Goal: Information Seeking & Learning: Learn about a topic

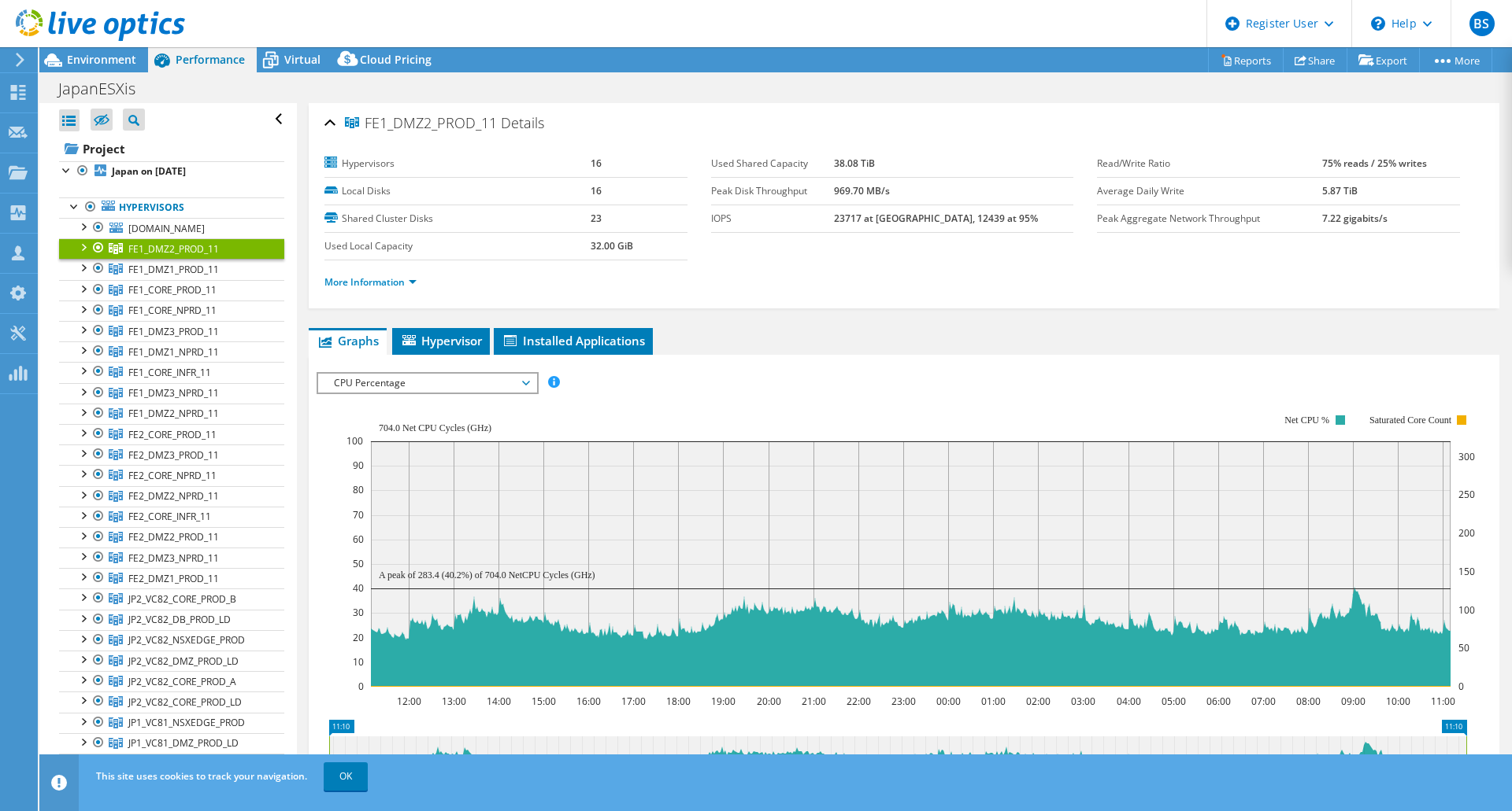
select select "USD"
click at [169, 255] on span "FE1_DMZ1_PROD_11" at bounding box center [174, 248] width 91 height 13
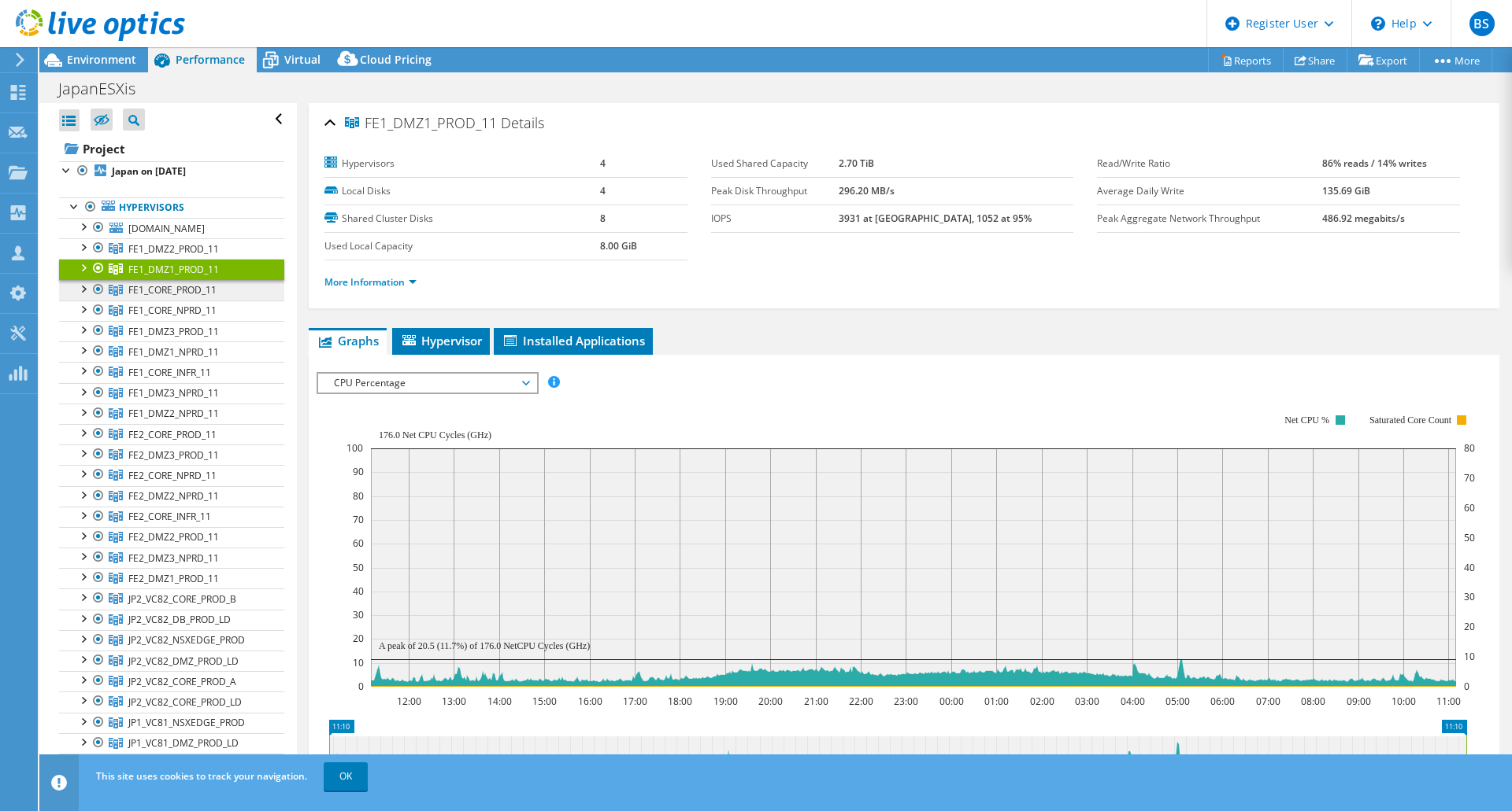
click at [198, 259] on link "FE1_CORE_PROD_11" at bounding box center [172, 248] width 226 height 21
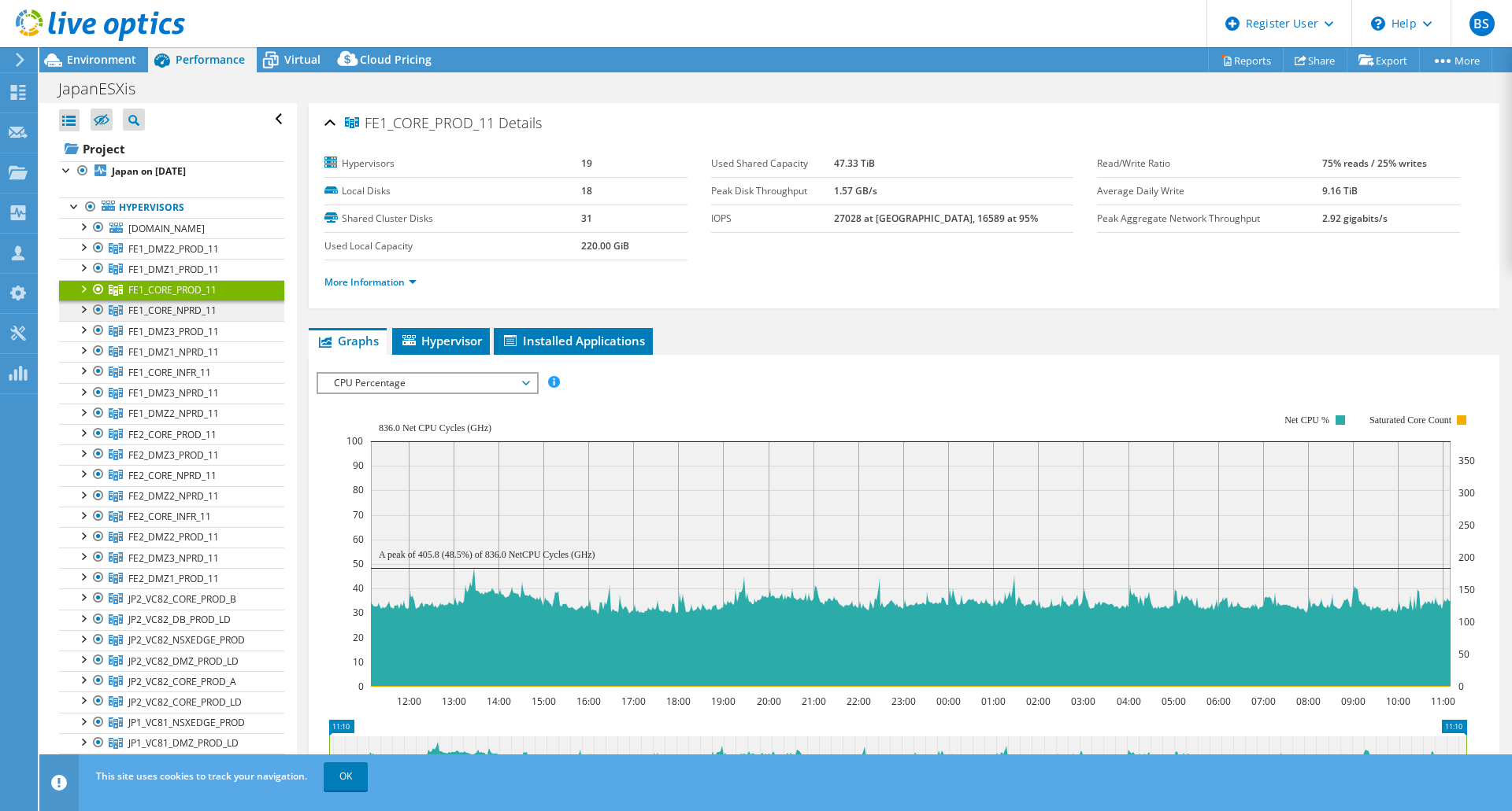
click at [196, 259] on link "FE1_CORE_NPRD_11" at bounding box center [172, 248] width 226 height 21
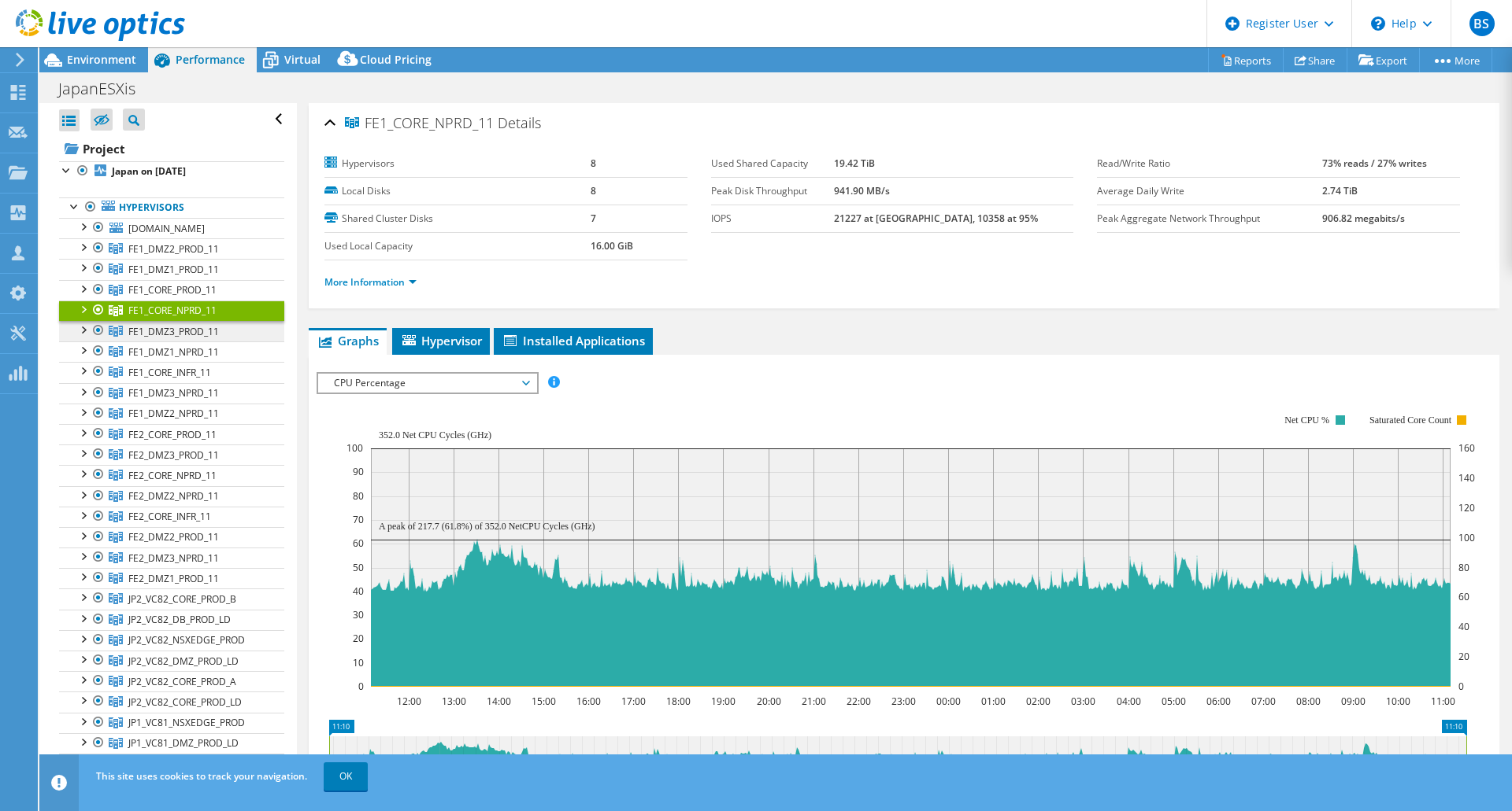
click at [194, 255] on span "FE1_DMZ3_PROD_11" at bounding box center [174, 248] width 91 height 13
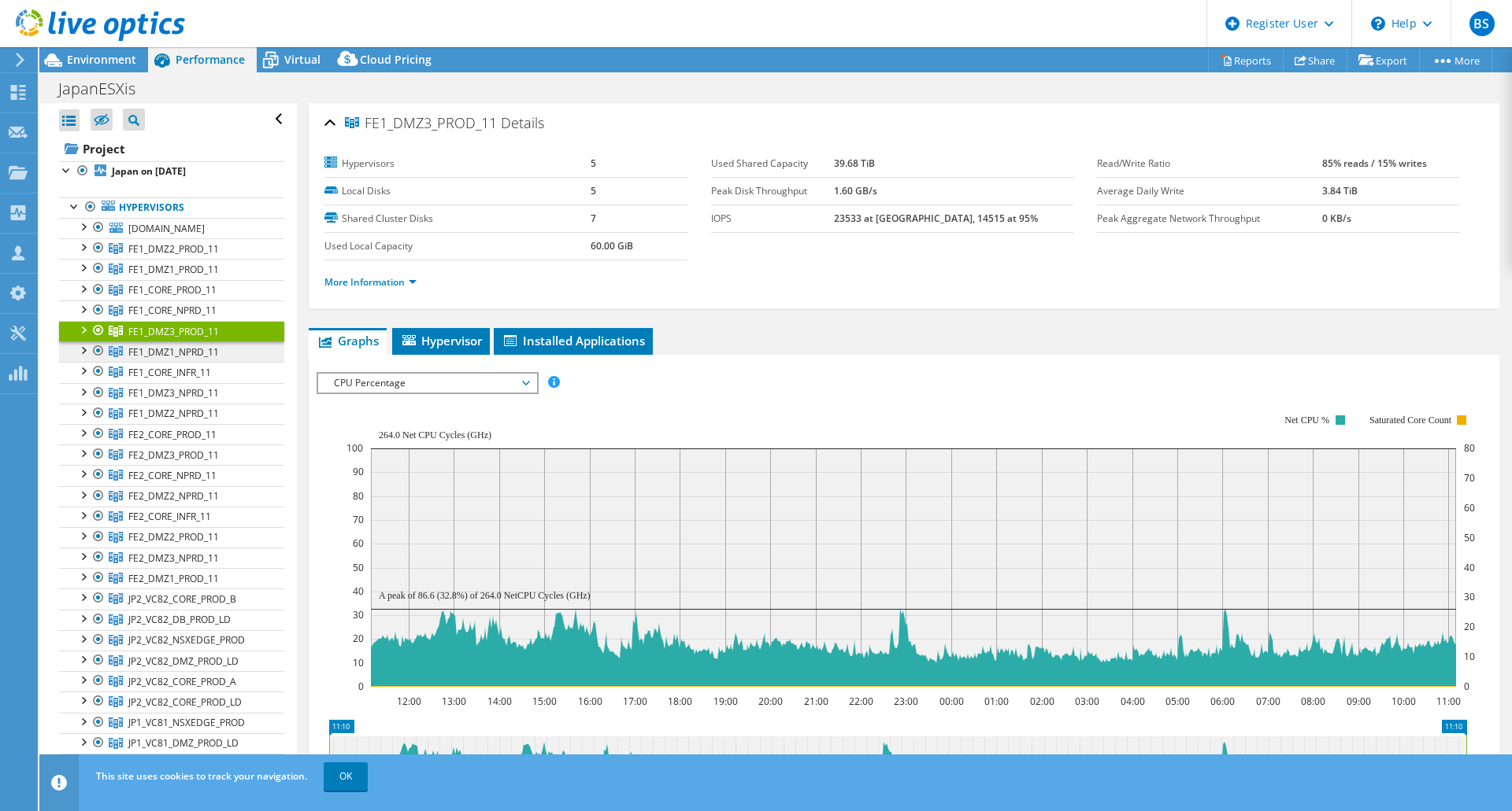
click at [206, 255] on span "FE1_DMZ1_NPRD_11" at bounding box center [174, 248] width 91 height 13
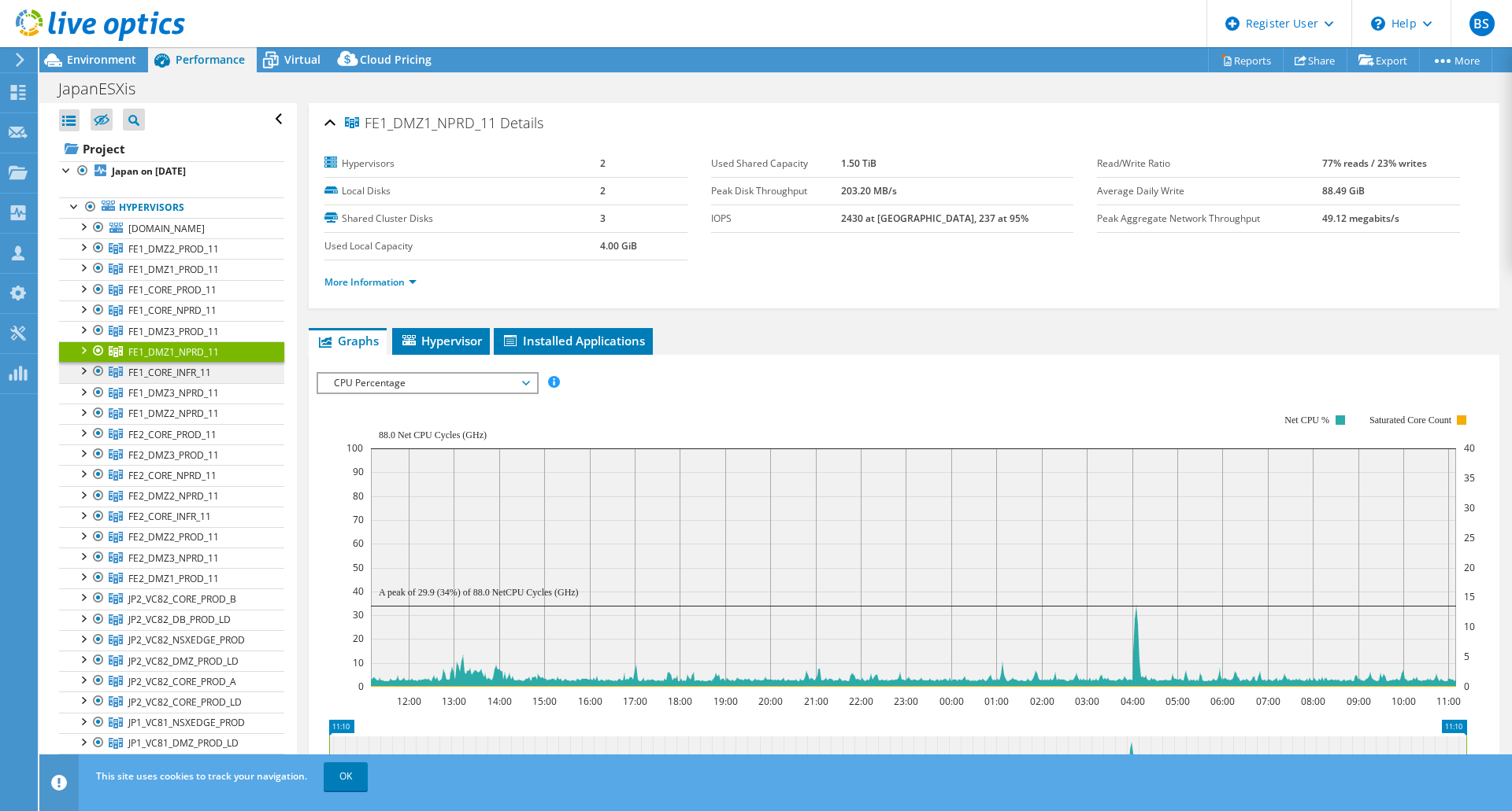
click at [196, 255] on span "FE1_CORE_INFR_11" at bounding box center [174, 248] width 91 height 13
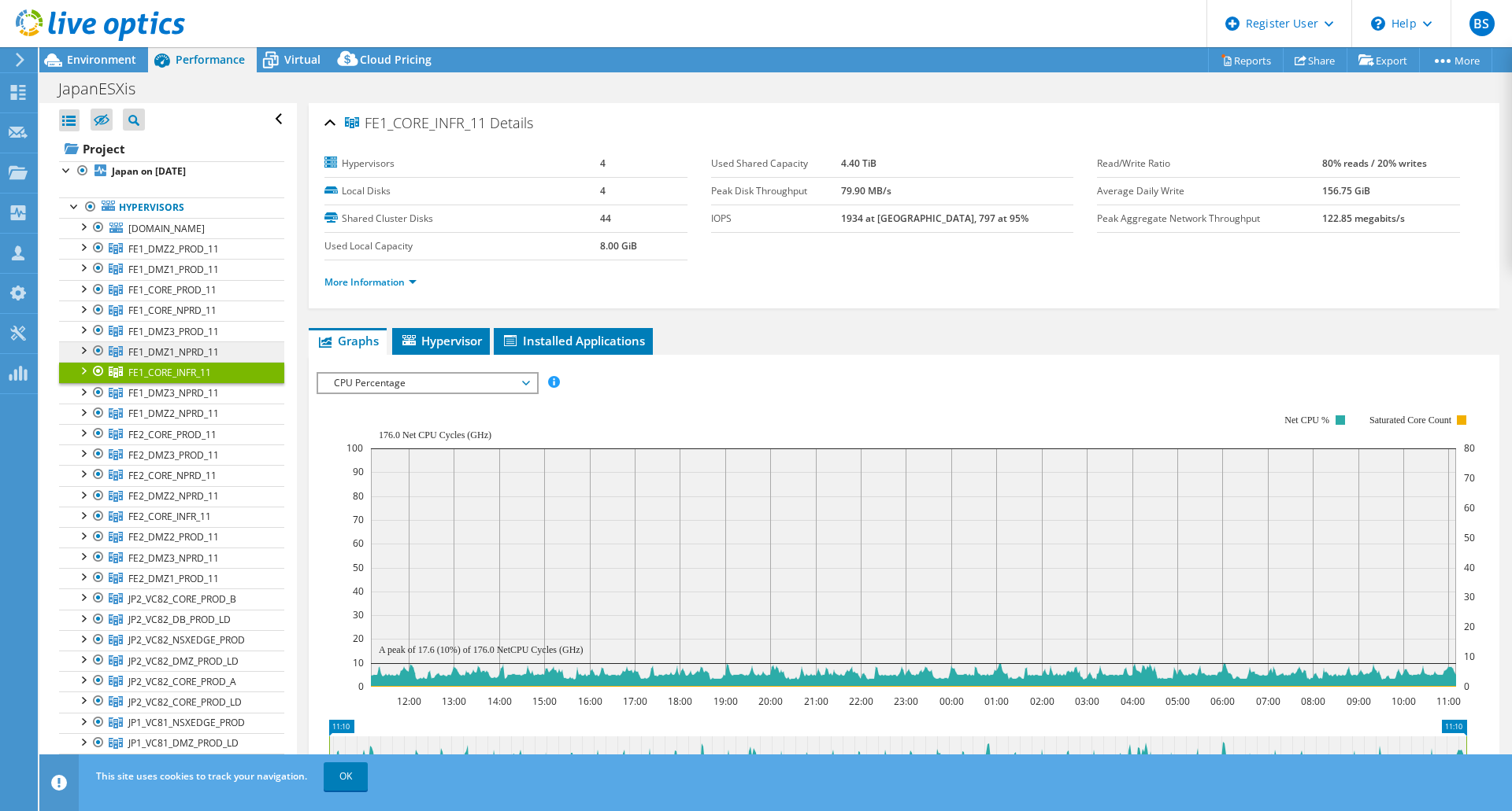
click at [193, 255] on span "FE1_DMZ1_NPRD_11" at bounding box center [174, 248] width 91 height 13
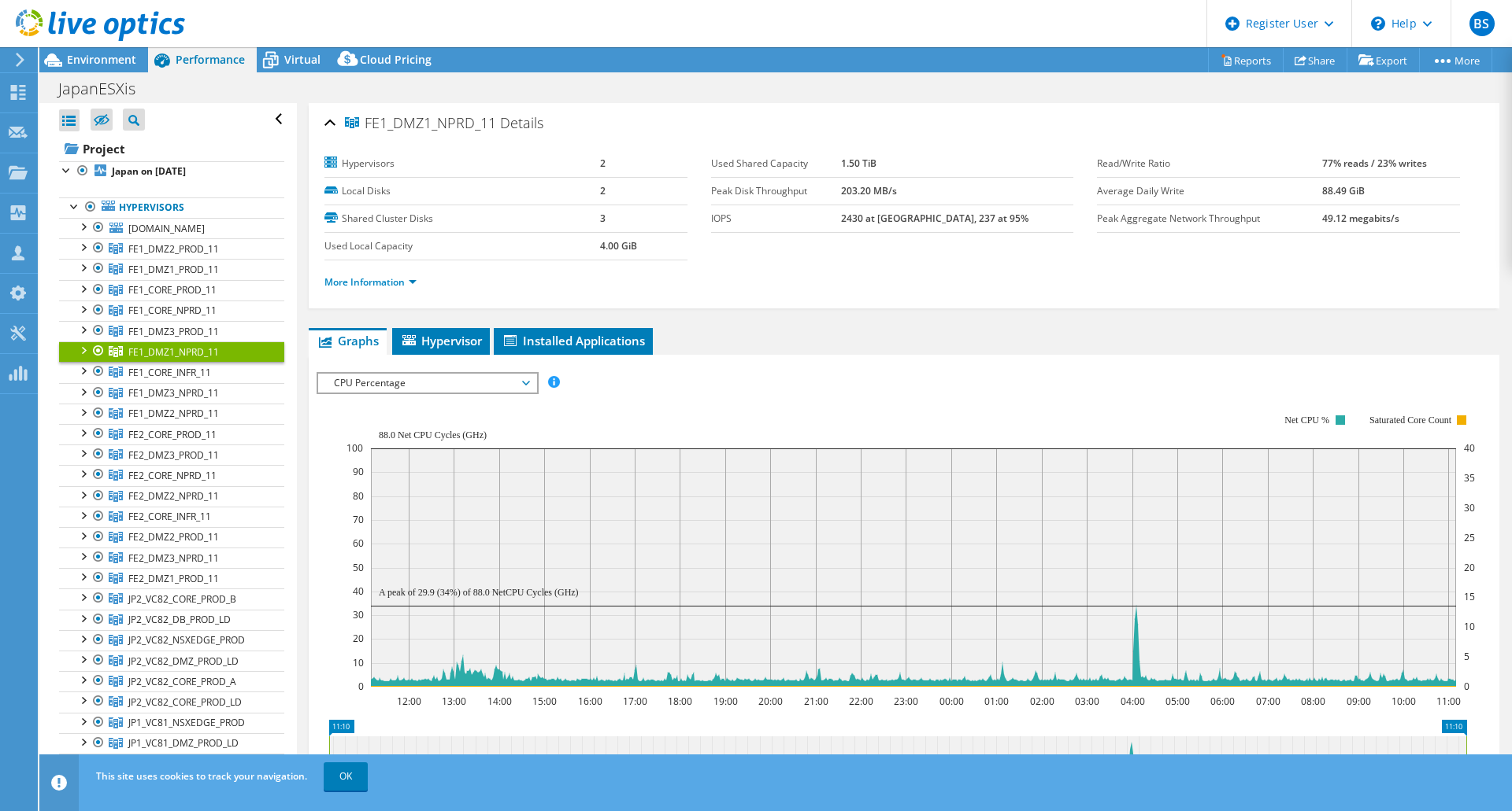
click at [315, 655] on section "IOPS Disk Throughput IO Size Latency Queue Depth CPU Percentage Memory Page Fau…" at bounding box center [903, 678] width 1191 height 647
click at [199, 255] on span "FE1_CORE_INFR_11" at bounding box center [174, 248] width 91 height 13
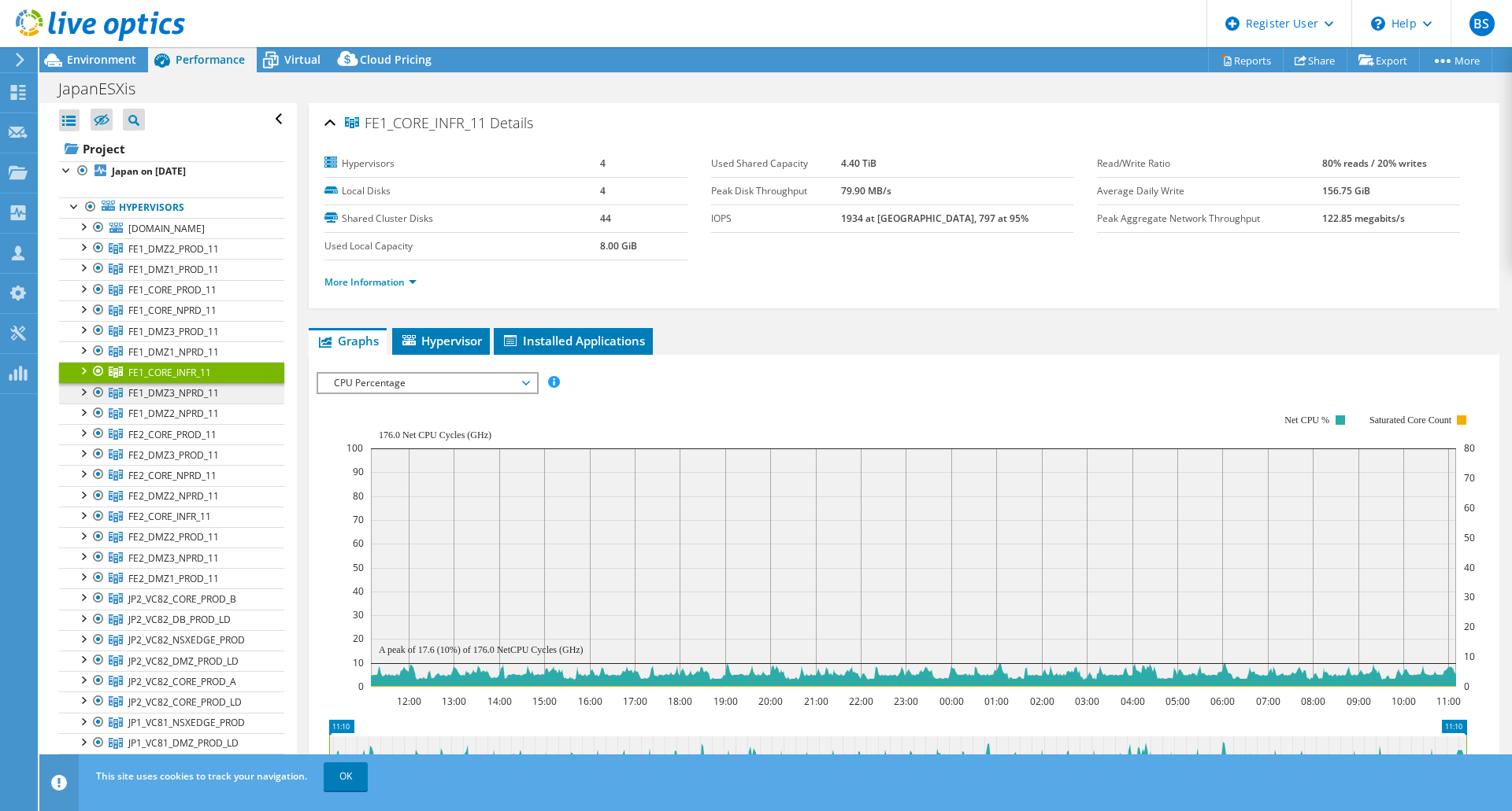
click at [202, 255] on span "FE1_DMZ3_NPRD_11" at bounding box center [174, 248] width 91 height 13
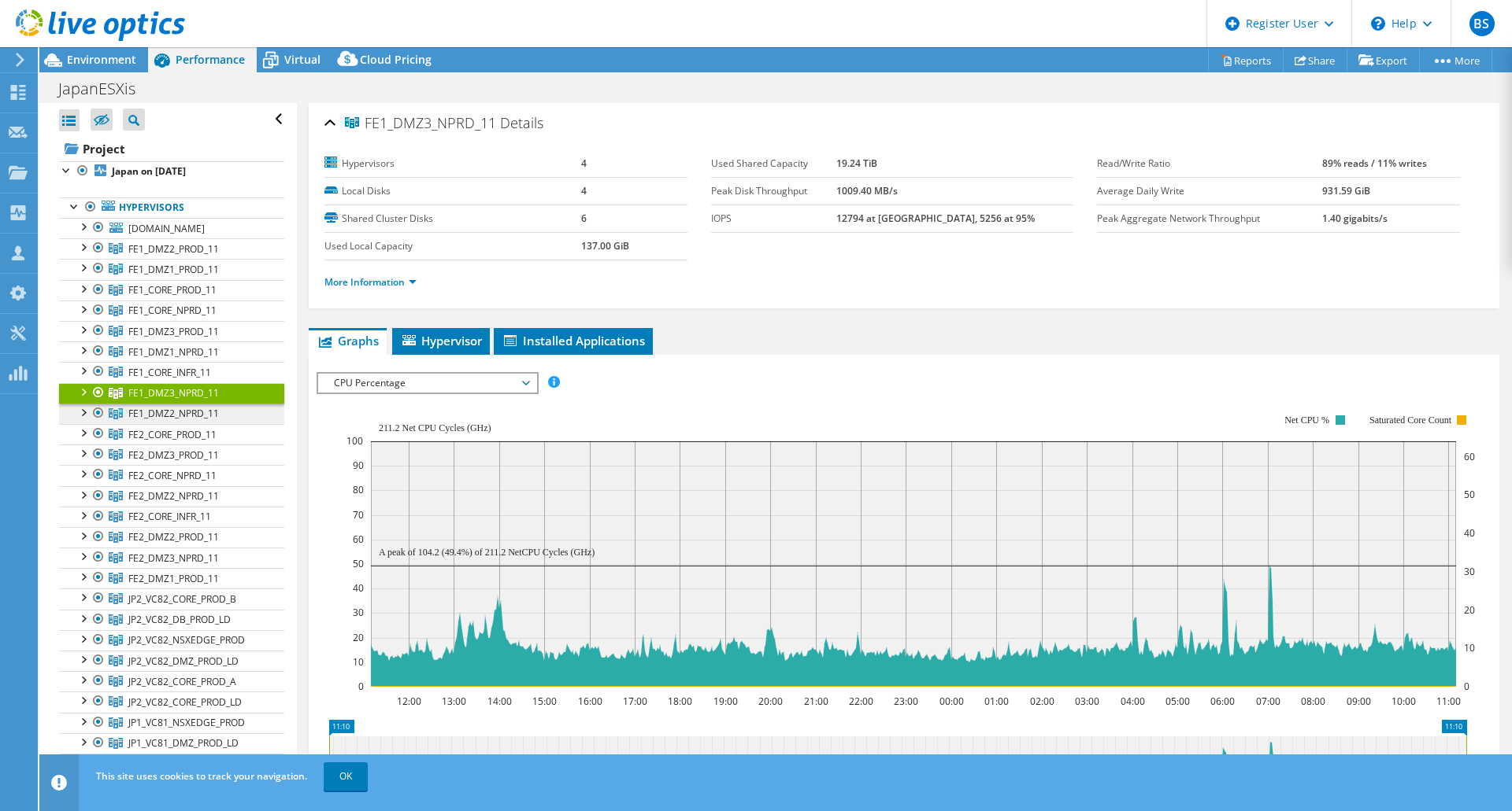
click at [204, 255] on span "FE1_DMZ2_NPRD_11" at bounding box center [174, 248] width 91 height 13
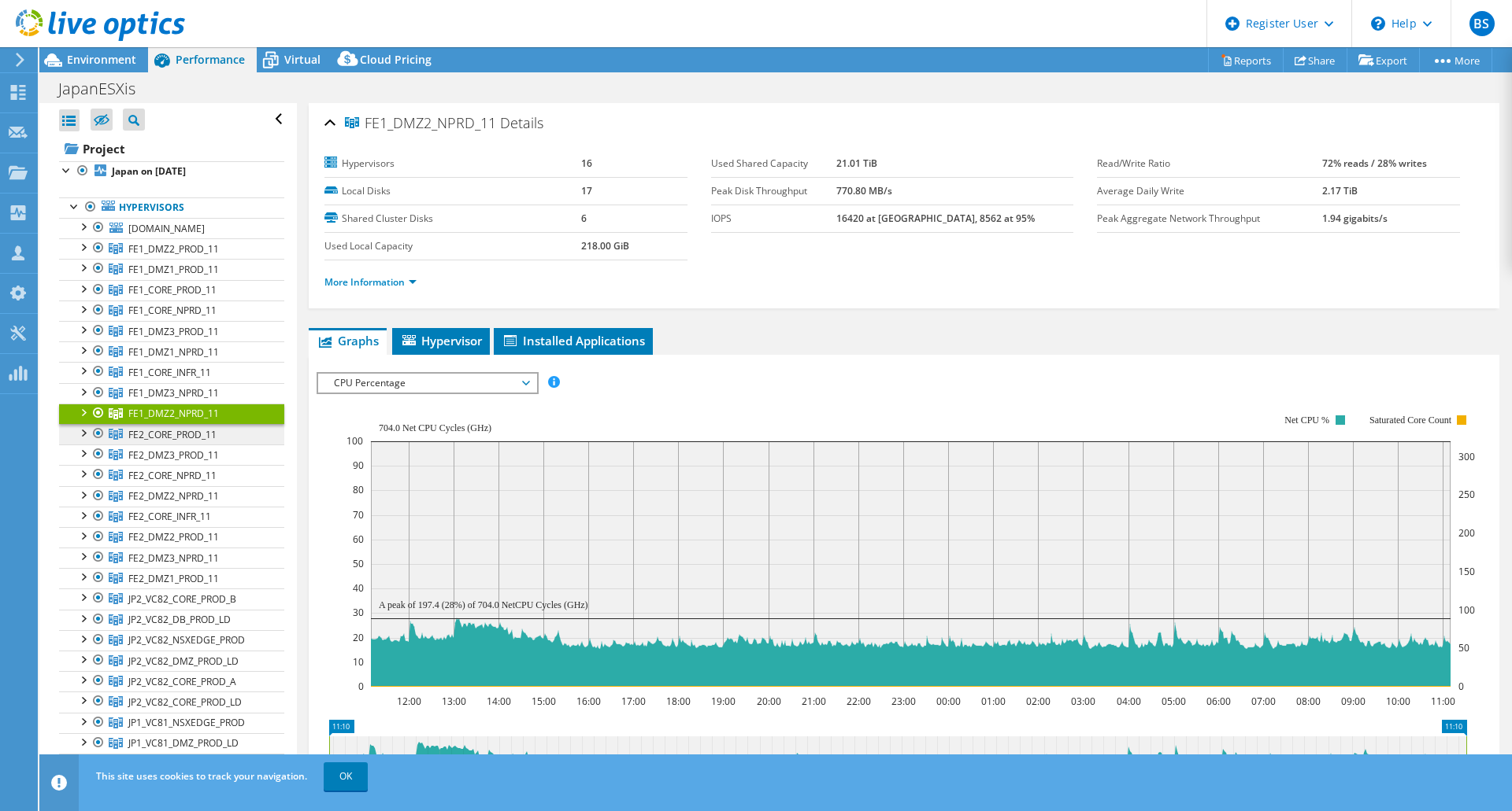
click at [204, 255] on span "FE2_CORE_PROD_11" at bounding box center [174, 248] width 91 height 13
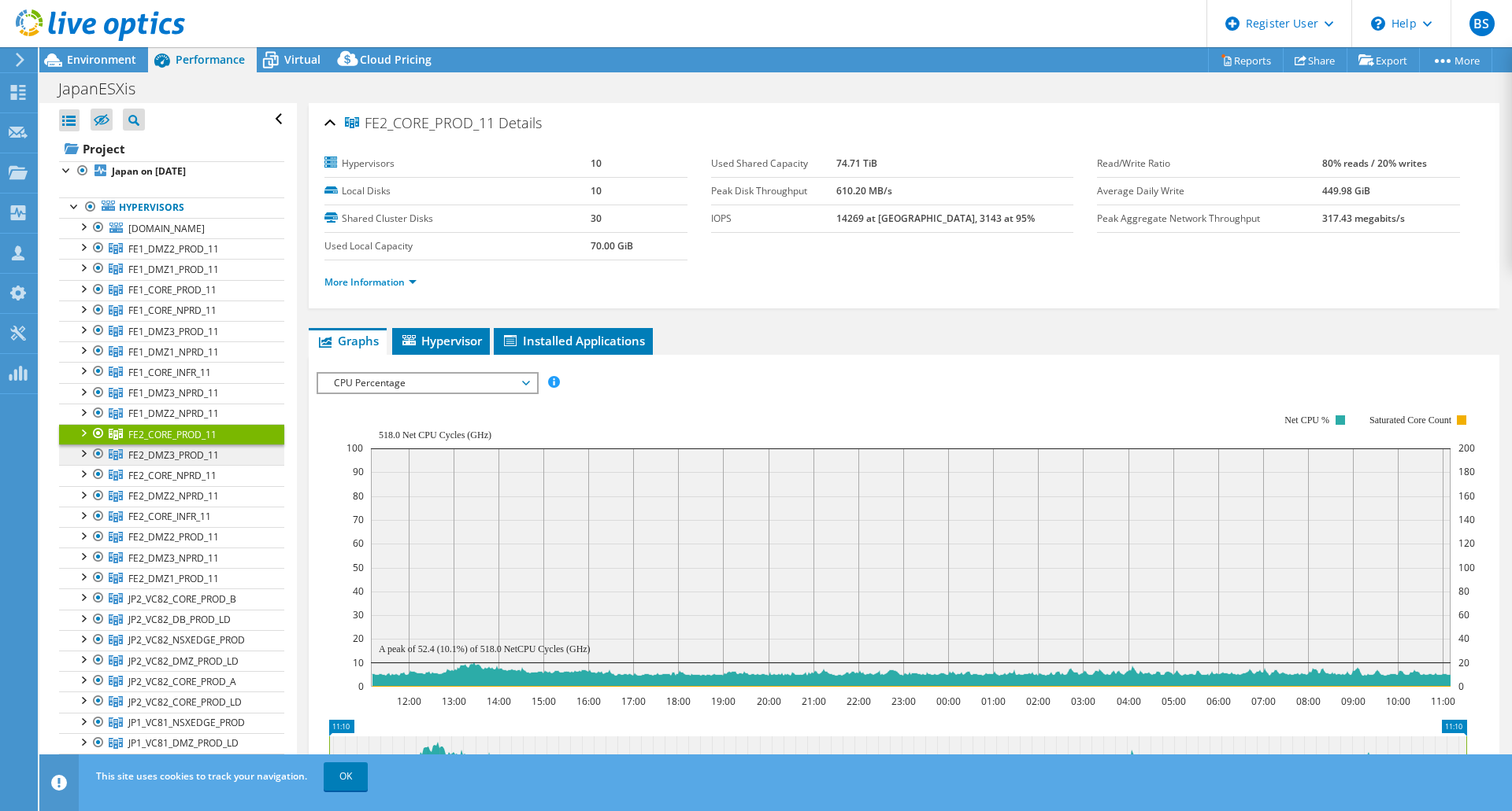
click at [210, 255] on span "FE2_DMZ3_PROD_11" at bounding box center [174, 248] width 91 height 13
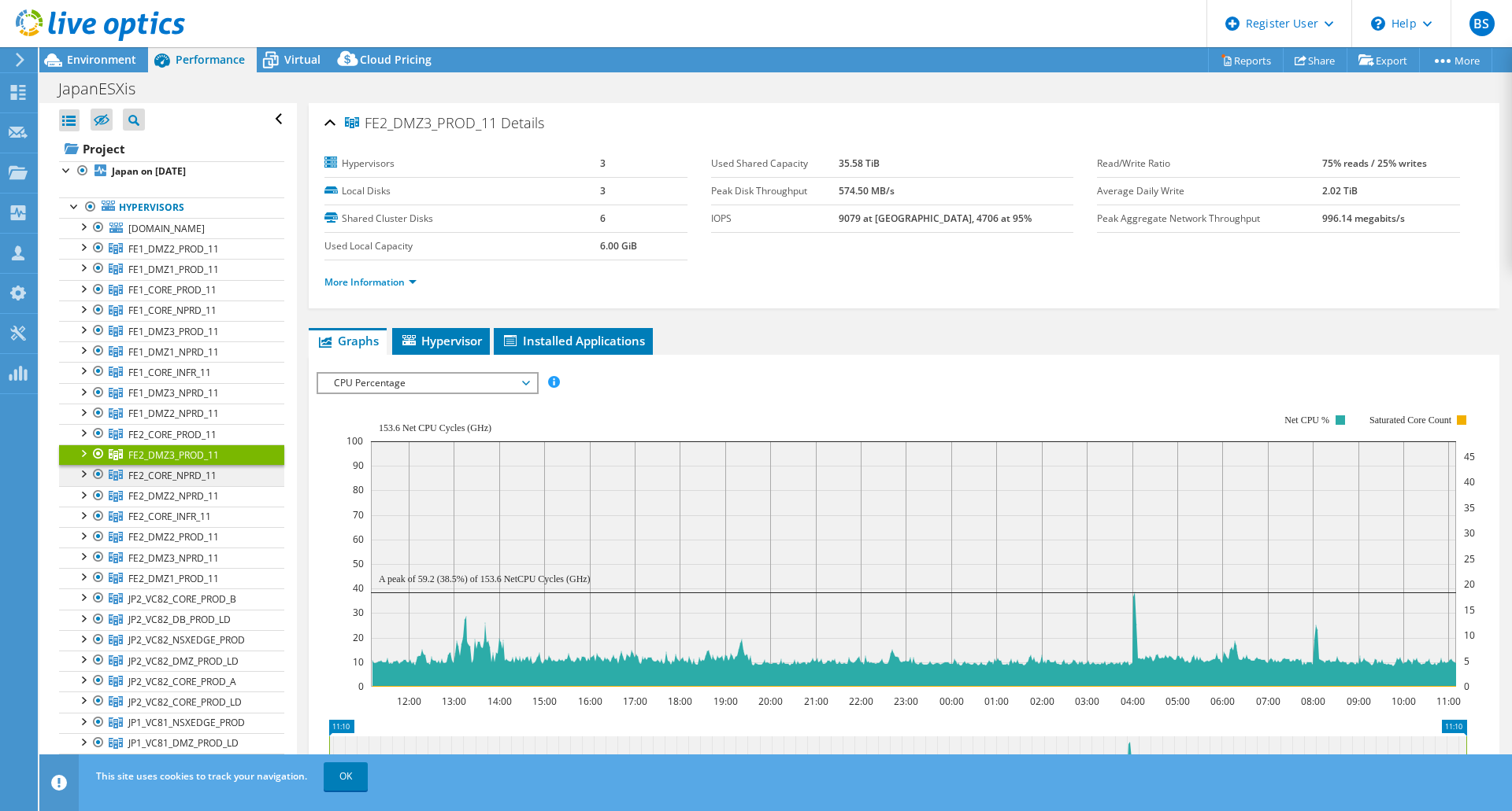
click at [213, 255] on span "FE2_CORE_NPRD_11" at bounding box center [174, 248] width 91 height 13
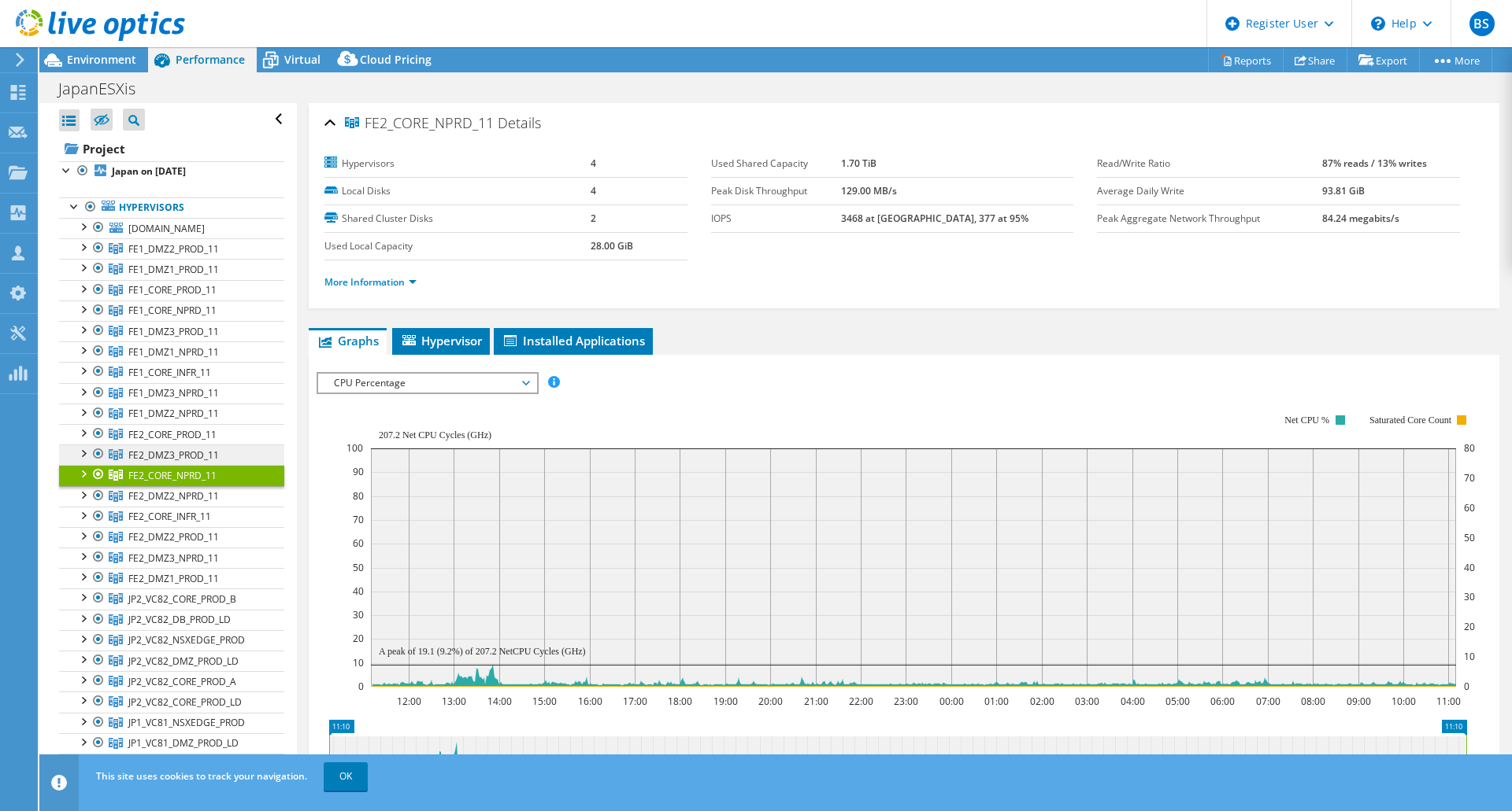
click at [200, 255] on span "FE2_DMZ3_PROD_11" at bounding box center [174, 248] width 91 height 13
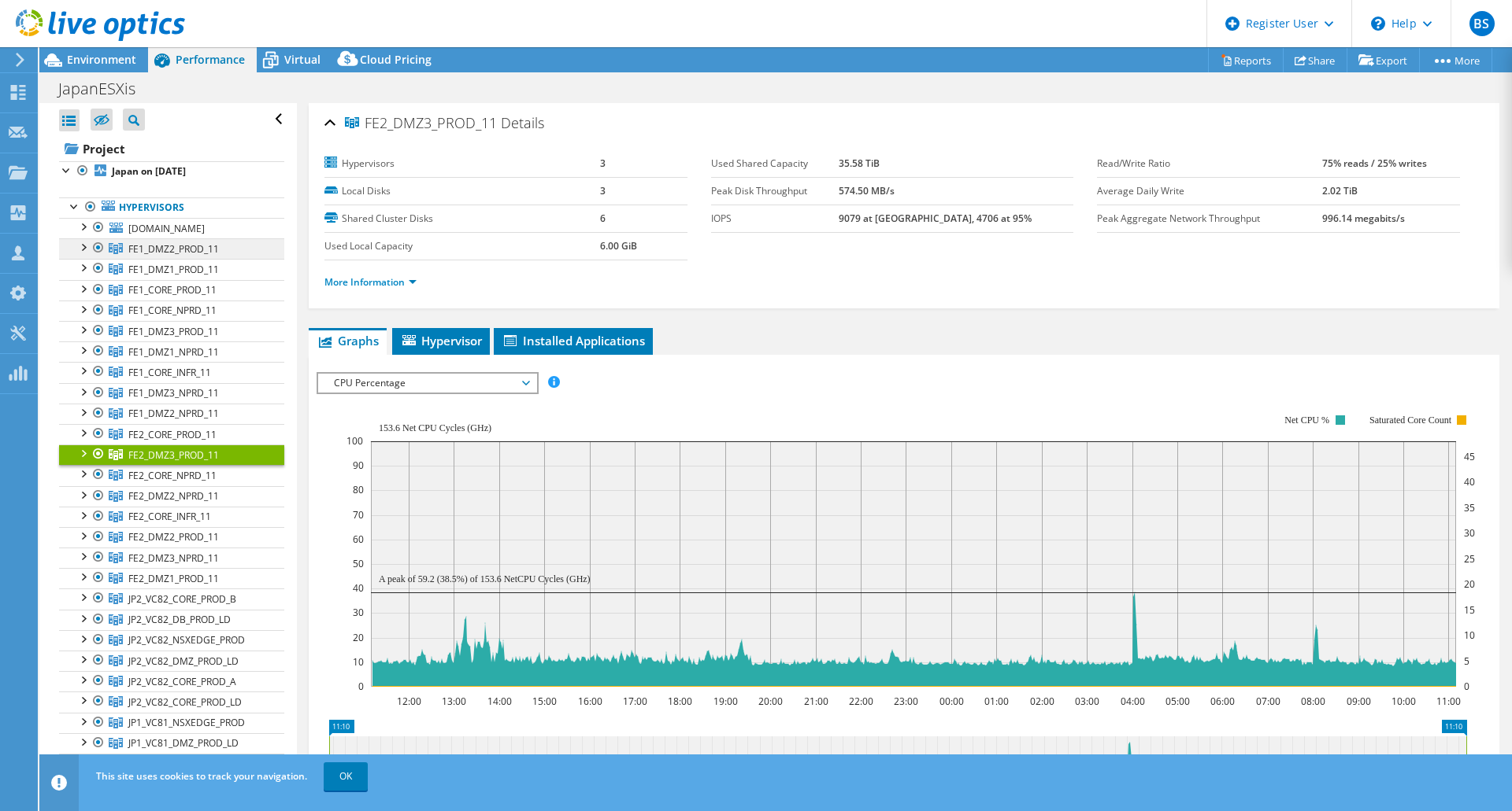
click at [194, 255] on span "FE1_DMZ2_PROD_11" at bounding box center [174, 248] width 91 height 13
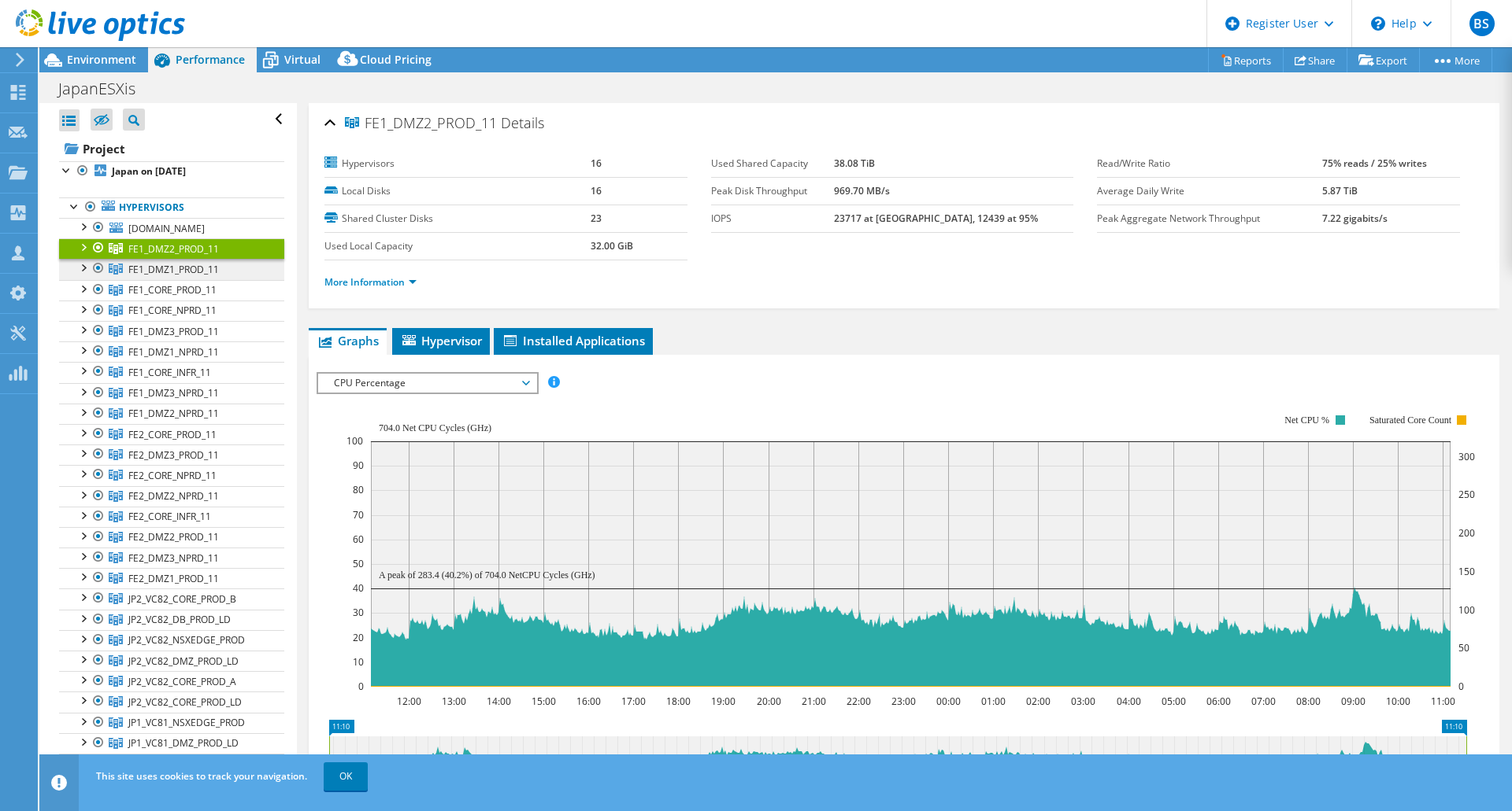
click at [195, 255] on span "FE1_DMZ1_PROD_11" at bounding box center [174, 248] width 91 height 13
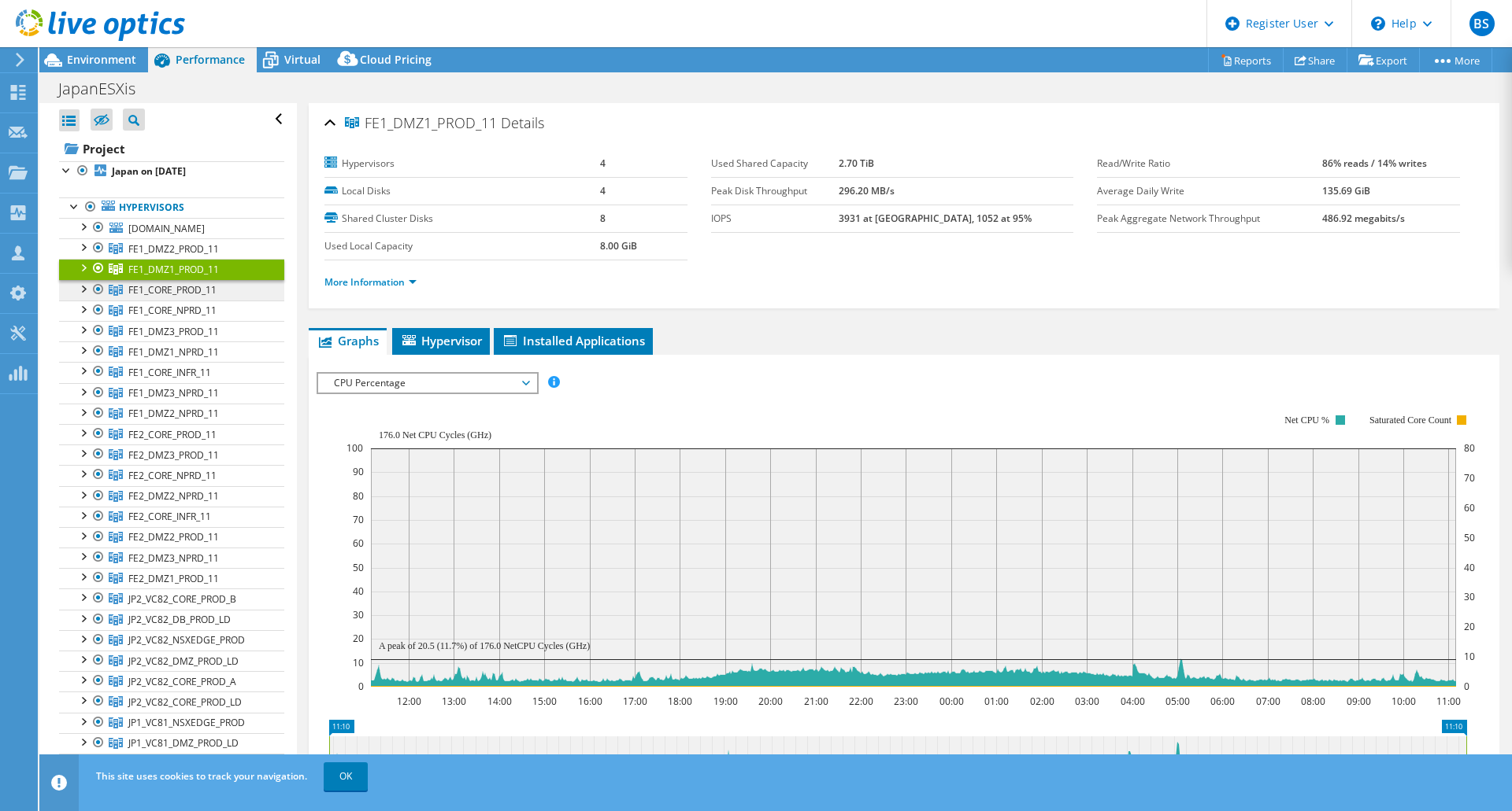
click at [204, 255] on span "FE1_CORE_PROD_11" at bounding box center [174, 248] width 91 height 13
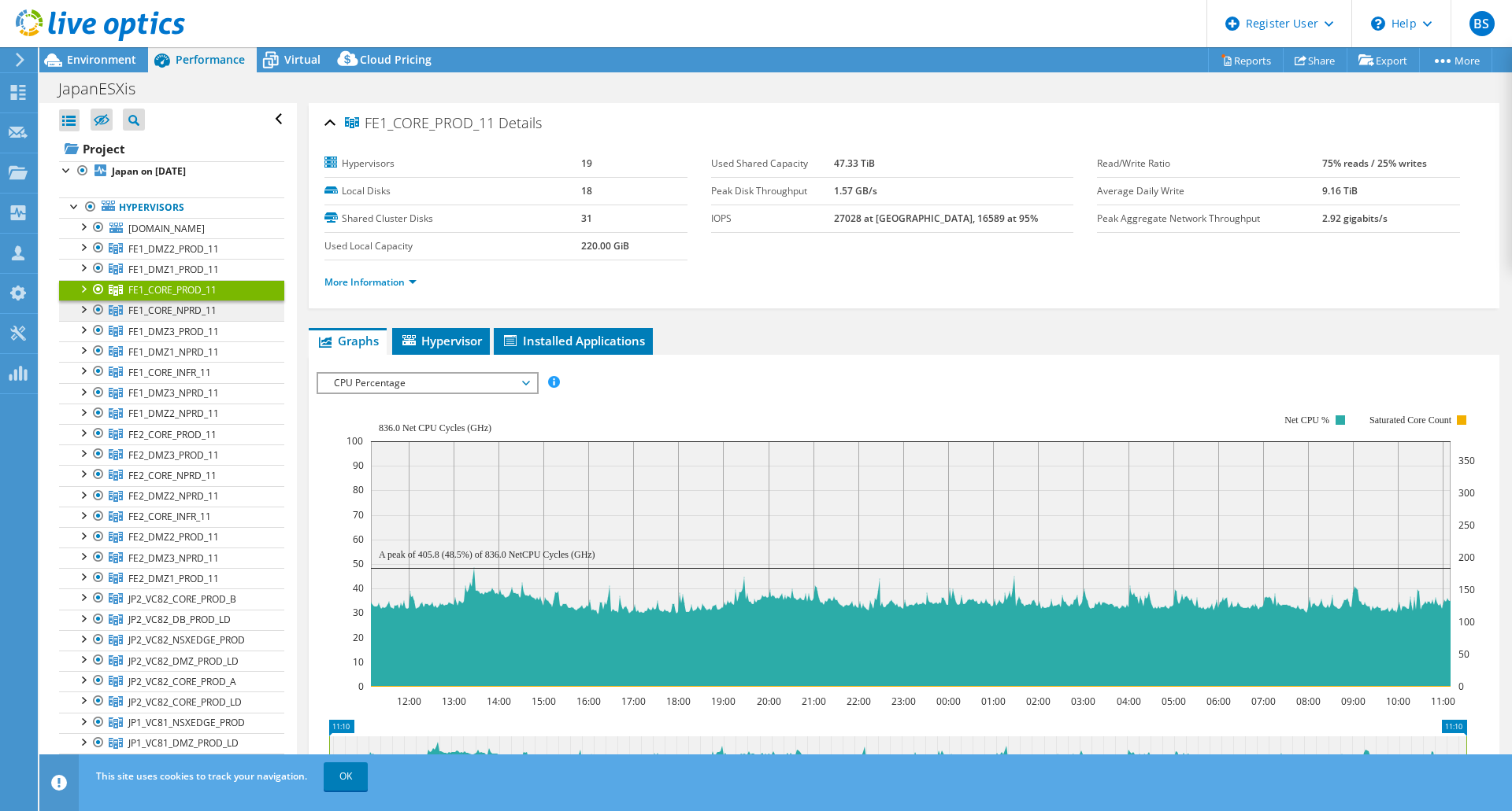
click at [207, 255] on span "FE1_CORE_NPRD_11" at bounding box center [174, 248] width 91 height 13
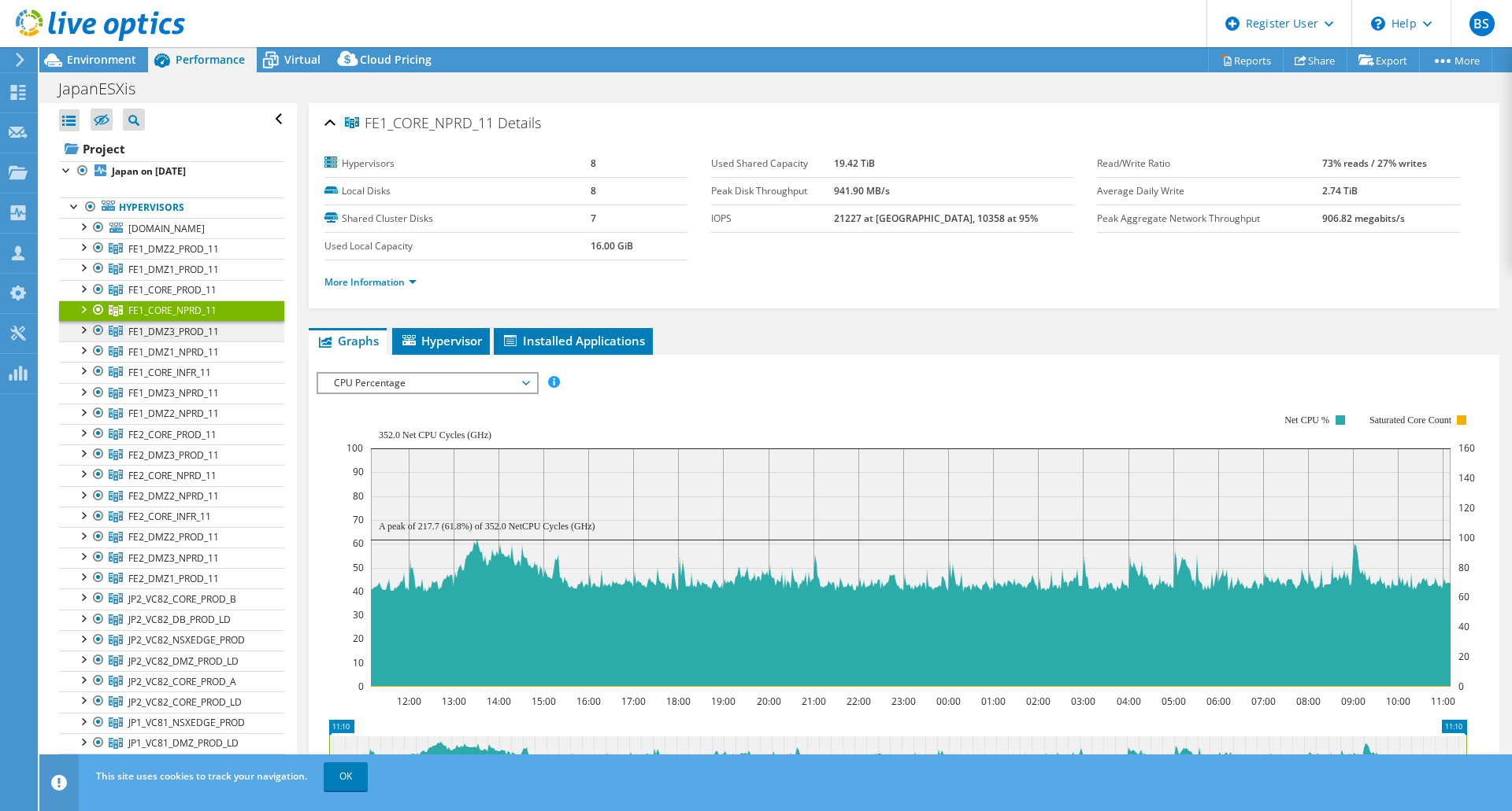
click at [207, 255] on span "FE1_DMZ3_PROD_11" at bounding box center [174, 248] width 91 height 13
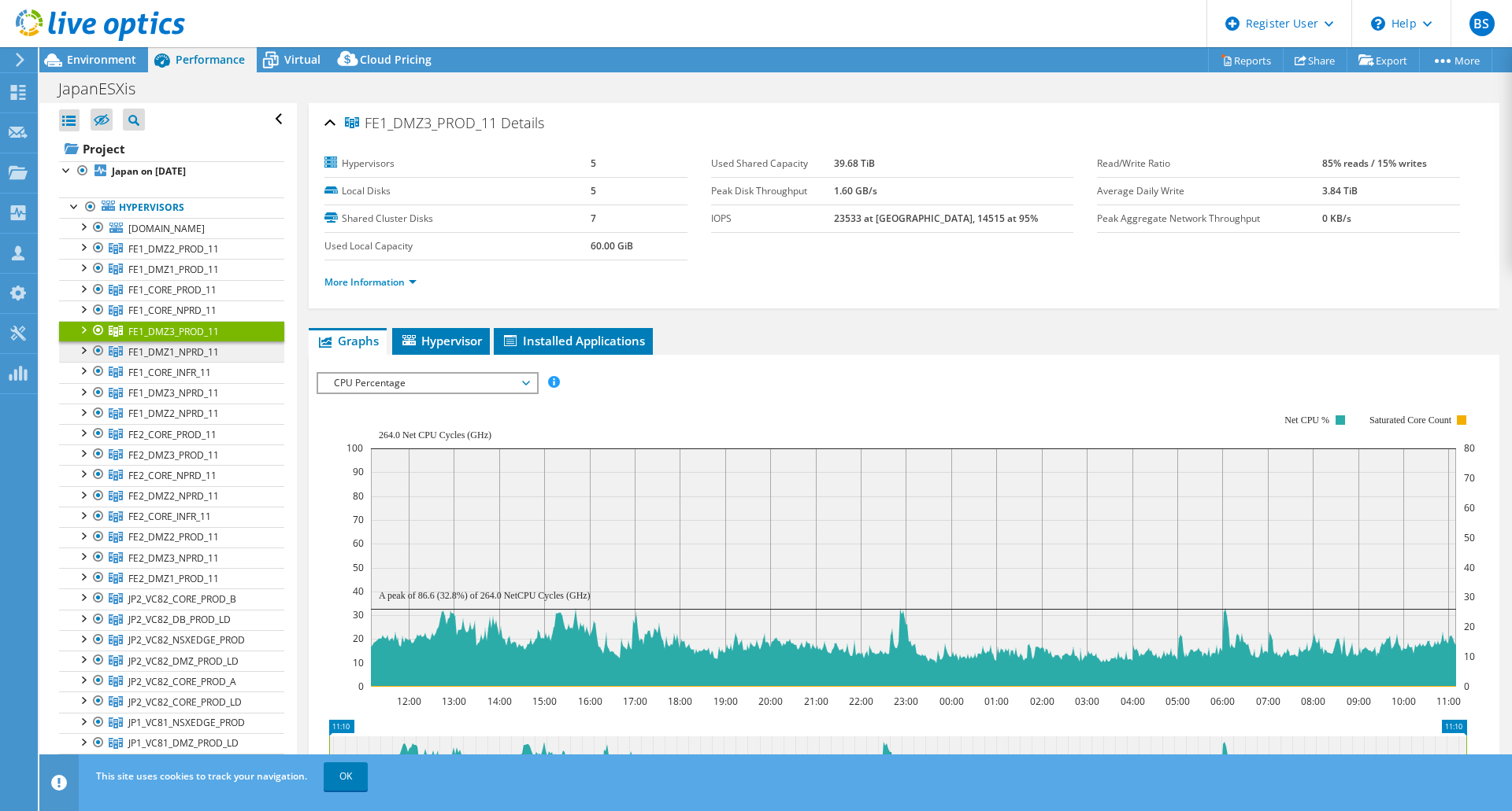
click at [207, 255] on span "FE1_DMZ1_NPRD_11" at bounding box center [174, 248] width 91 height 13
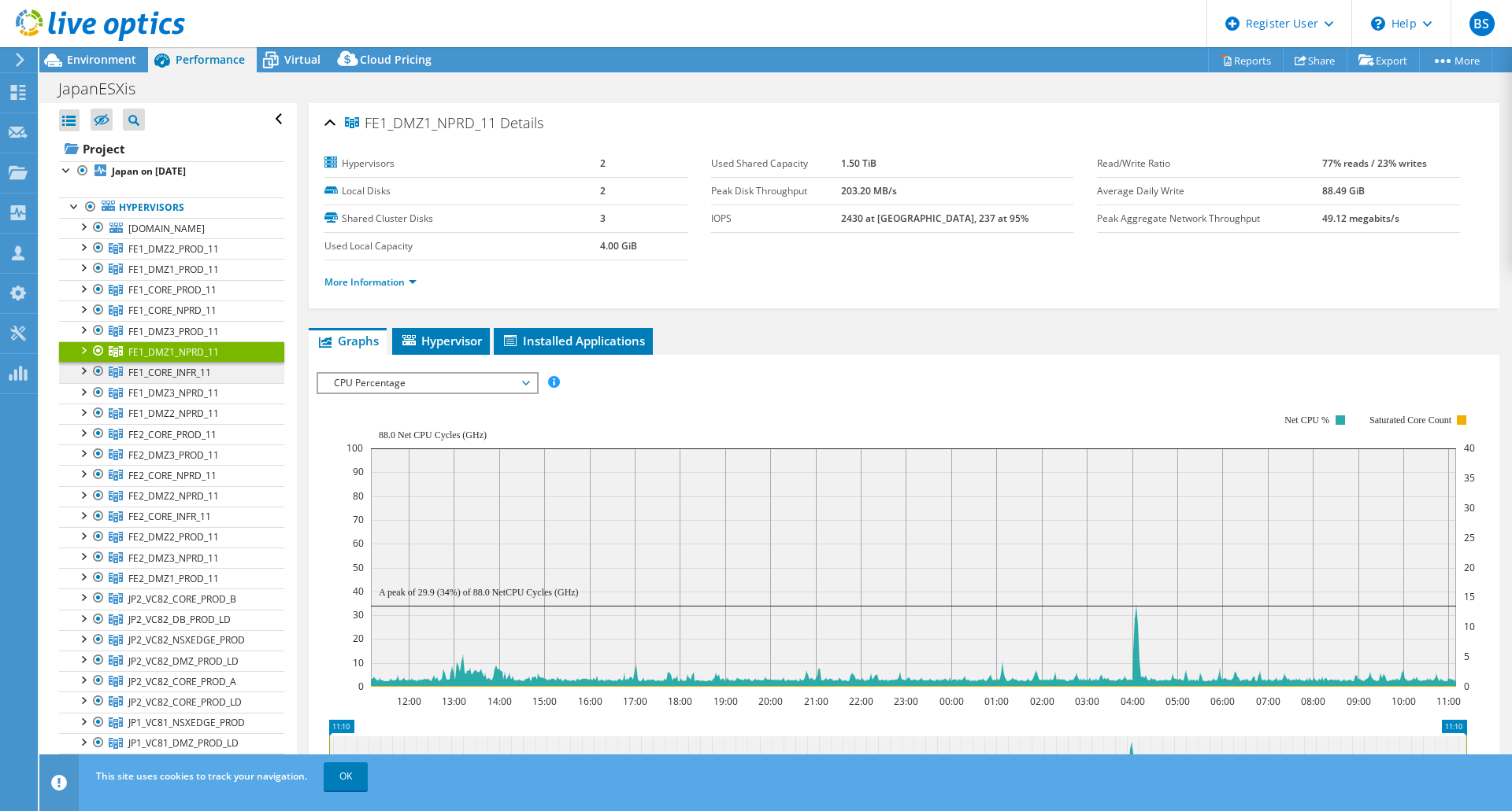
click at [205, 255] on span "FE1_CORE_INFR_11" at bounding box center [174, 248] width 91 height 13
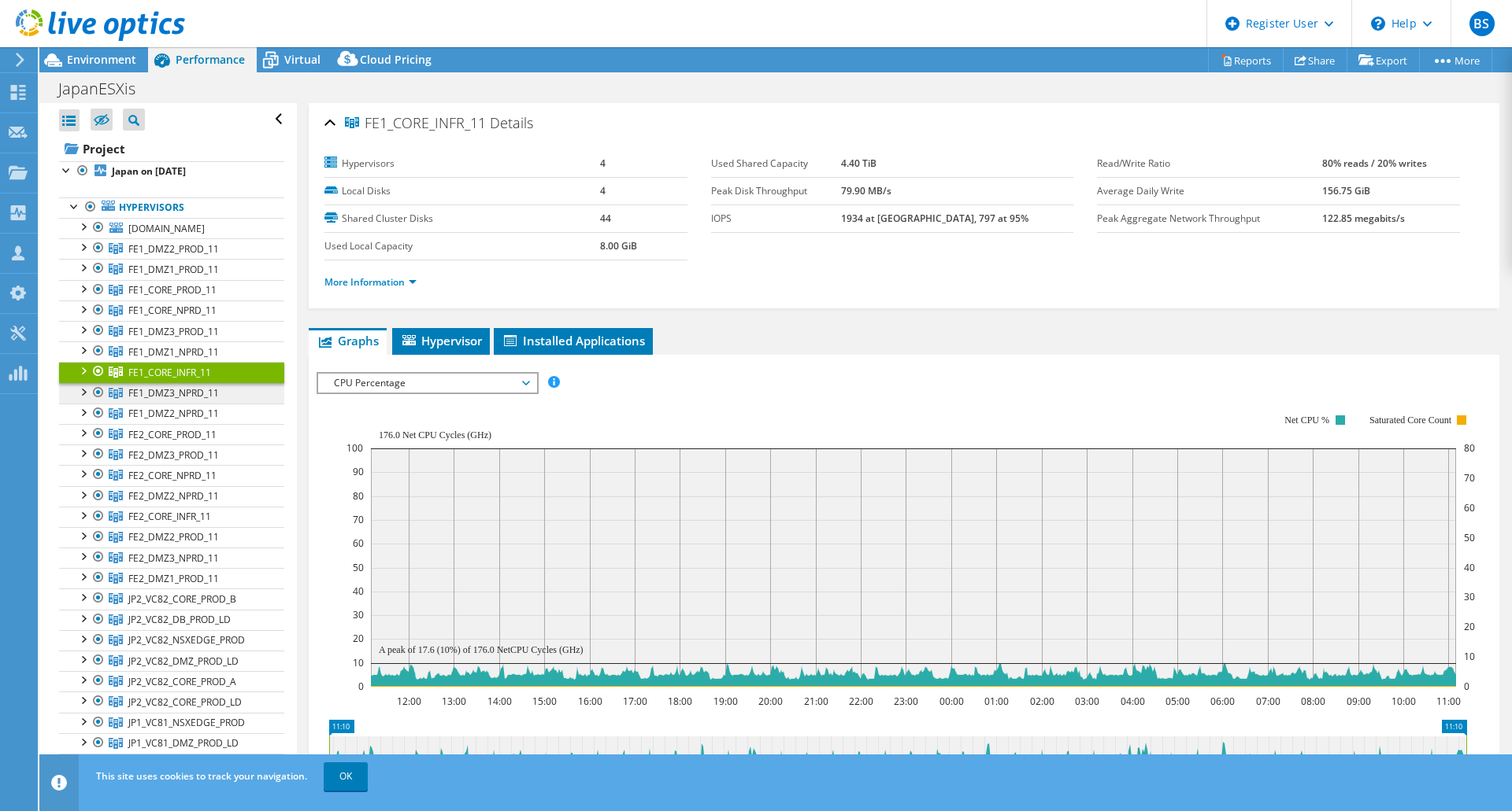
click at [206, 255] on span "FE1_DMZ3_NPRD_11" at bounding box center [174, 248] width 91 height 13
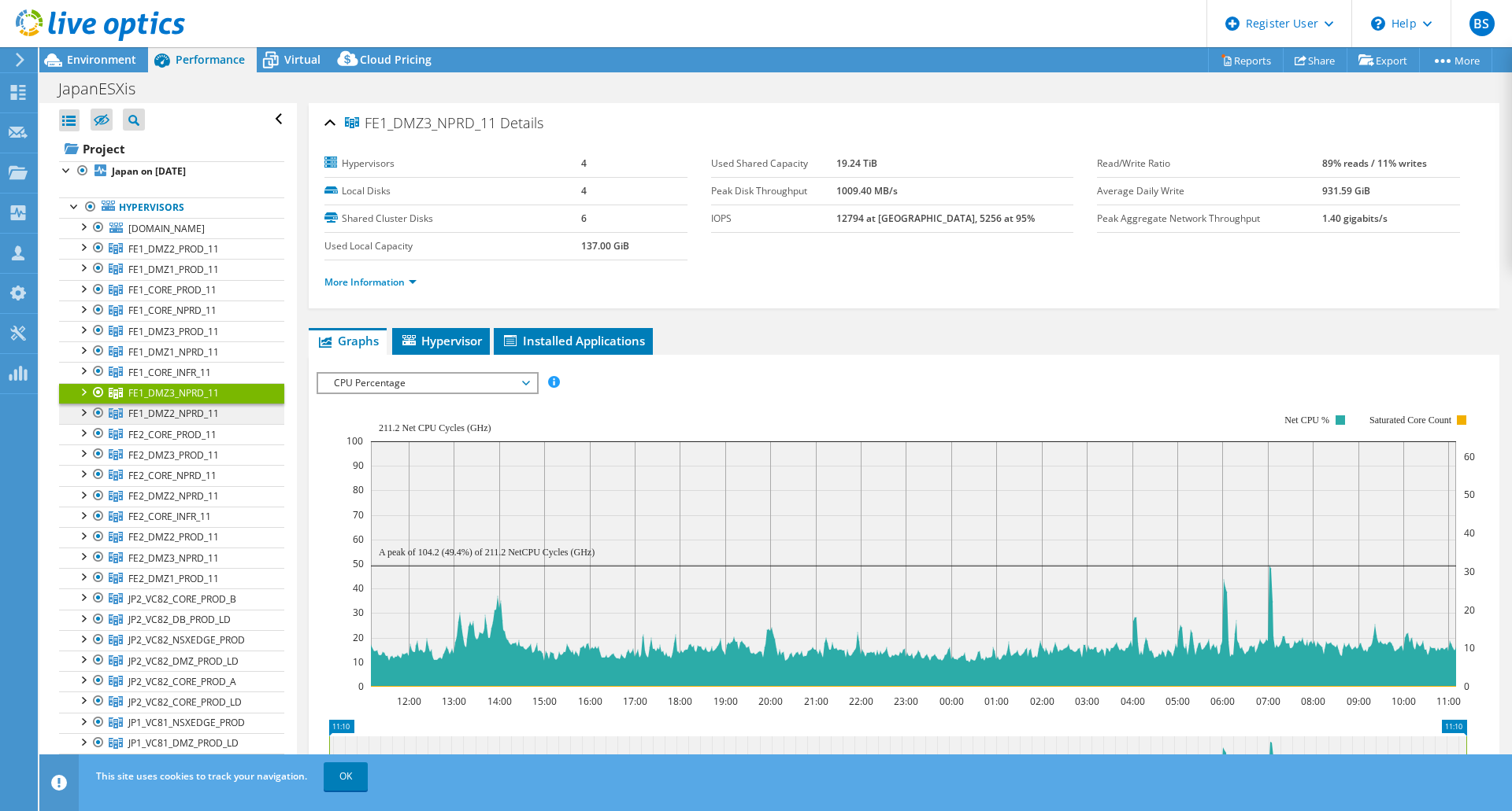
click at [206, 255] on span "FE1_DMZ2_NPRD_11" at bounding box center [174, 248] width 91 height 13
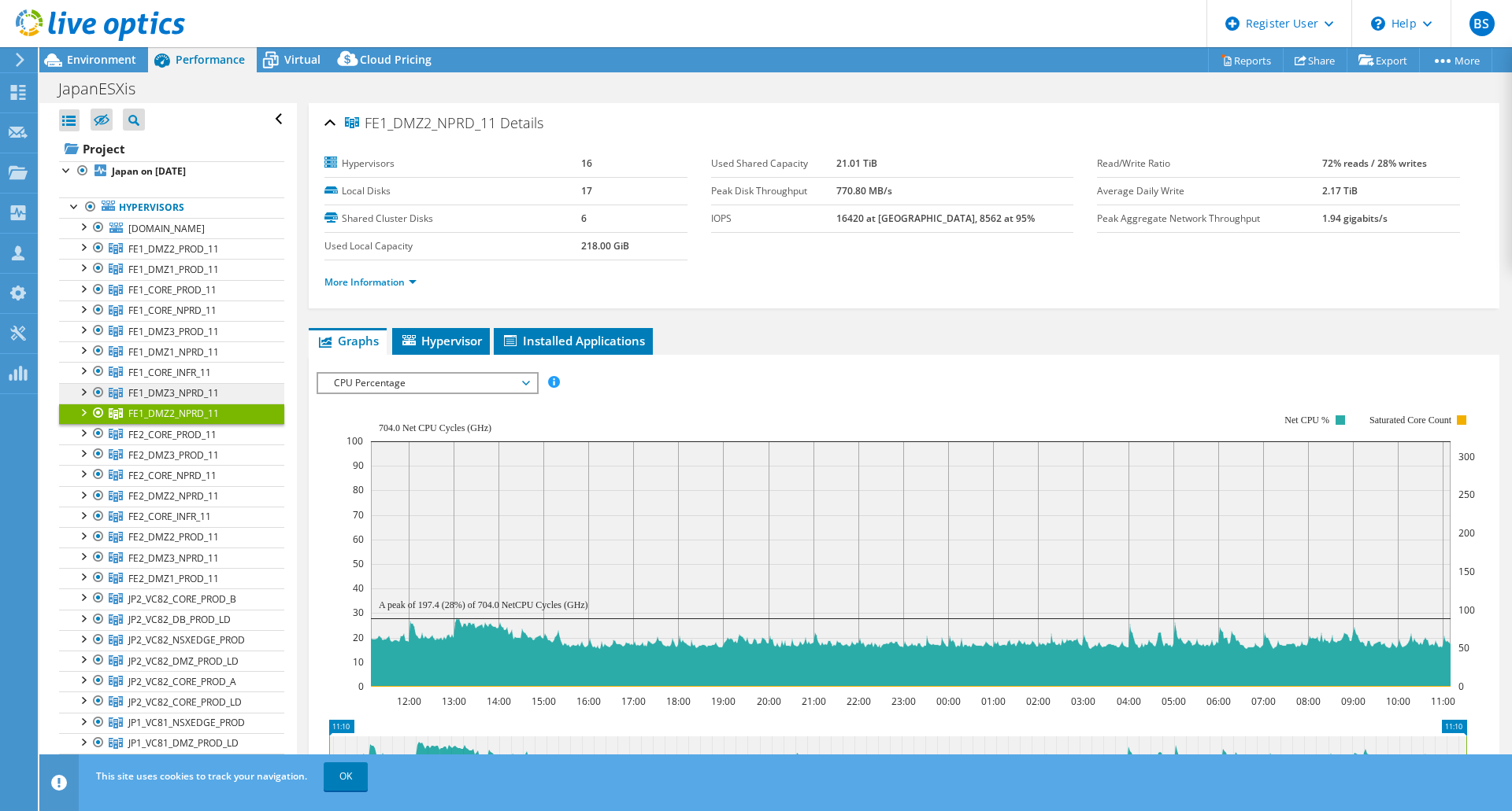
click at [207, 255] on span "FE1_DMZ3_NPRD_11" at bounding box center [174, 248] width 91 height 13
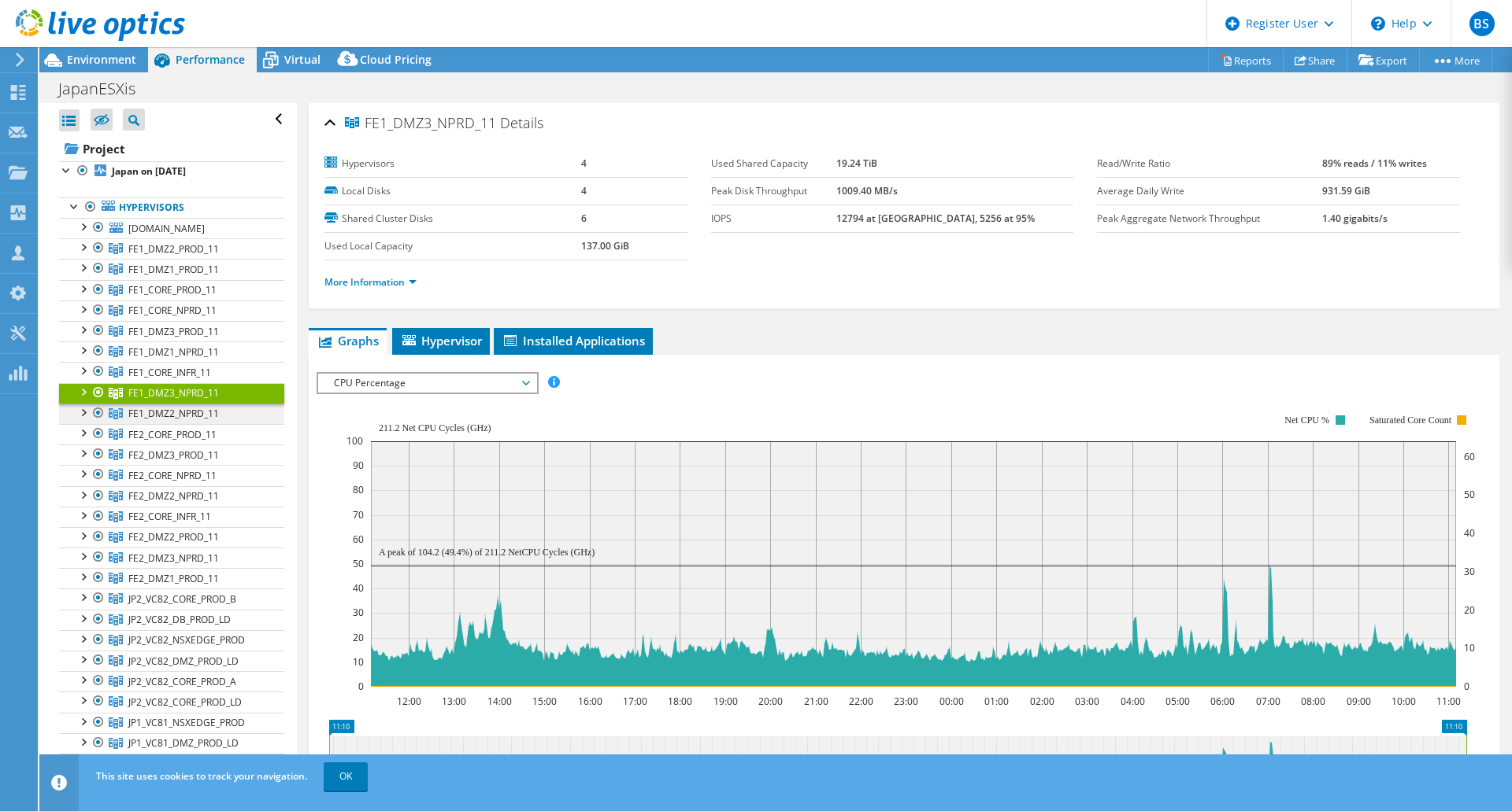
click at [144, 255] on span "FE1_DMZ2_NPRD_11" at bounding box center [174, 248] width 91 height 13
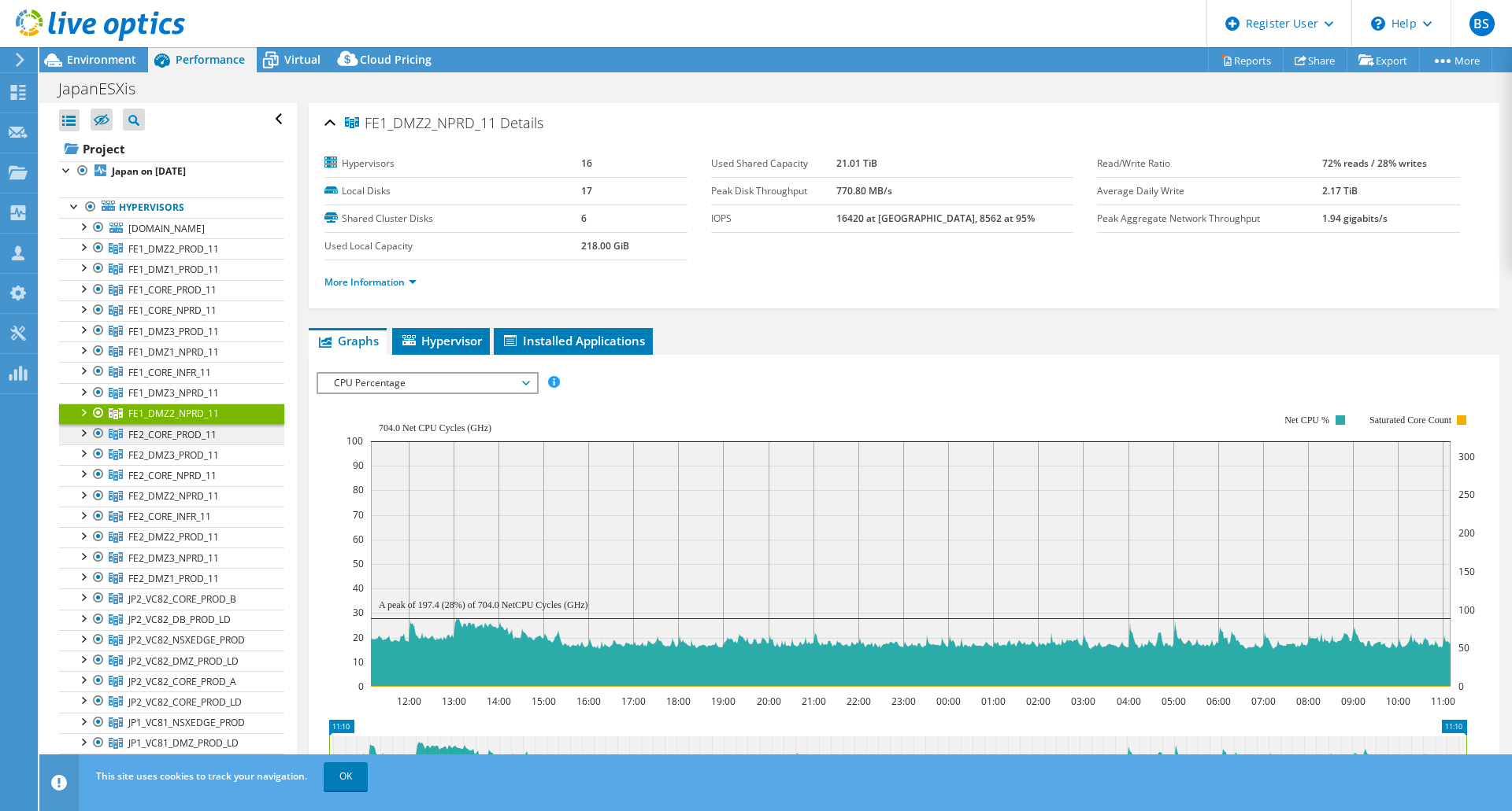
click at [186, 255] on span "FE2_CORE_PROD_11" at bounding box center [174, 248] width 91 height 13
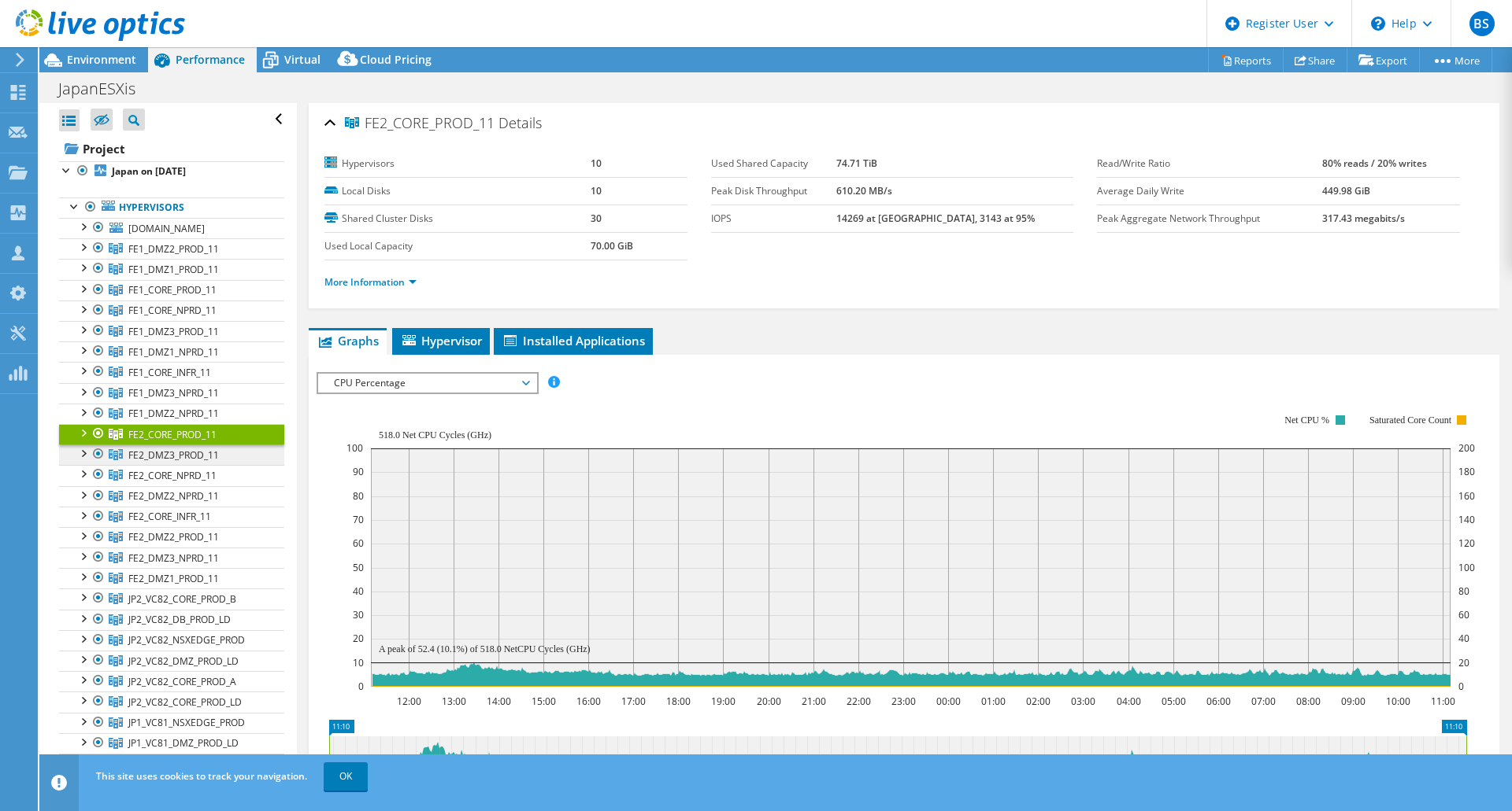
click at [190, 255] on span "FE2_DMZ3_PROD_11" at bounding box center [174, 248] width 91 height 13
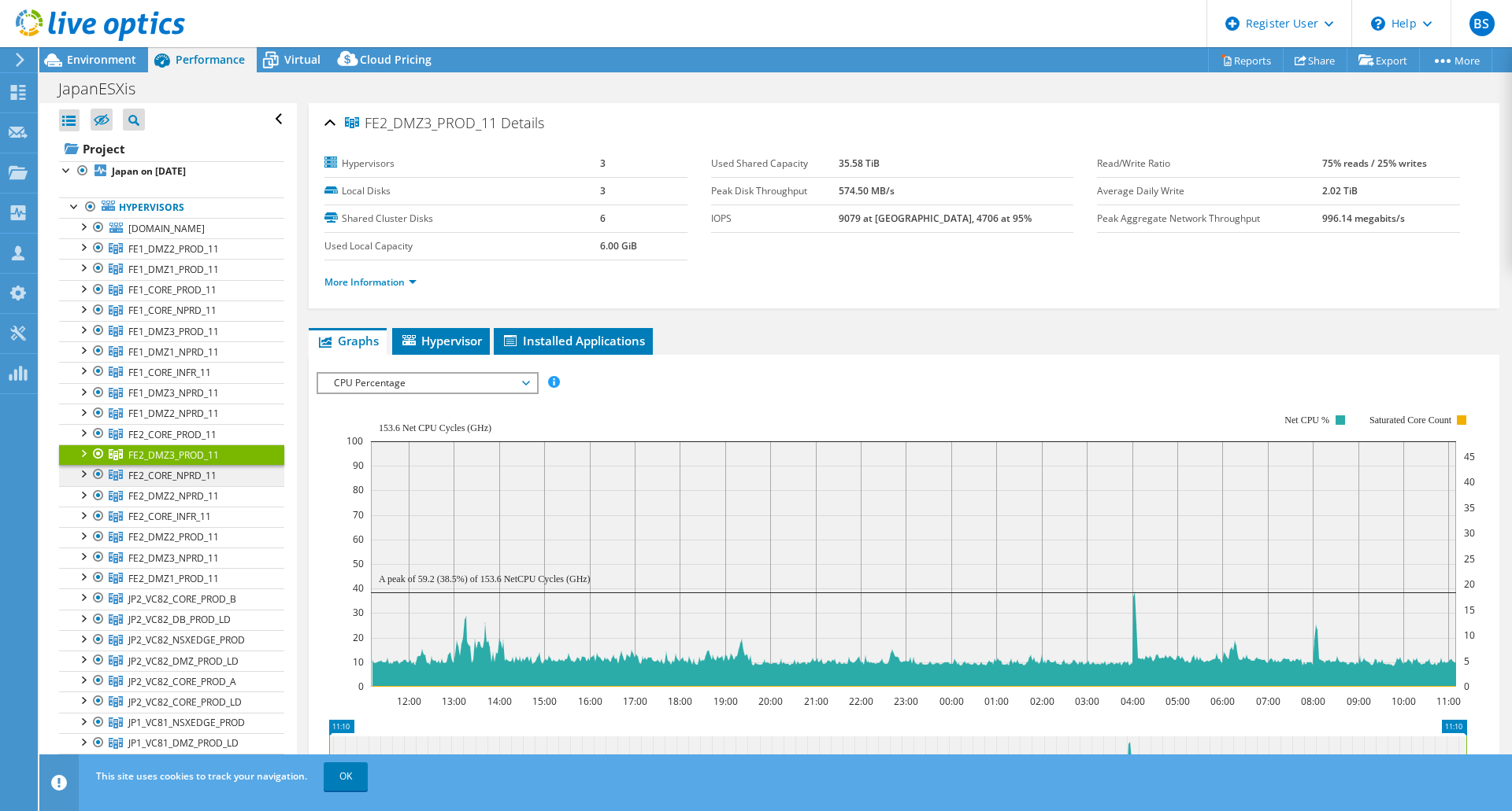
click at [191, 255] on span "FE2_CORE_NPRD_11" at bounding box center [174, 248] width 91 height 13
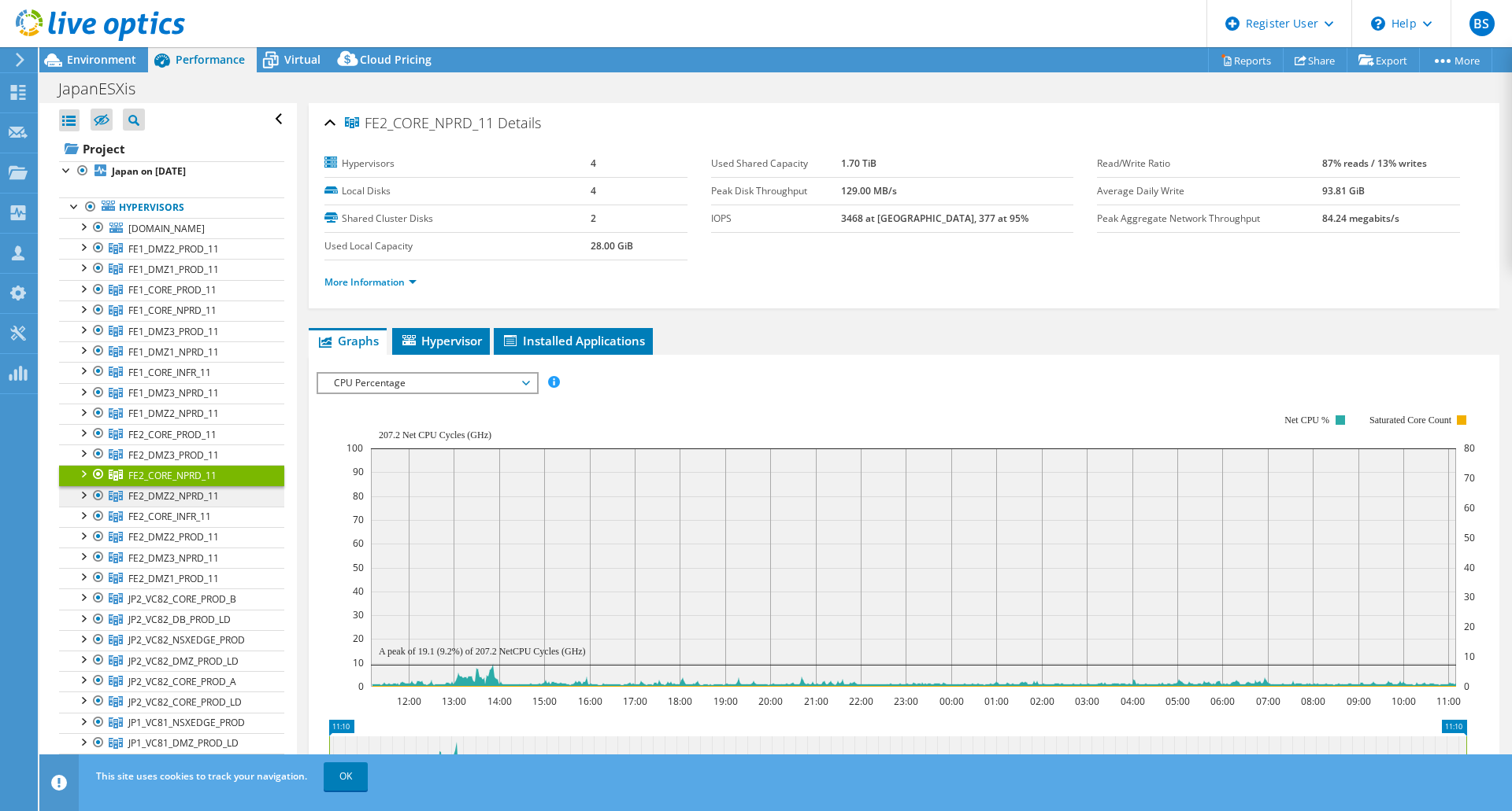
click at [194, 255] on span "FE2_DMZ2_NPRD_11" at bounding box center [174, 248] width 91 height 13
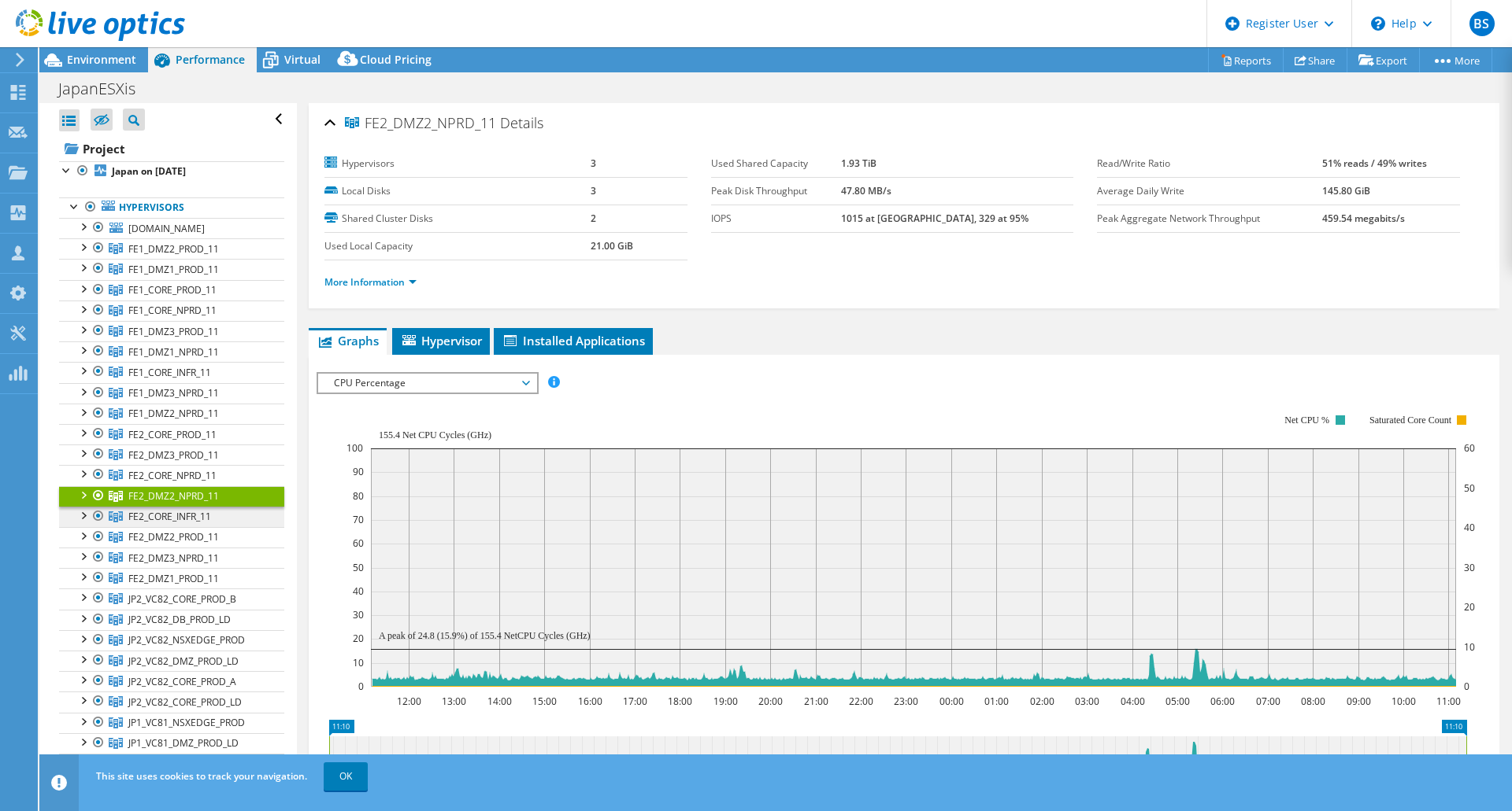
click at [194, 255] on span "FE2_CORE_INFR_11" at bounding box center [174, 248] width 91 height 13
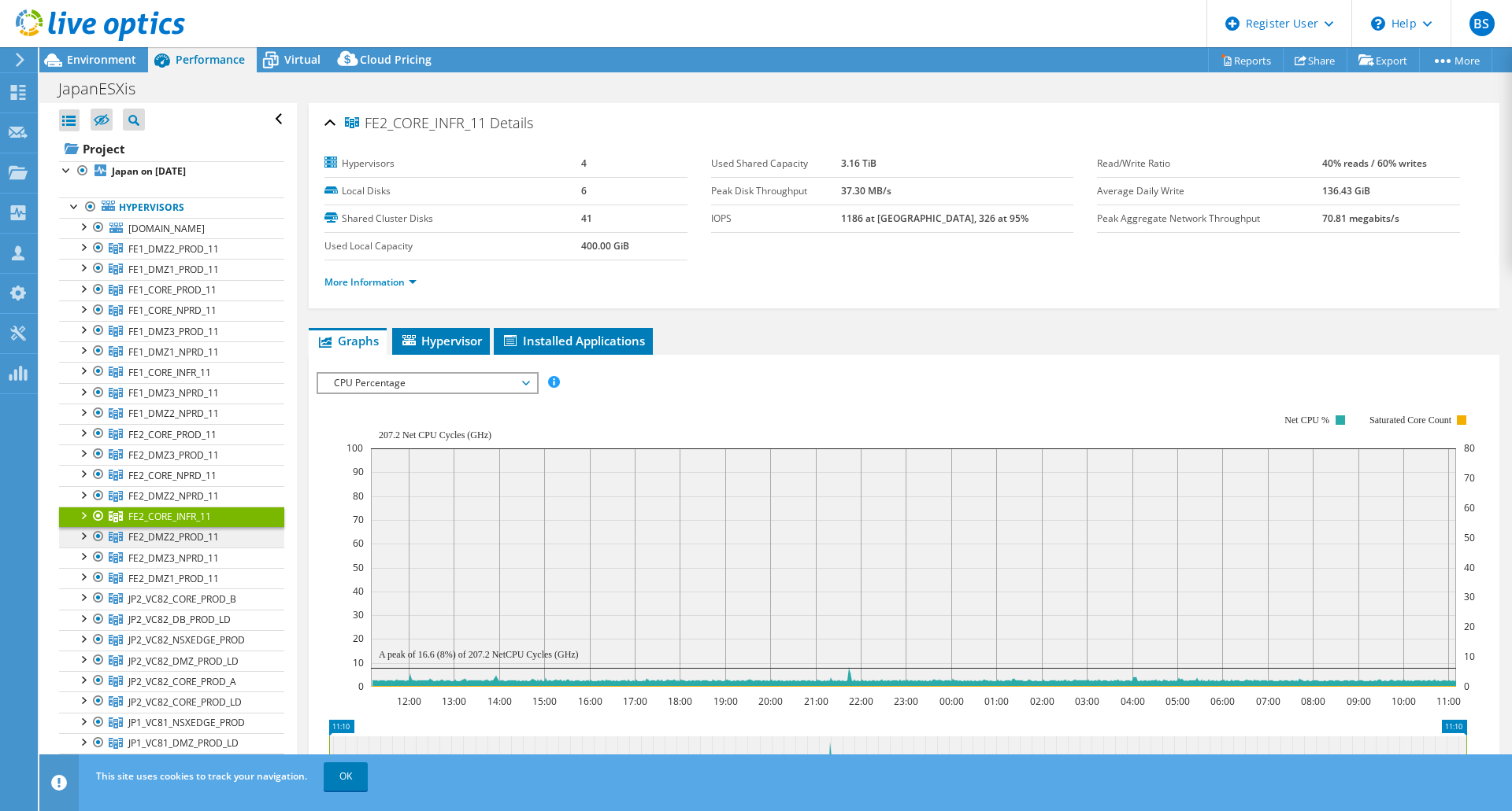
click at [199, 255] on span "FE2_DMZ2_PROD_11" at bounding box center [174, 248] width 91 height 13
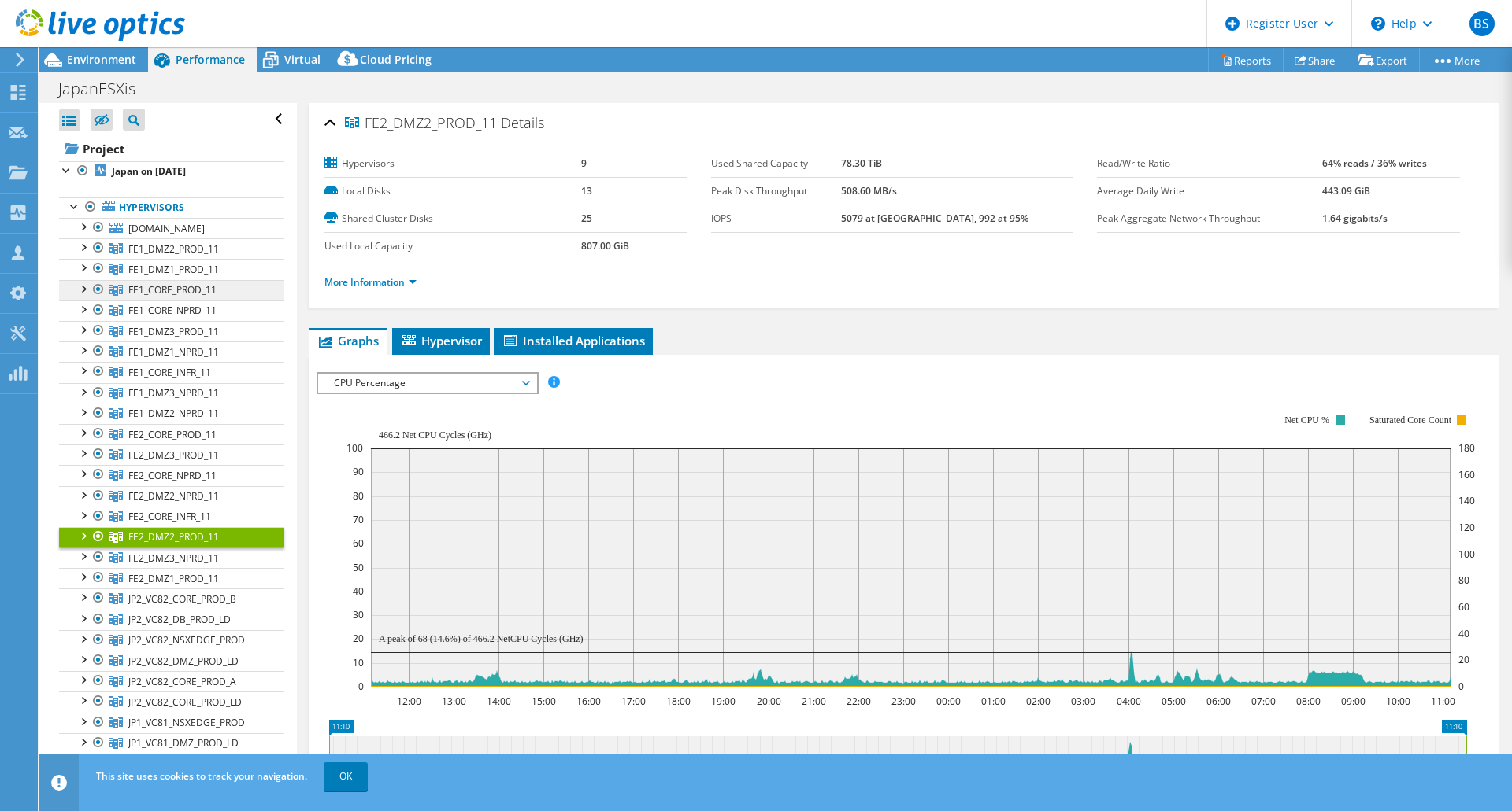
click at [192, 255] on span "FE1_CORE_PROD_11" at bounding box center [174, 248] width 91 height 13
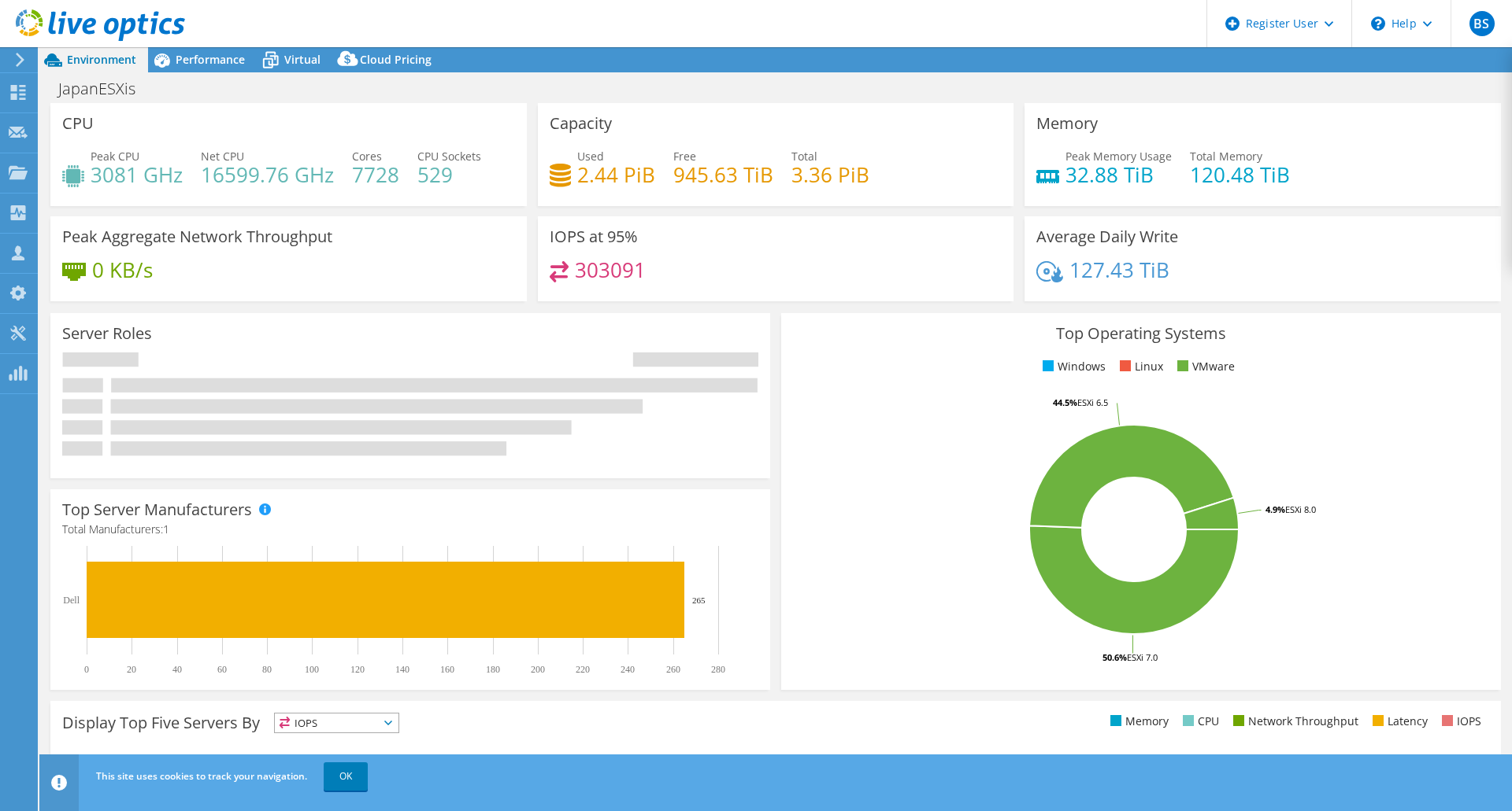
select select "USD"
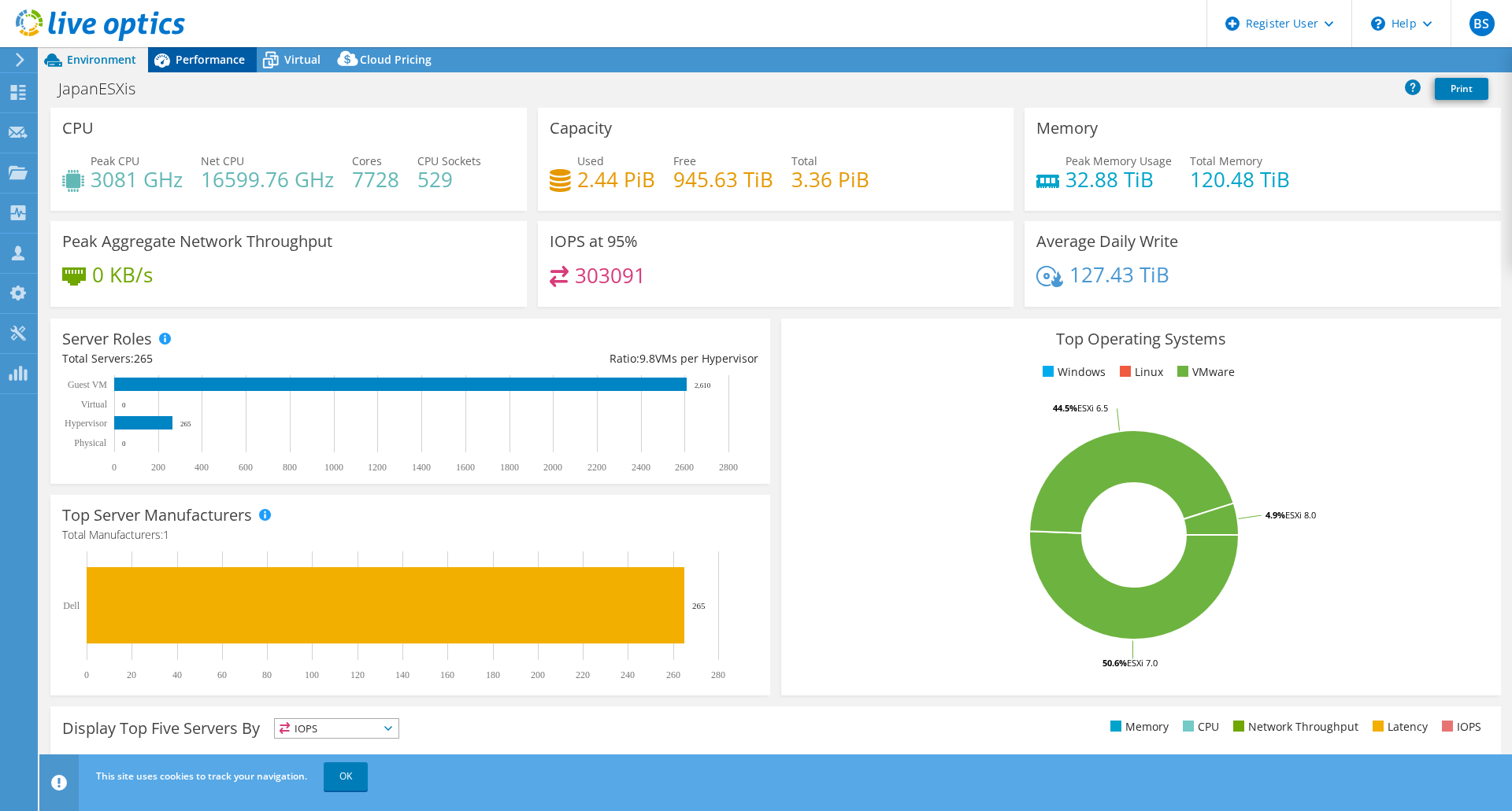
click at [215, 62] on span "Performance" at bounding box center [210, 59] width 69 height 15
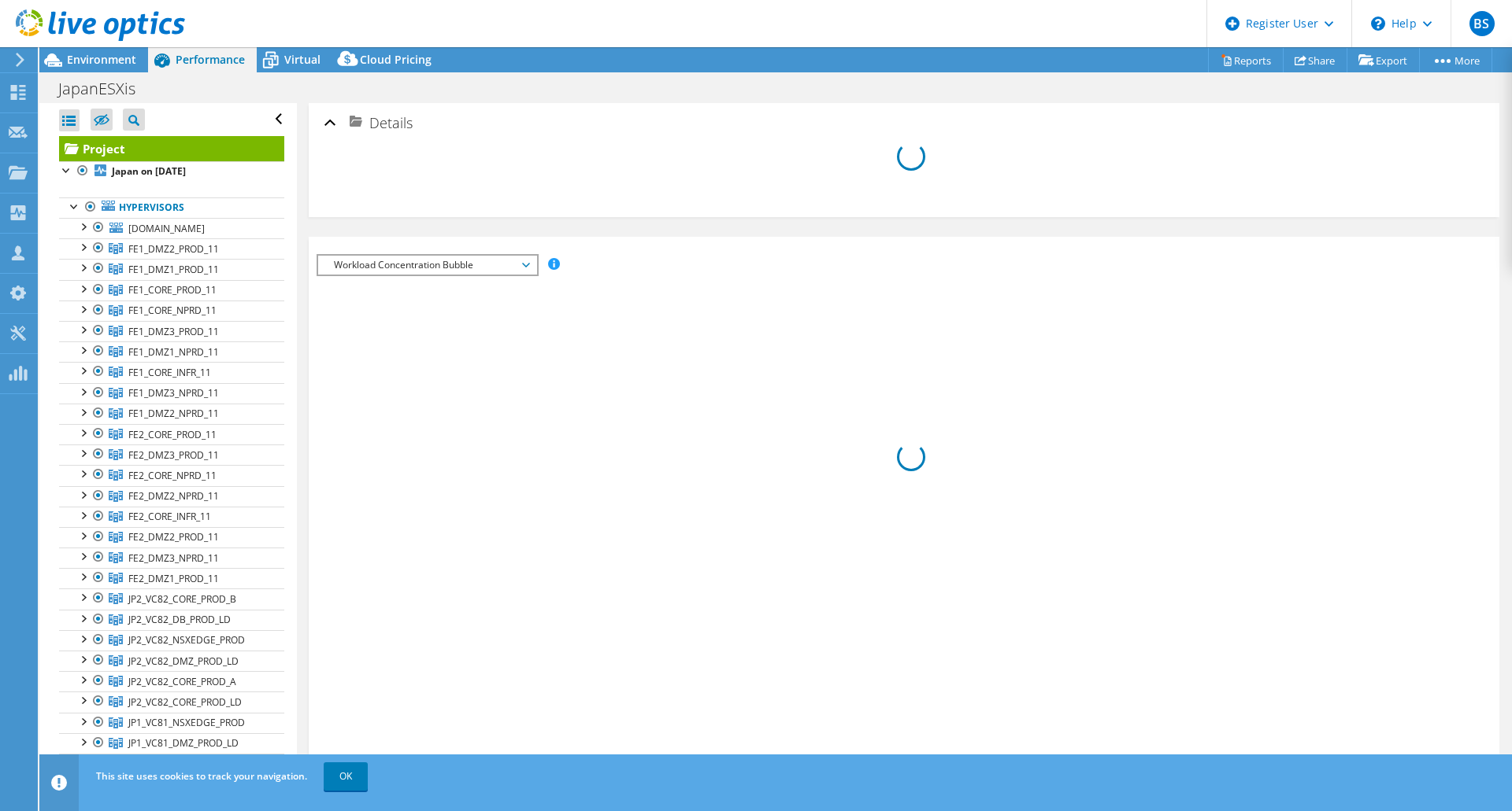
drag, startPoint x: 354, startPoint y: 789, endPoint x: 499, endPoint y: 284, distance: 525.4
click at [353, 789] on link "OK" at bounding box center [345, 777] width 44 height 28
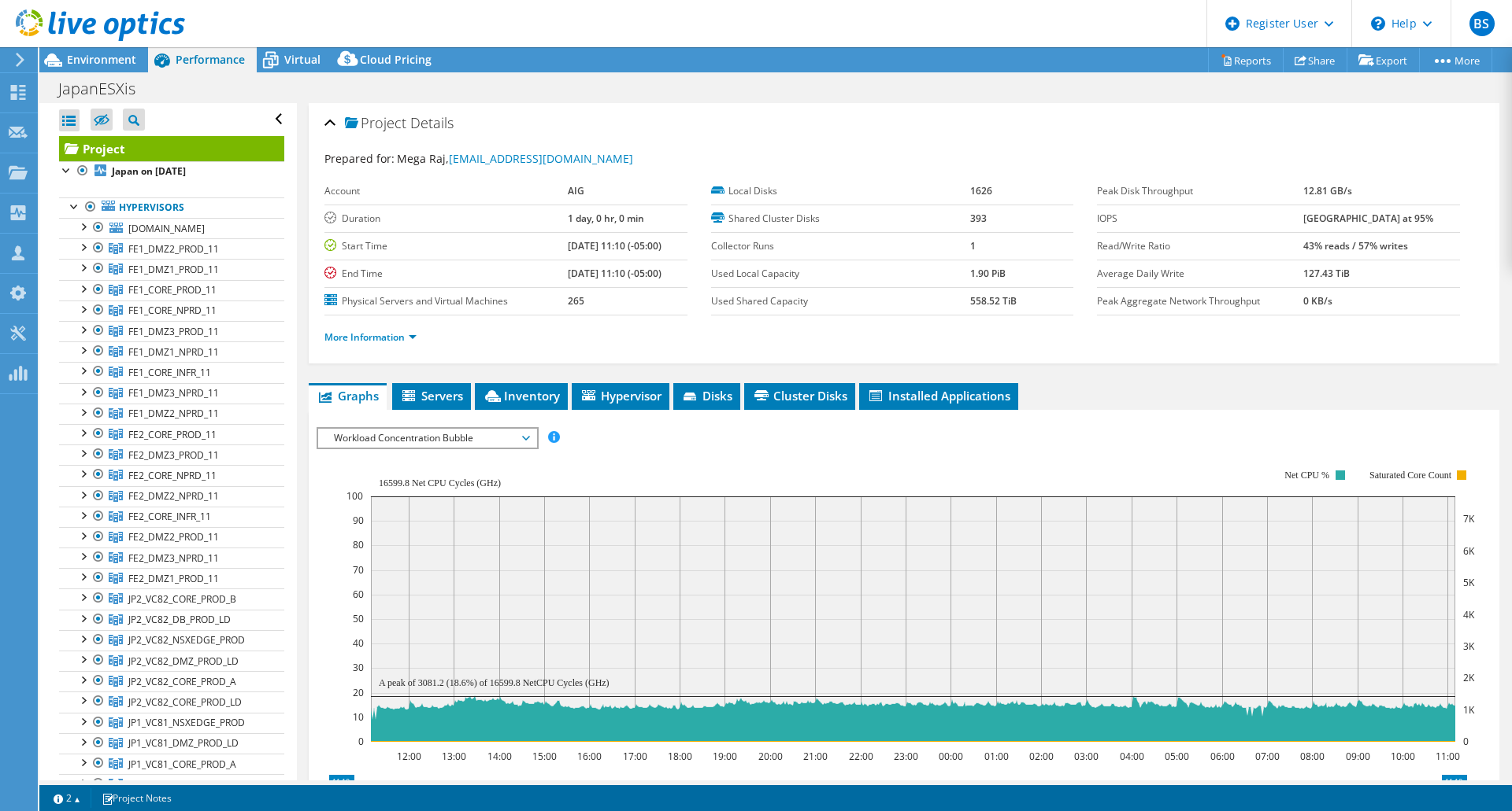
click at [527, 437] on span "Workload Concentration Bubble" at bounding box center [427, 438] width 203 height 19
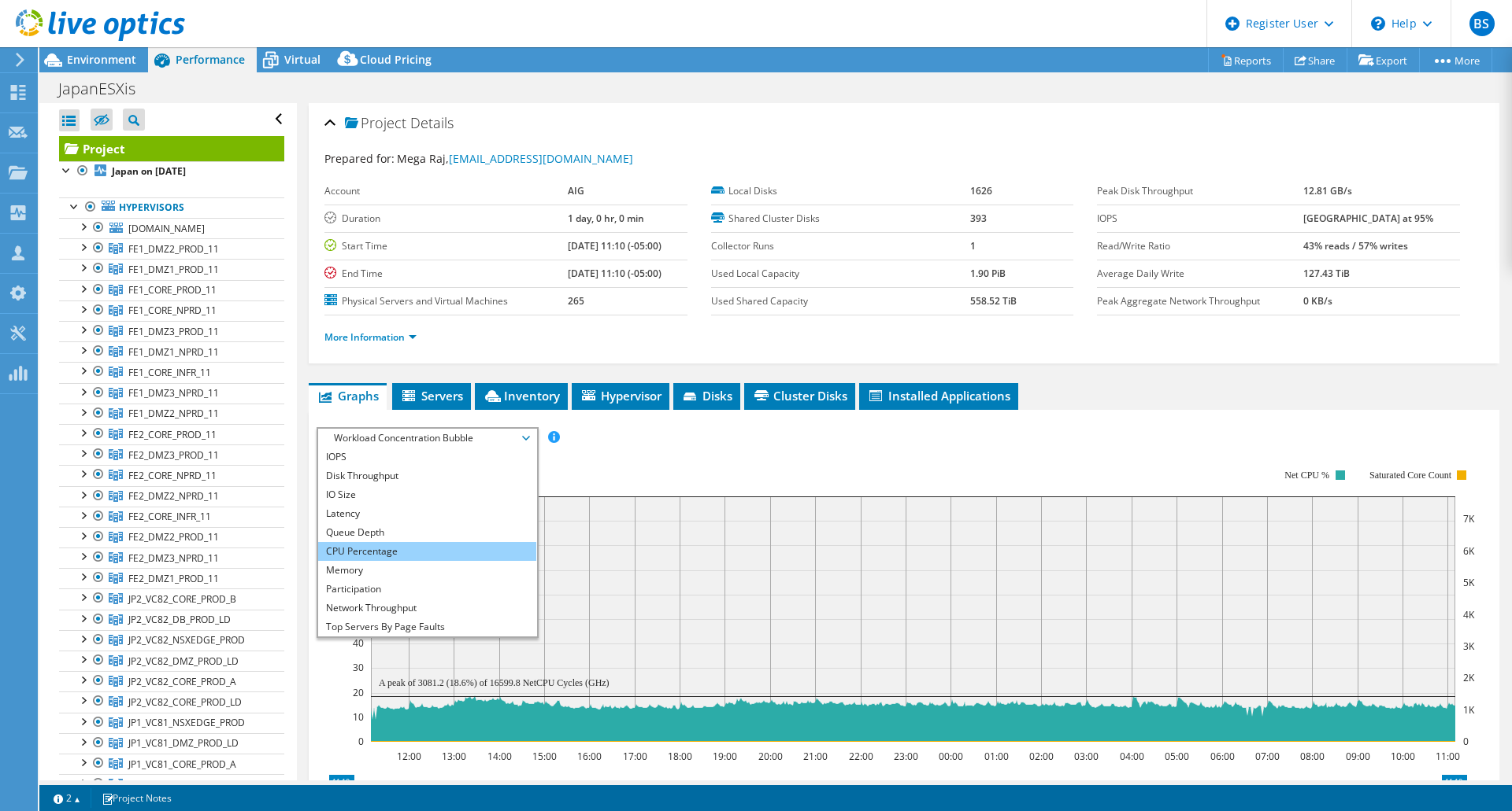
click at [400, 544] on li "CPU Percentage" at bounding box center [427, 552] width 219 height 19
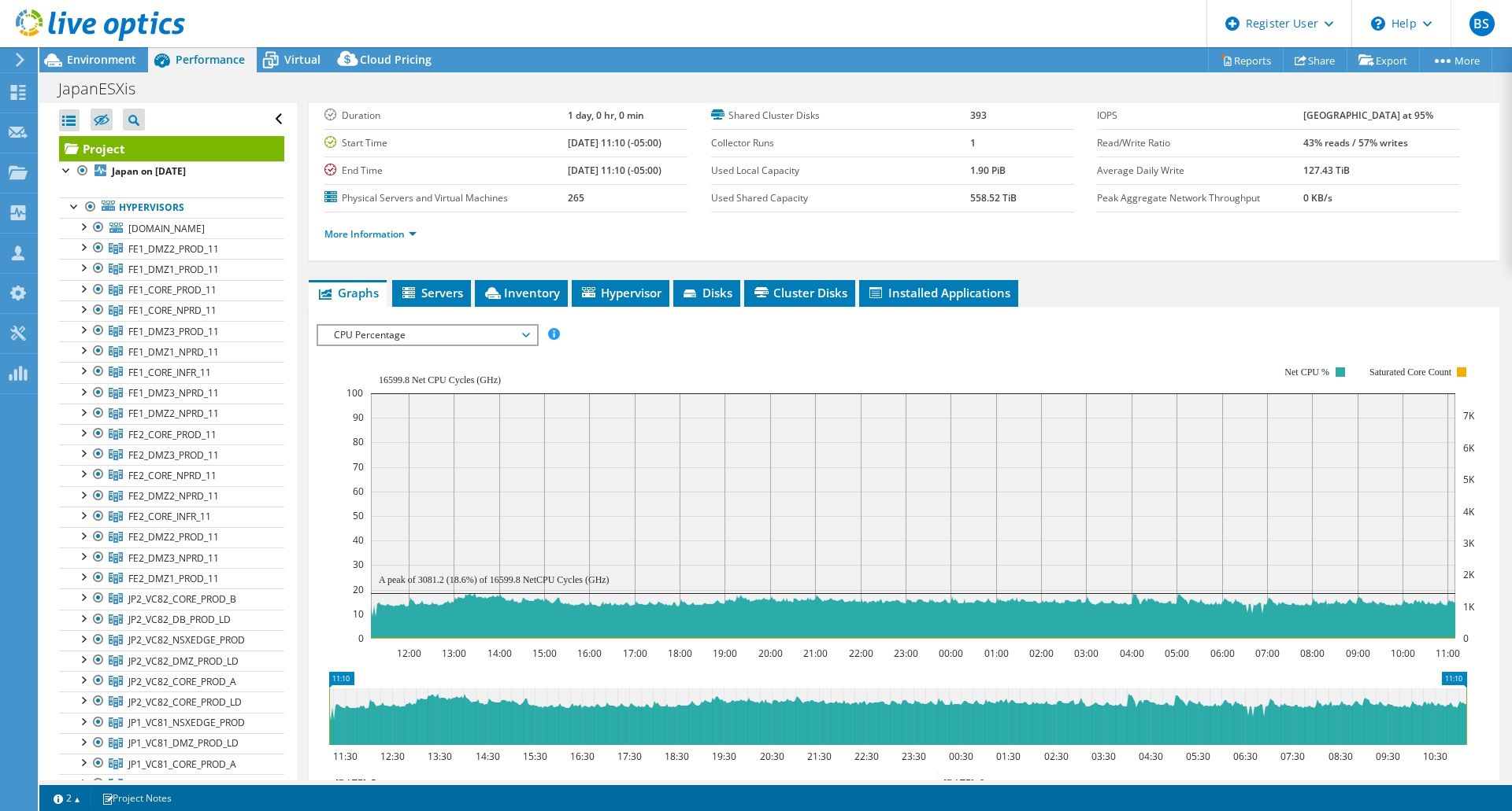
scroll to position [158, 0]
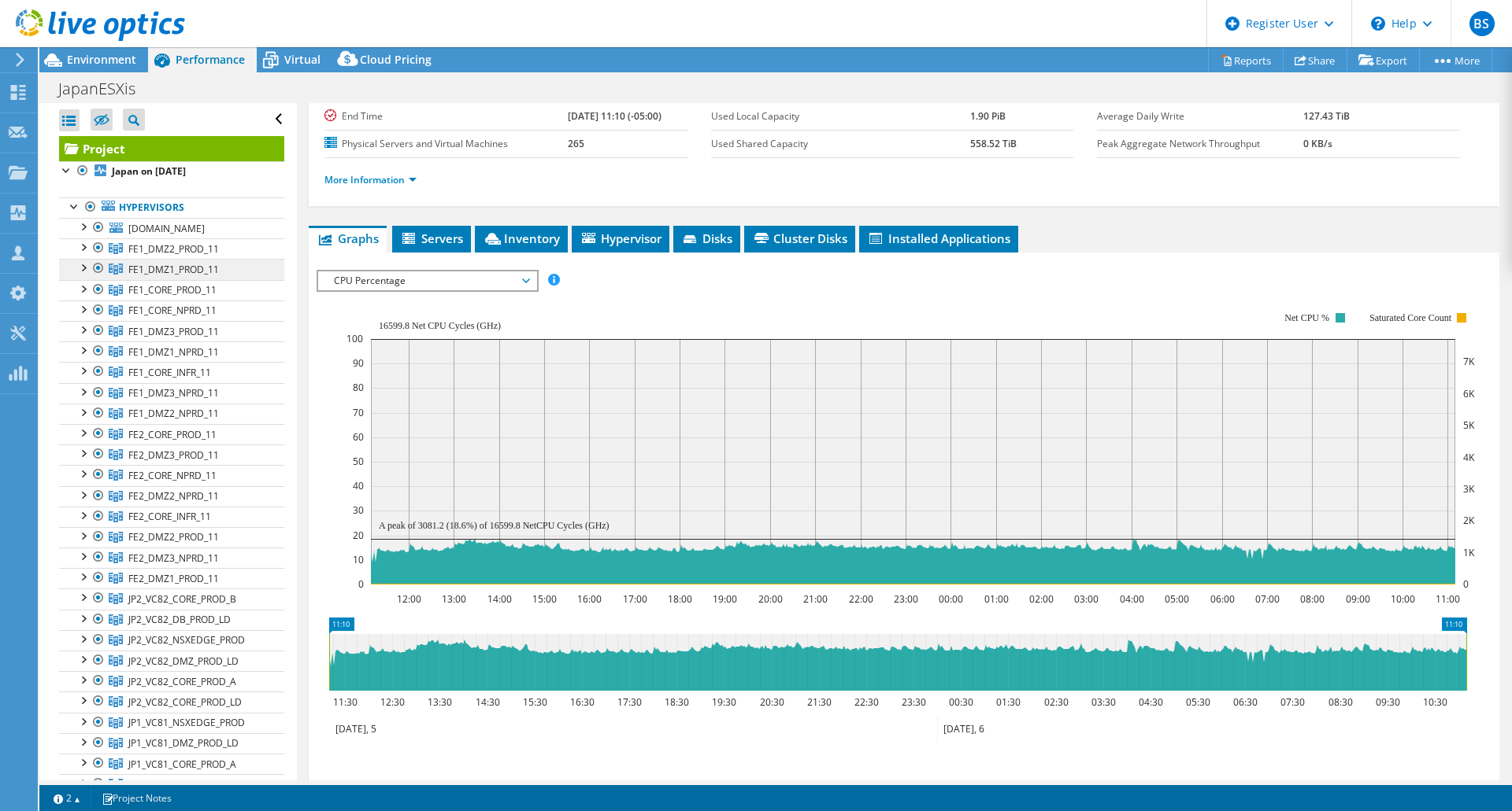
click at [185, 259] on link "FE1_DMZ1_PROD_11" at bounding box center [172, 248] width 226 height 21
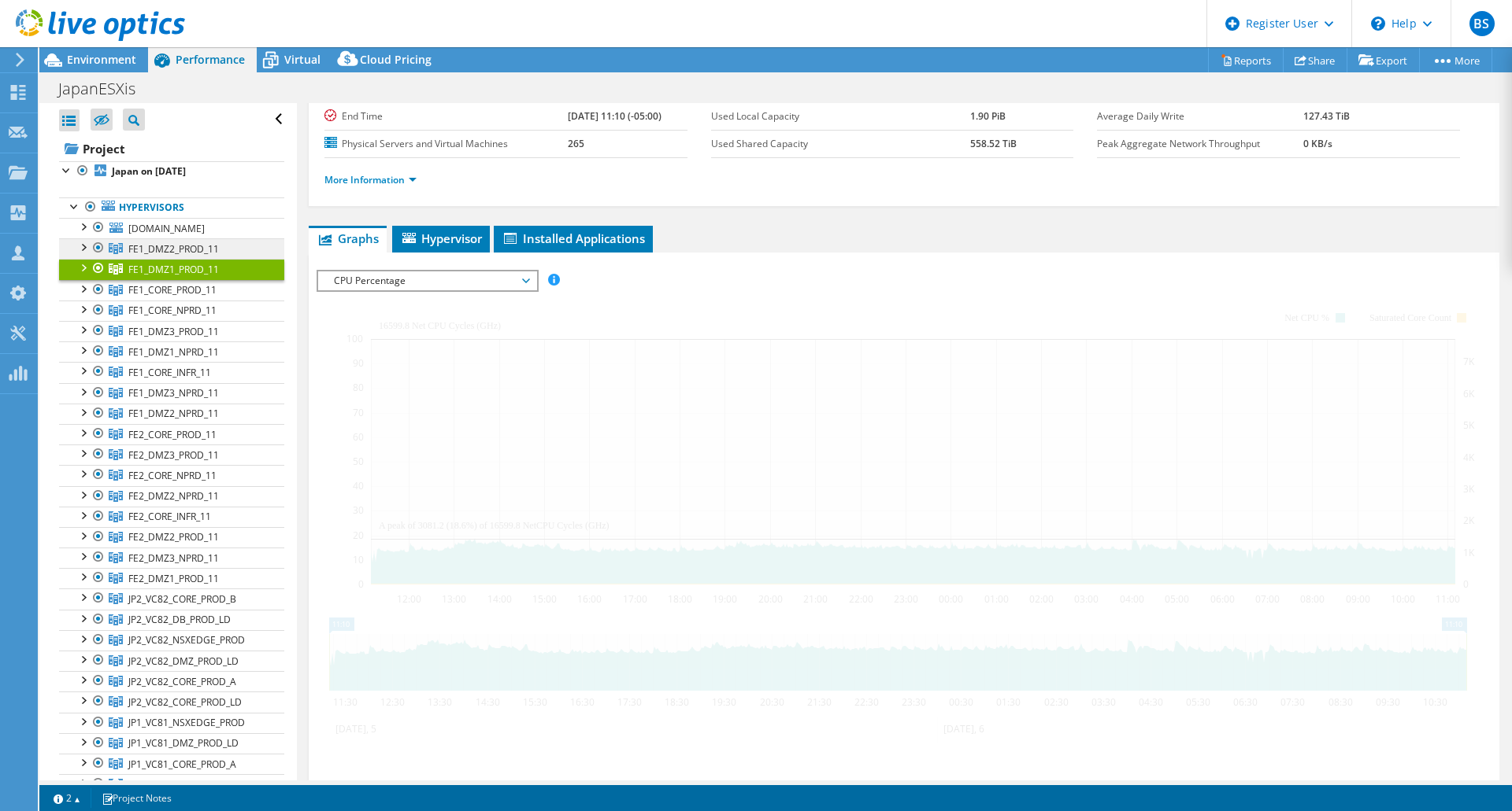
click at [183, 255] on span "FE1_DMZ2_PROD_11" at bounding box center [174, 248] width 91 height 13
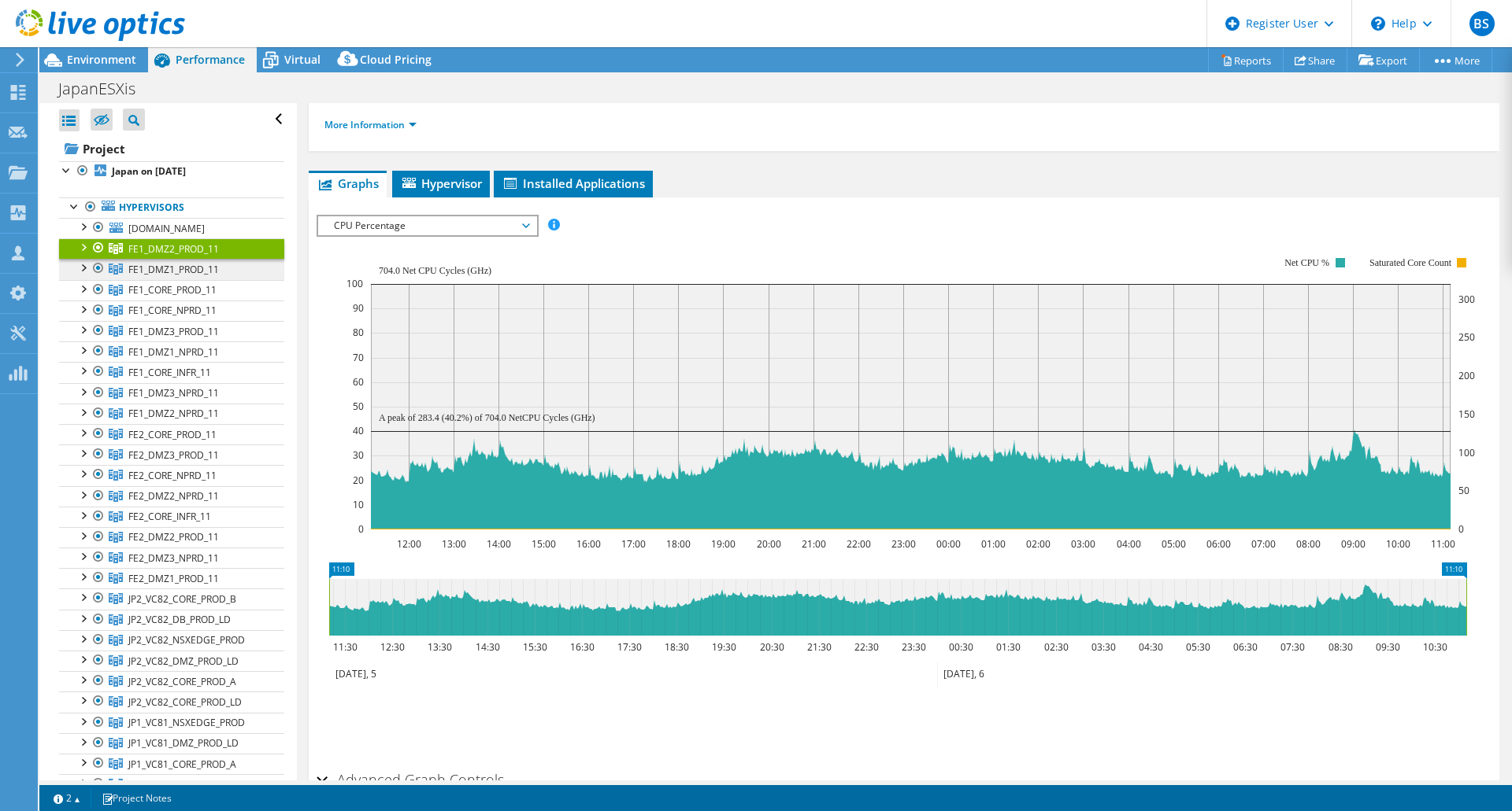
click at [187, 255] on span "FE1_DMZ1_PROD_11" at bounding box center [174, 248] width 91 height 13
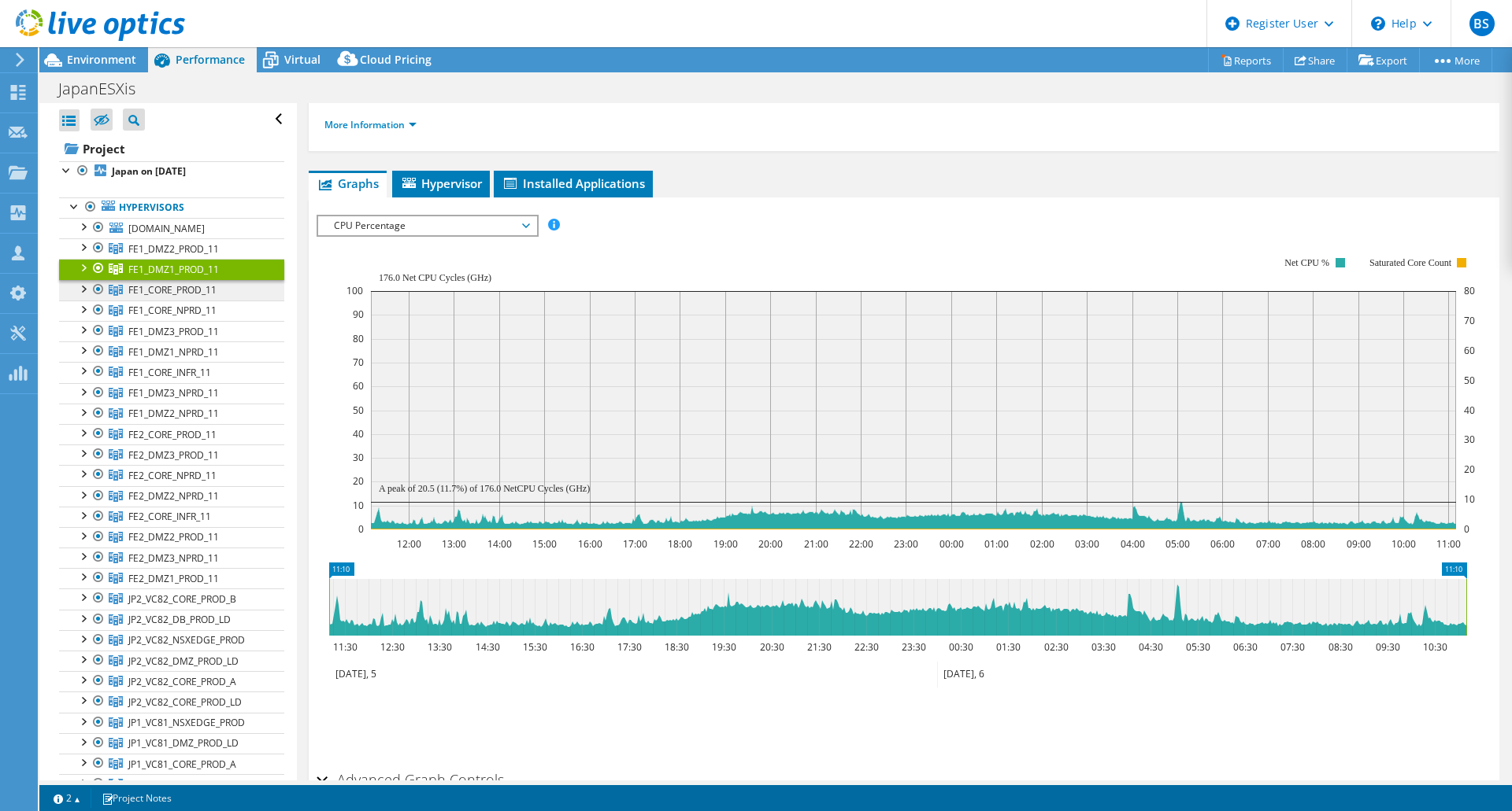
click at [189, 255] on span "FE1_CORE_PROD_11" at bounding box center [174, 248] width 91 height 13
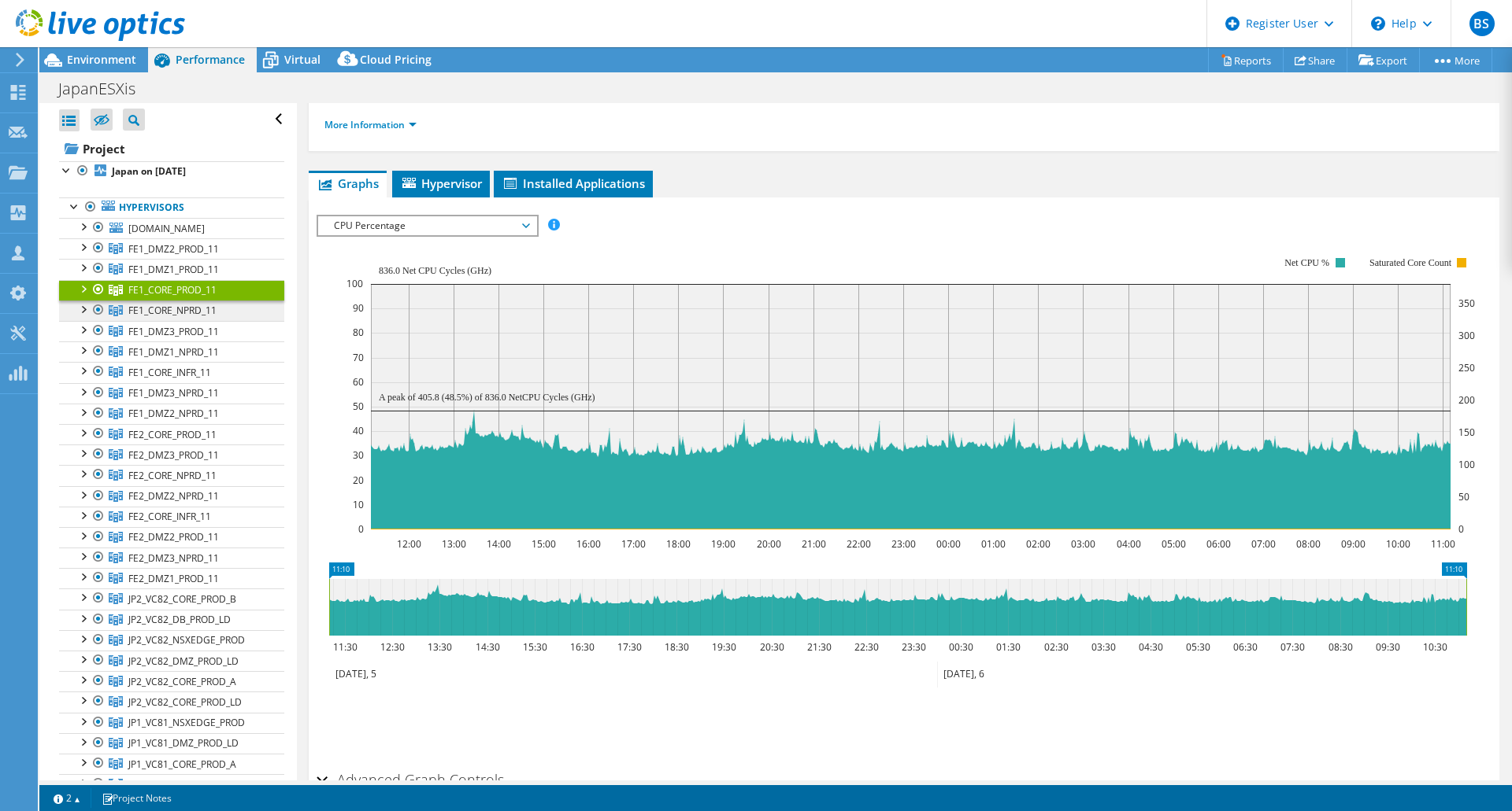
click at [186, 255] on span "FE1_CORE_NPRD_11" at bounding box center [174, 248] width 91 height 13
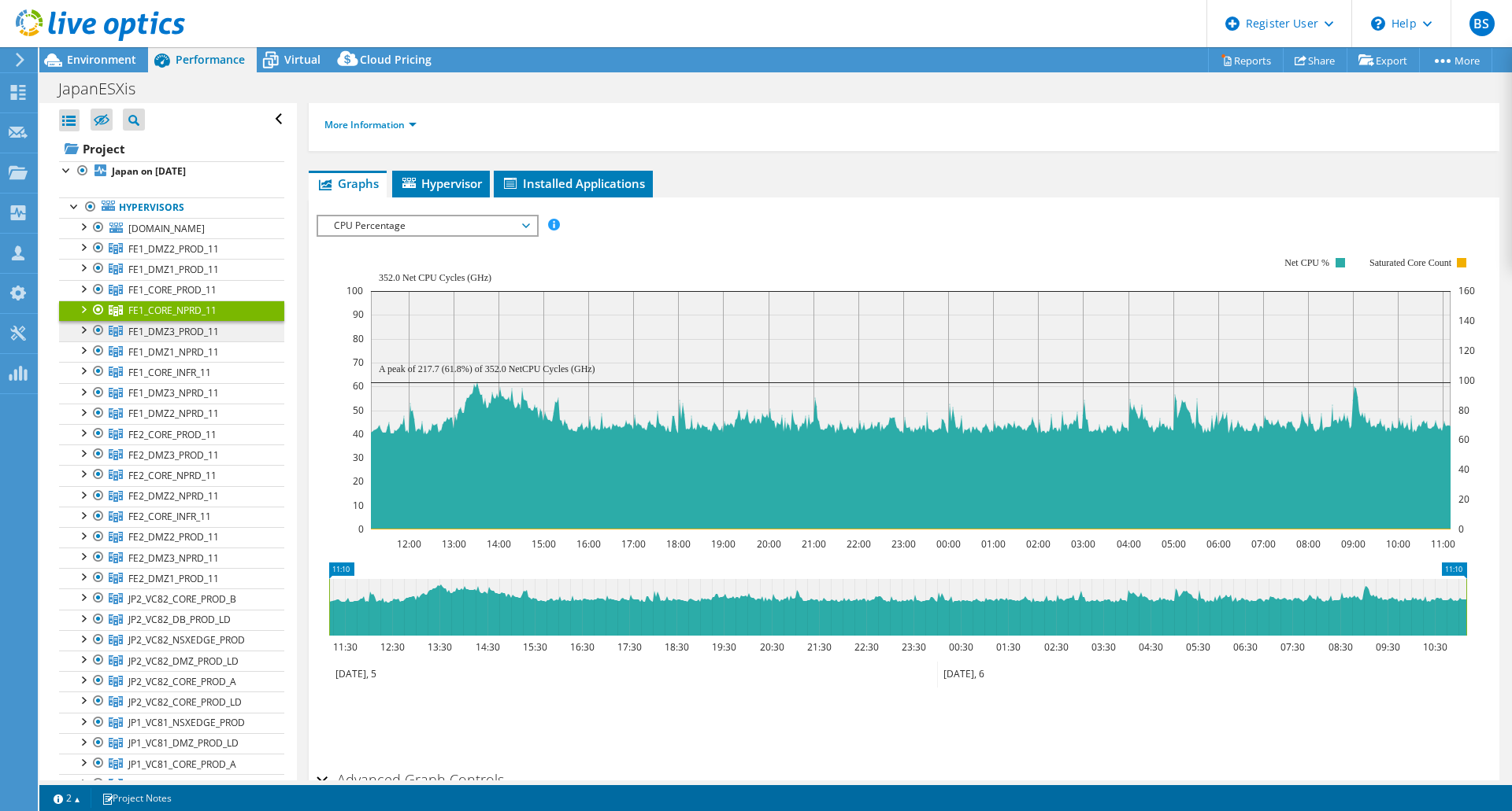
click at [168, 255] on span "FE1_DMZ3_PROD_11" at bounding box center [174, 248] width 91 height 13
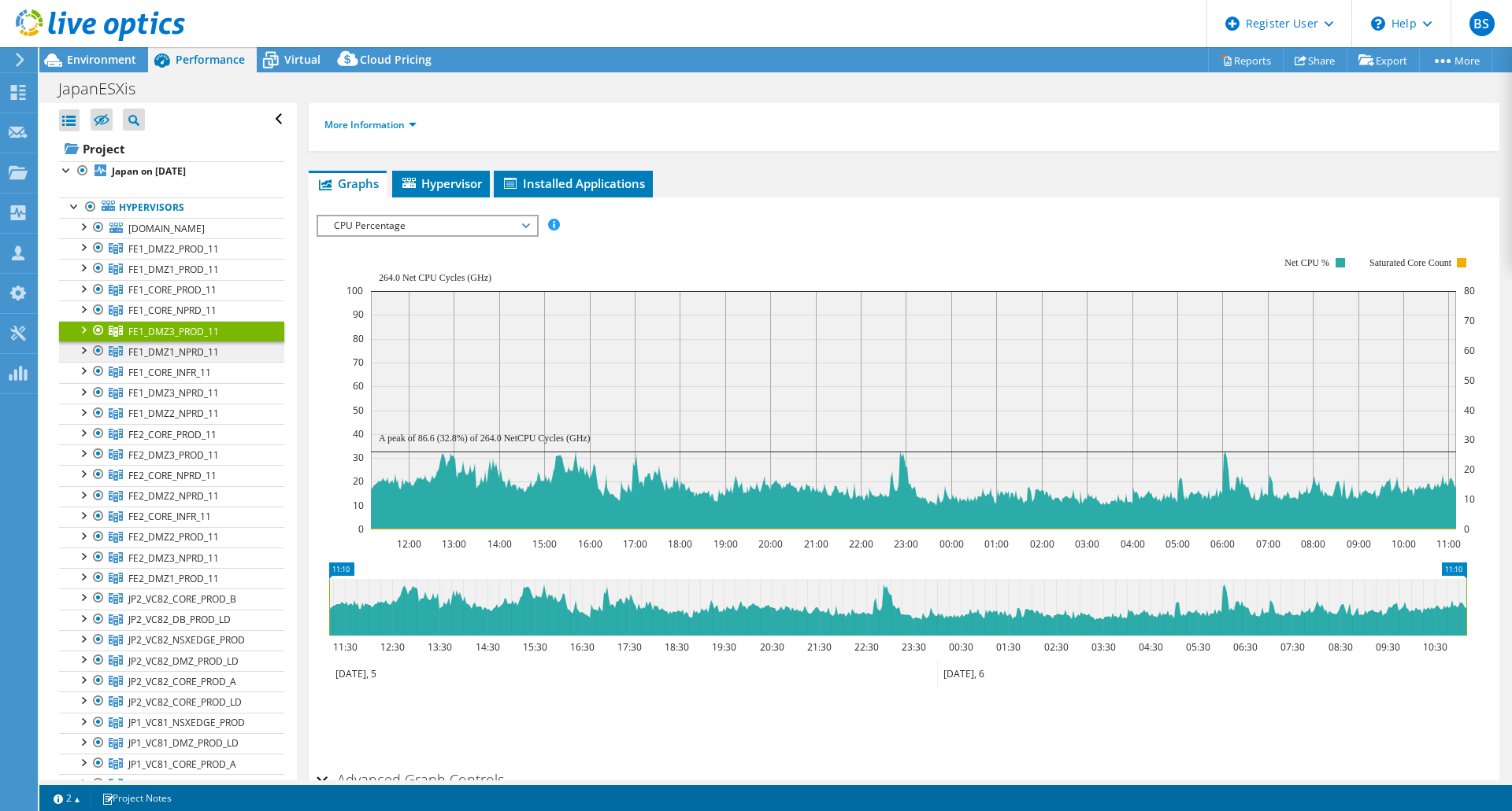
click at [170, 255] on span "FE1_DMZ1_NPRD_11" at bounding box center [174, 248] width 91 height 13
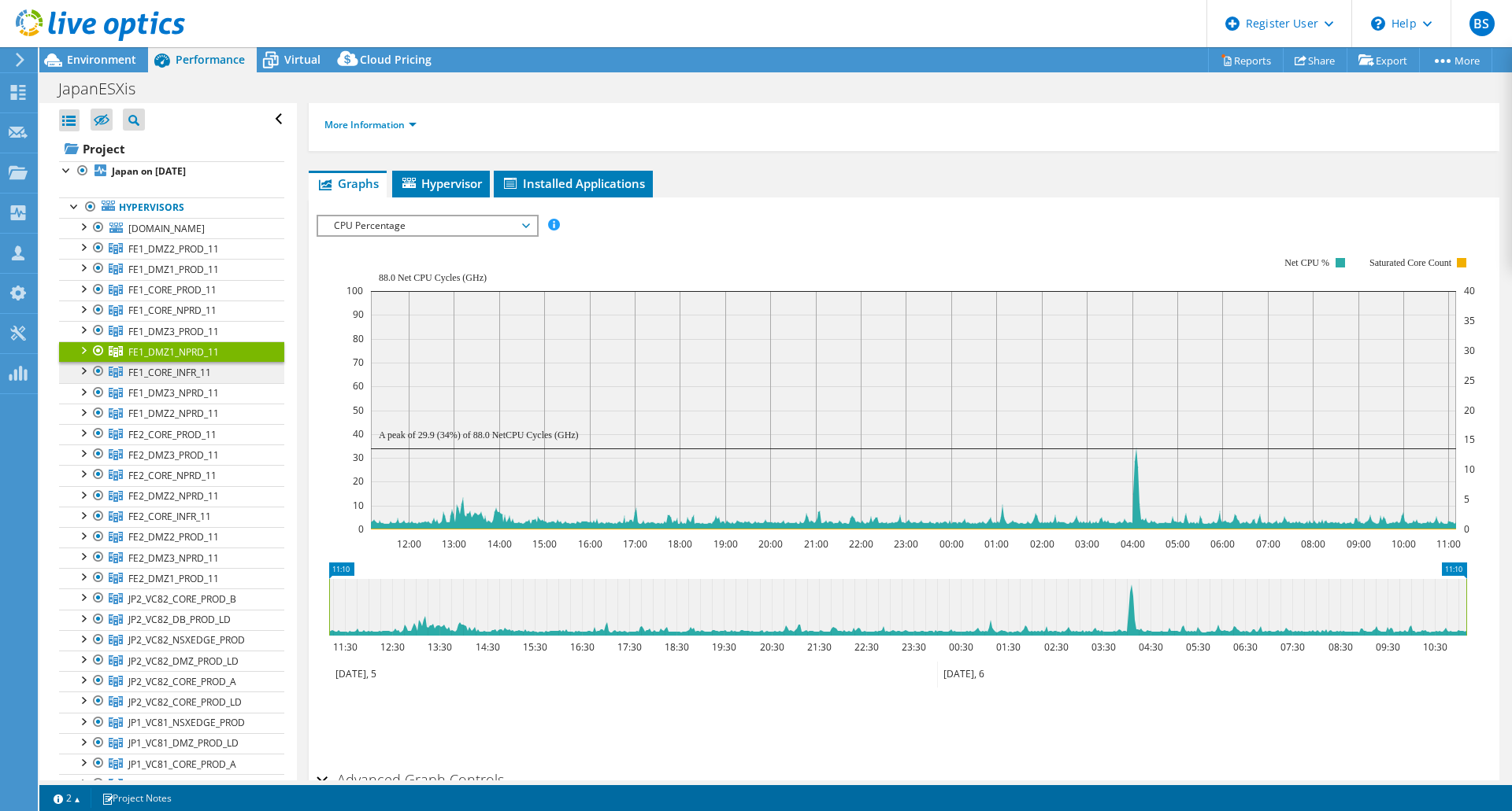
click at [176, 255] on span "FE1_CORE_INFR_11" at bounding box center [174, 248] width 91 height 13
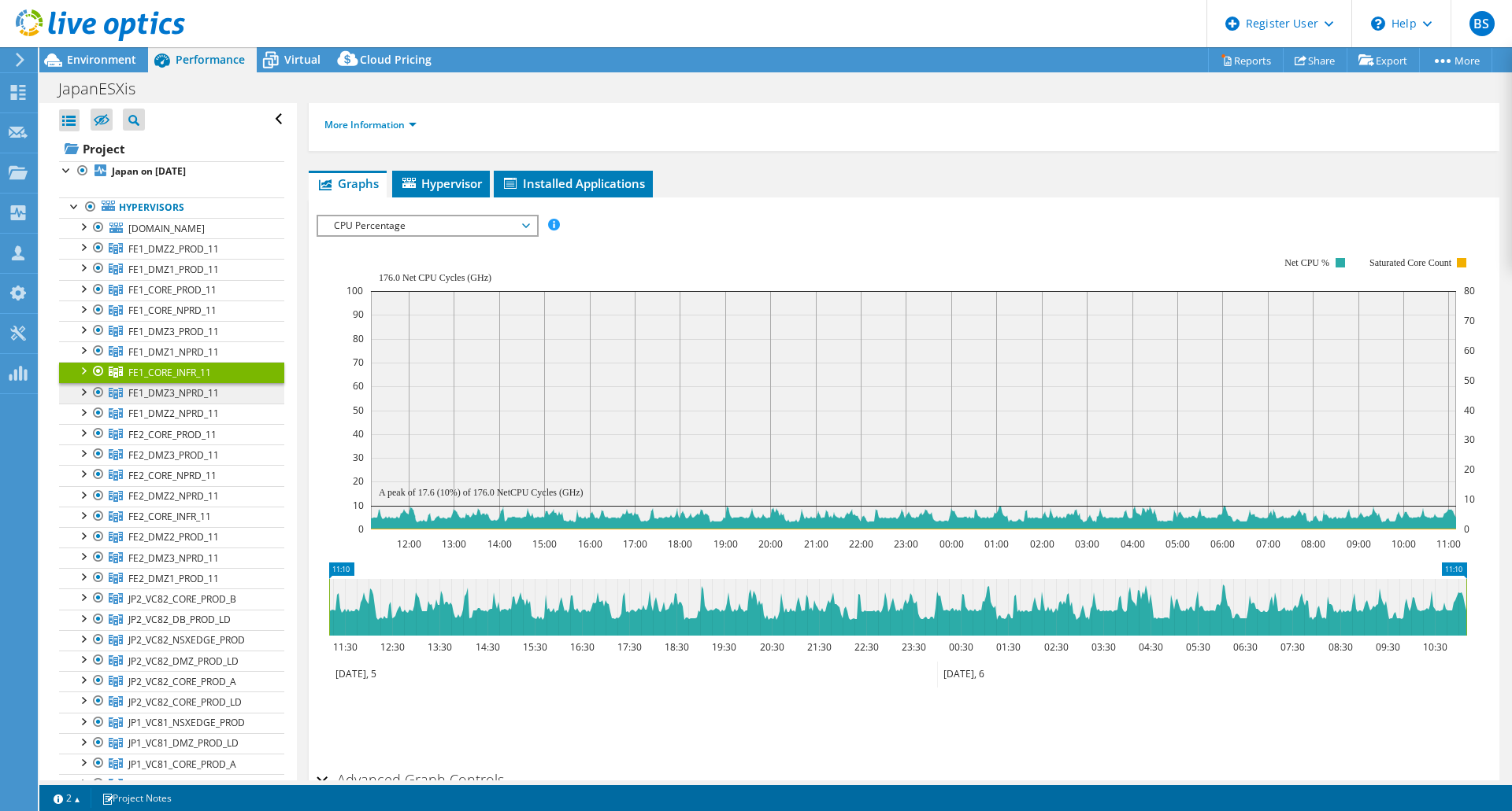
click at [178, 255] on span "FE1_DMZ3_NPRD_11" at bounding box center [174, 248] width 91 height 13
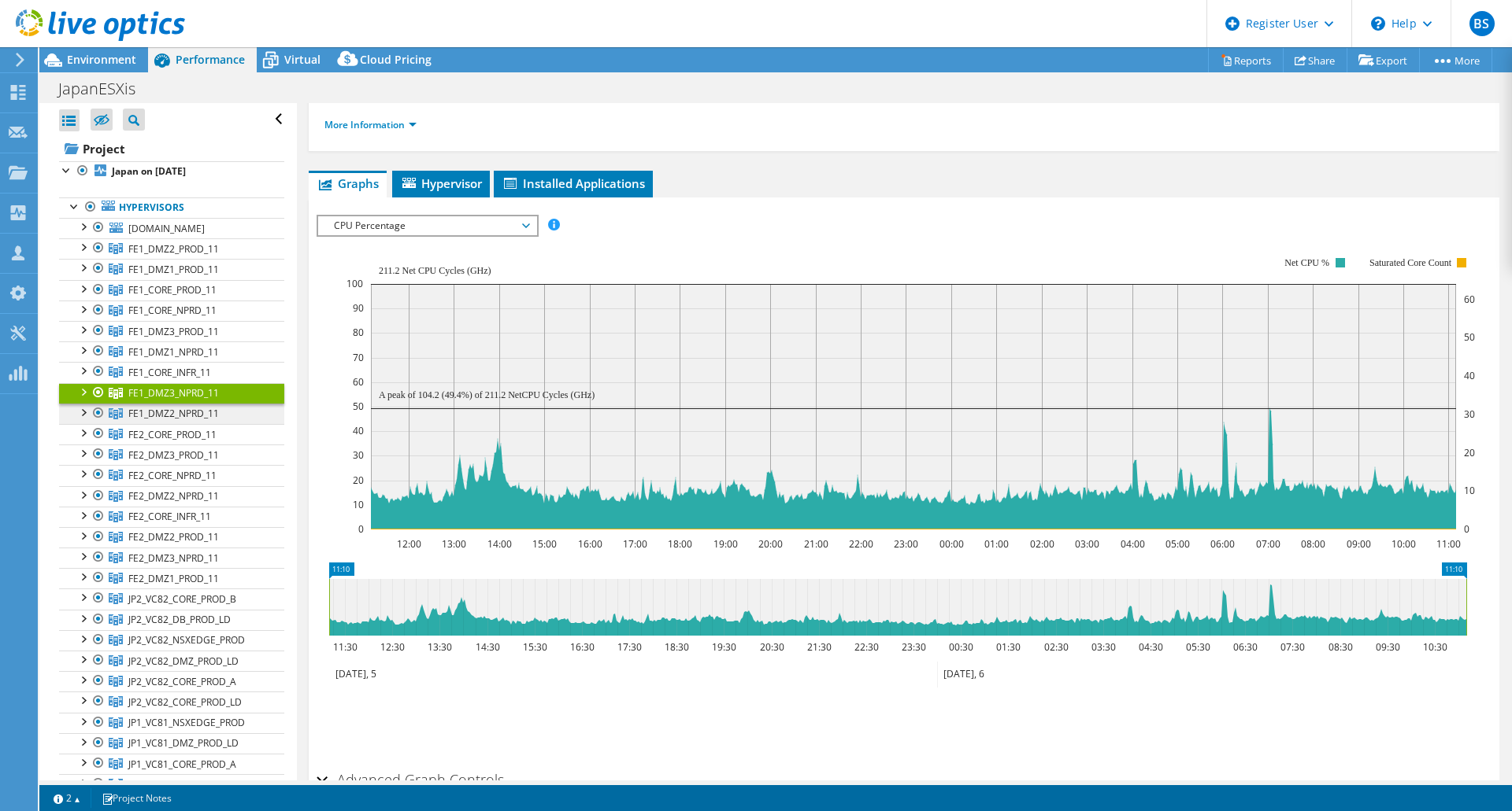
click at [181, 255] on span "FE1_DMZ2_NPRD_11" at bounding box center [174, 248] width 91 height 13
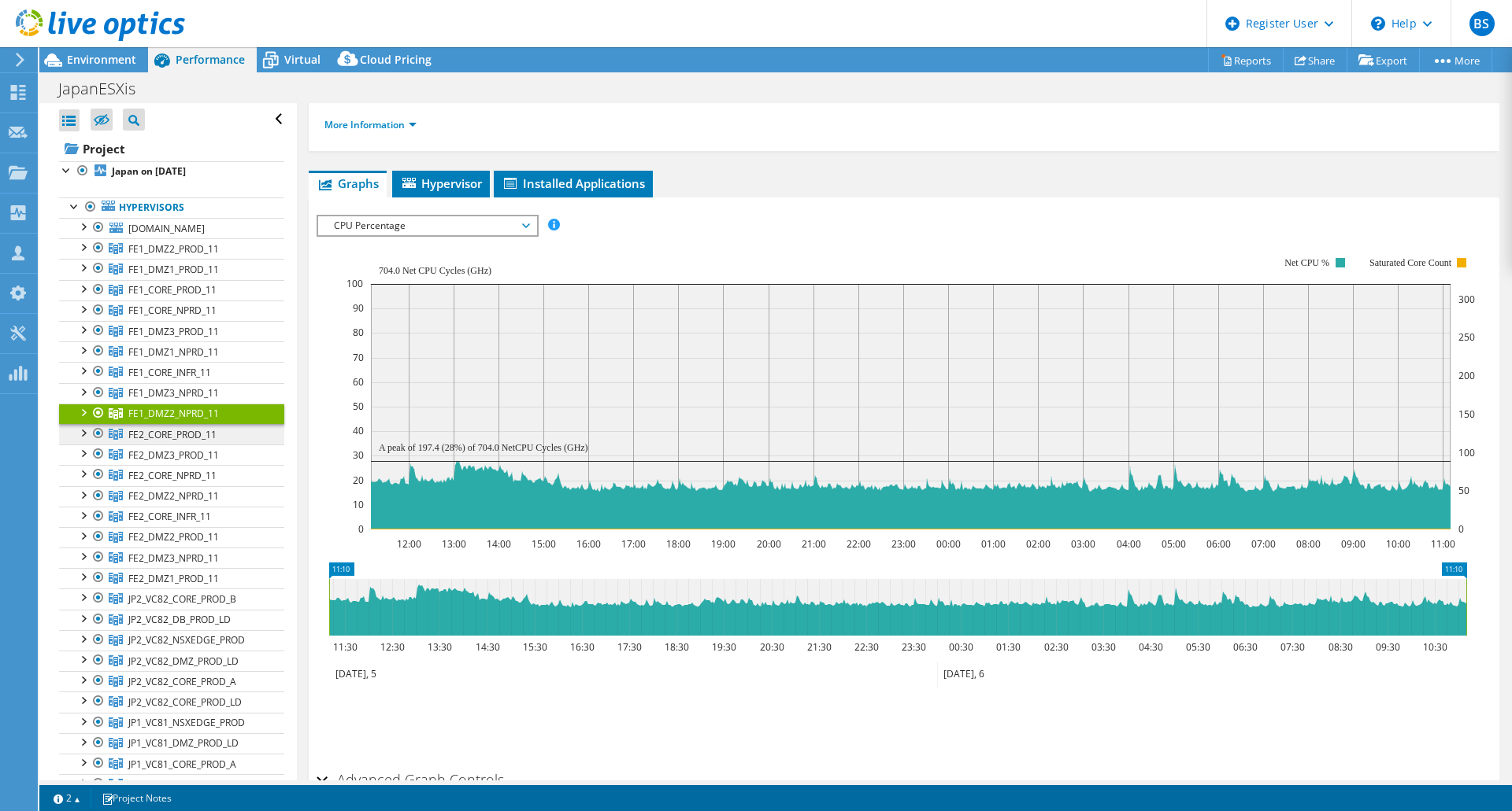
click at [191, 255] on span "FE2_CORE_PROD_11" at bounding box center [174, 248] width 91 height 13
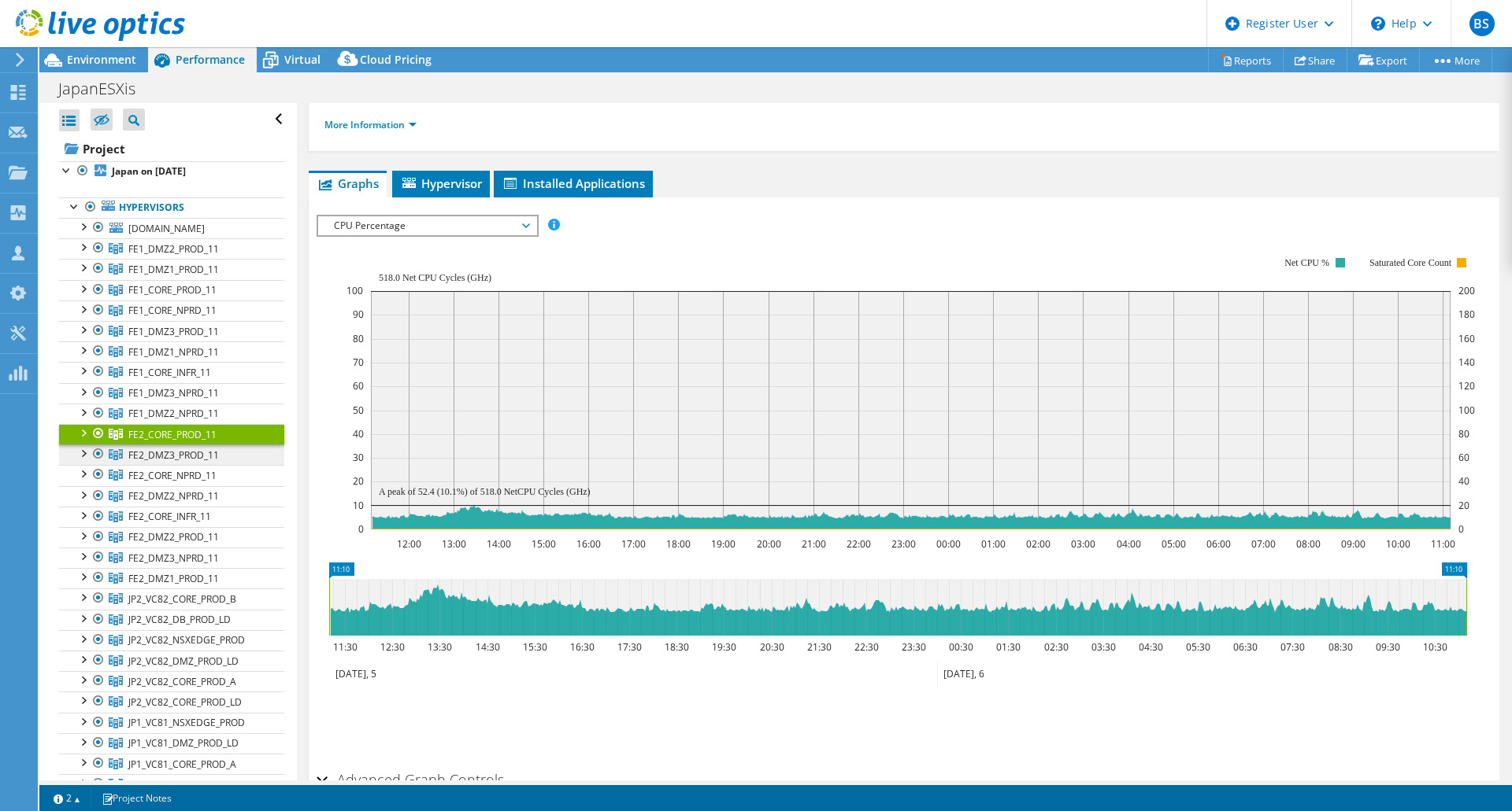
click at [197, 255] on span "FE2_DMZ3_PROD_11" at bounding box center [174, 248] width 91 height 13
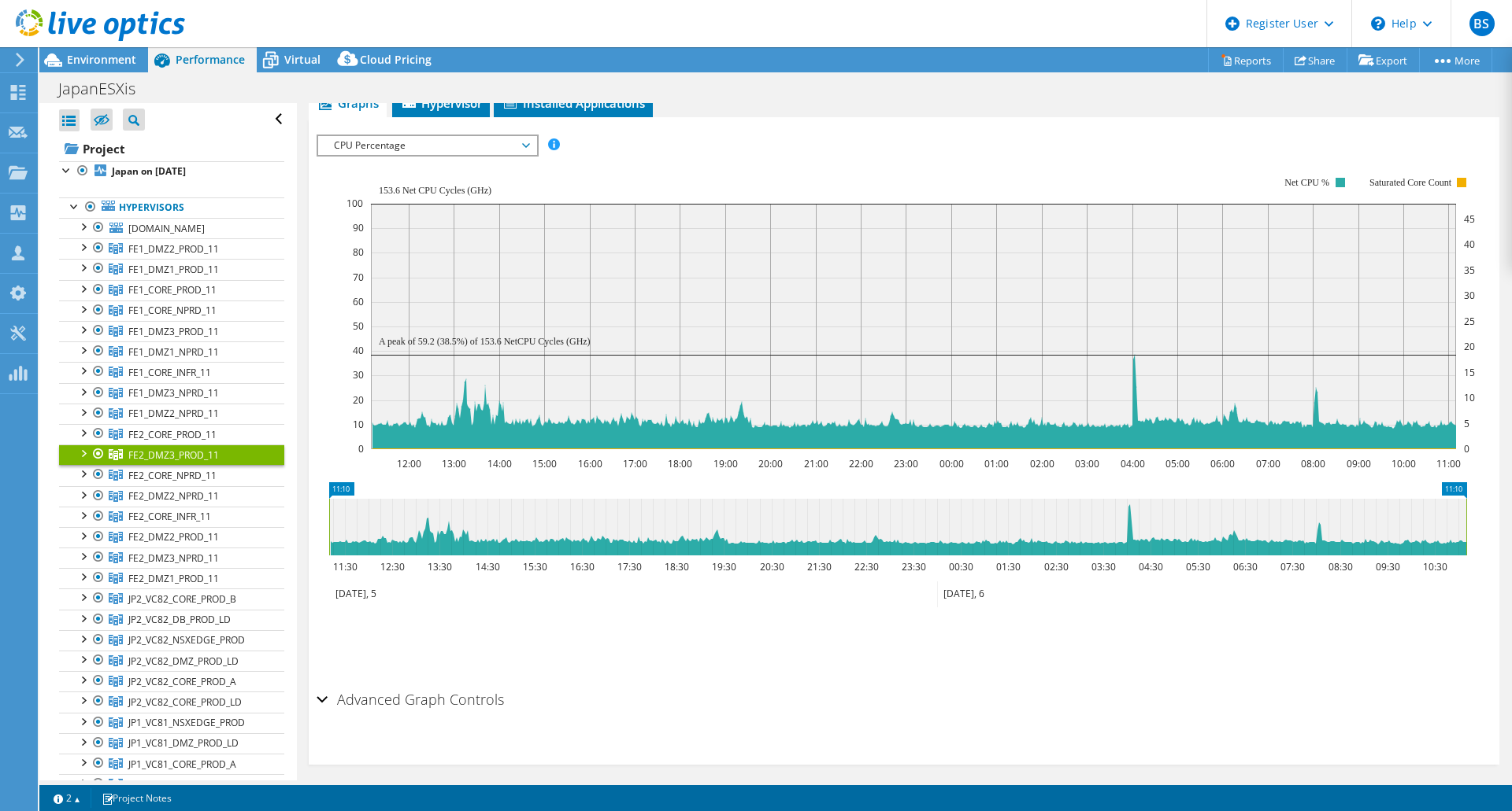
scroll to position [245, 0]
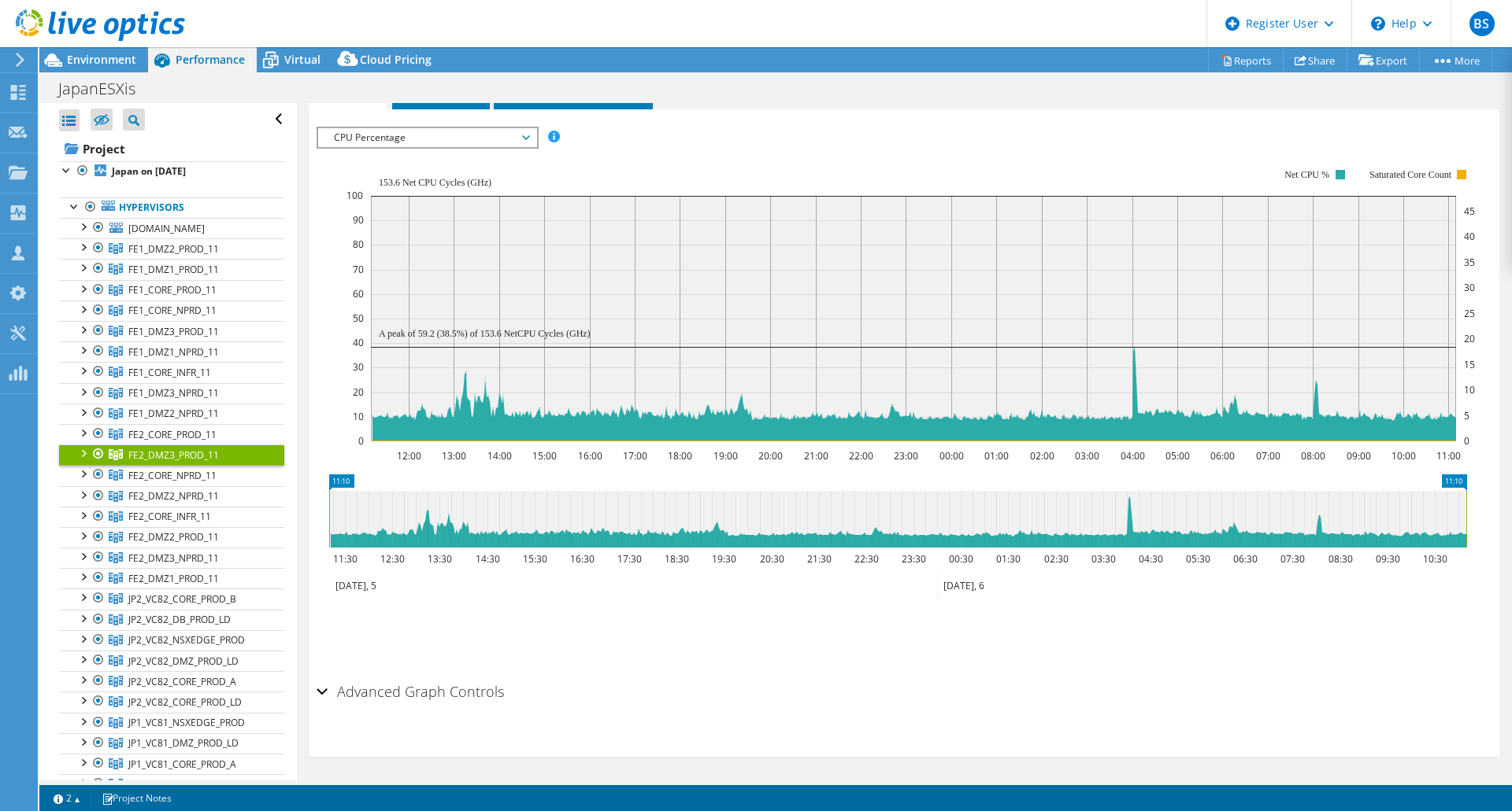
click at [379, 685] on h2 "Advanced Graph Controls" at bounding box center [410, 692] width 188 height 32
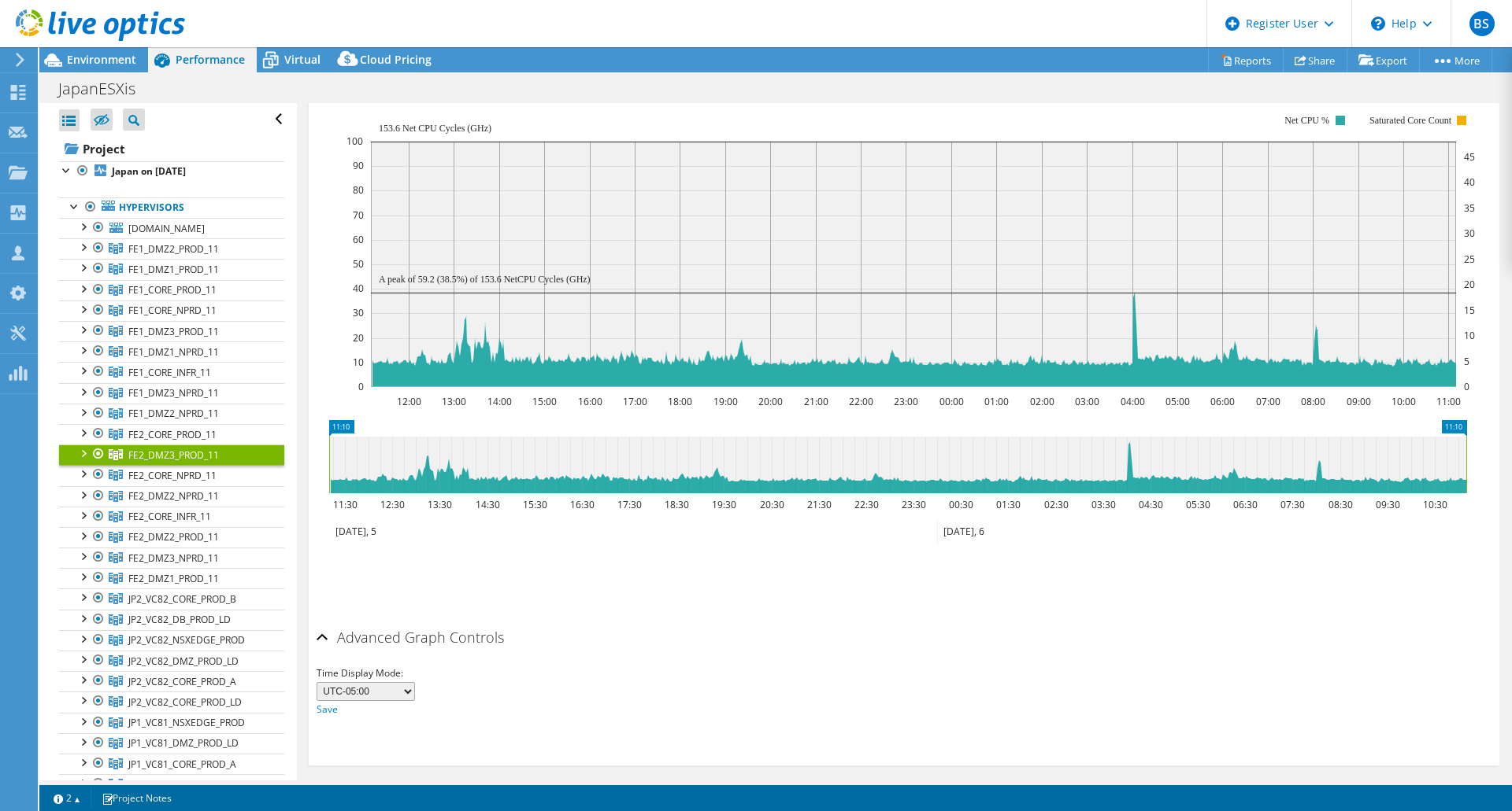
scroll to position [305, 0]
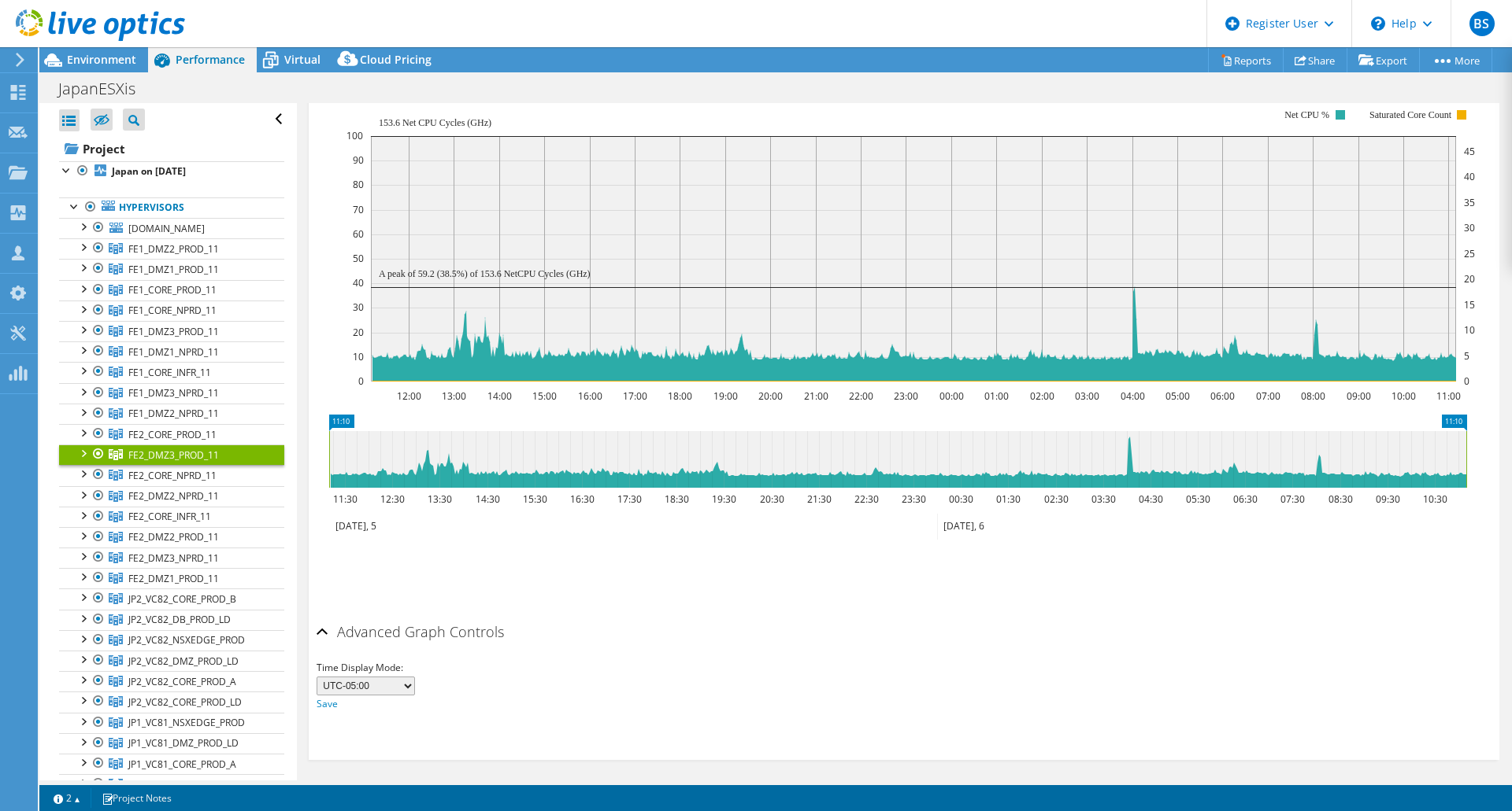
click at [405, 684] on select "UTC-12:00 UTC-11:00 UTC-10:00 UTC-09:30 UTC-09:00 UTC-08:00 UTC-07:00 UTC-06:00…" at bounding box center [365, 686] width 99 height 19
select select "540"
click at [316, 677] on select "UTC-12:00 UTC-11:00 UTC-10:00 UTC-09:30 UTC-09:00 UTC-08:00 UTC-07:00 UTC-06:00…" at bounding box center [365, 686] width 99 height 19
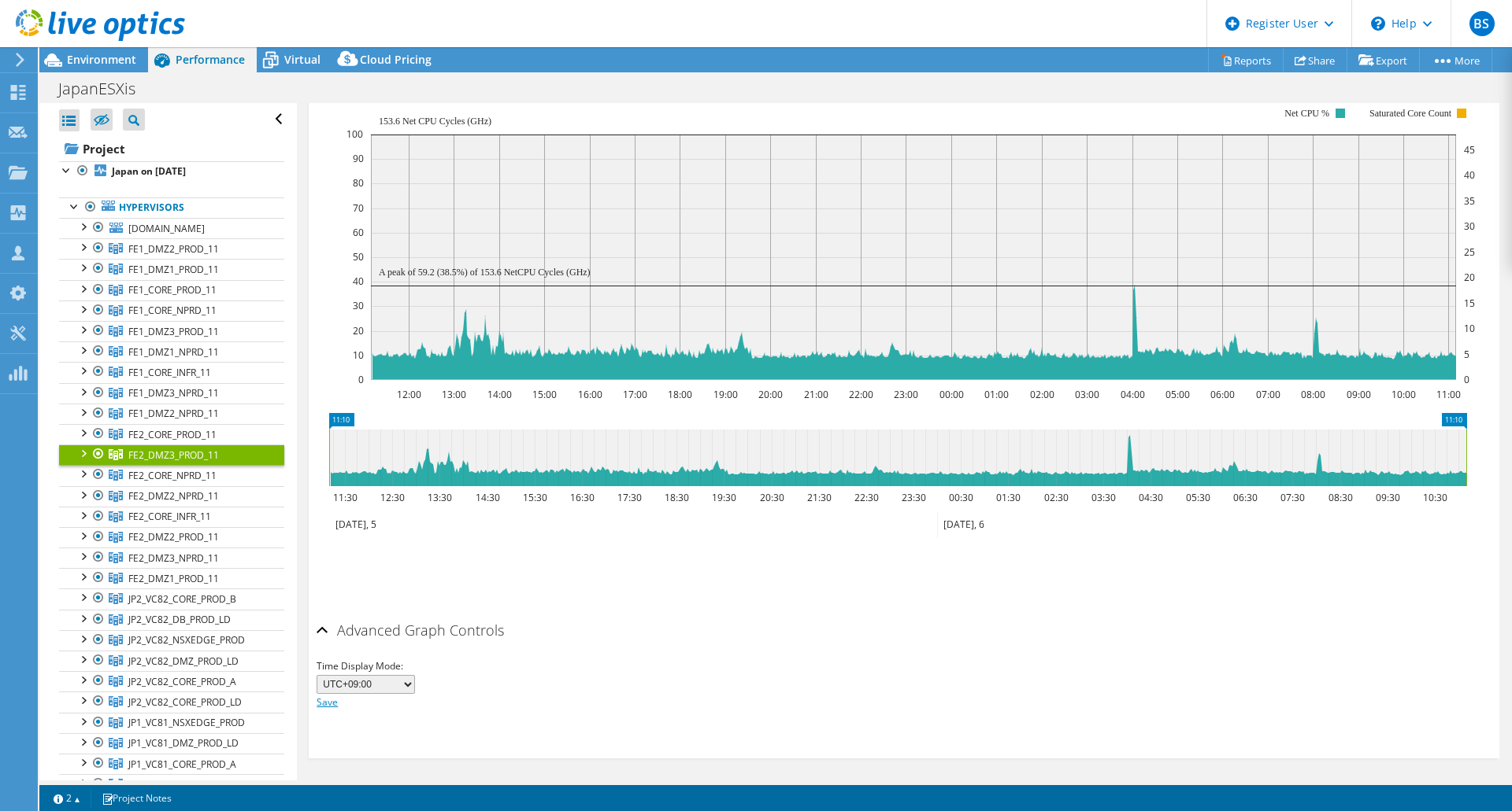
click at [327, 697] on link "Save" at bounding box center [326, 701] width 21 height 13
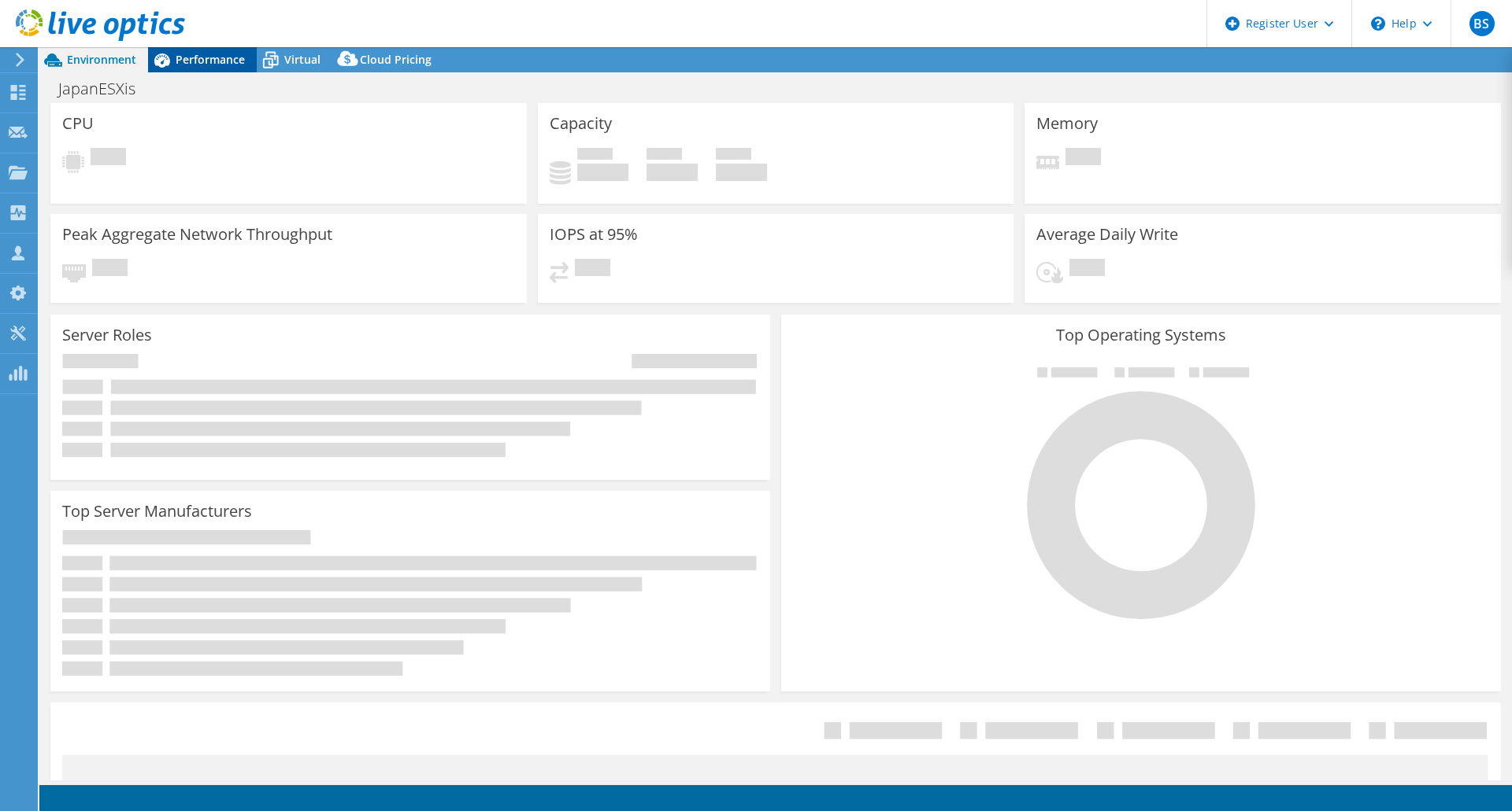
select select "USD"
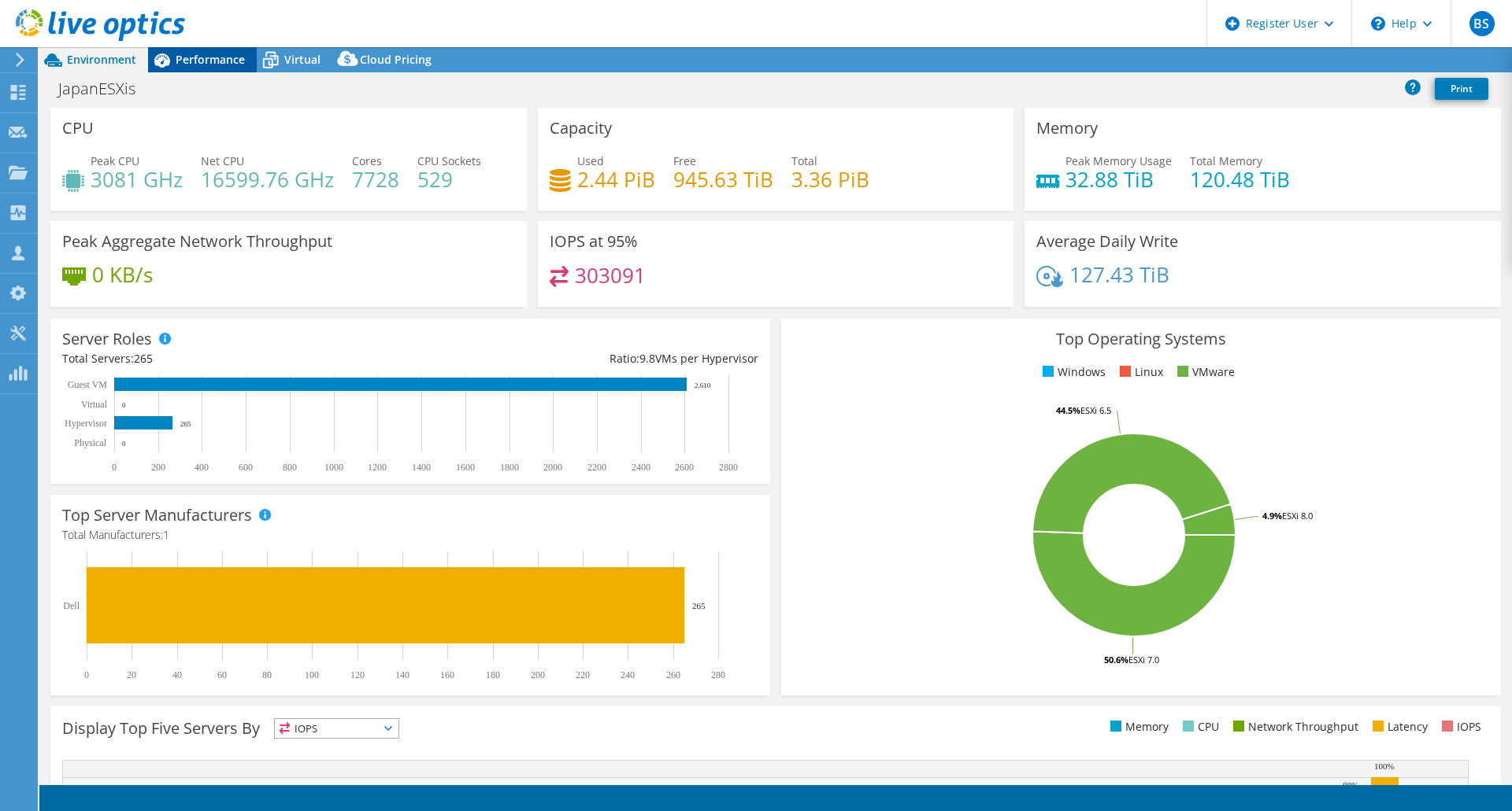
click at [208, 63] on span "Performance" at bounding box center [210, 59] width 69 height 15
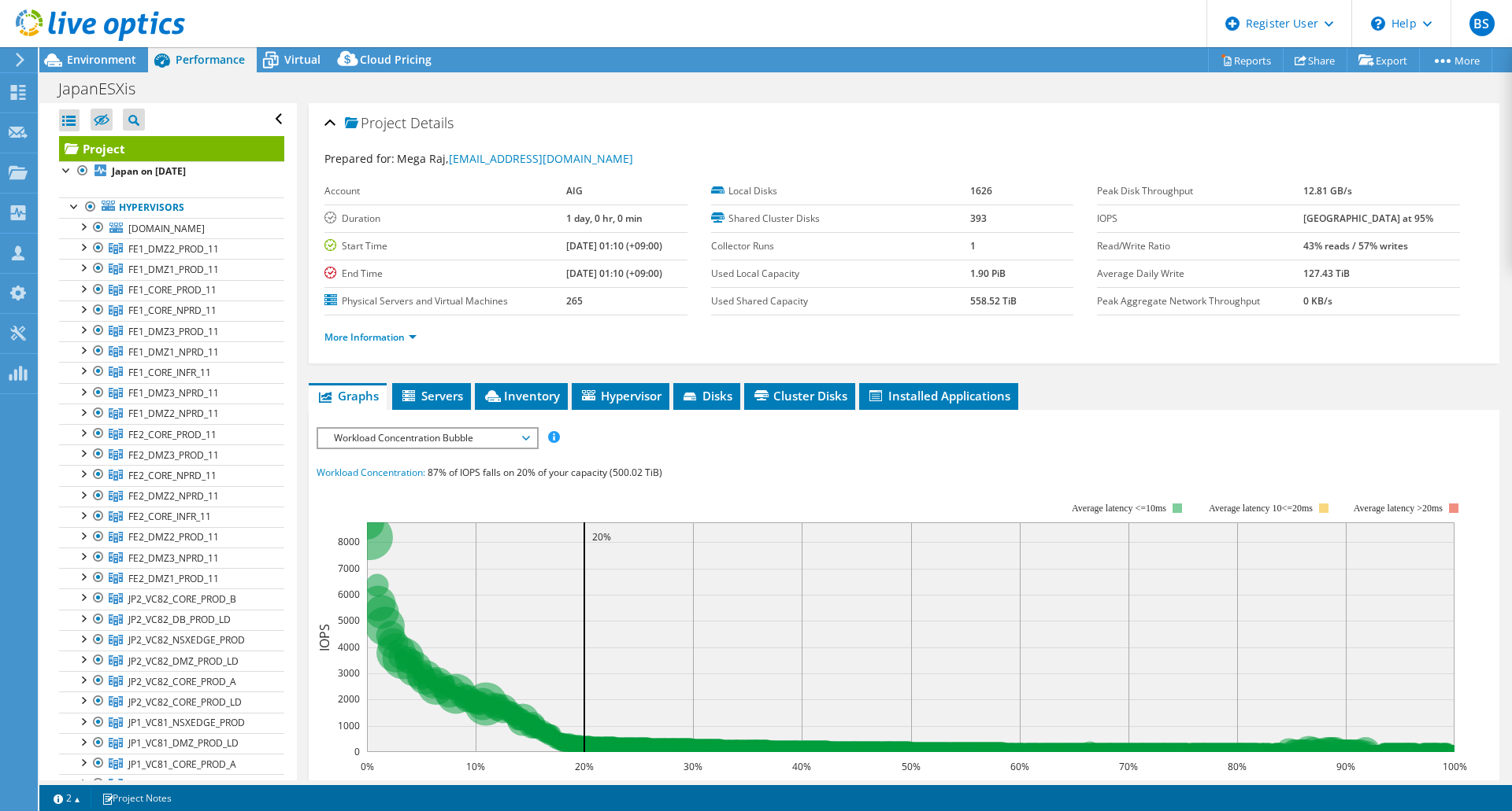
click at [498, 431] on span "Workload Concentration Bubble" at bounding box center [427, 438] width 203 height 19
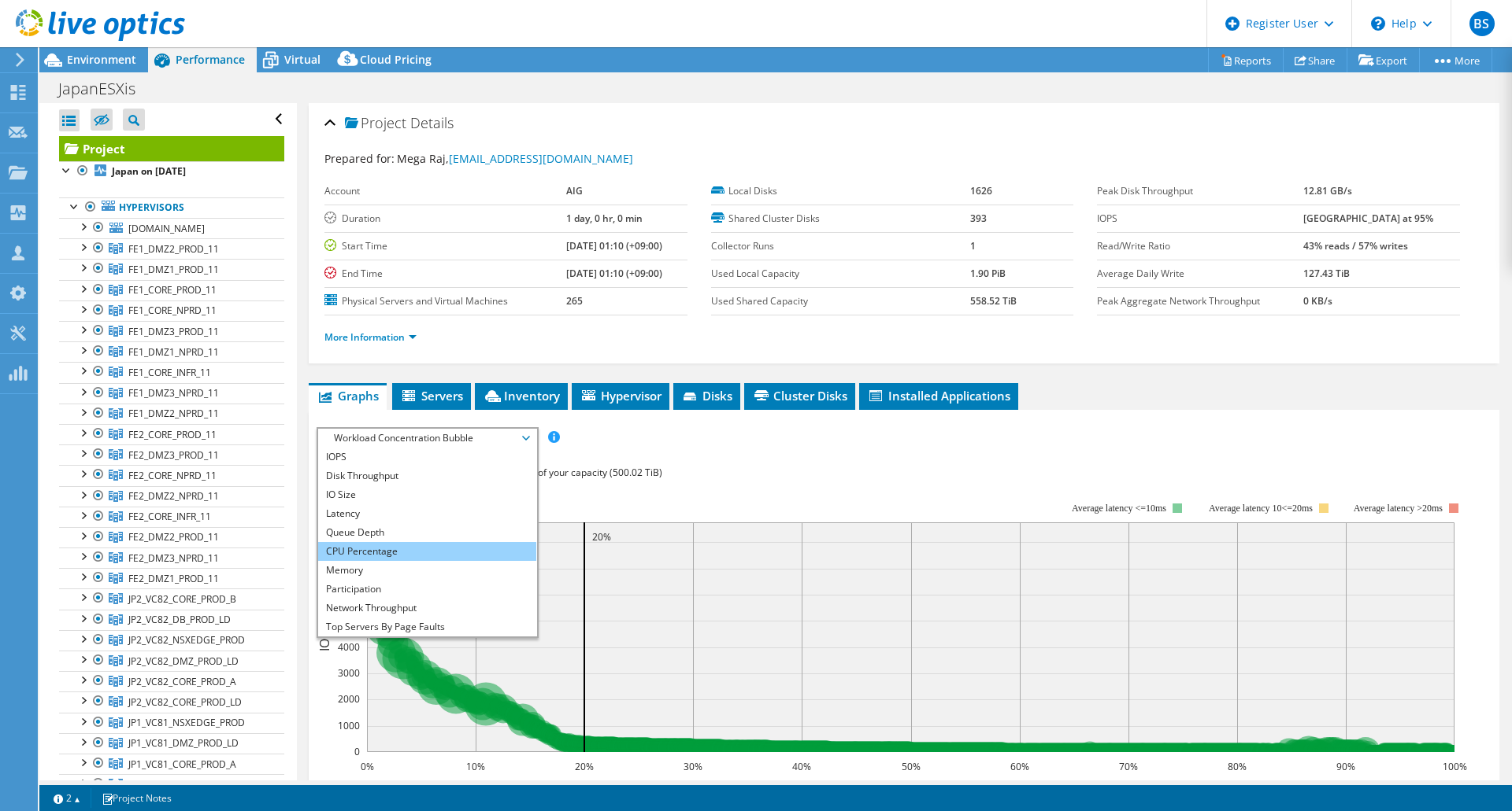
click at [427, 545] on li "CPU Percentage" at bounding box center [427, 552] width 219 height 19
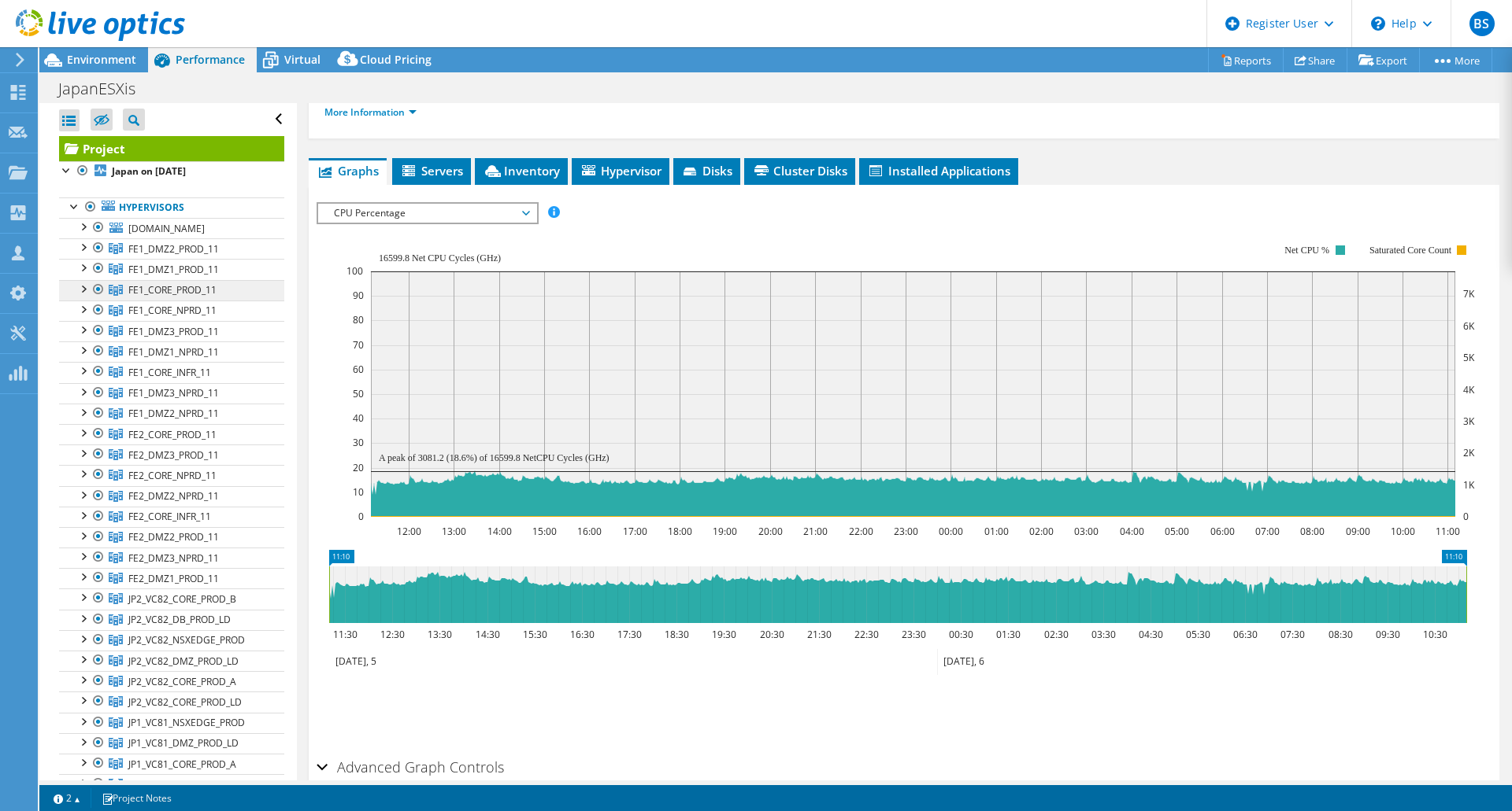
scroll to position [144, 0]
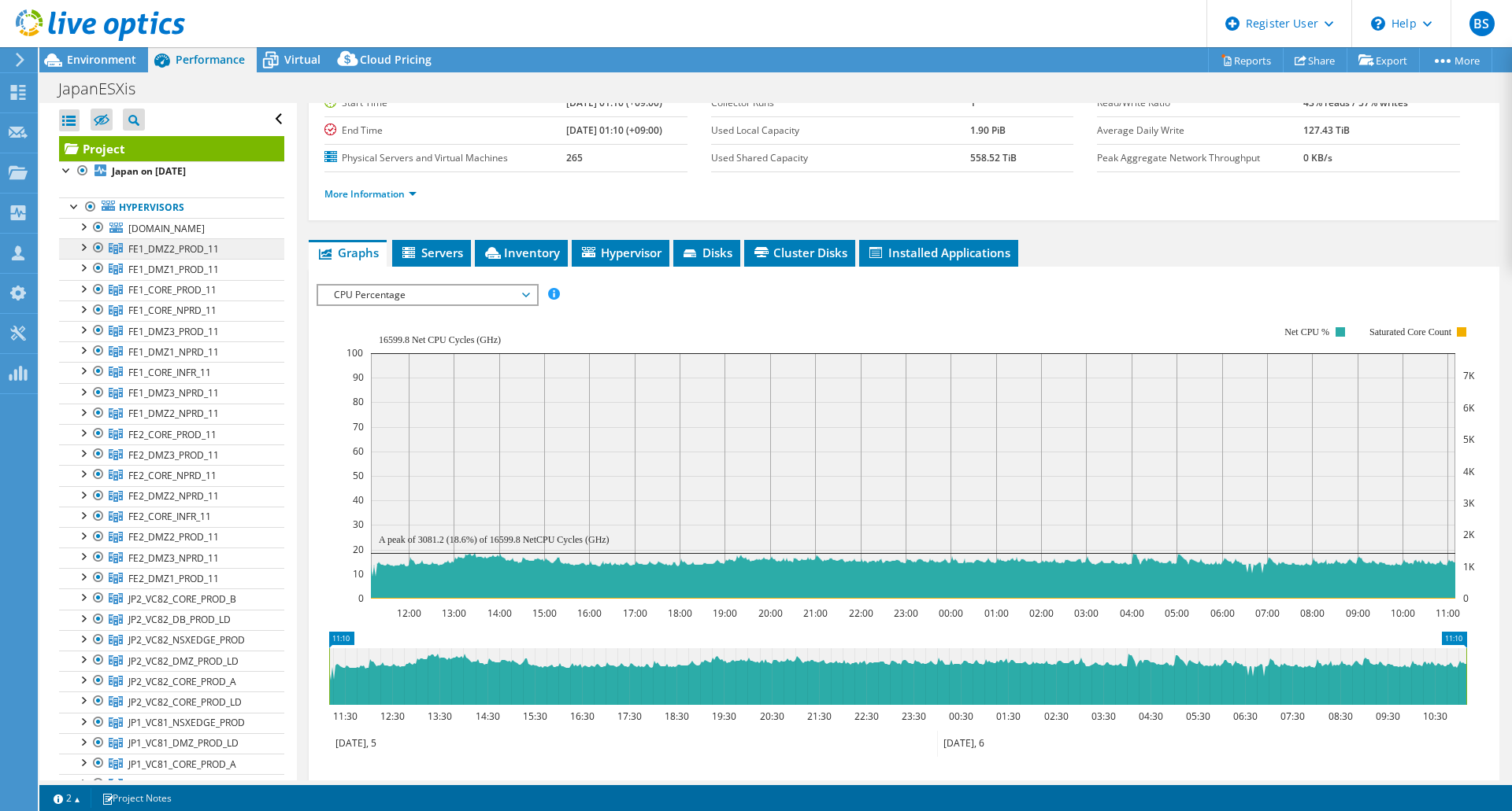
click at [197, 255] on span "FE1_DMZ2_PROD_11" at bounding box center [174, 248] width 91 height 13
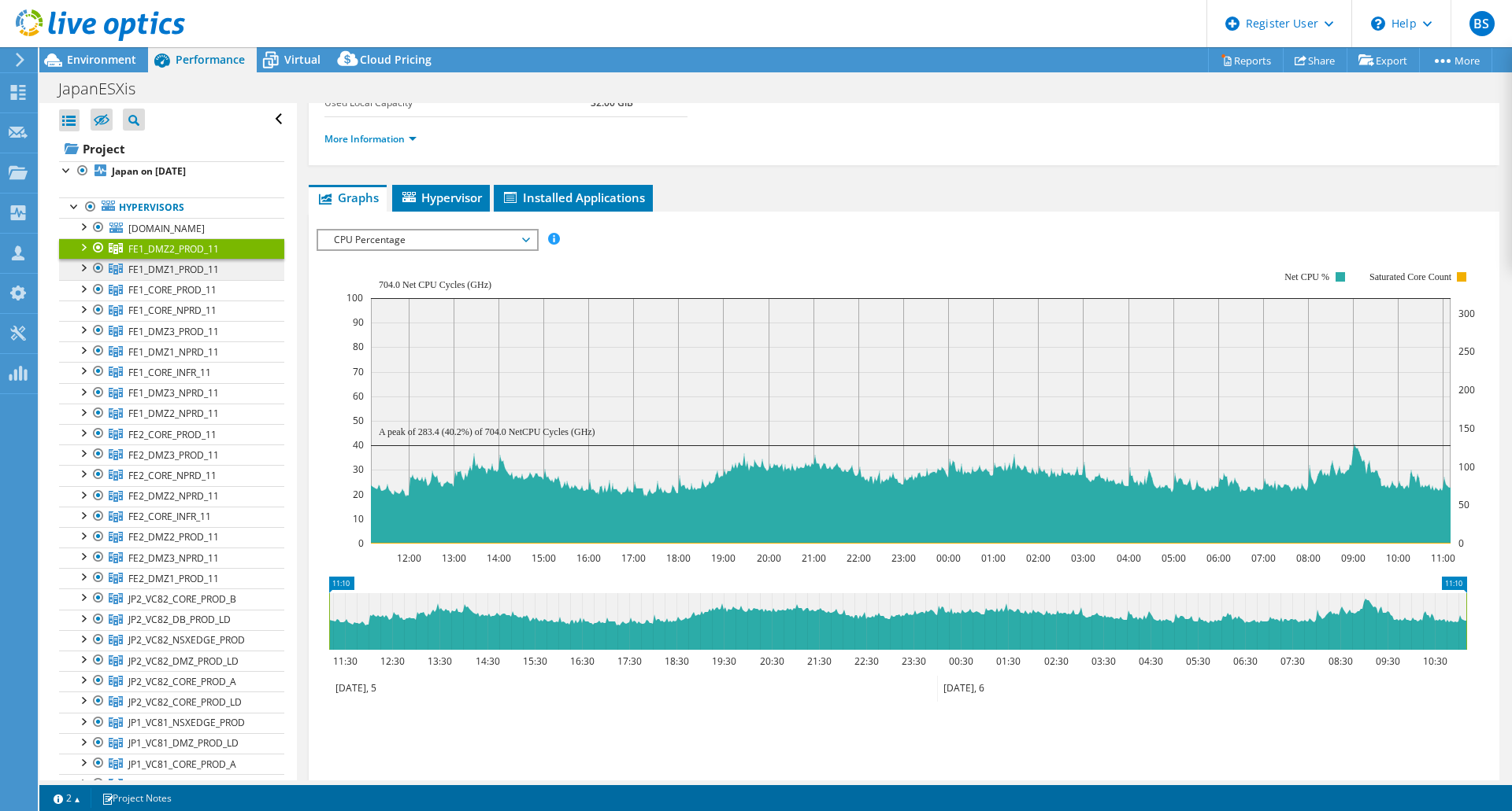
click at [196, 255] on span "FE1_DMZ1_PROD_11" at bounding box center [174, 248] width 91 height 13
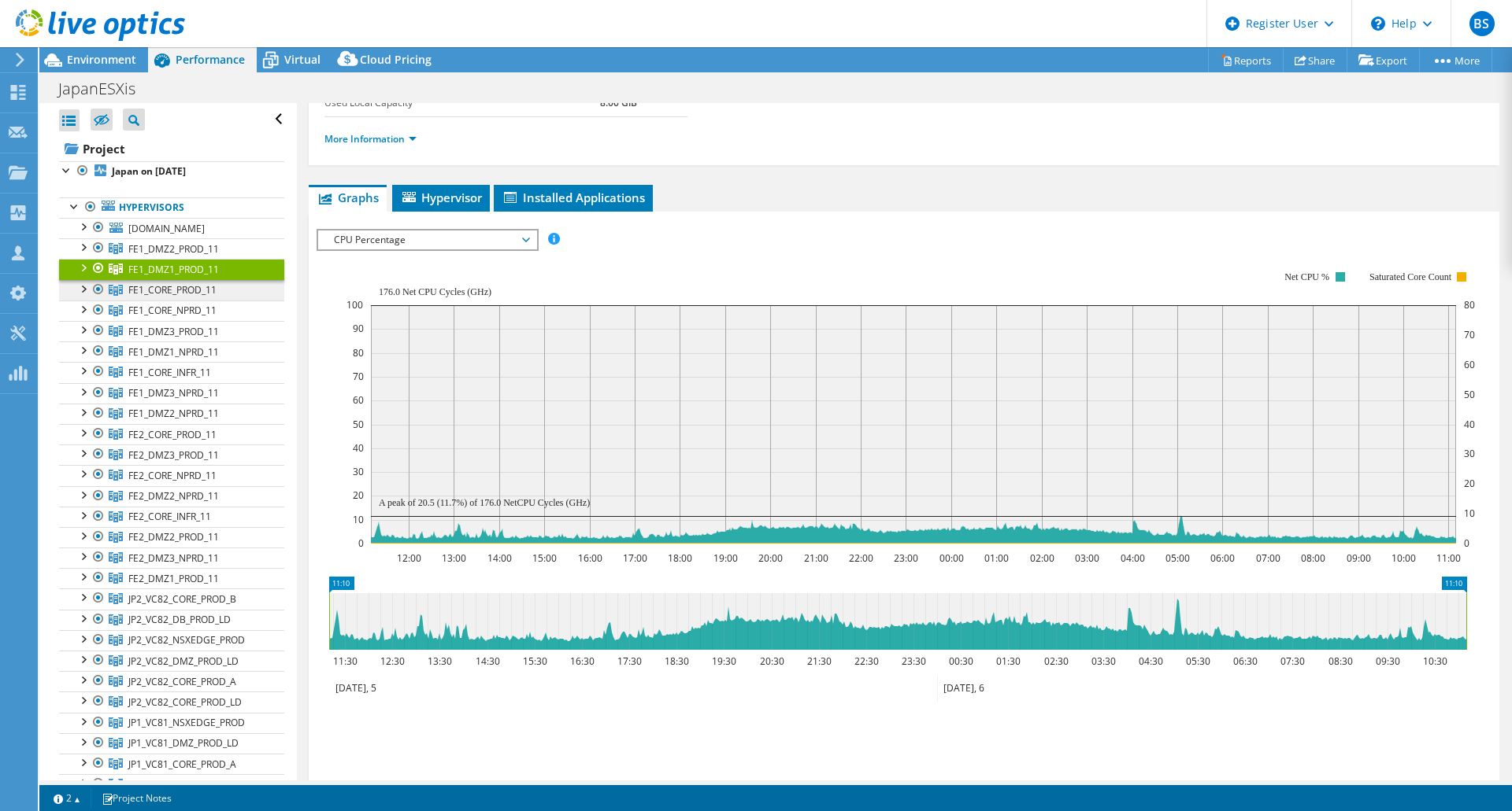
click at [195, 259] on link "FE1_CORE_PROD_11" at bounding box center [172, 248] width 226 height 21
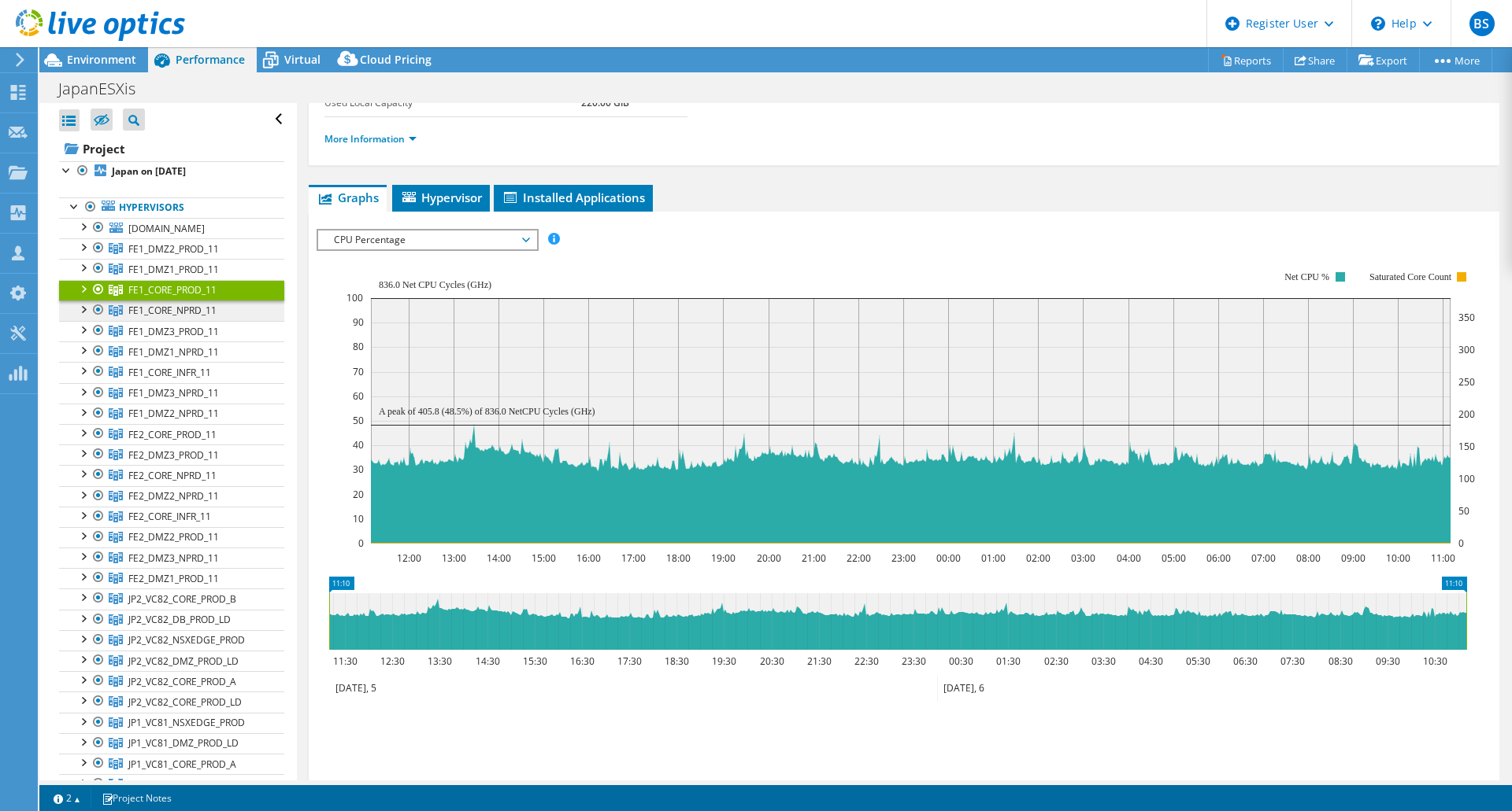
click at [207, 255] on span "FE1_CORE_NPRD_11" at bounding box center [174, 248] width 91 height 13
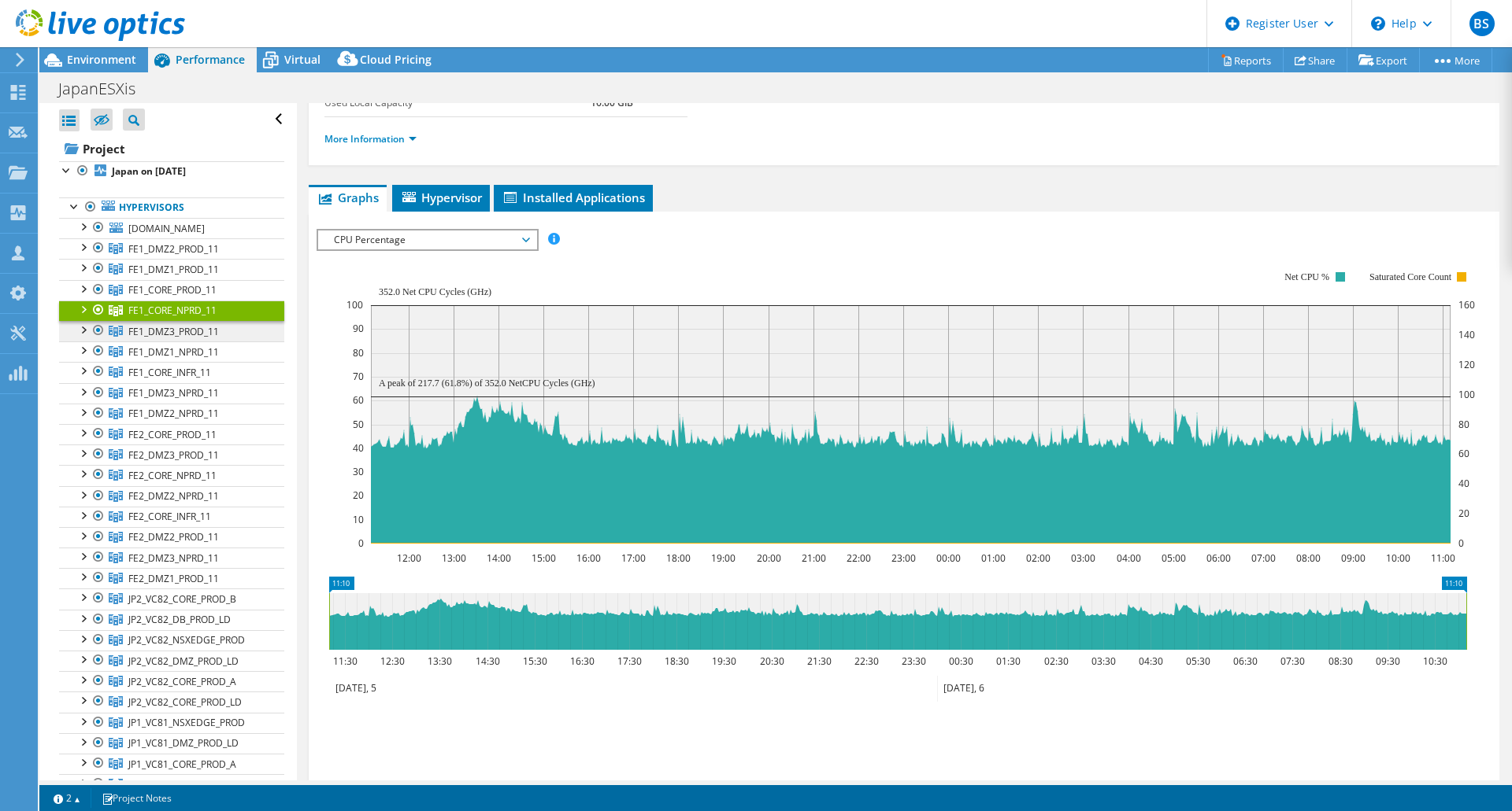
click at [208, 255] on span "FE1_DMZ3_PROD_11" at bounding box center [174, 248] width 91 height 13
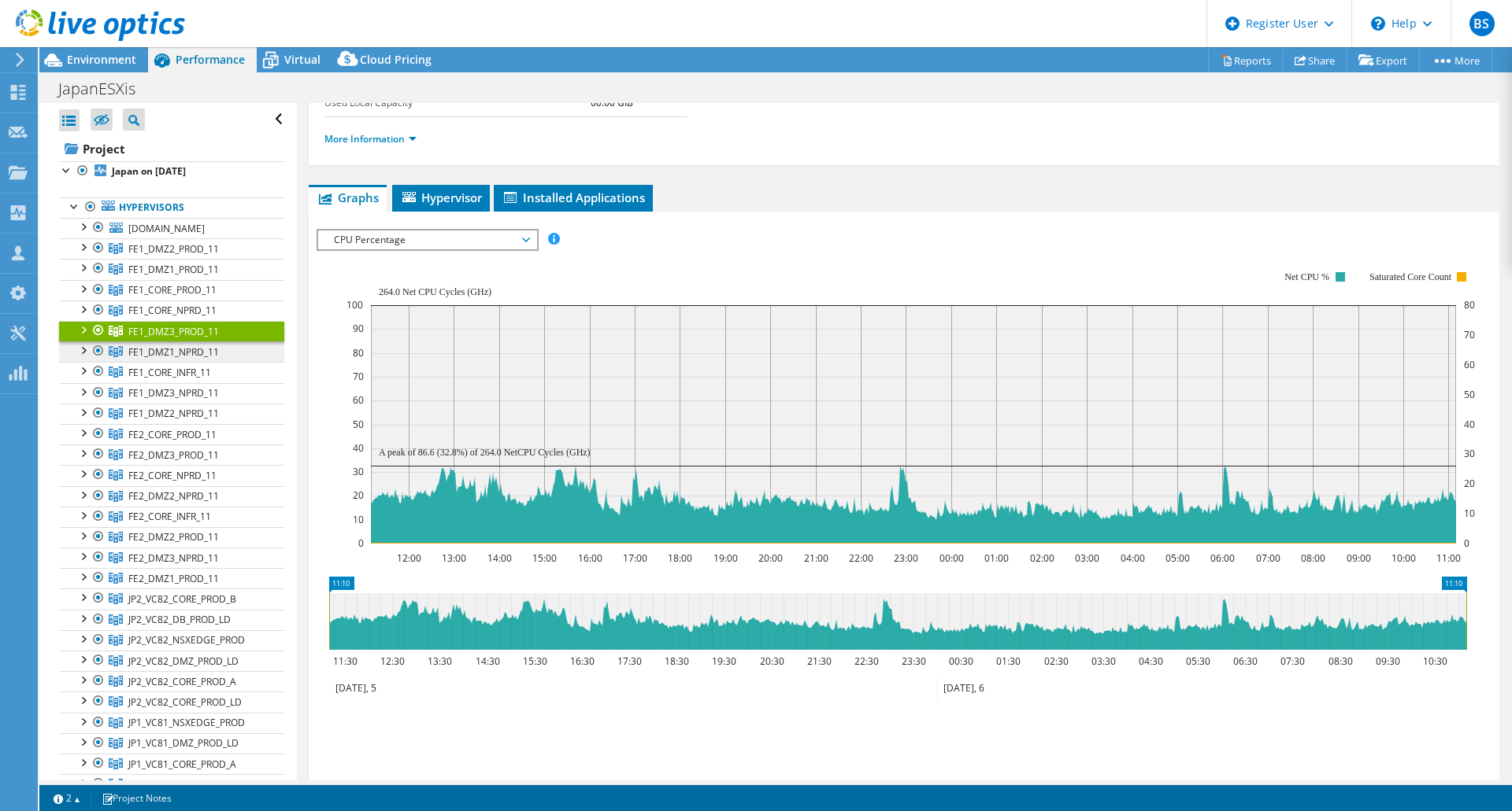
click at [203, 255] on span "FE1_DMZ1_NPRD_11" at bounding box center [174, 248] width 91 height 13
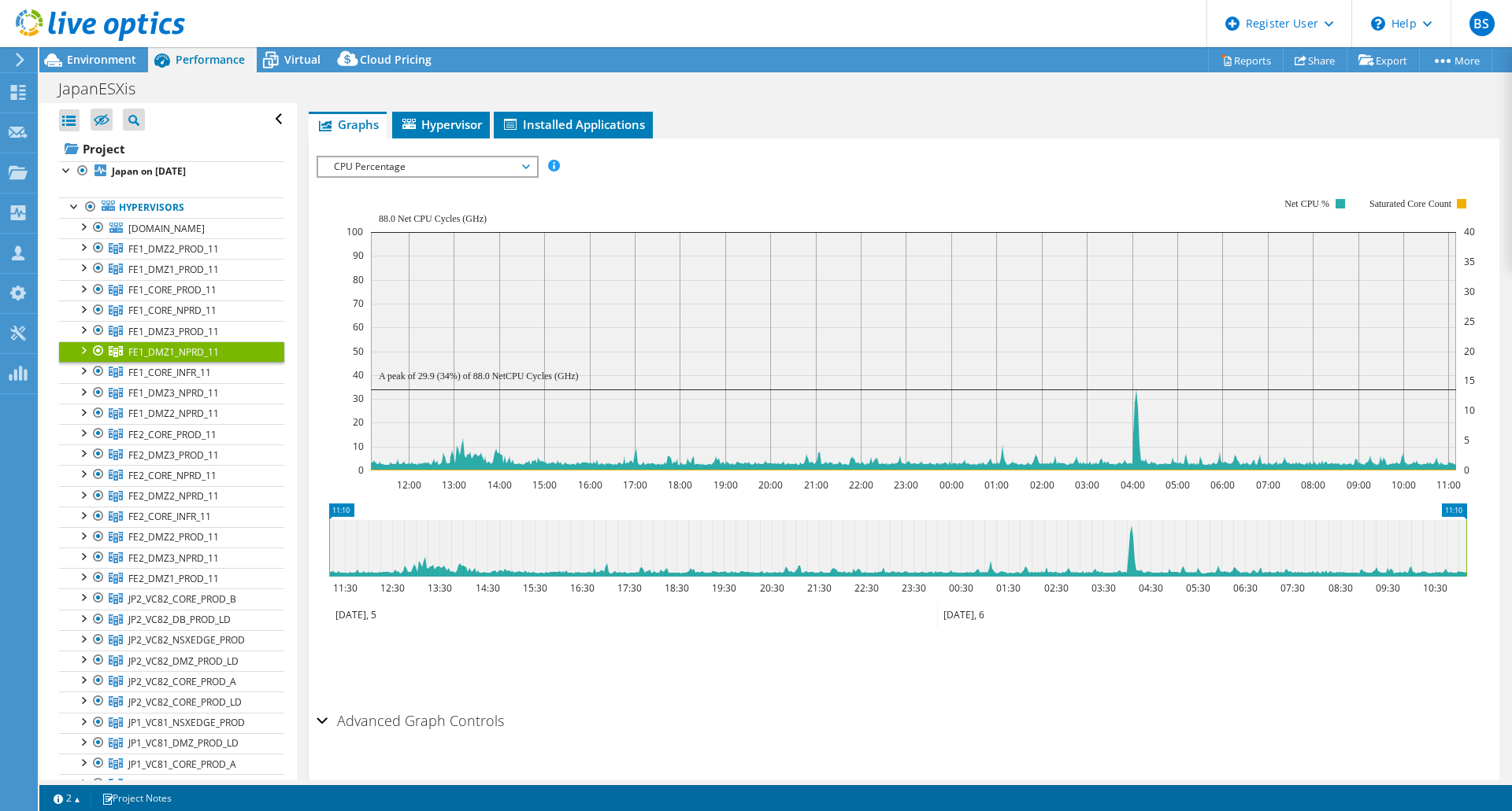
scroll to position [245, 0]
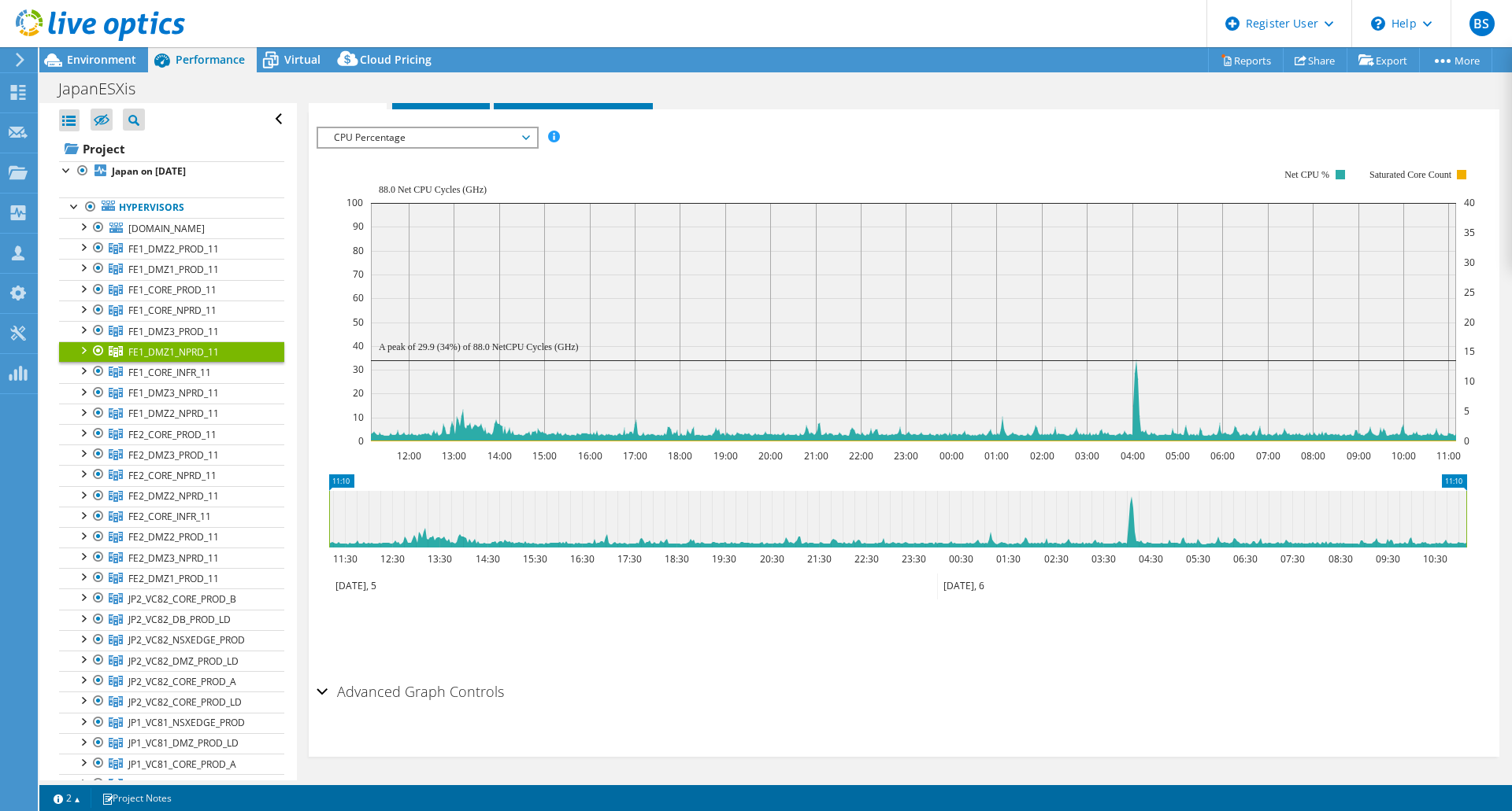
click at [469, 676] on h2 "Advanced Graph Controls" at bounding box center [410, 692] width 188 height 32
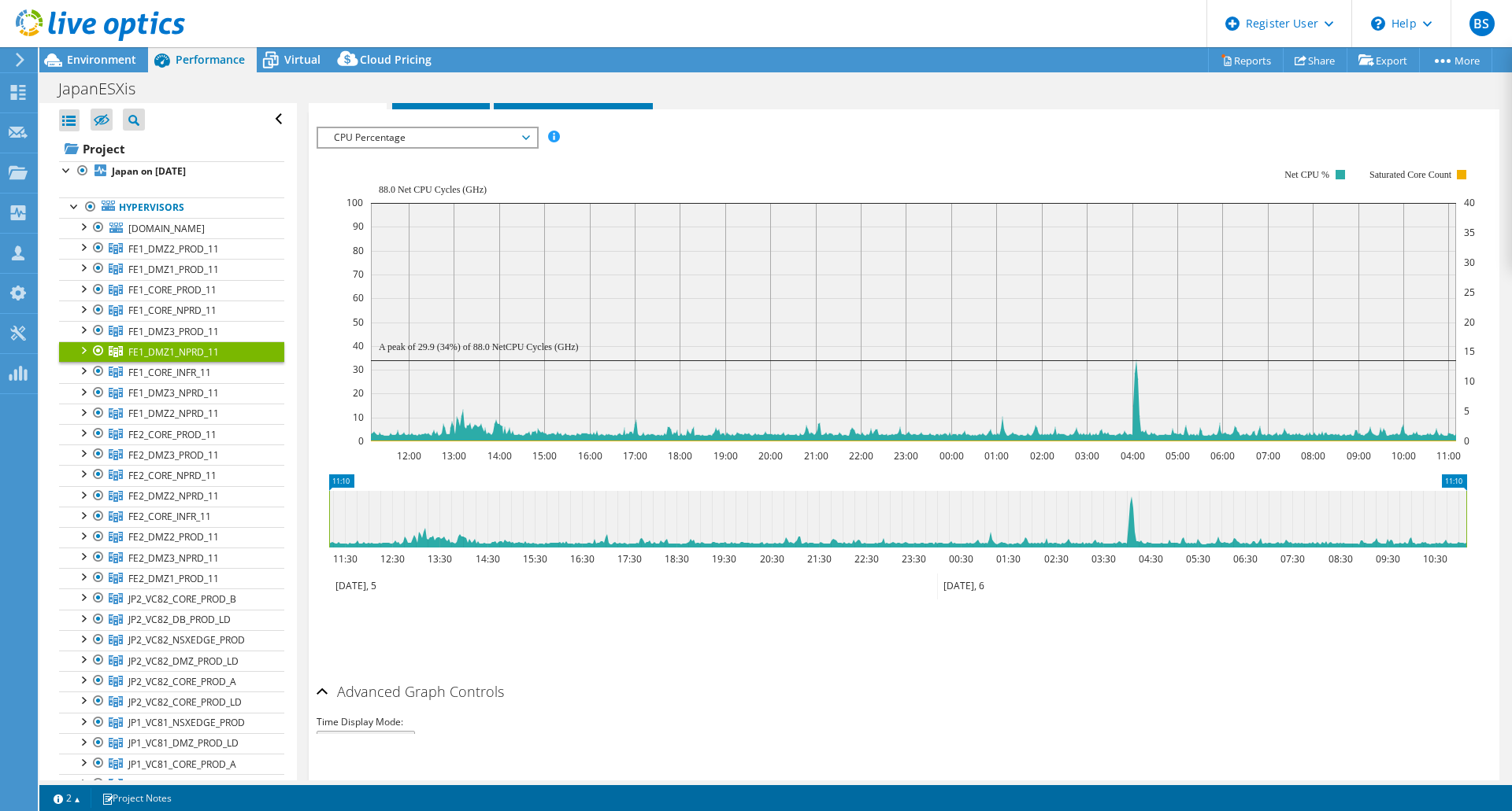
click at [484, 687] on h2 "Advanced Graph Controls" at bounding box center [410, 692] width 188 height 32
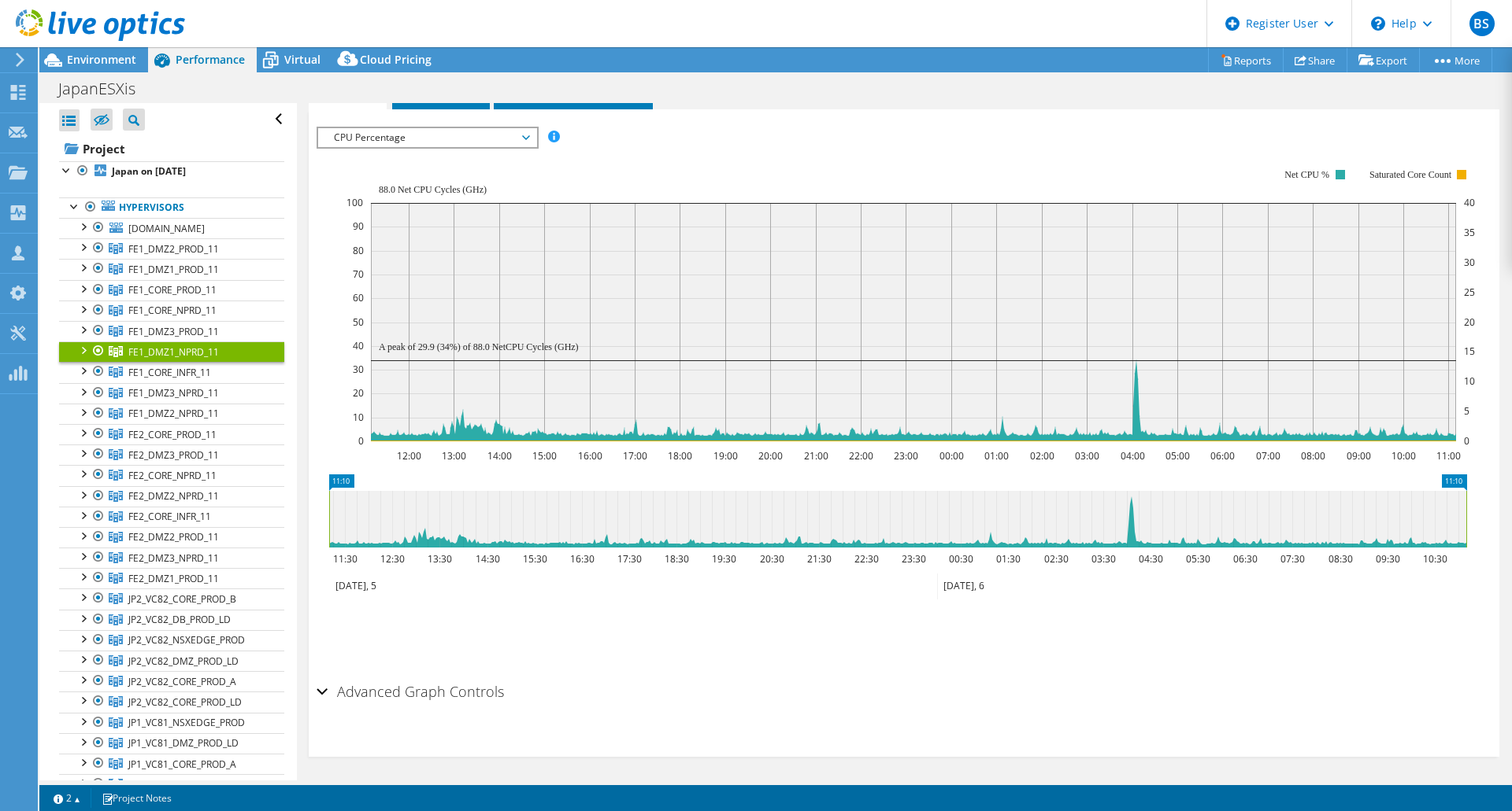
click at [485, 687] on h2 "Advanced Graph Controls" at bounding box center [410, 692] width 188 height 32
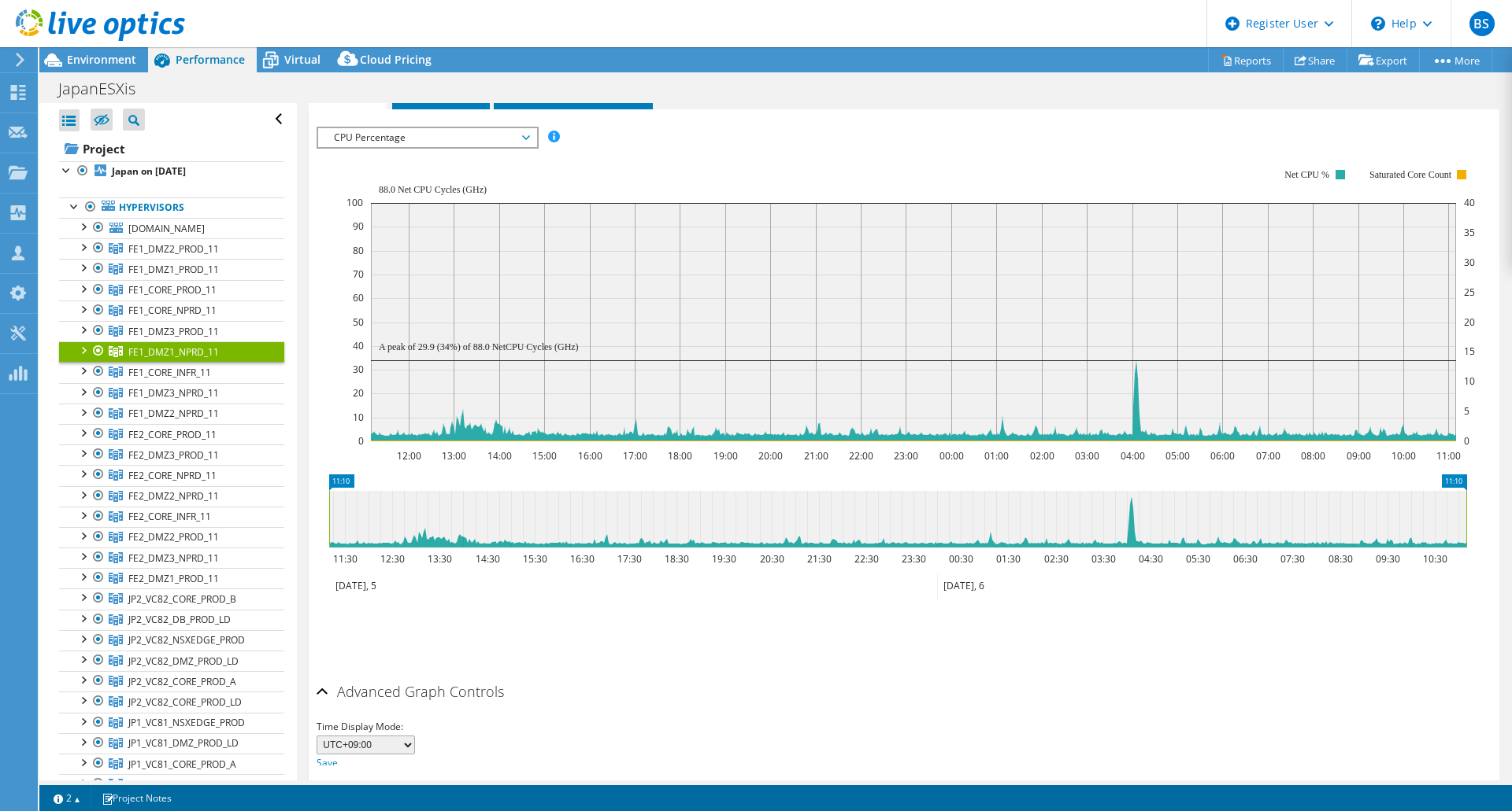
click at [485, 687] on h2 "Advanced Graph Controls" at bounding box center [410, 692] width 188 height 32
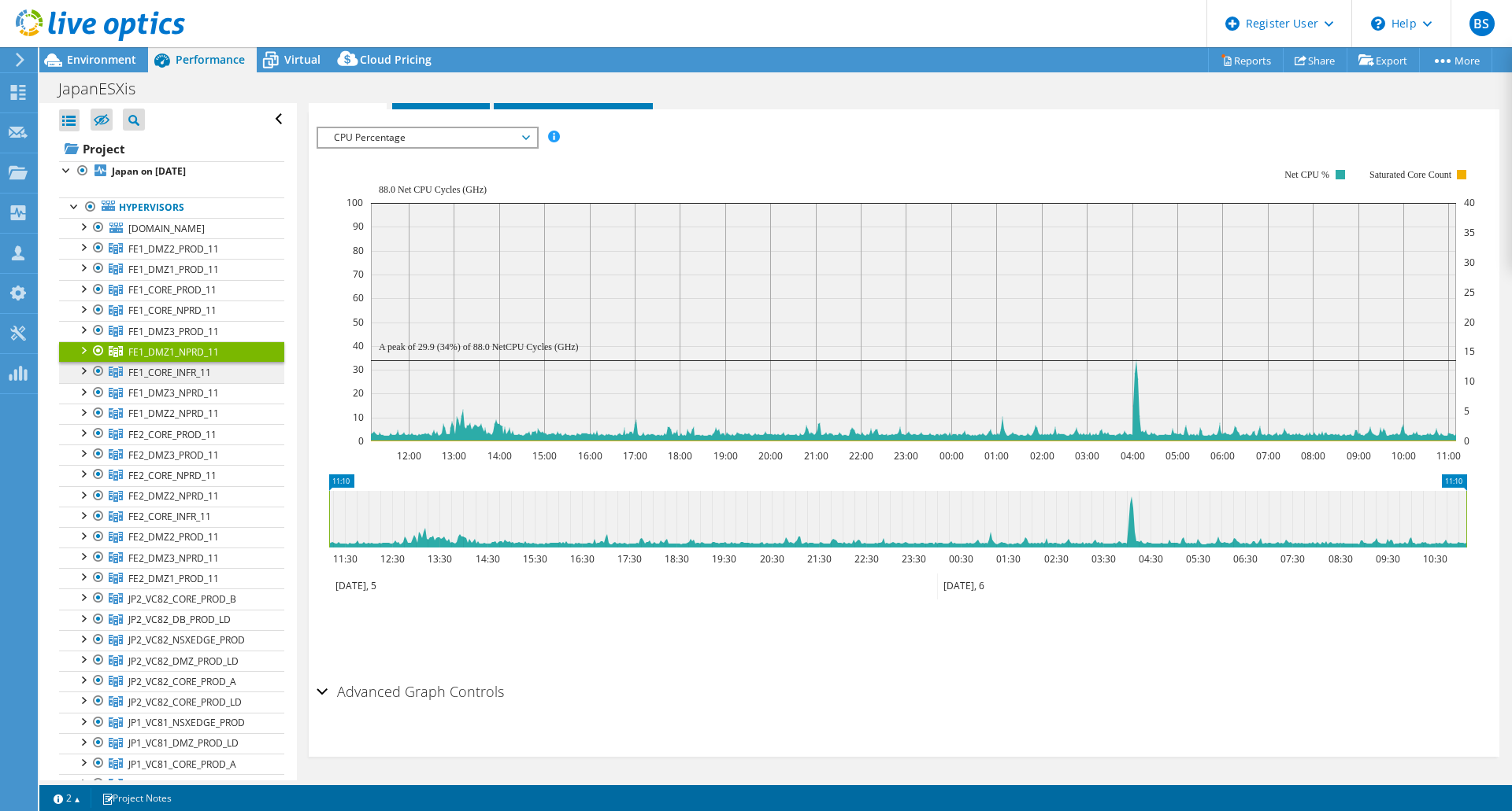
click at [181, 255] on span "FE1_CORE_INFR_11" at bounding box center [174, 248] width 91 height 13
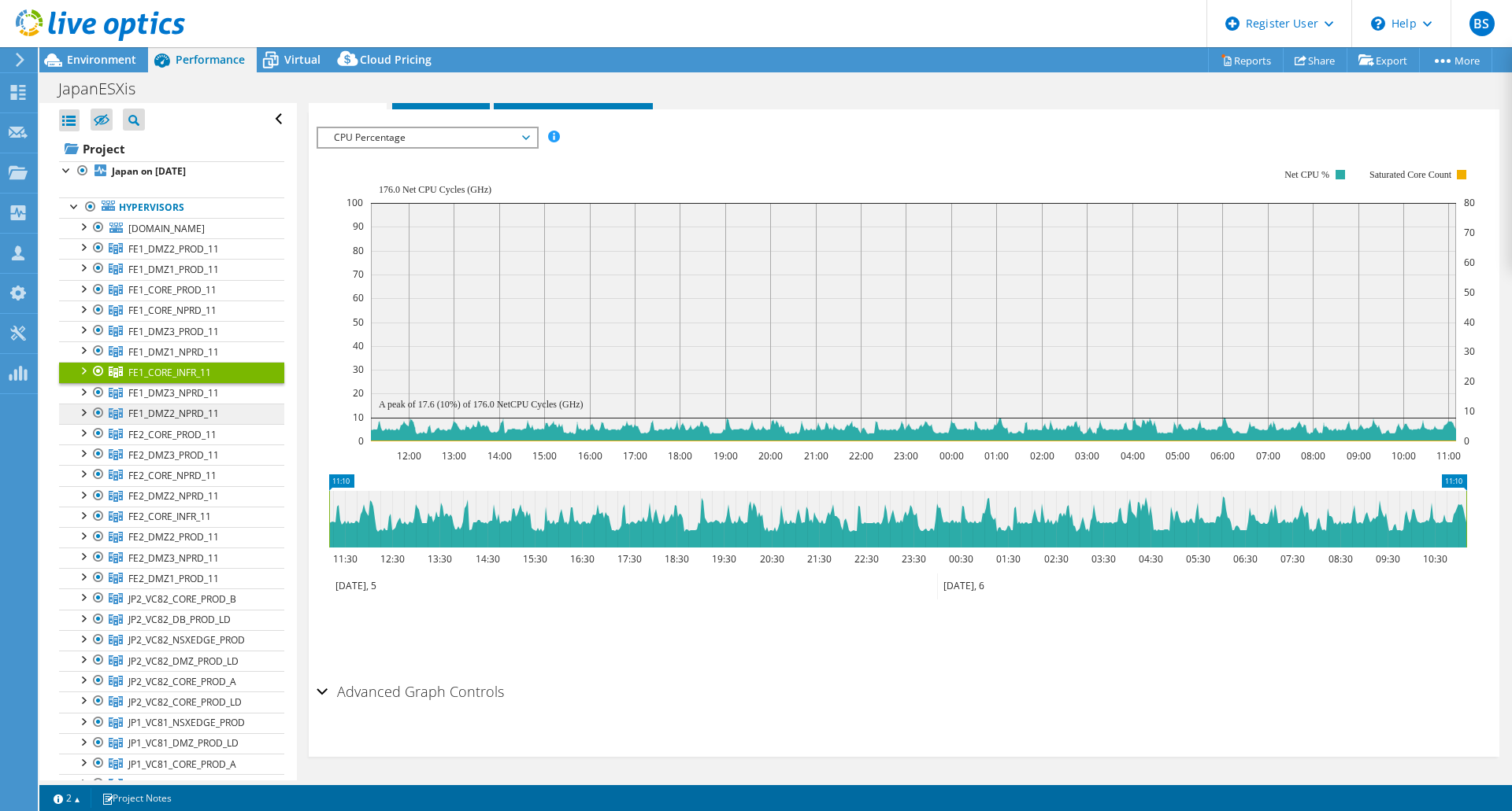
click at [191, 259] on link "FE1_DMZ2_NPRD_11" at bounding box center [172, 248] width 226 height 21
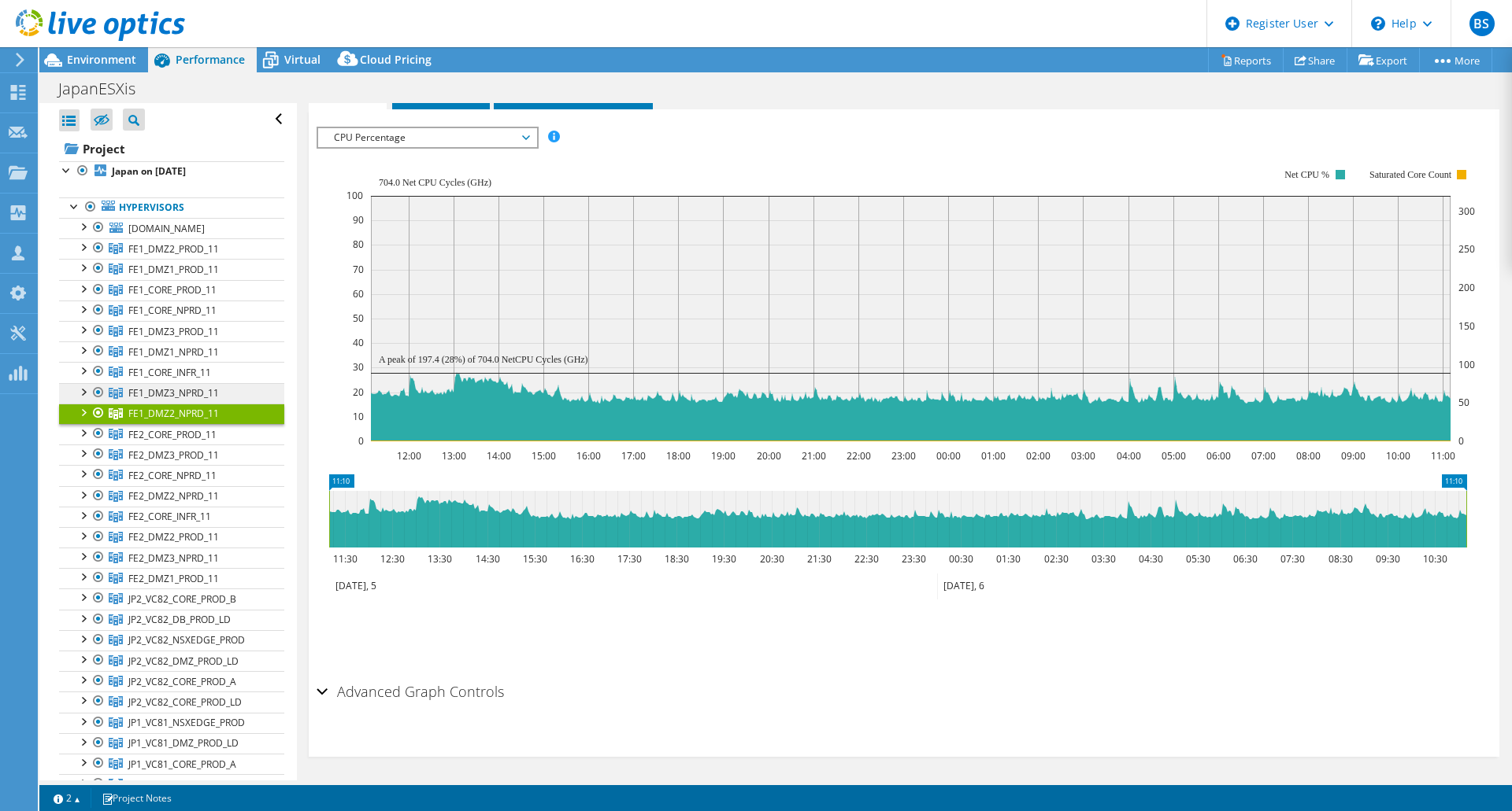
click at [194, 255] on span "FE1_DMZ3_NPRD_11" at bounding box center [174, 248] width 91 height 13
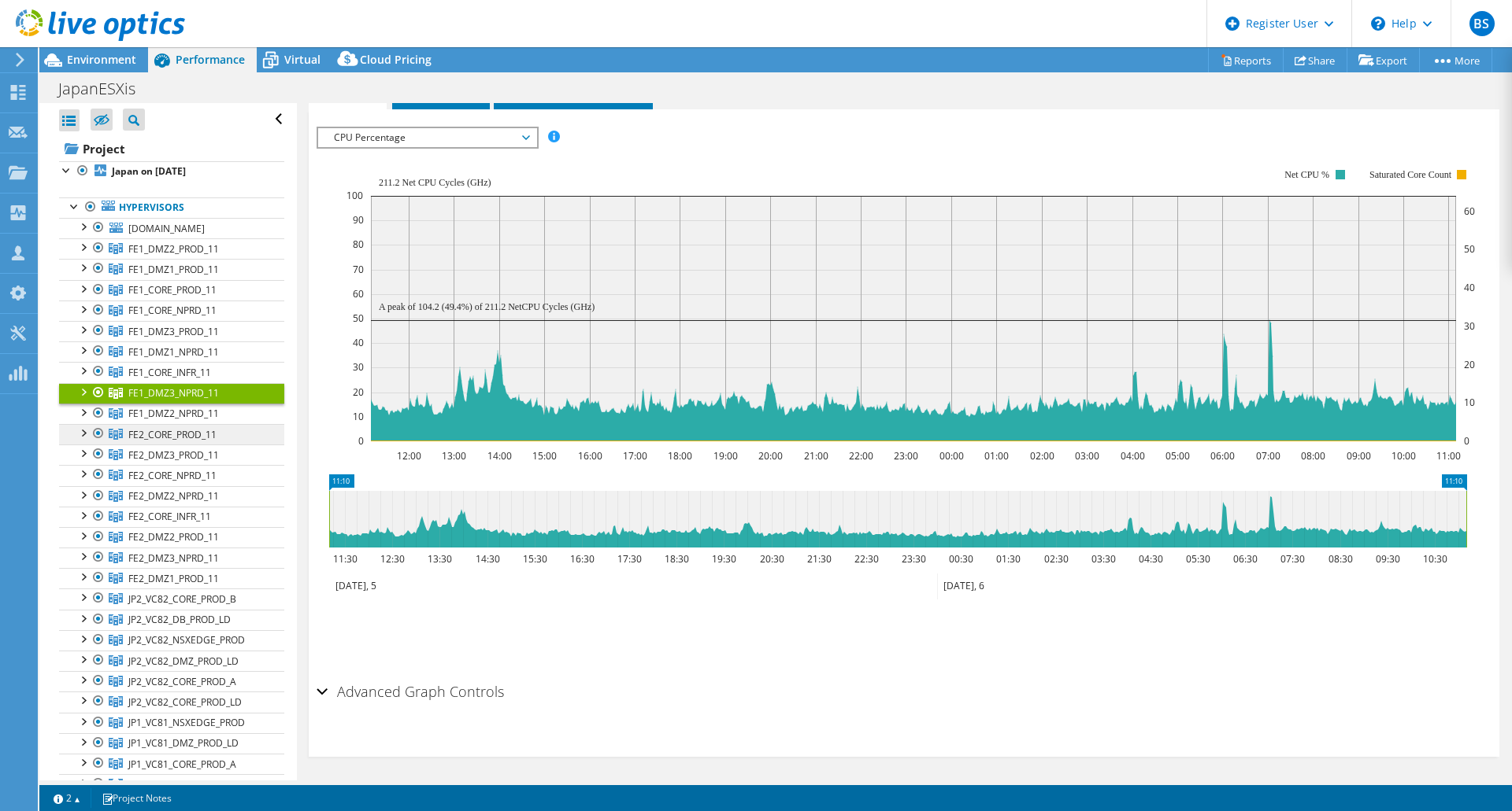
click at [199, 255] on span "FE2_CORE_PROD_11" at bounding box center [174, 248] width 91 height 13
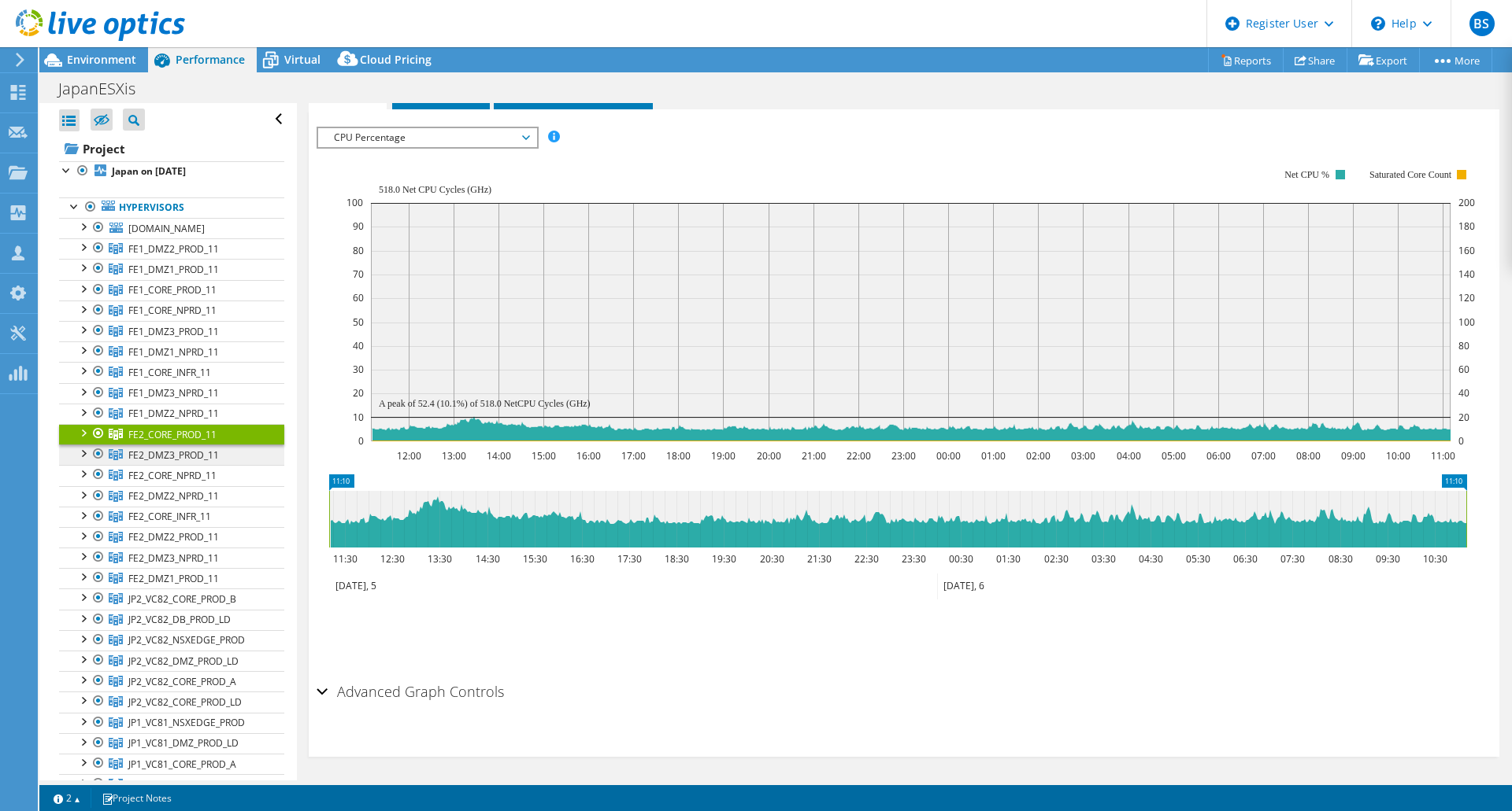
click at [202, 255] on span "FE2_DMZ3_PROD_11" at bounding box center [174, 248] width 91 height 13
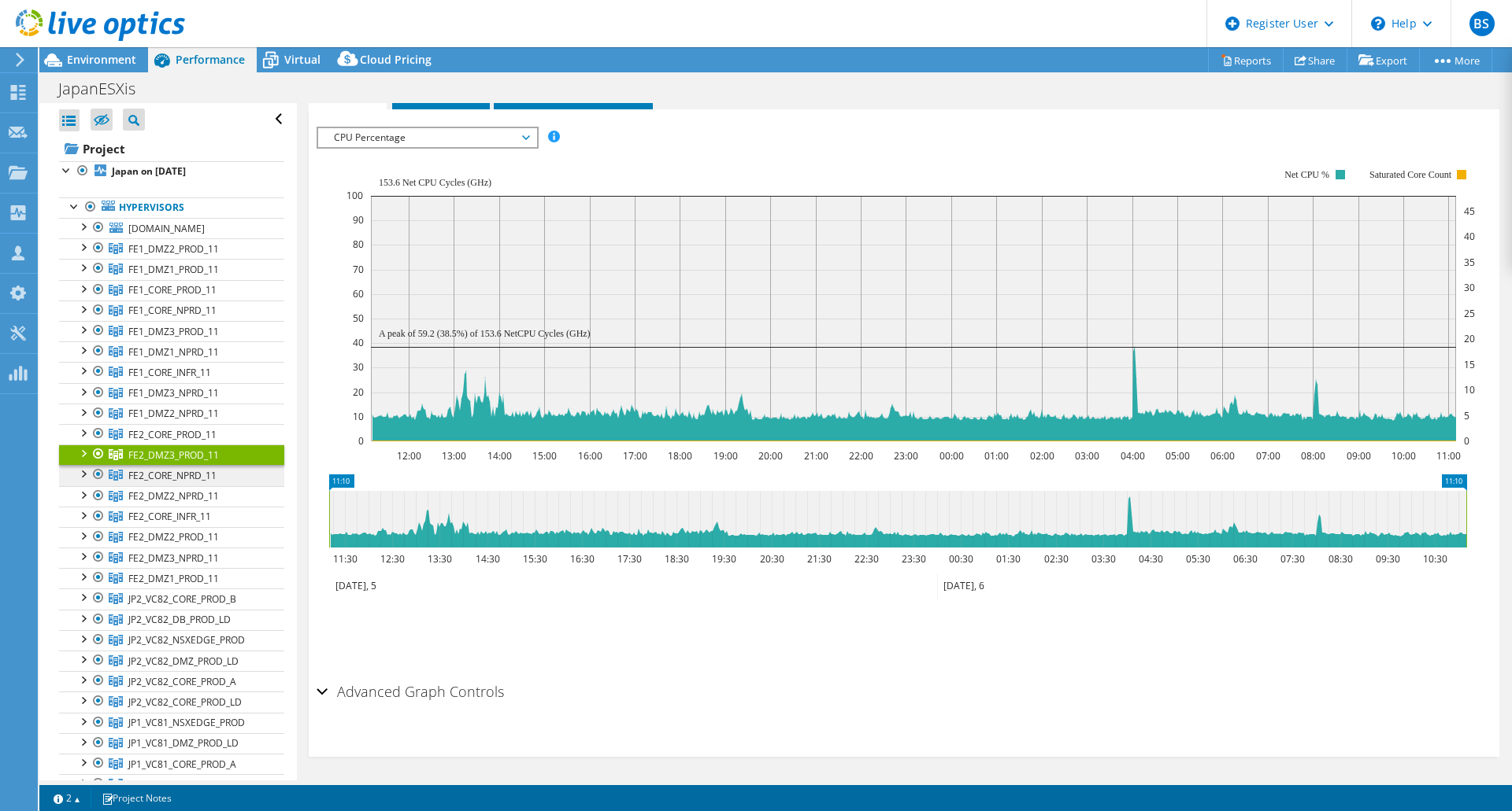
click at [196, 255] on span "FE2_CORE_NPRD_11" at bounding box center [174, 248] width 91 height 13
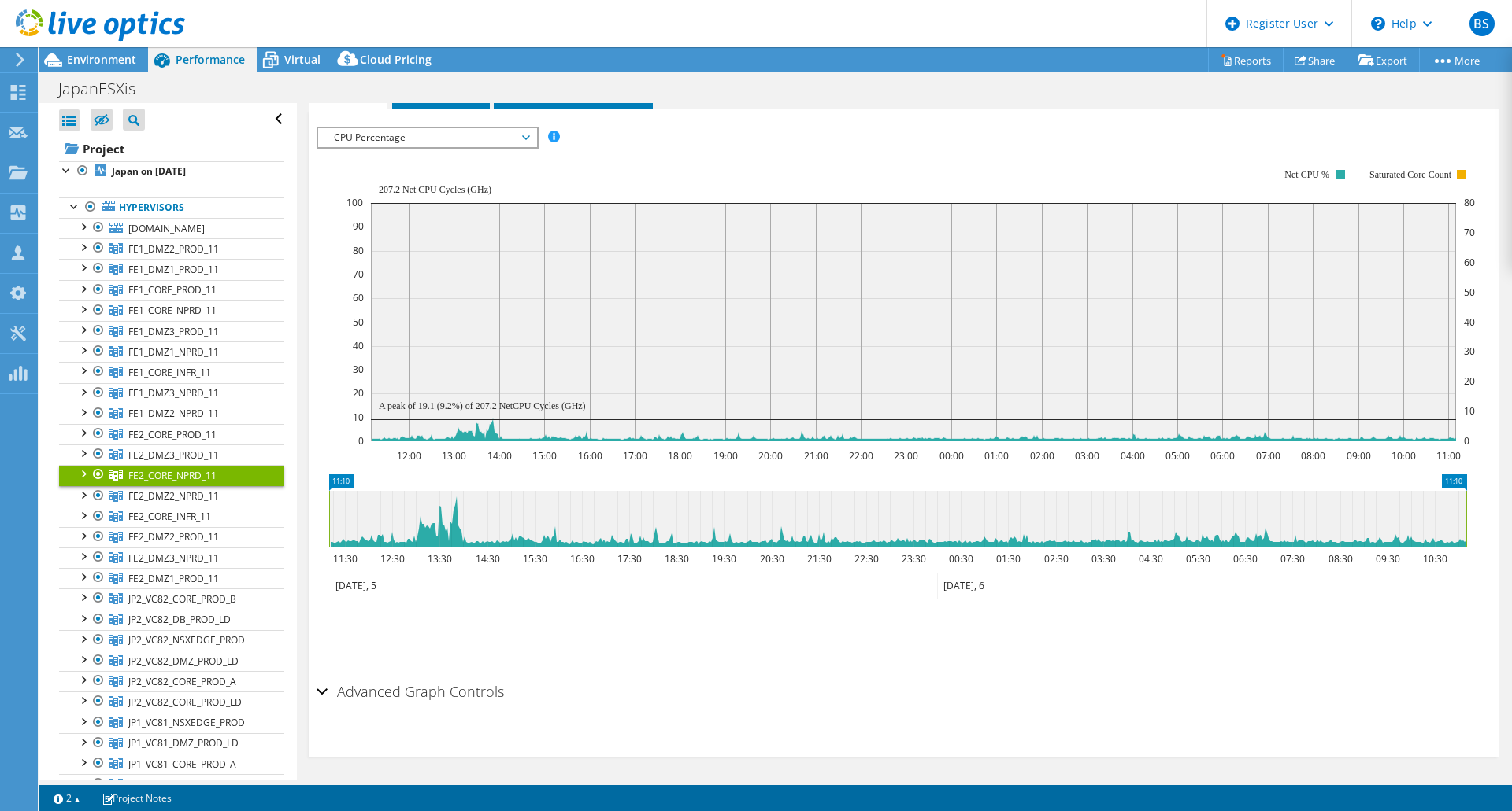
click at [200, 476] on link "FE2_CORE_NPRD_11" at bounding box center [172, 475] width 226 height 21
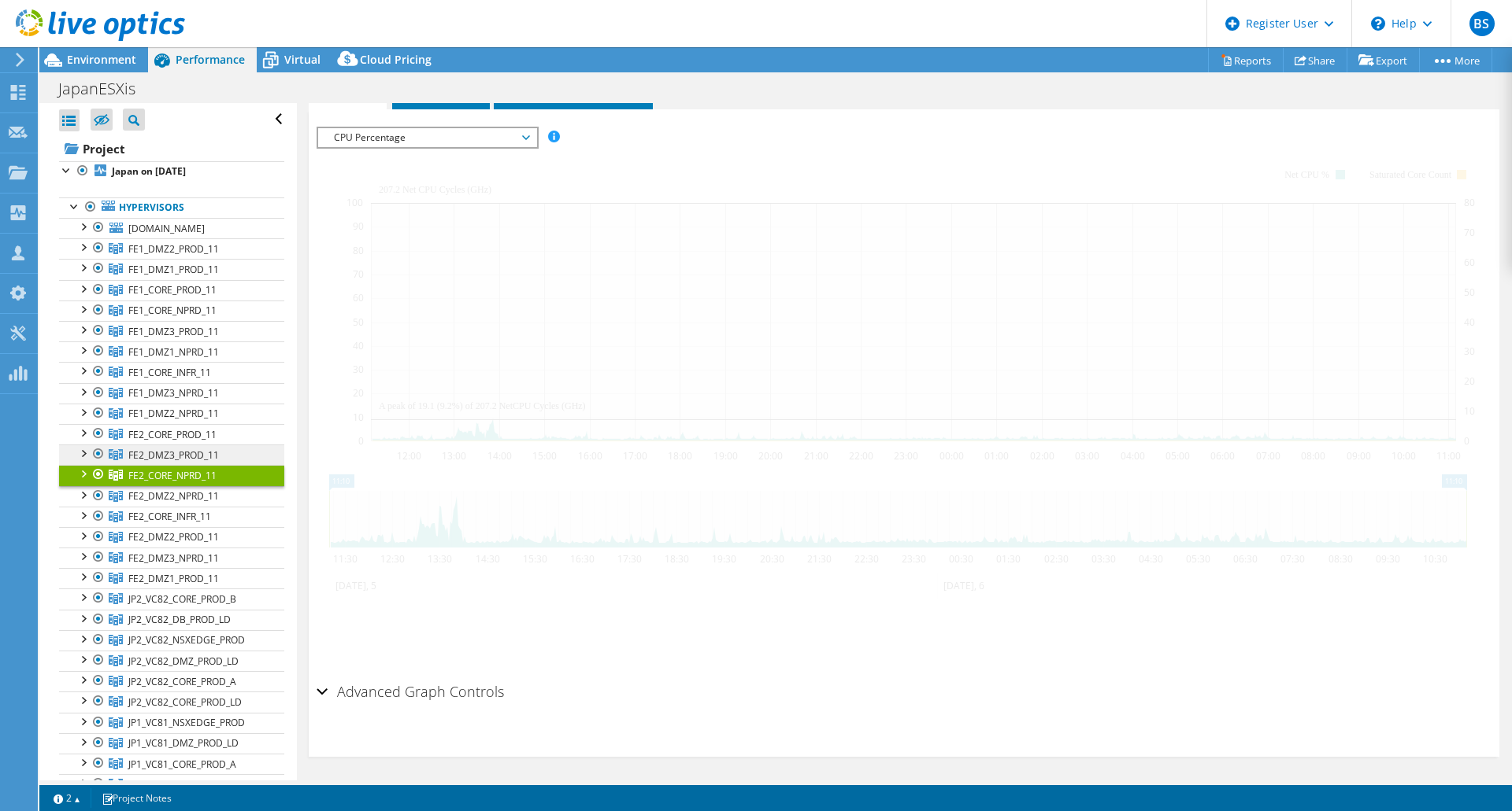
click at [200, 255] on span "FE2_DMZ3_PROD_11" at bounding box center [174, 248] width 91 height 13
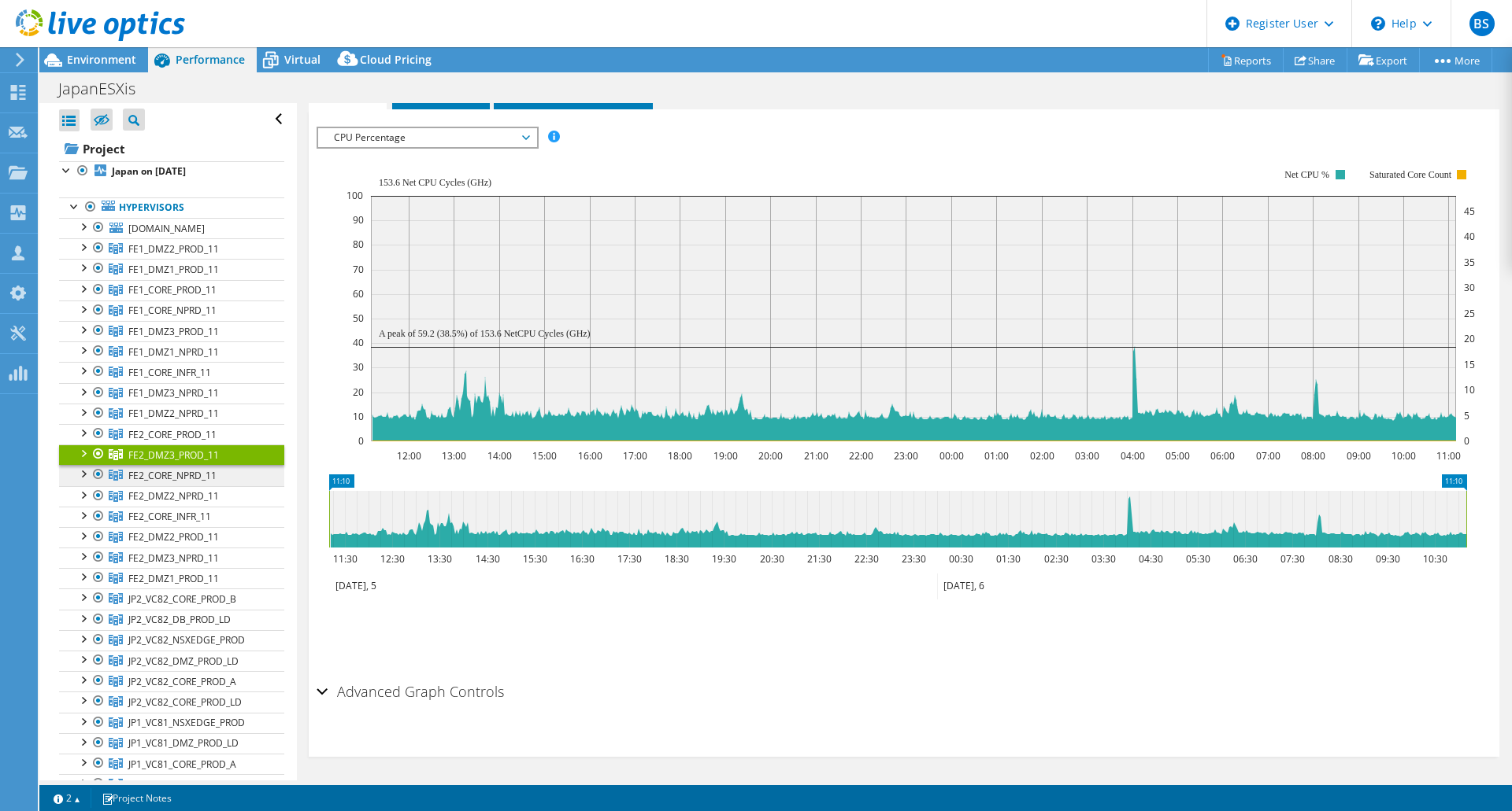
click at [181, 255] on span "FE2_CORE_NPRD_11" at bounding box center [174, 248] width 91 height 13
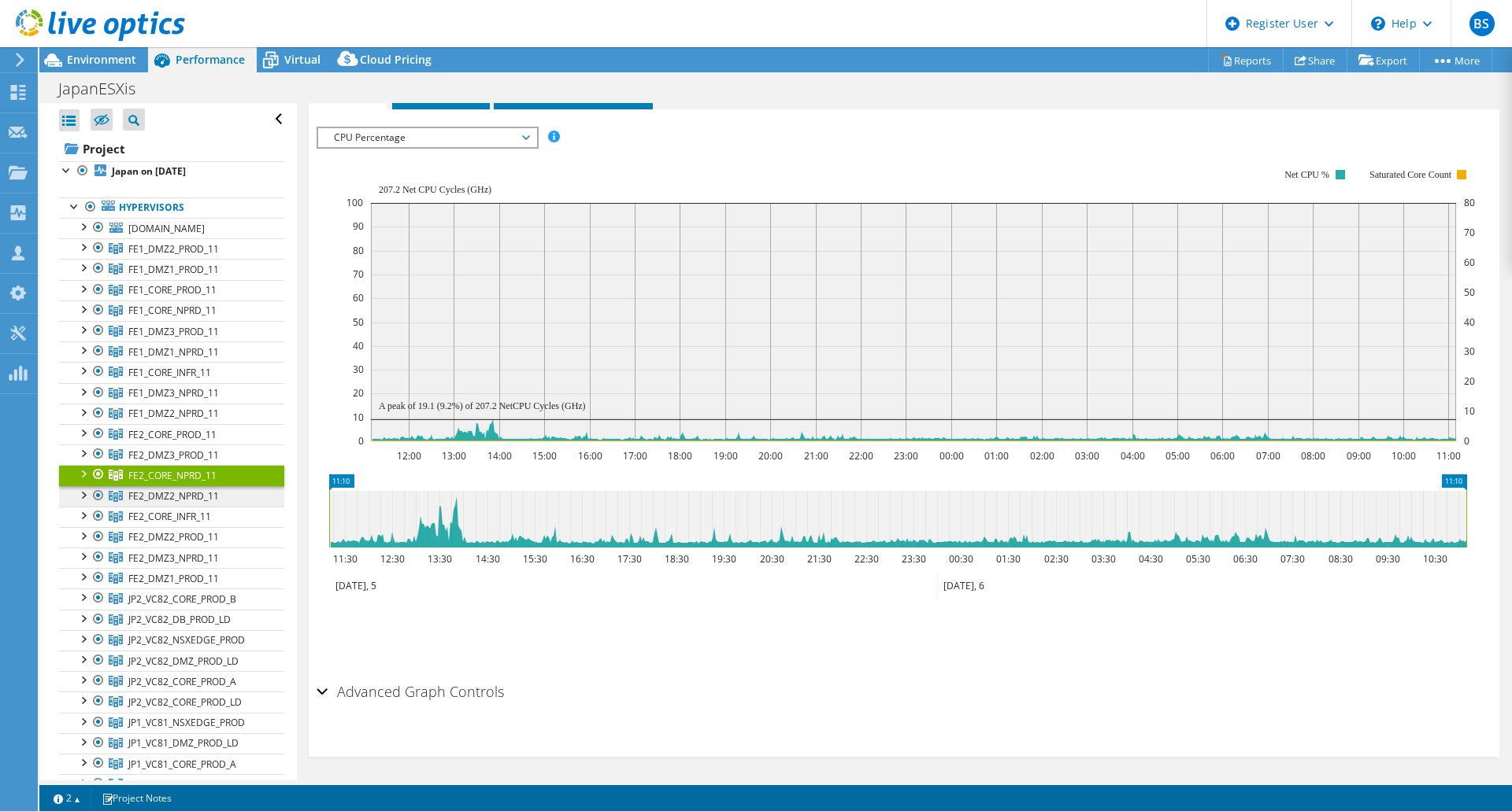
click at [181, 255] on span "FE2_DMZ2_NPRD_11" at bounding box center [174, 248] width 91 height 13
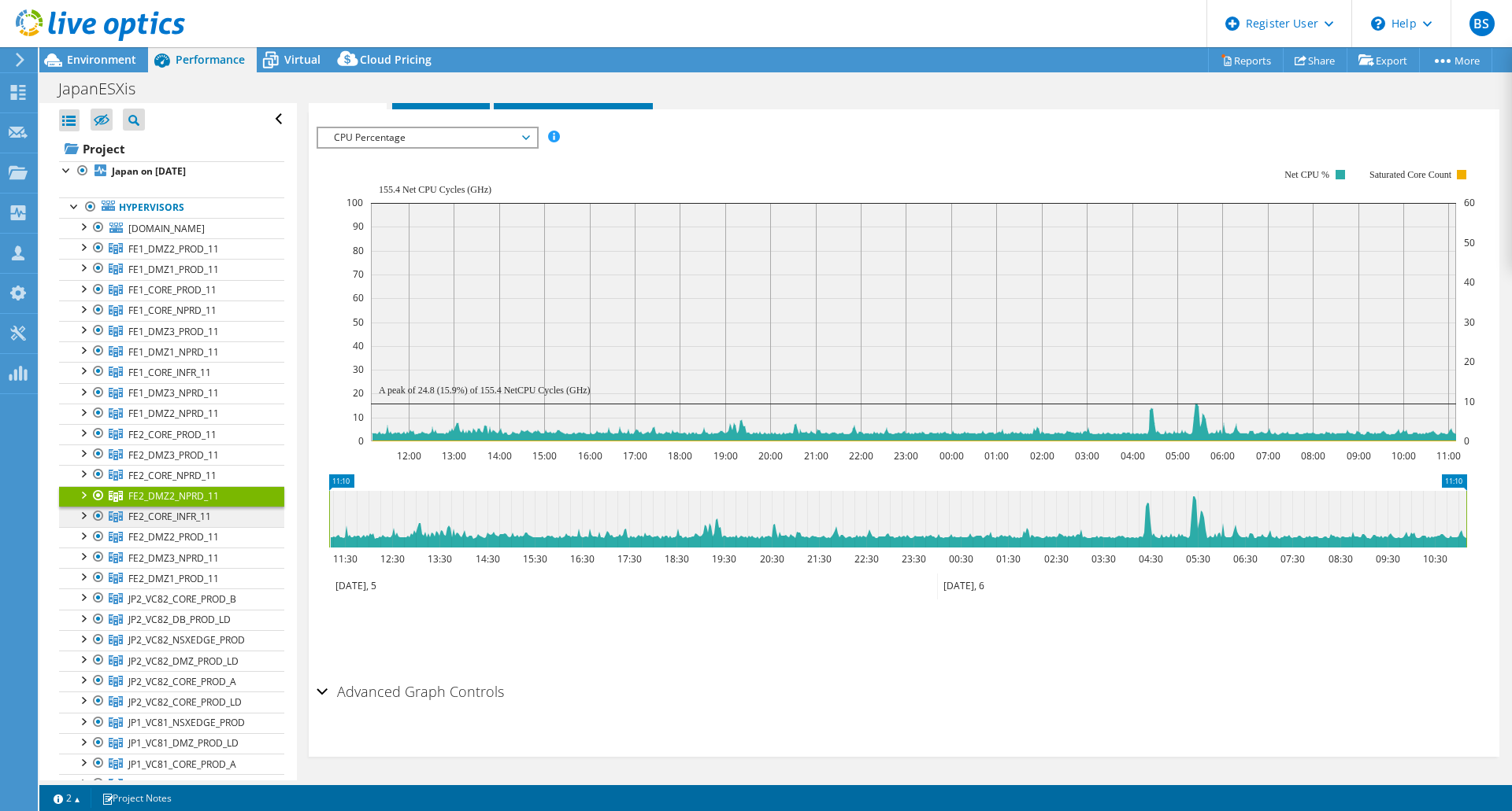
click at [191, 255] on span "FE2_CORE_INFR_11" at bounding box center [174, 248] width 91 height 13
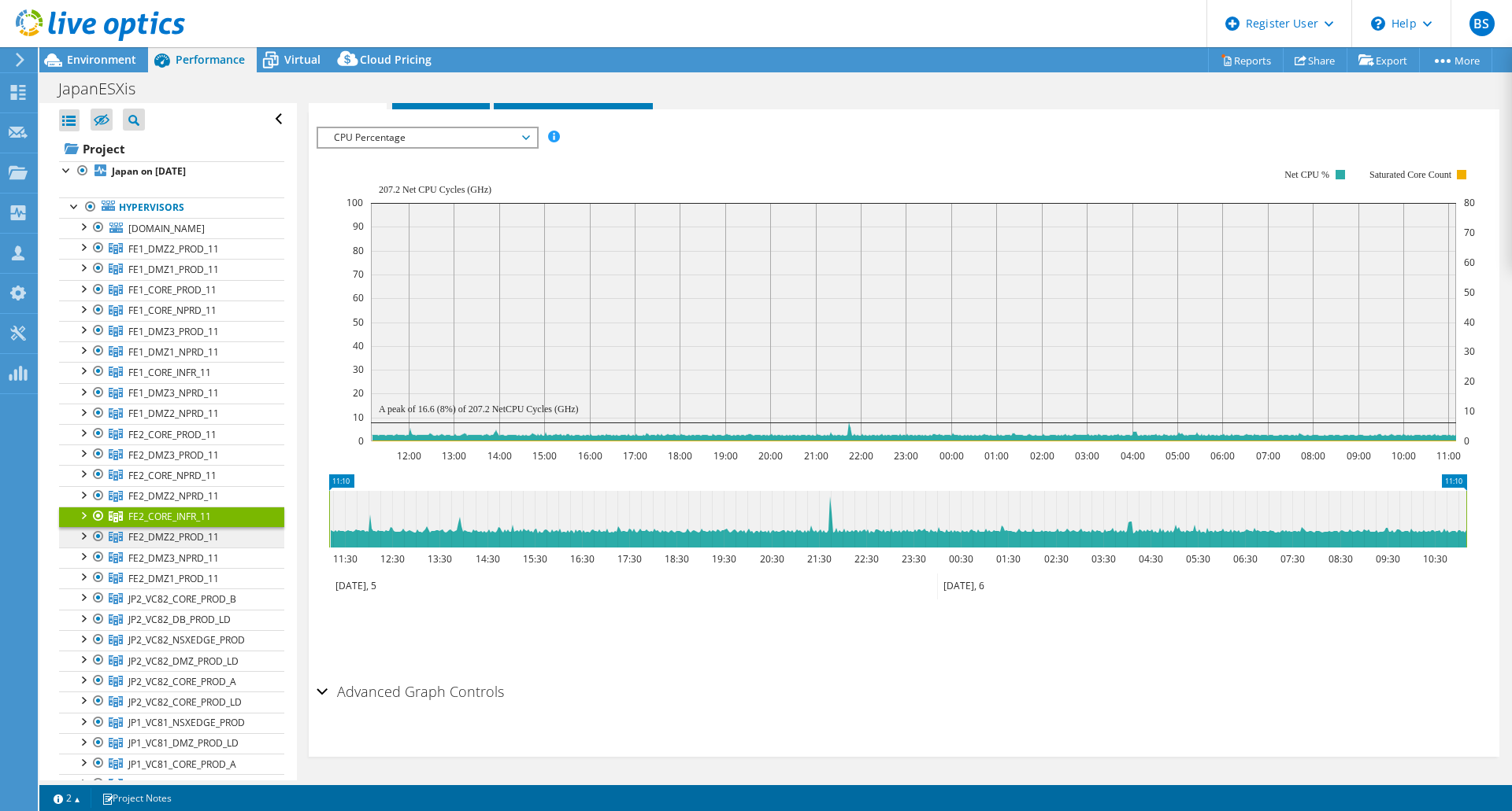
click at [191, 255] on span "FE2_DMZ2_PROD_11" at bounding box center [174, 248] width 91 height 13
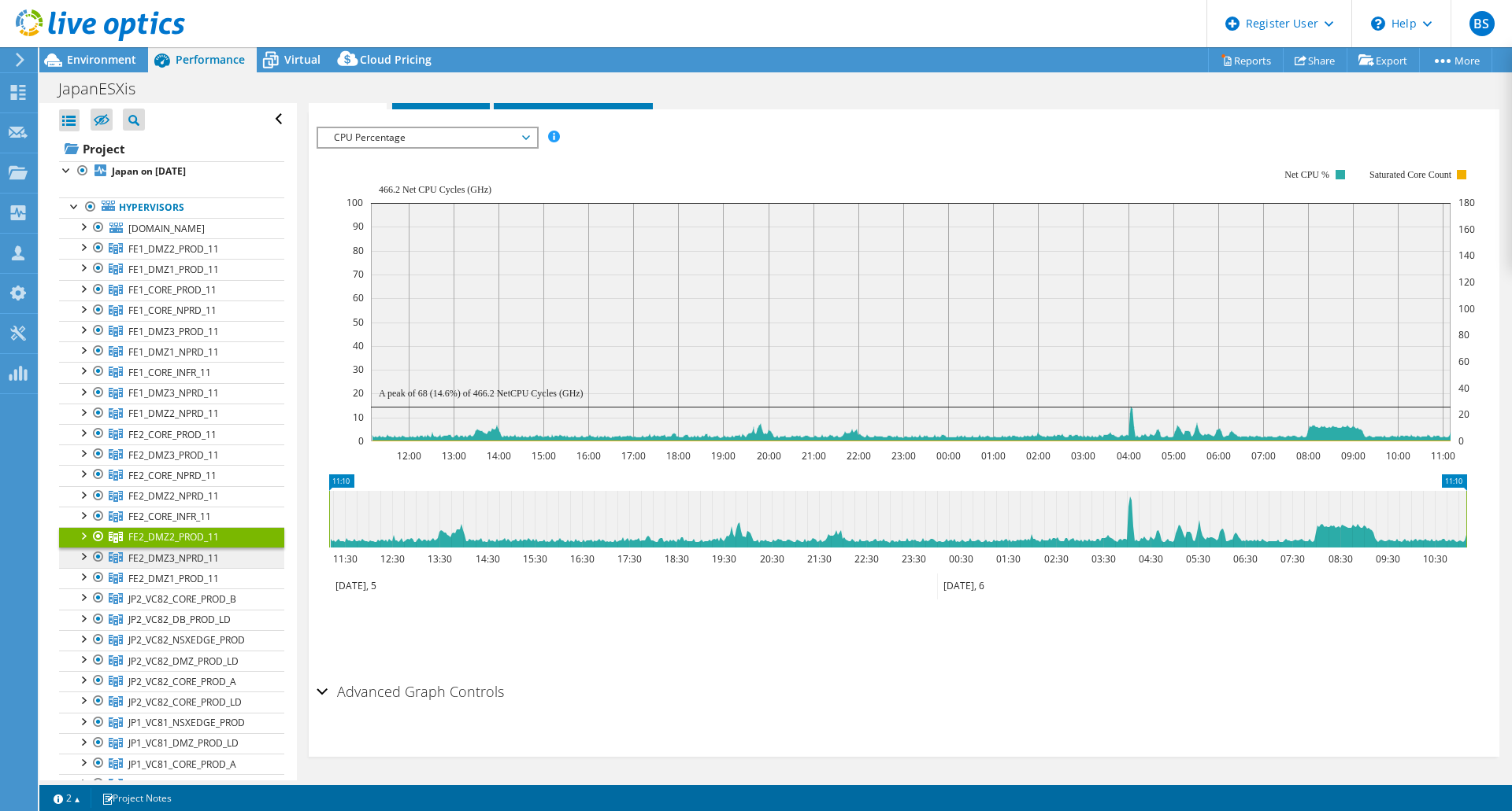
click at [204, 255] on span "FE2_DMZ3_NPRD_11" at bounding box center [174, 248] width 91 height 13
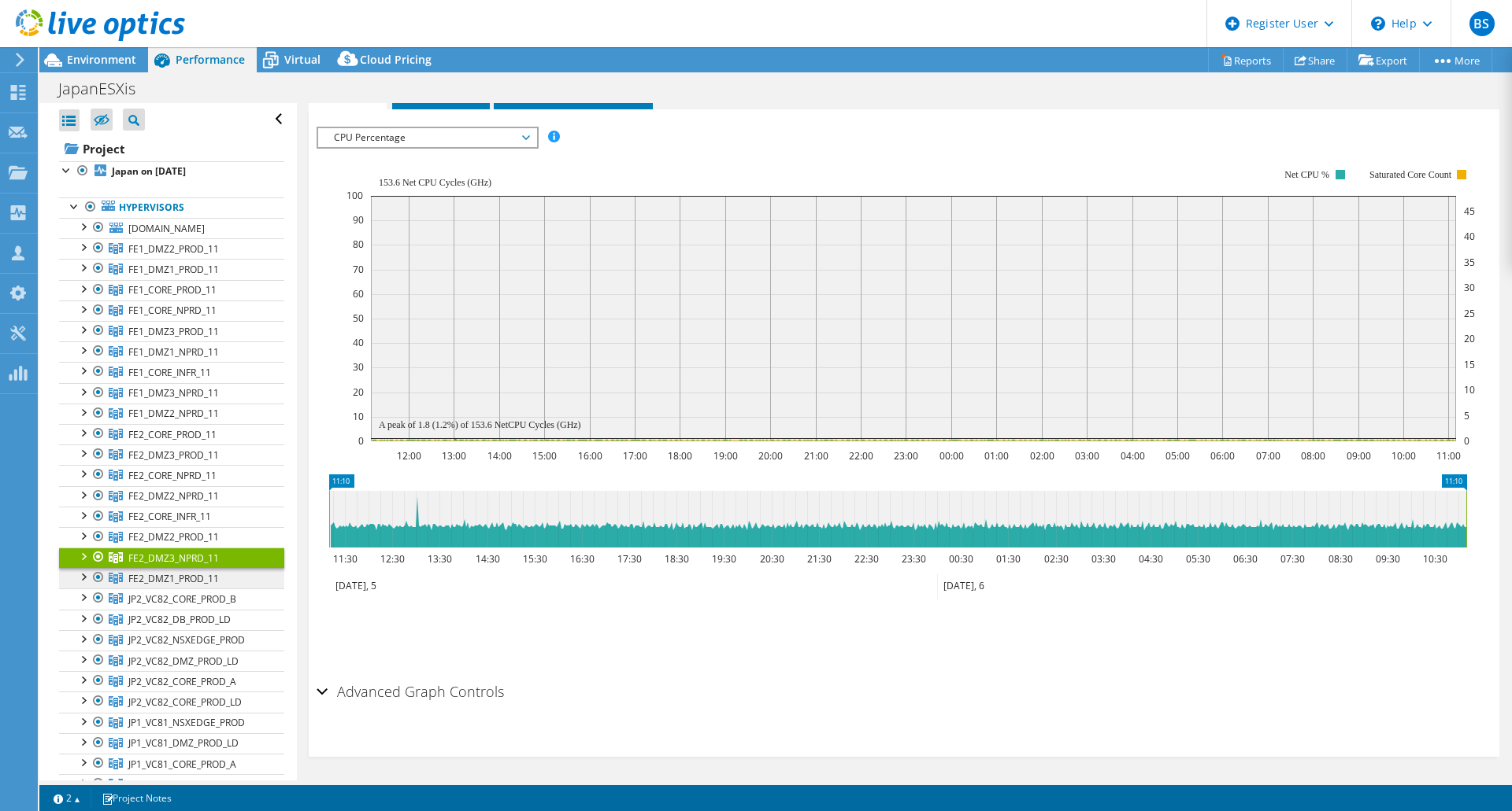
click at [206, 255] on span "FE2_DMZ1_PROD_11" at bounding box center [174, 248] width 91 height 13
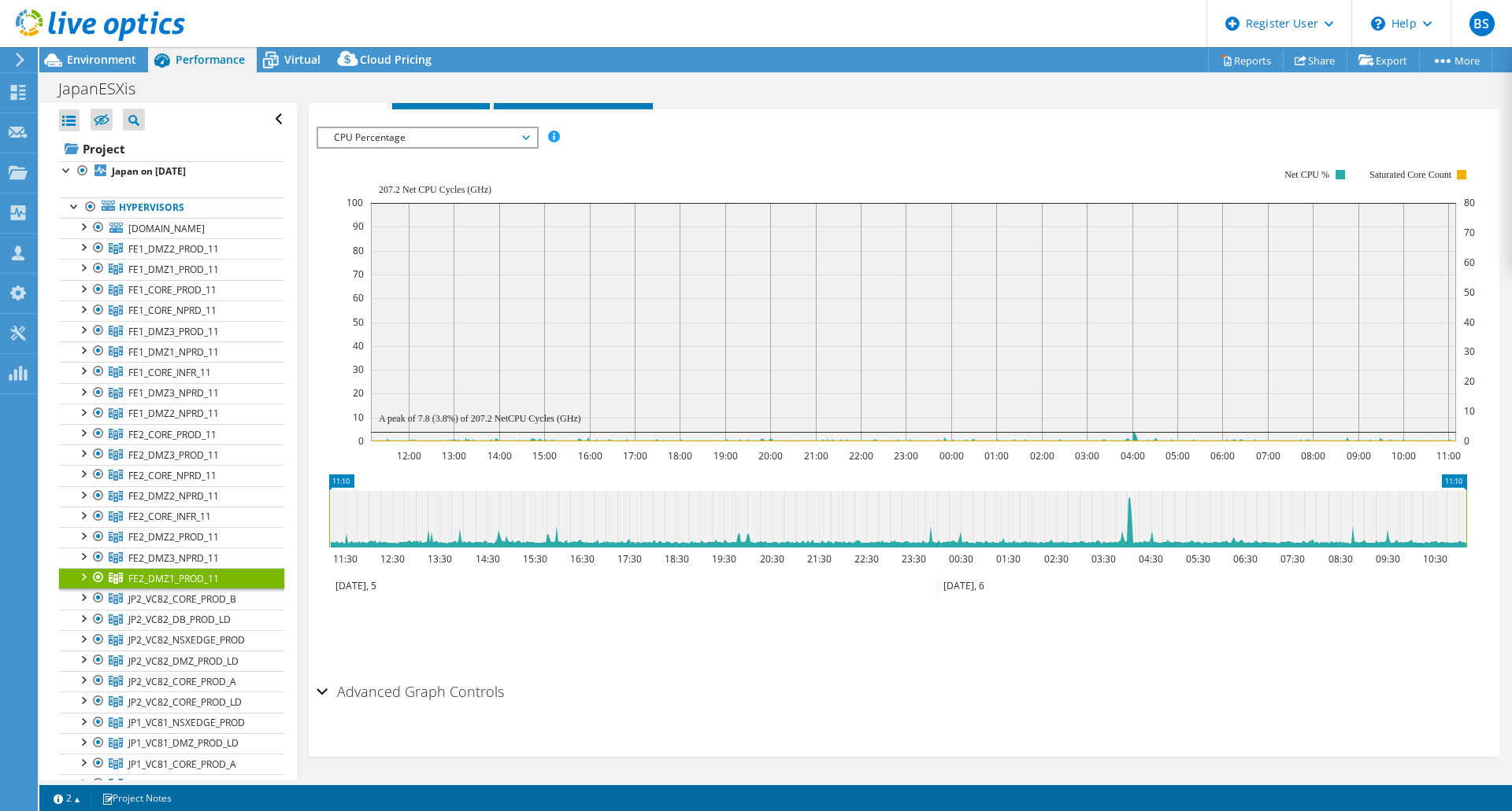
click at [440, 127] on div "CPU Percentage IOPS Disk Throughput IO Size Latency Queue Depth CPU Percentage …" at bounding box center [427, 138] width 222 height 22
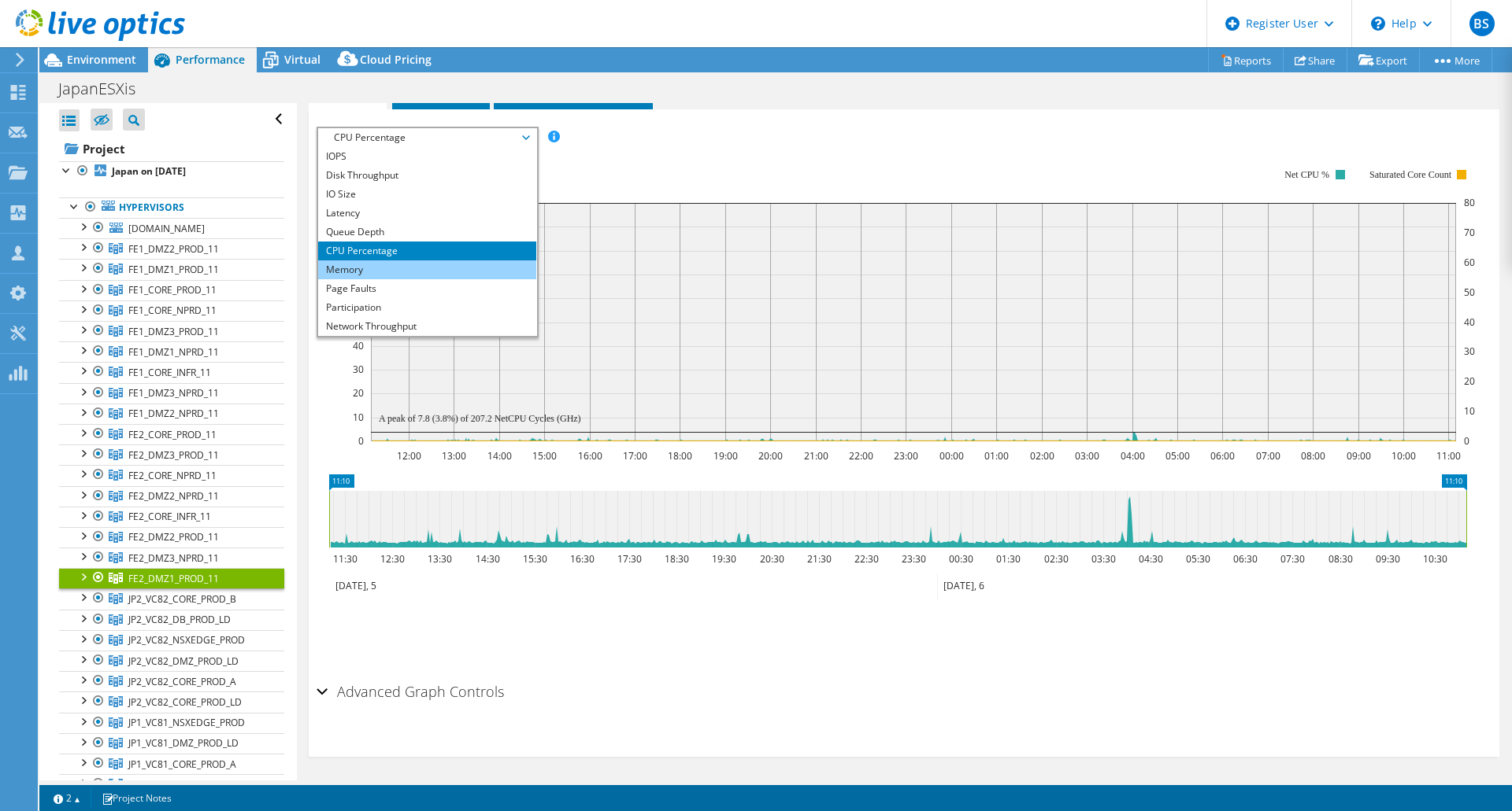
click at [408, 260] on li "Memory" at bounding box center [427, 269] width 219 height 19
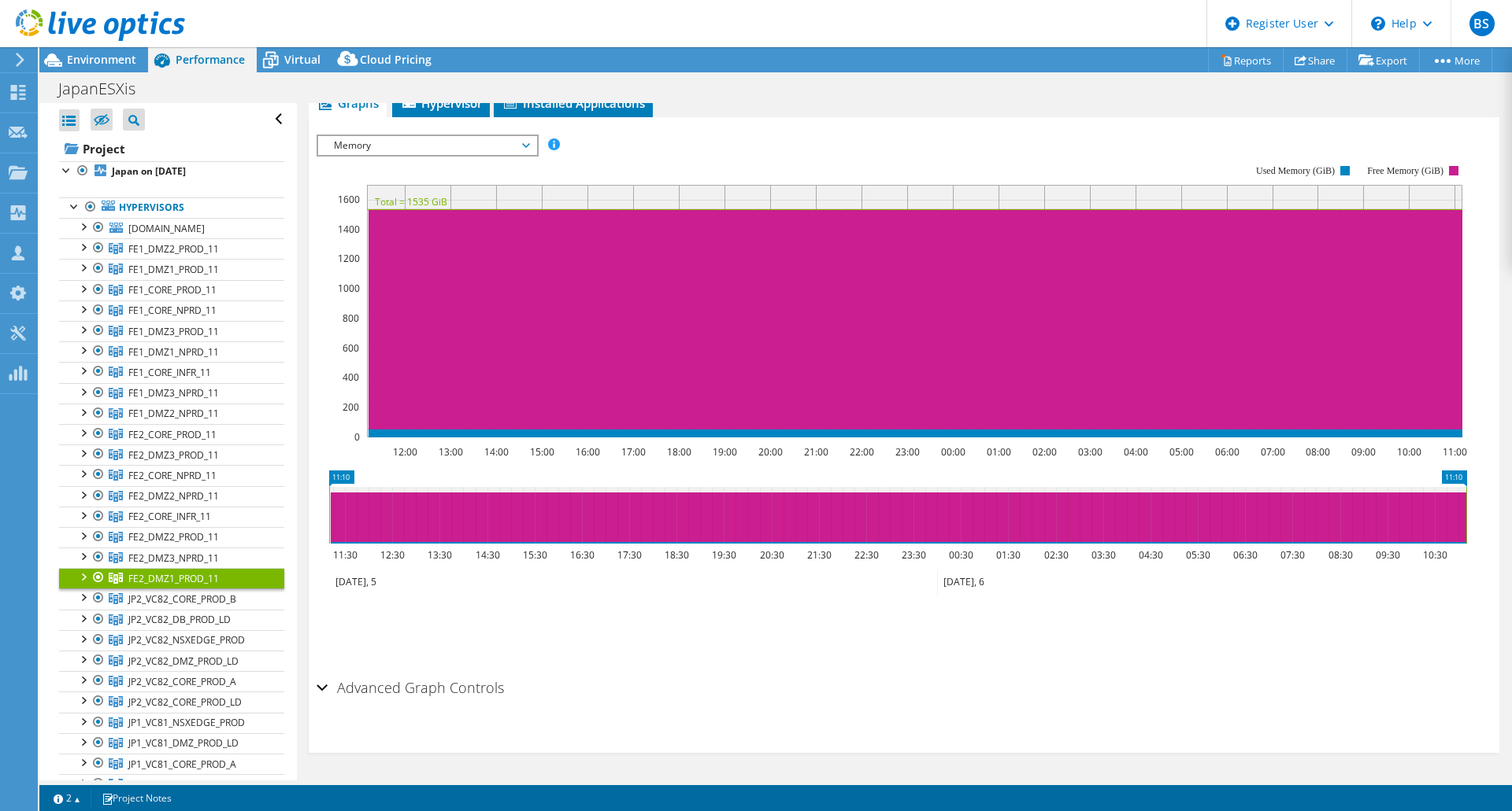
scroll to position [234, 0]
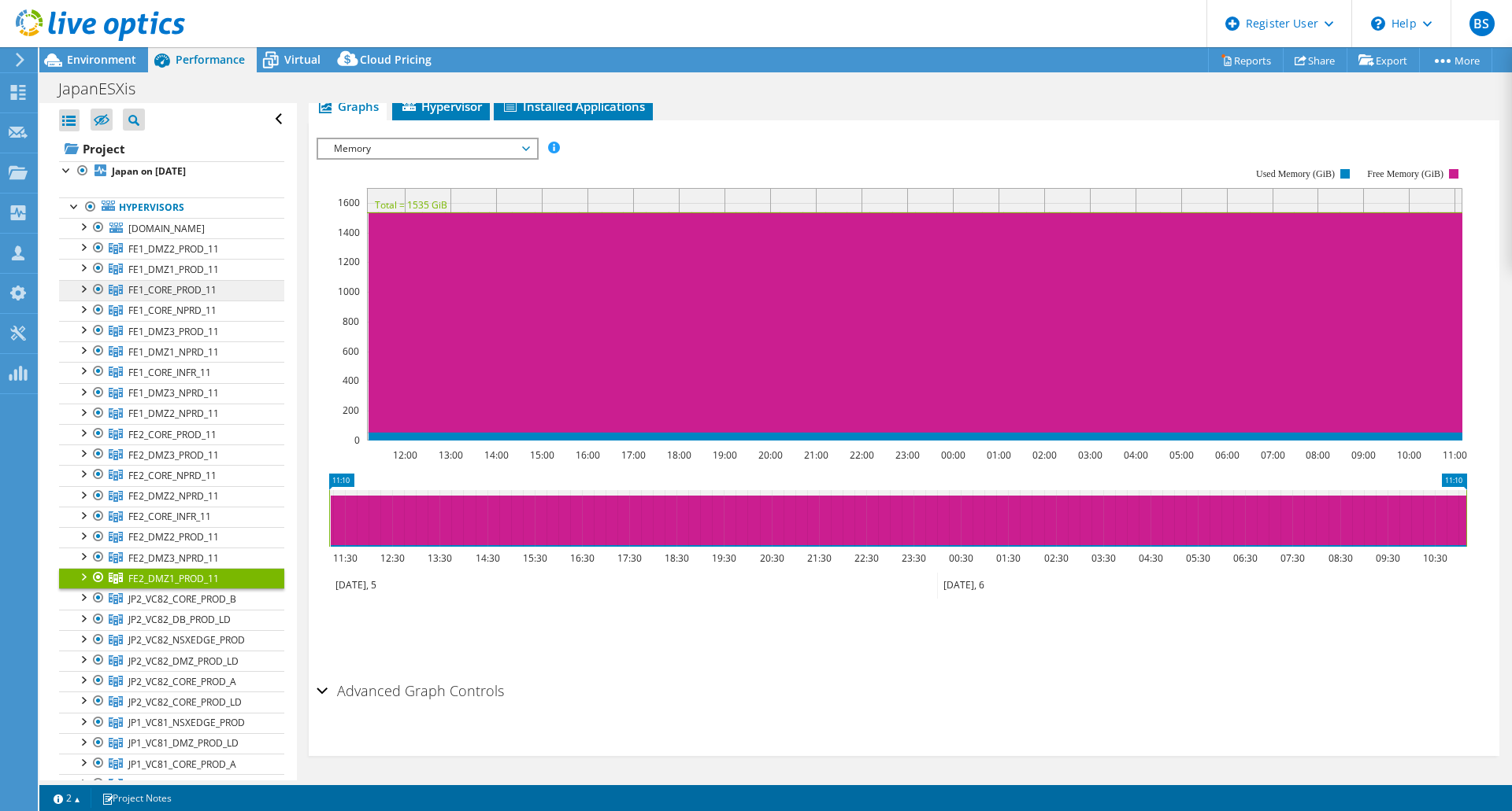
click at [192, 255] on span "FE1_CORE_PROD_11" at bounding box center [174, 248] width 91 height 13
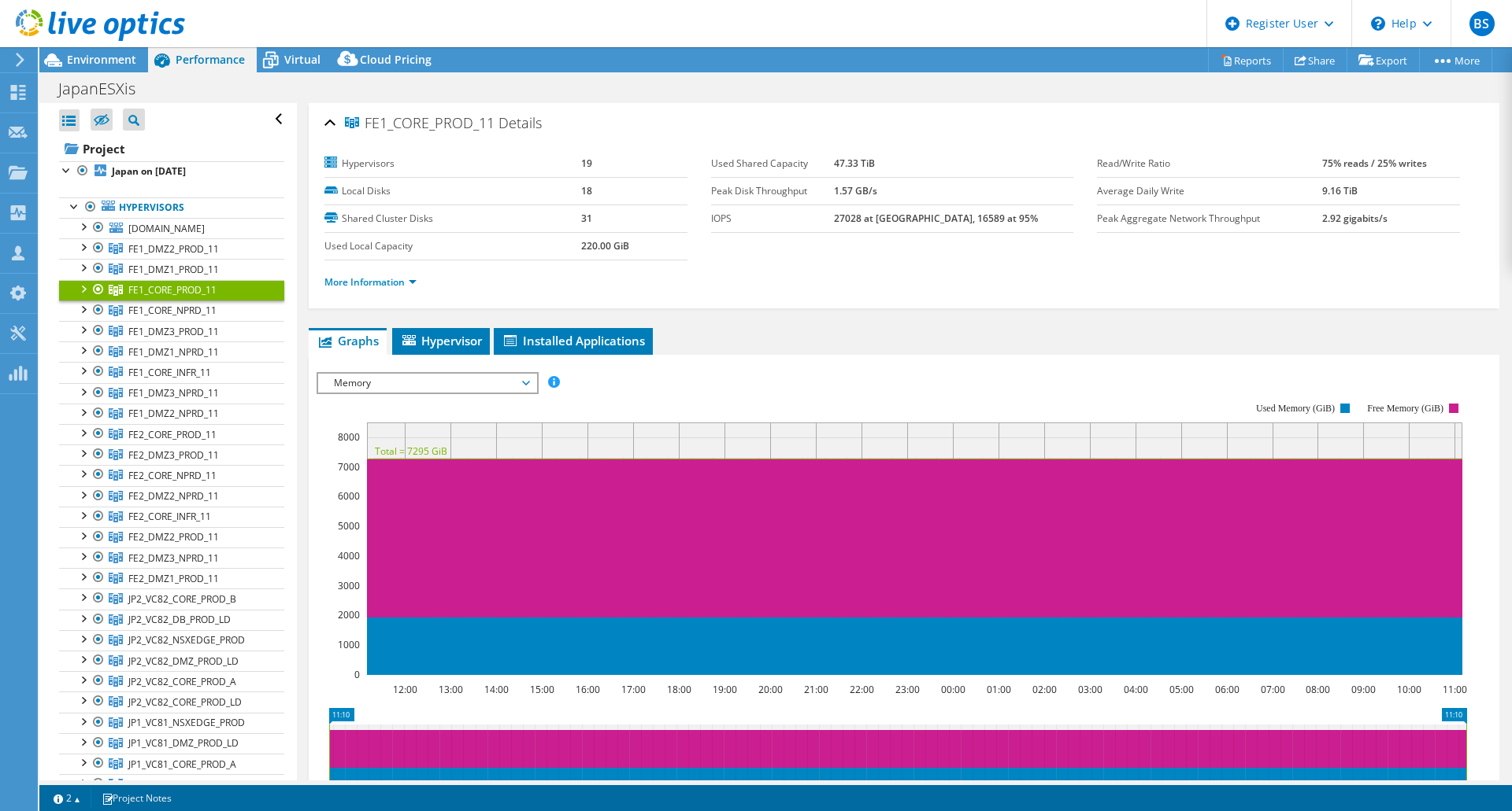
scroll to position [0, 0]
click at [379, 271] on ul "More Information" at bounding box center [903, 280] width 1159 height 21
click at [379, 275] on link "More Information" at bounding box center [370, 281] width 92 height 13
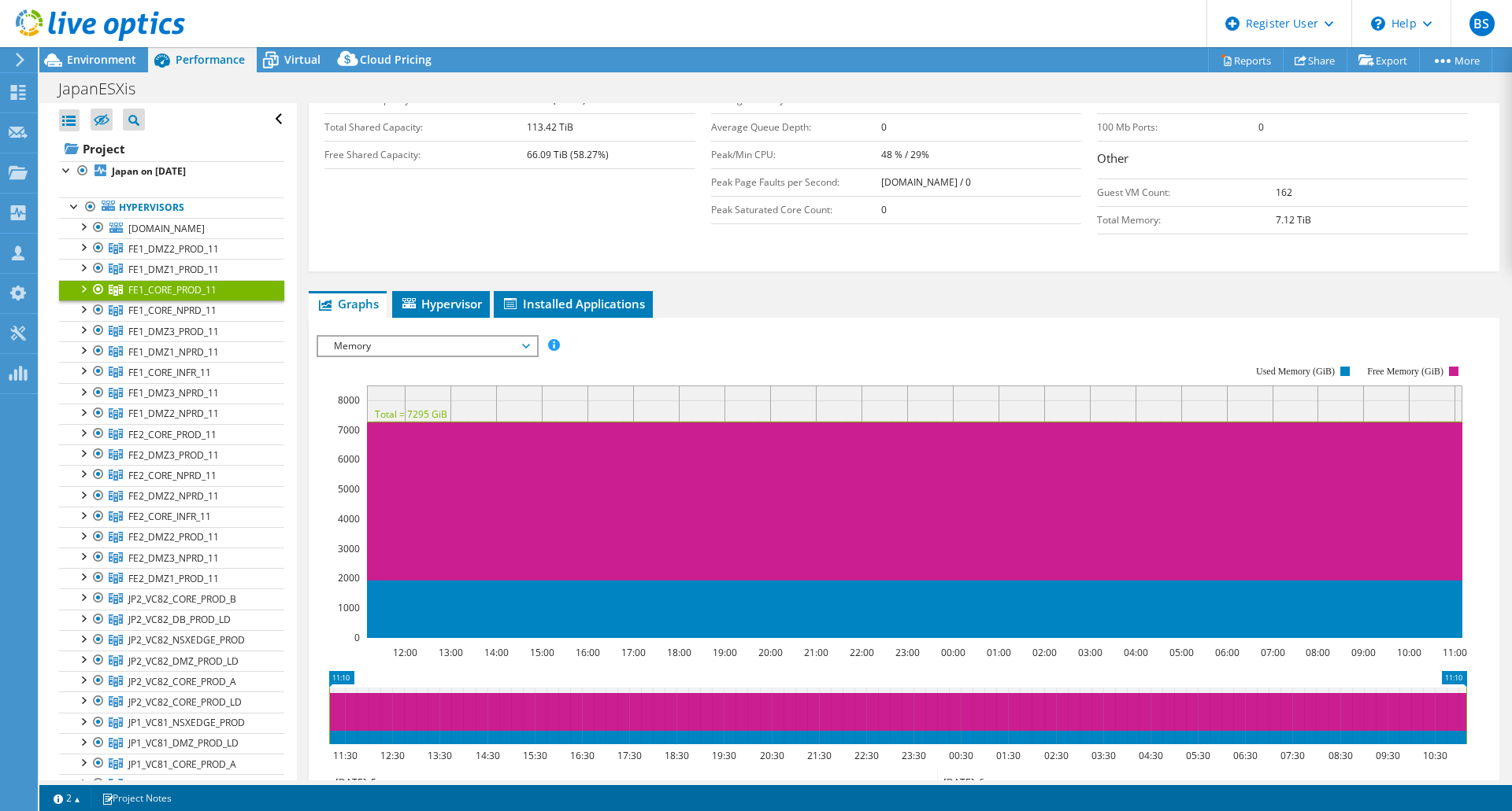
click at [460, 303] on span "Hypervisor" at bounding box center [441, 304] width 82 height 16
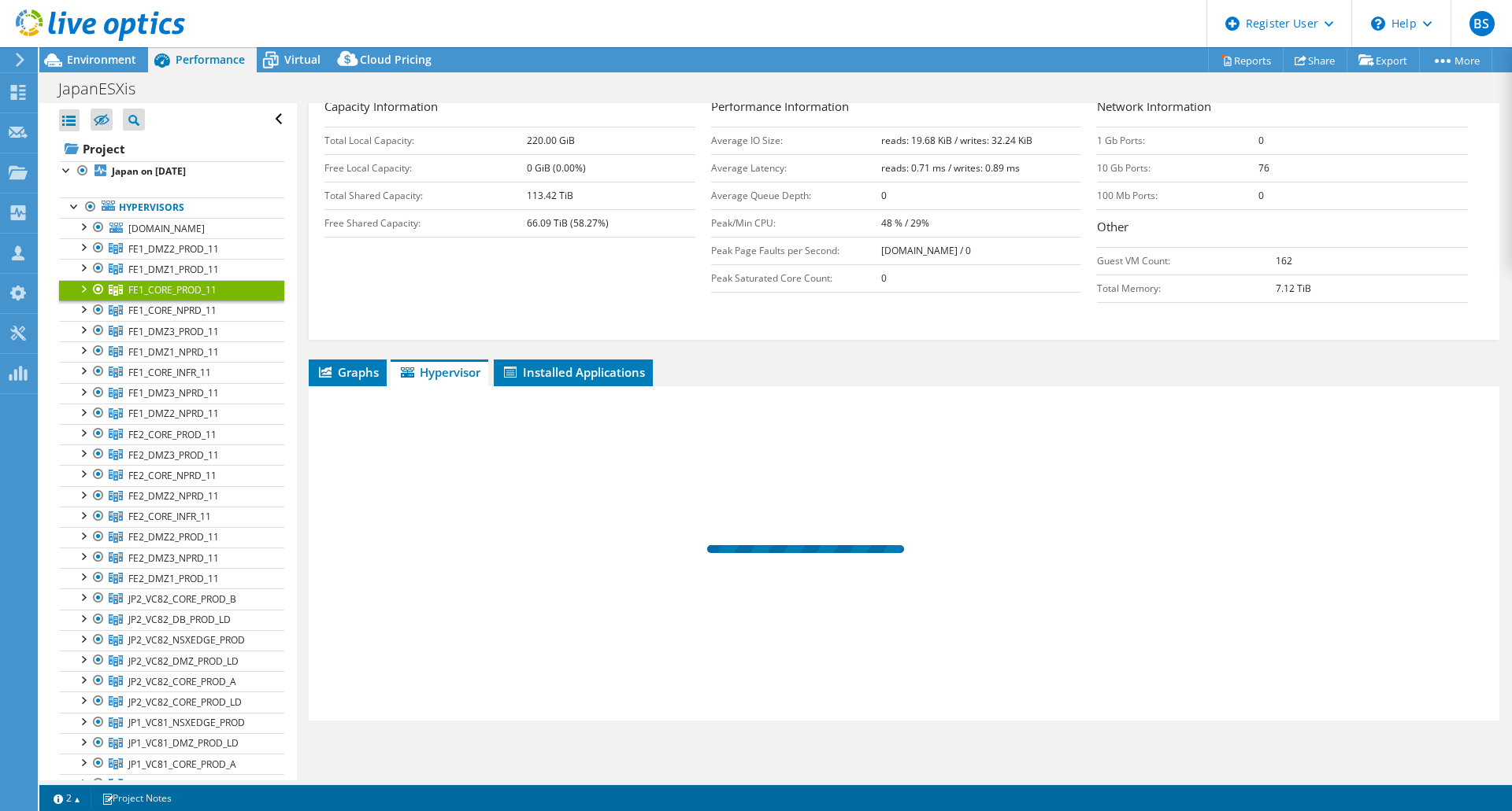
scroll to position [321, 0]
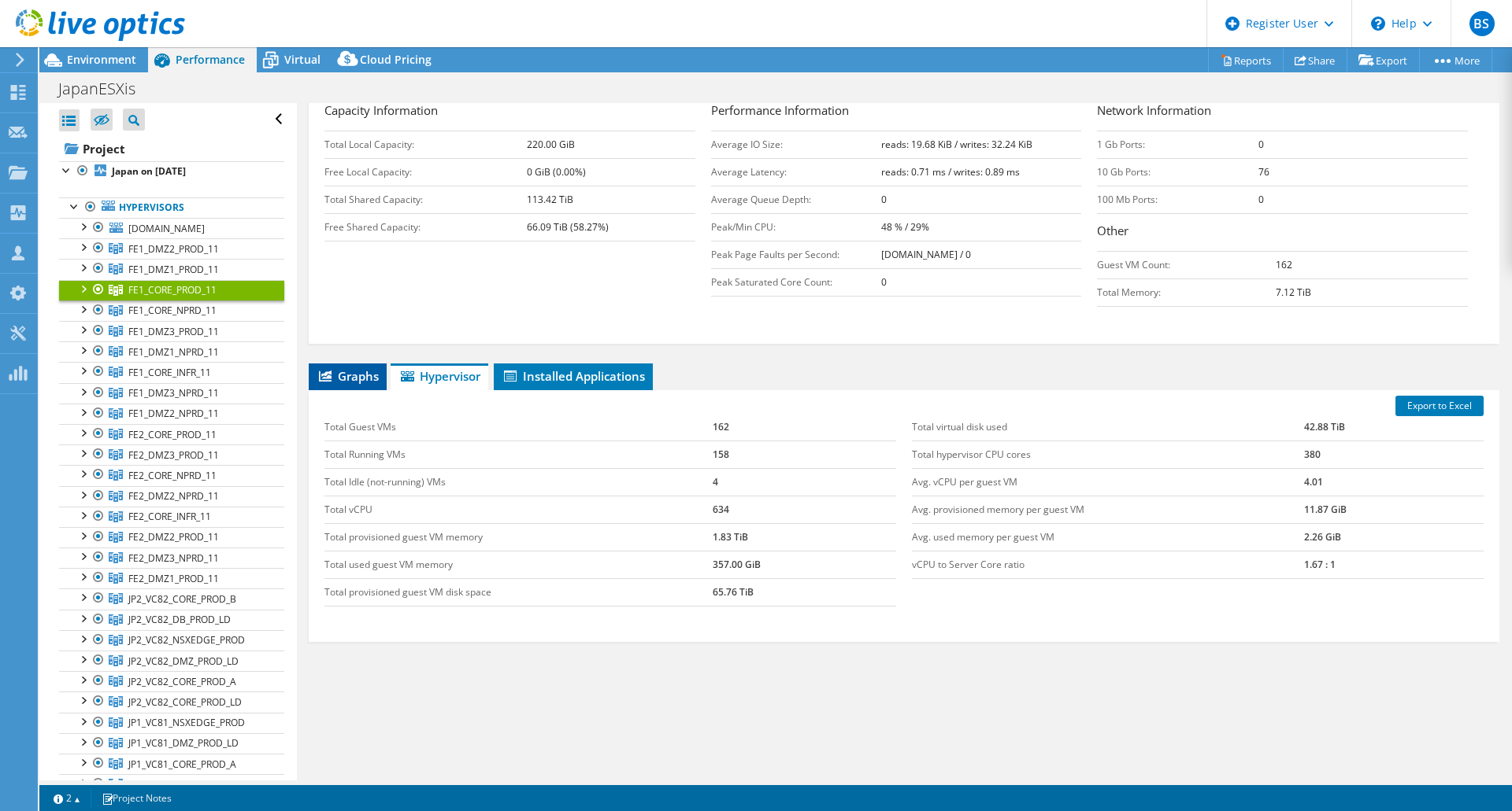
click at [354, 379] on span "Graphs" at bounding box center [347, 376] width 62 height 16
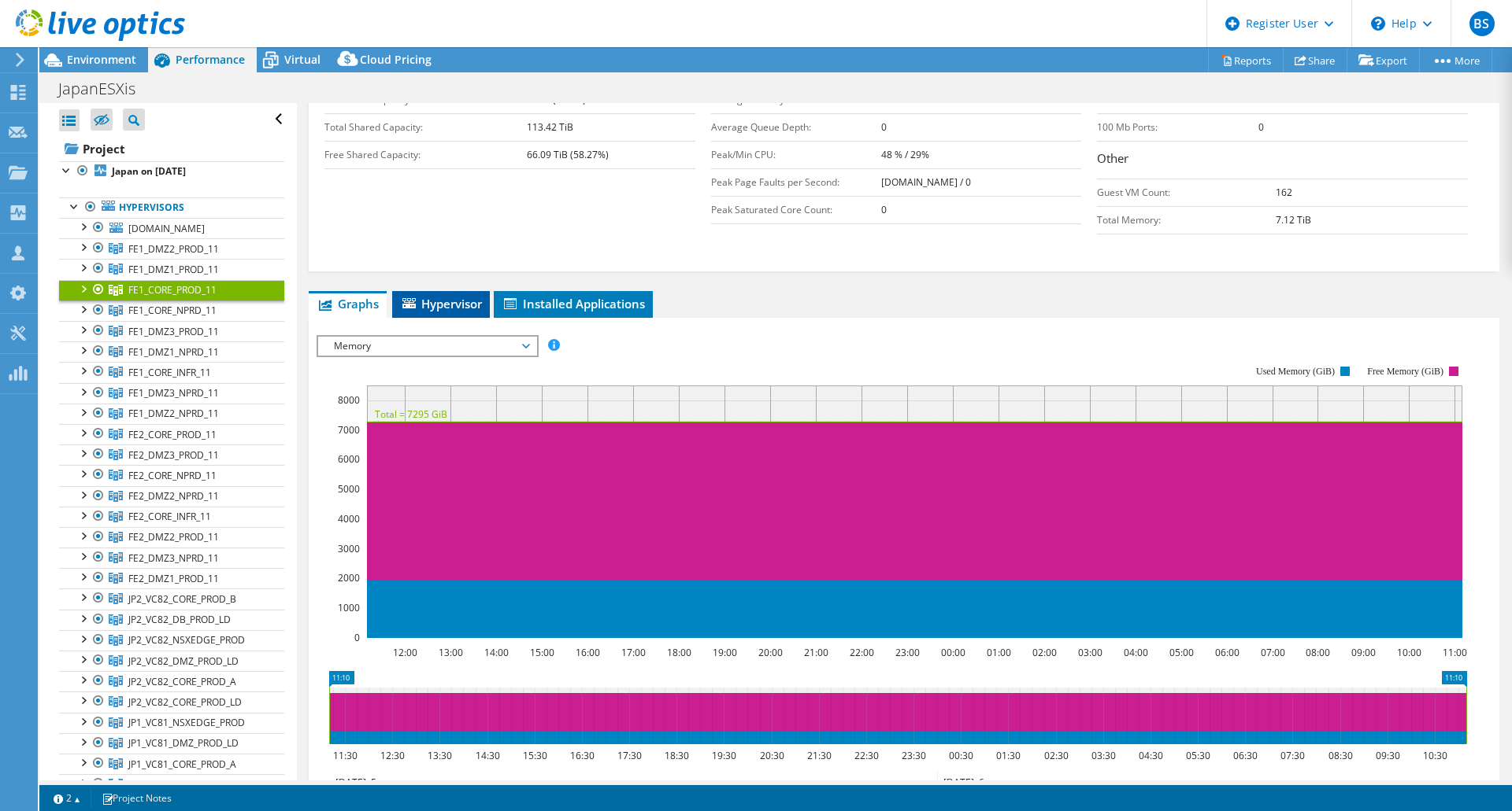
click at [453, 296] on span "Hypervisor" at bounding box center [441, 304] width 82 height 16
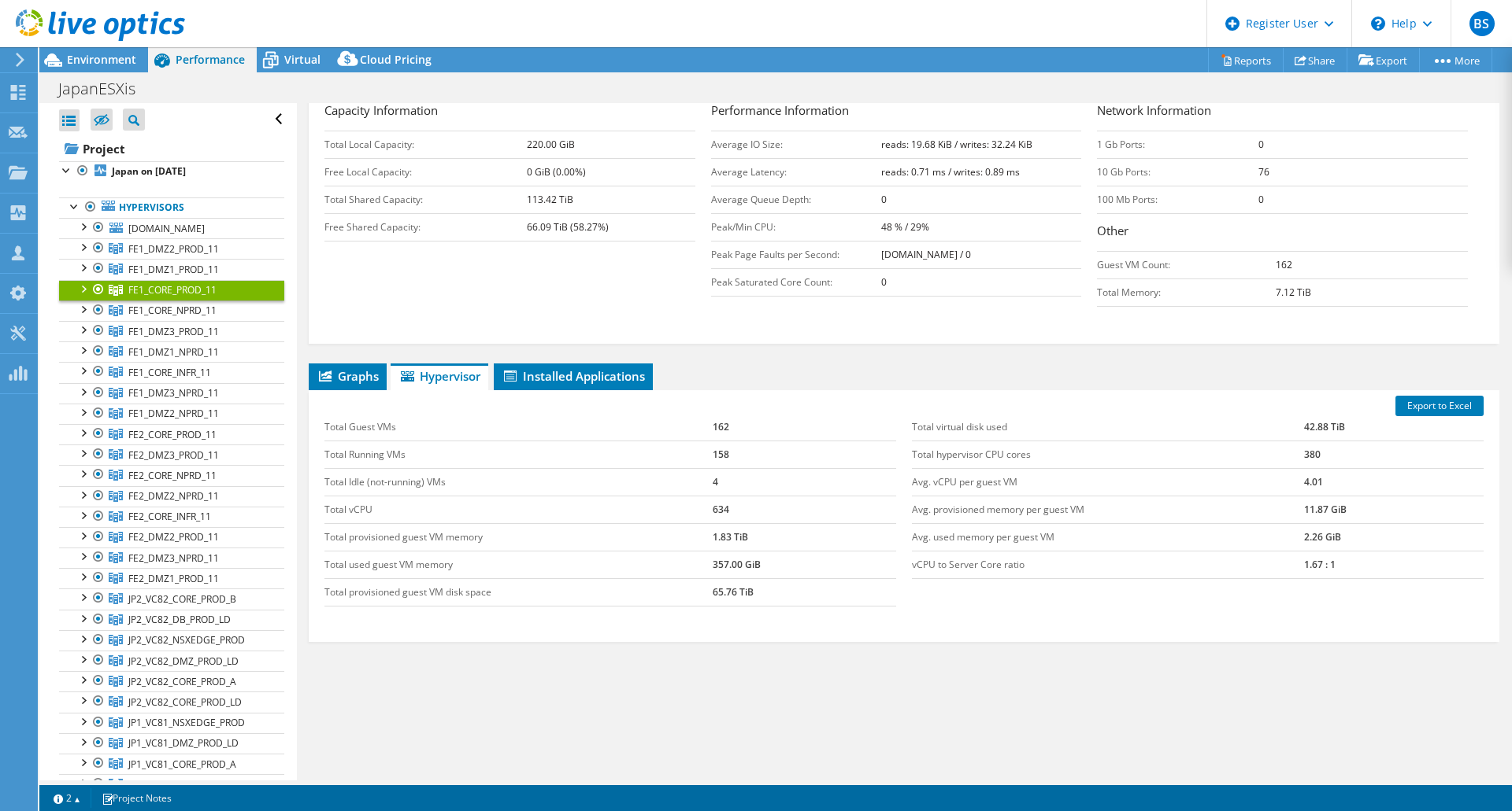
click at [360, 372] on span "Graphs" at bounding box center [347, 376] width 62 height 16
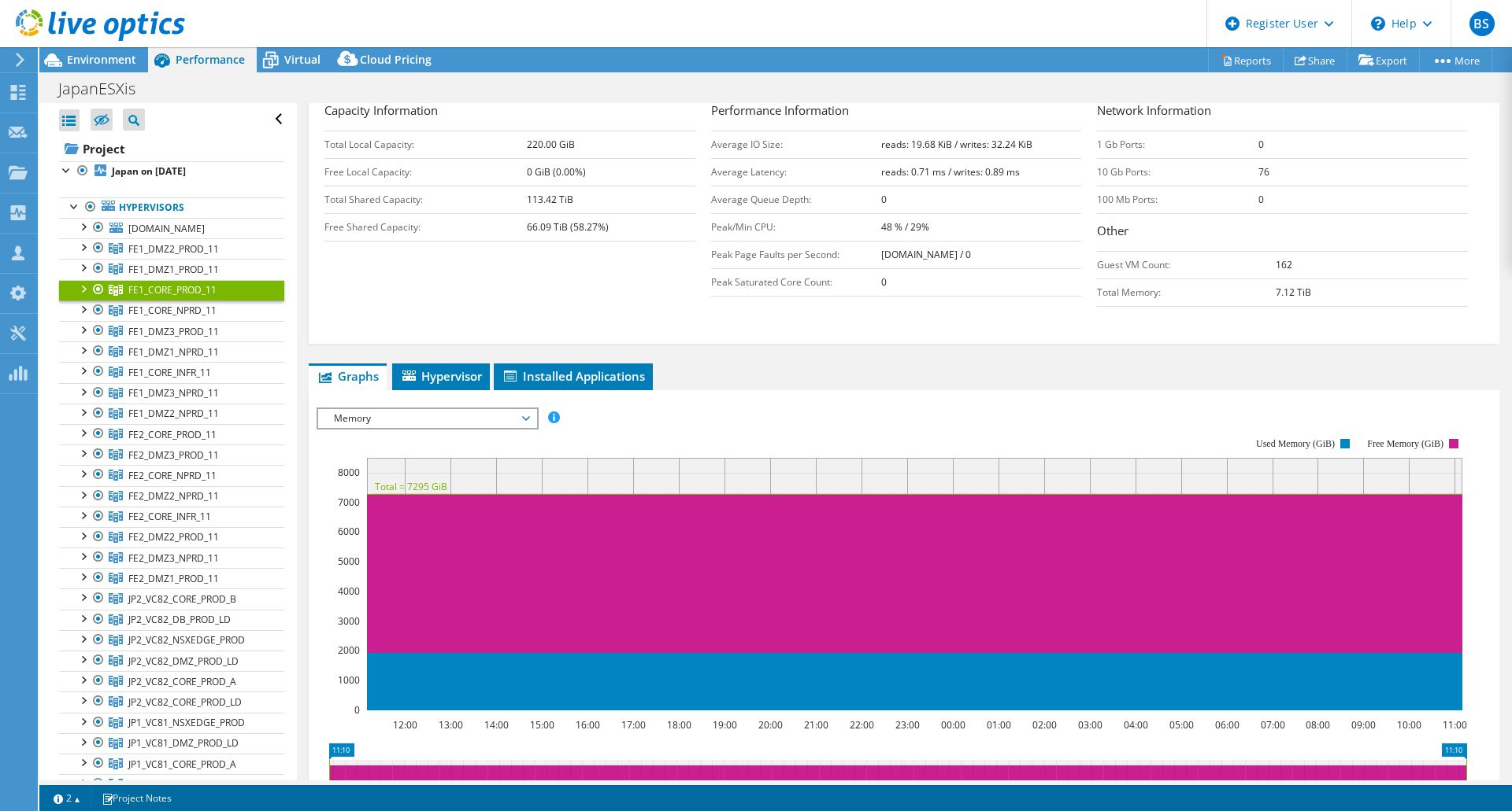
scroll to position [394, 0]
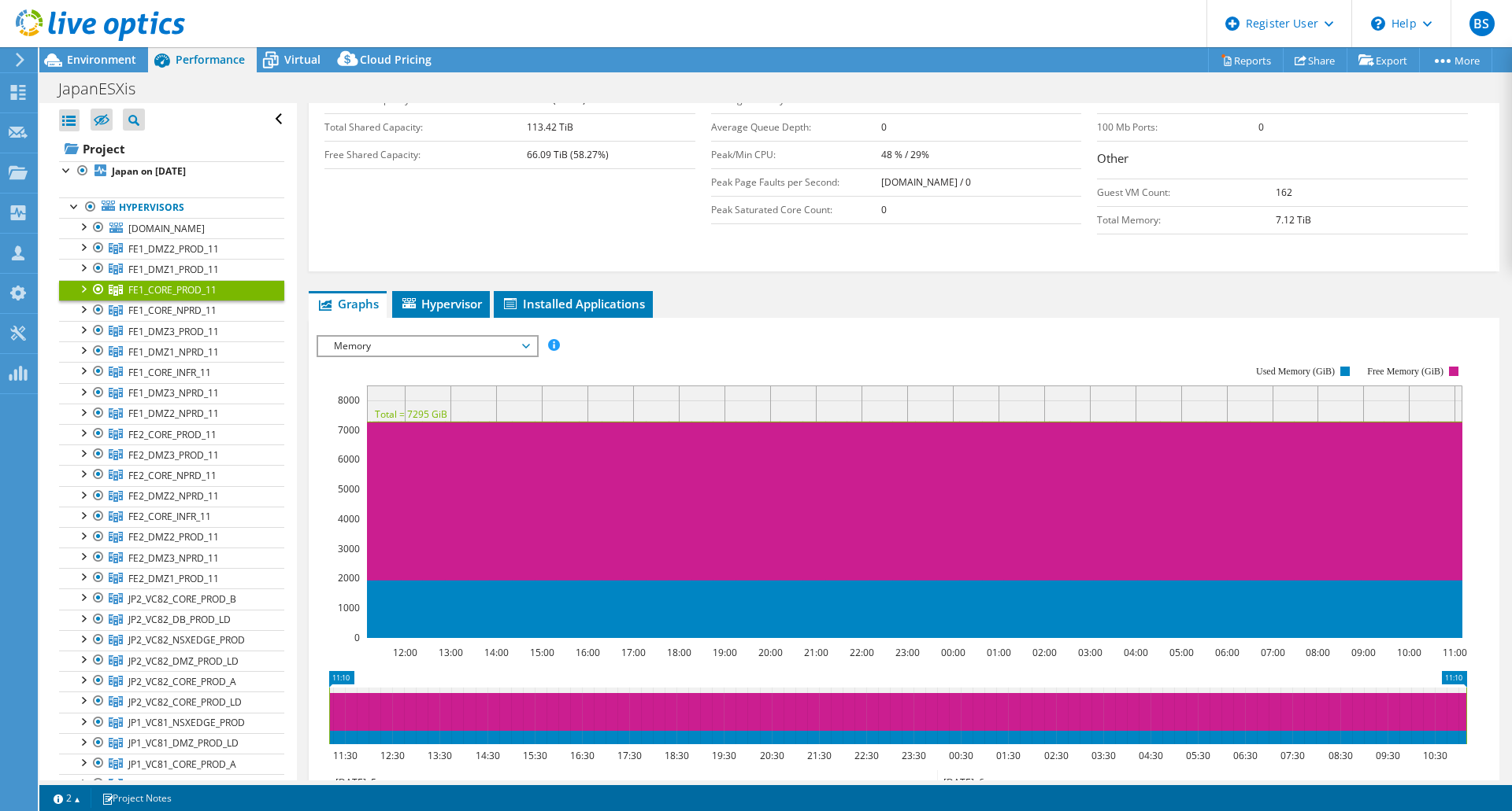
click at [833, 312] on ul "Graphs Servers Inventory Hypervisor Disks Cluster Disks Installed Applications" at bounding box center [903, 304] width 1191 height 27
click at [455, 301] on span "Hypervisor" at bounding box center [441, 304] width 82 height 16
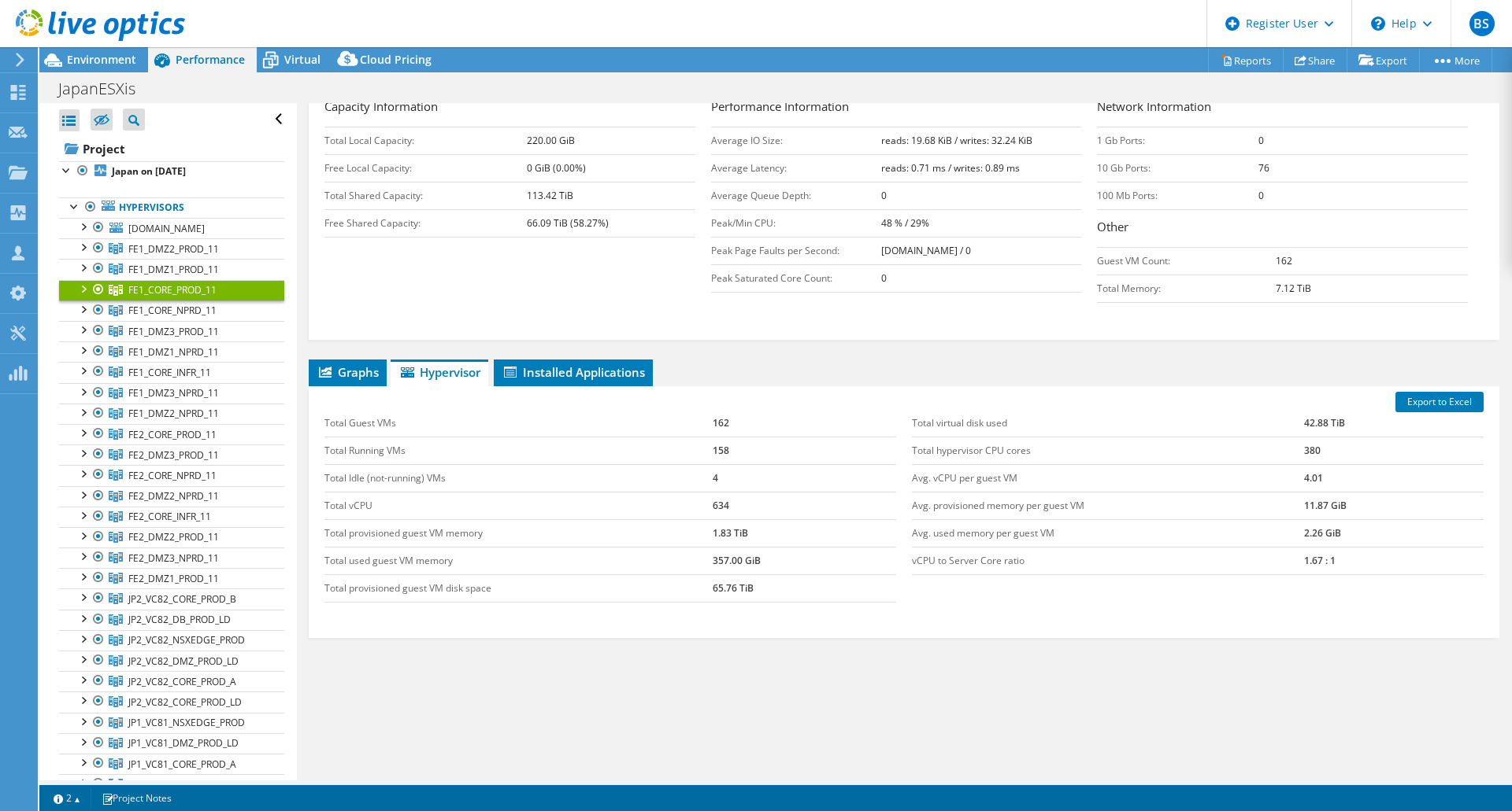
scroll to position [321, 0]
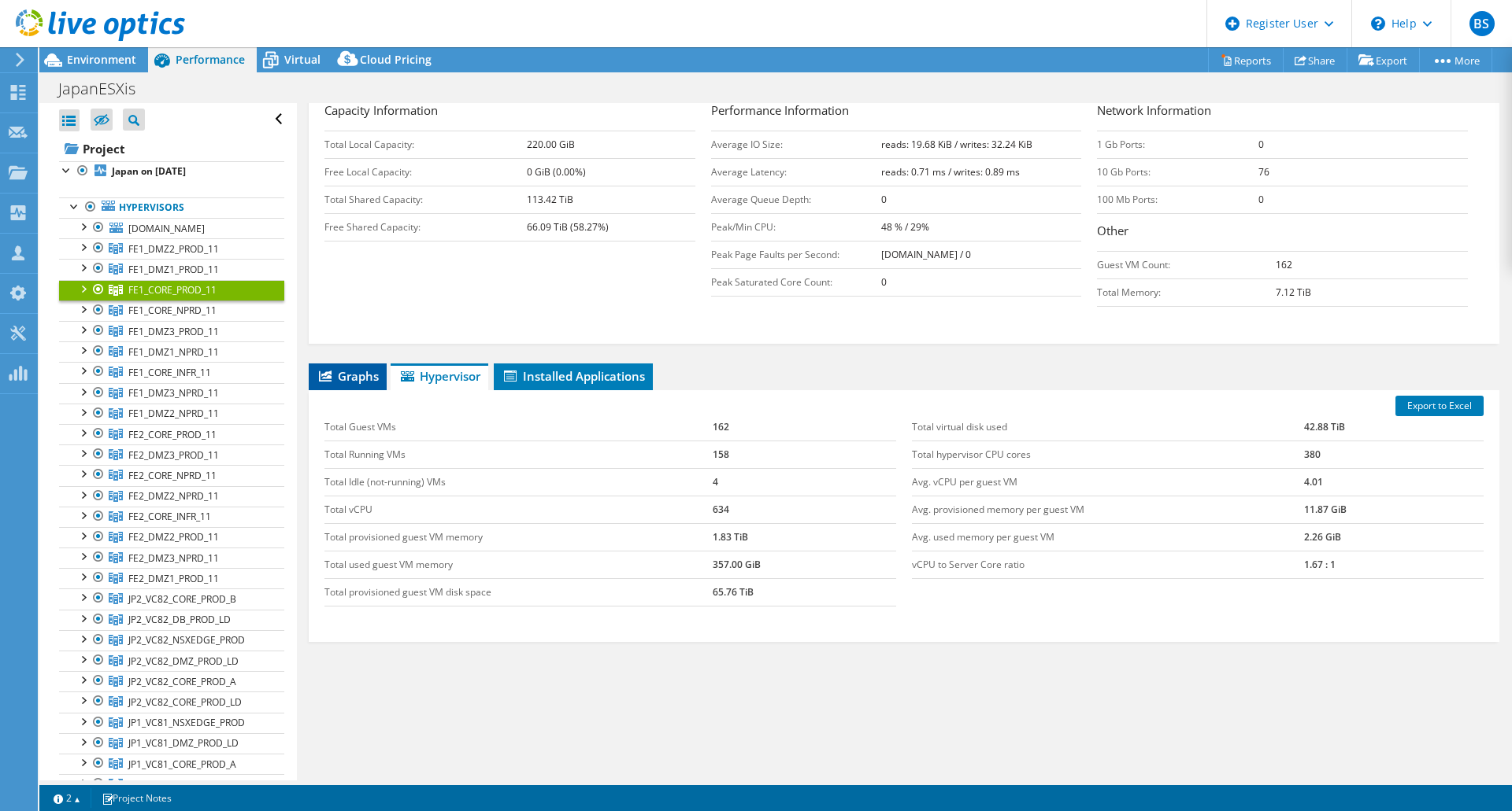
click at [349, 377] on span "Graphs" at bounding box center [347, 376] width 62 height 16
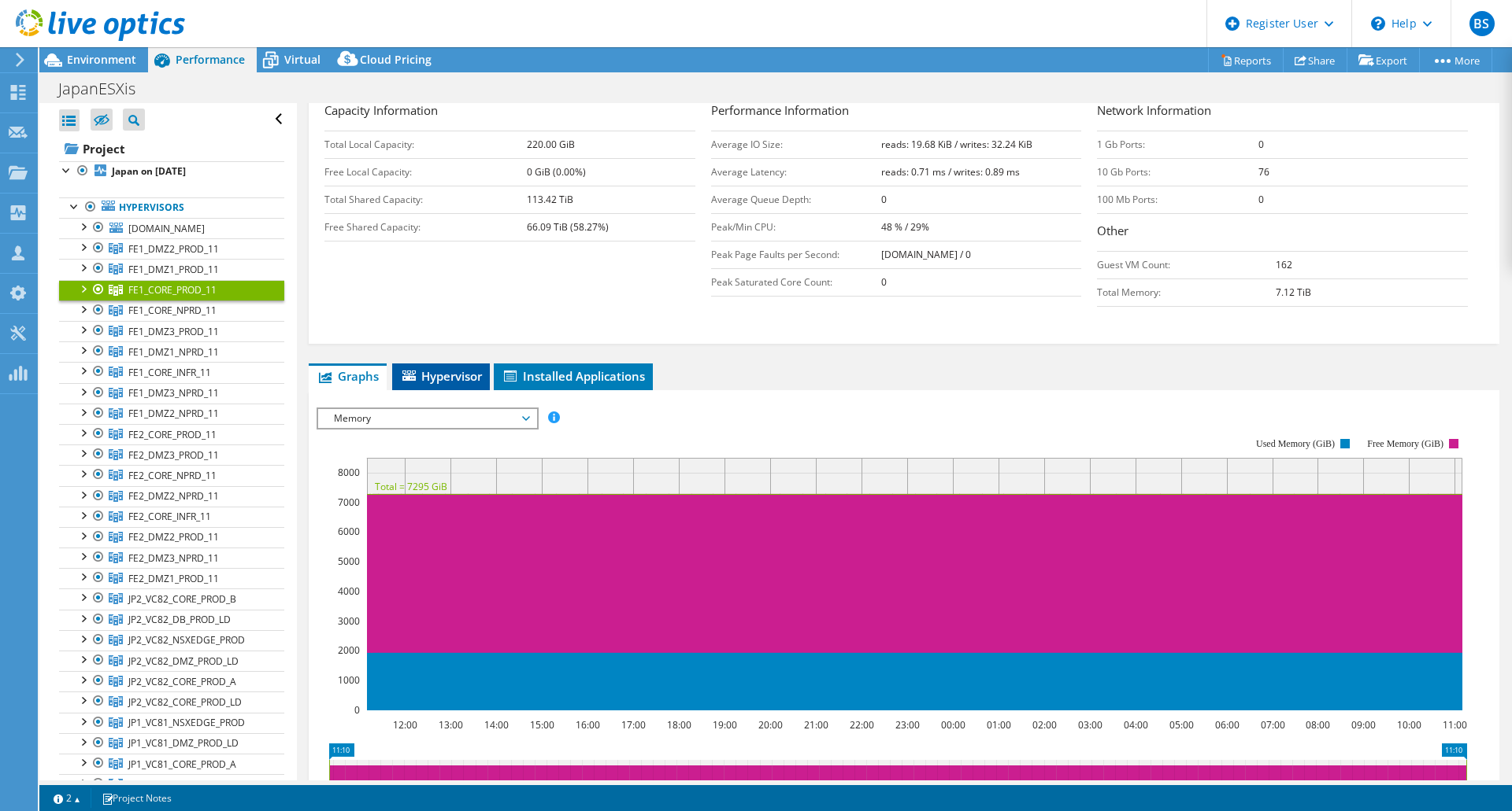
click at [444, 371] on span "Hypervisor" at bounding box center [441, 376] width 82 height 16
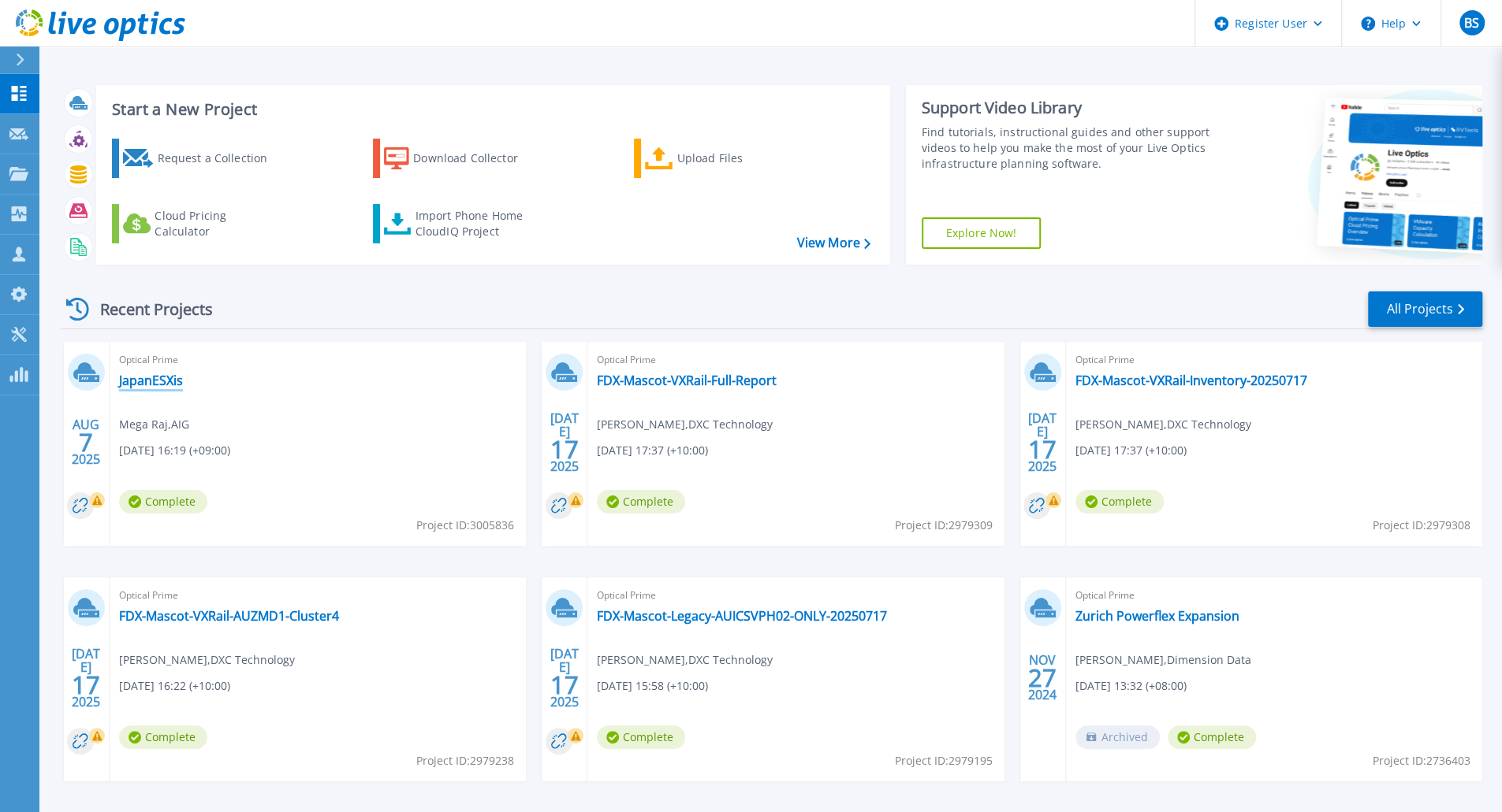
click at [148, 380] on link "JapanESXis" at bounding box center [151, 381] width 64 height 16
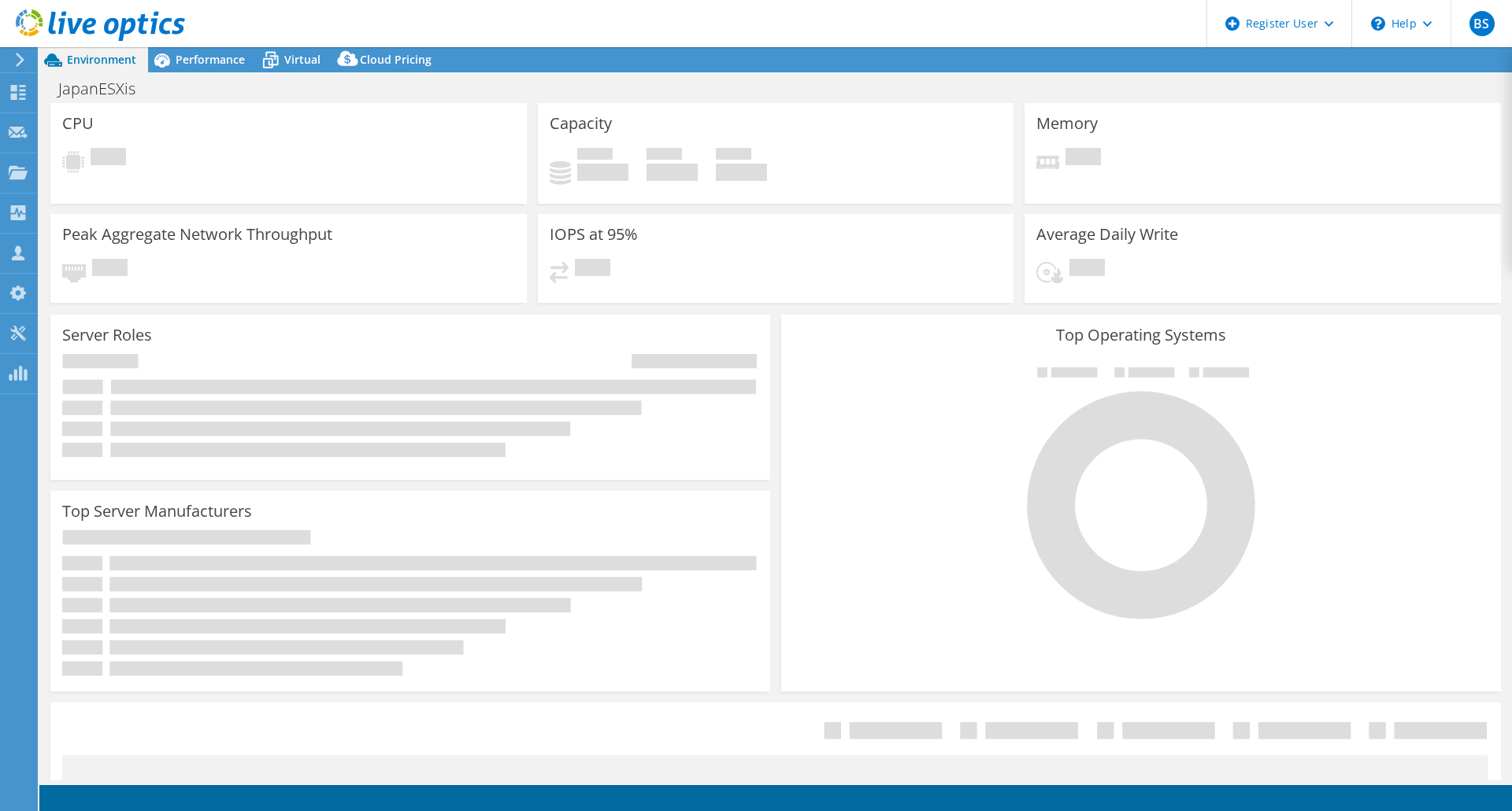
select select "USD"
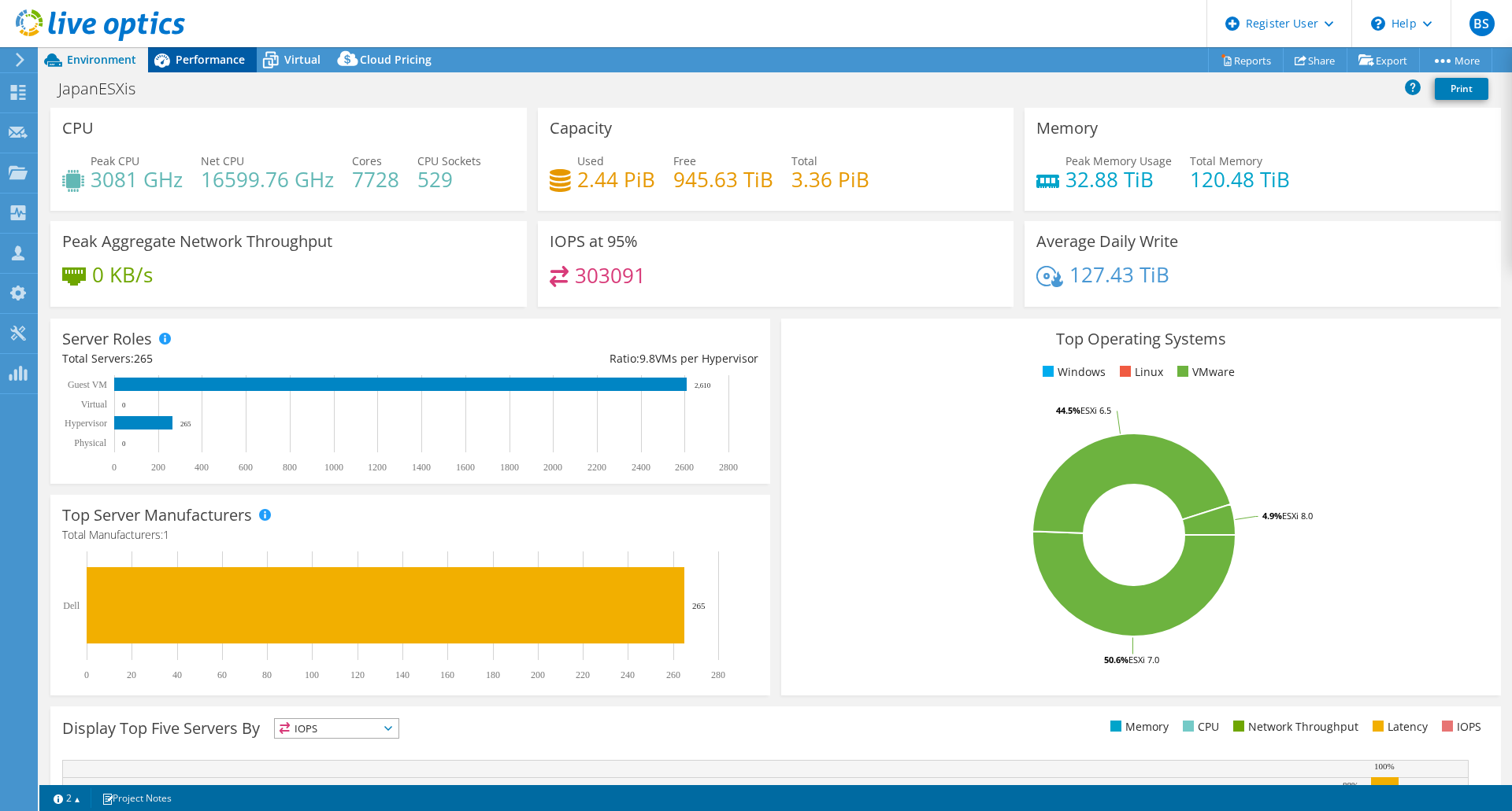
click at [218, 70] on div "Performance" at bounding box center [202, 59] width 109 height 25
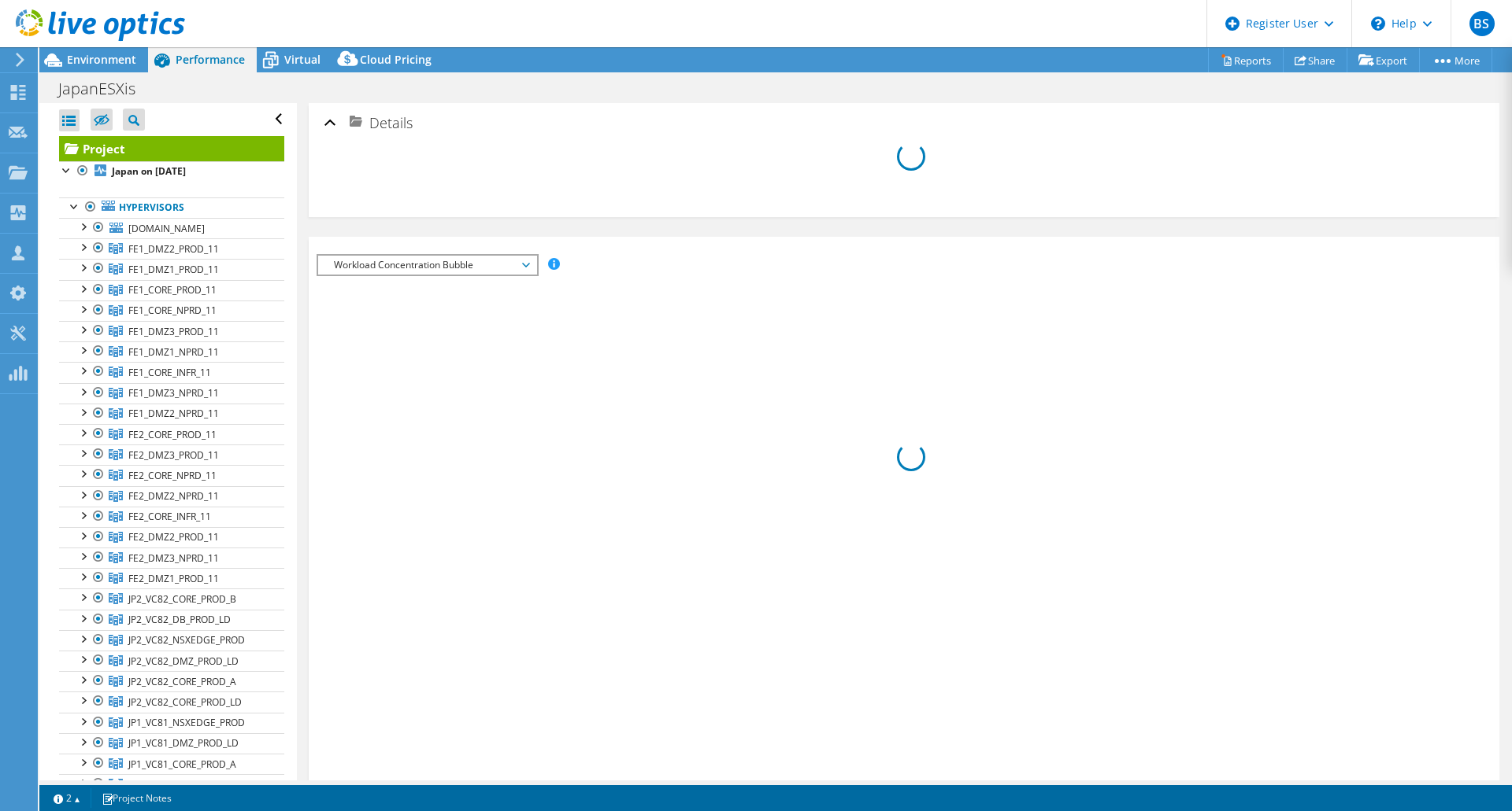
click at [389, 266] on div "IOPS Disk Throughput IO Size Latency Queue Depth CPU Percentage Memory Page Fau…" at bounding box center [903, 558] width 1175 height 643
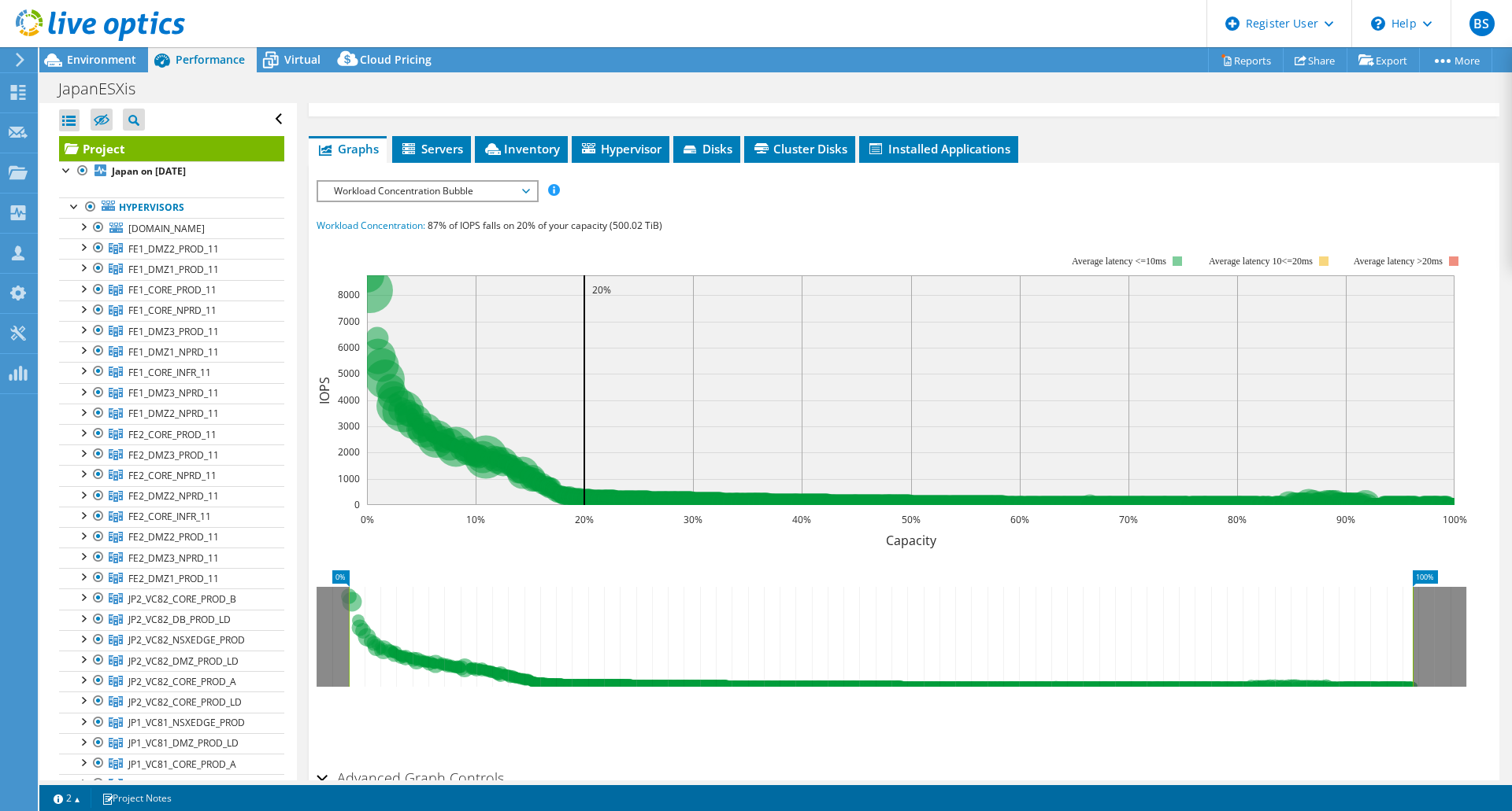
scroll to position [334, 0]
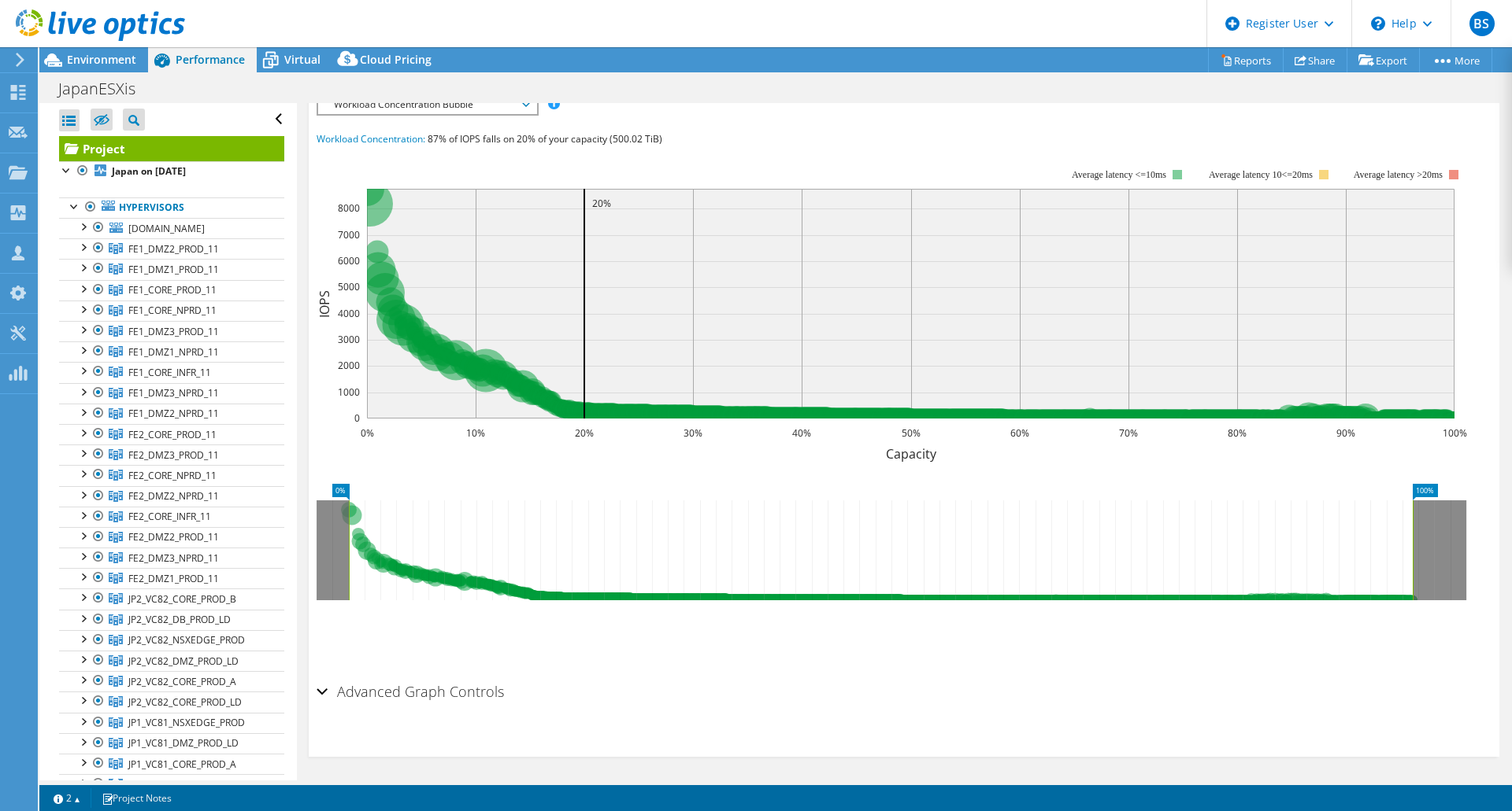
click at [376, 690] on h2 "Advanced Graph Controls" at bounding box center [410, 692] width 188 height 32
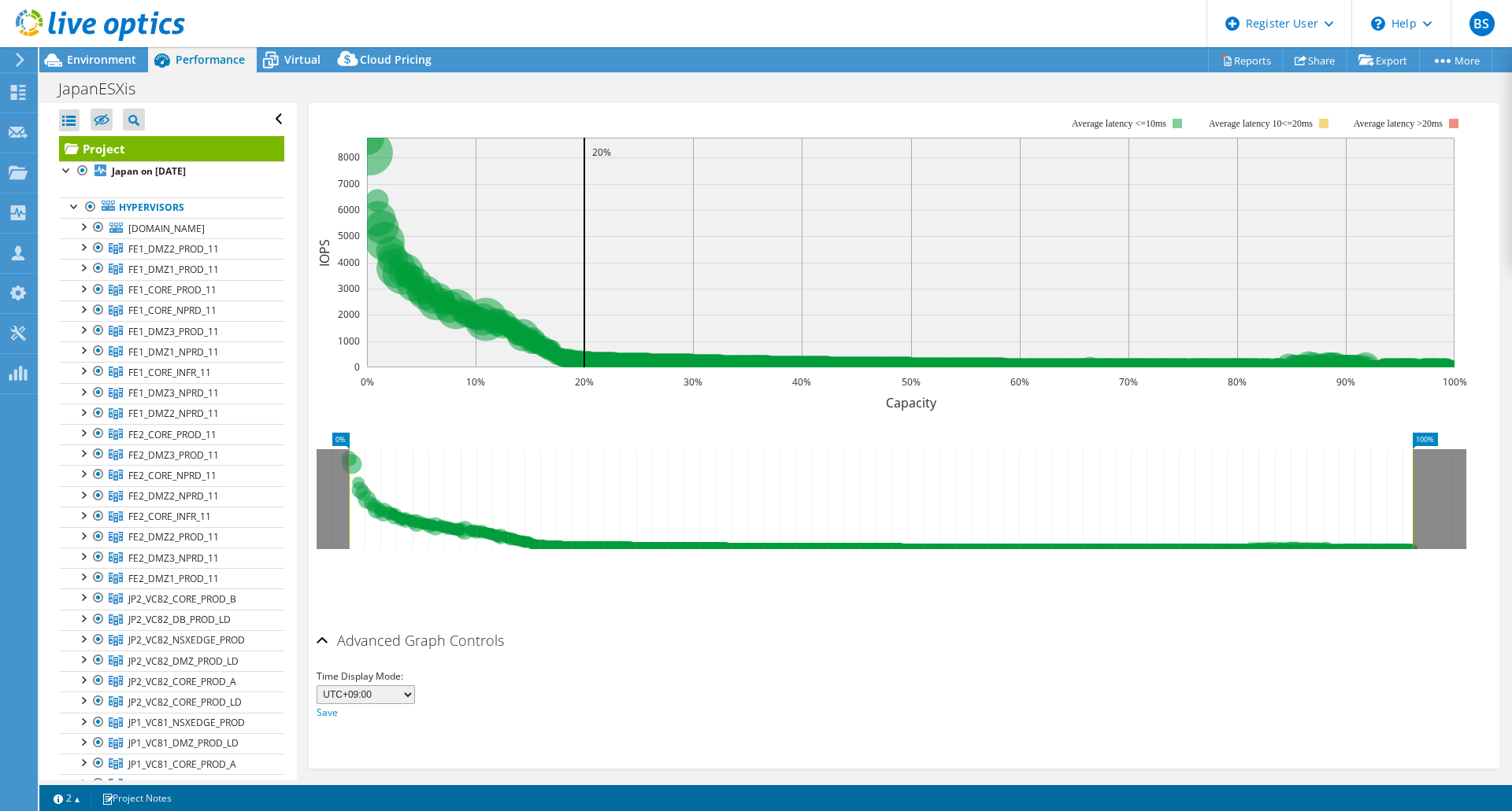
scroll to position [0, 0]
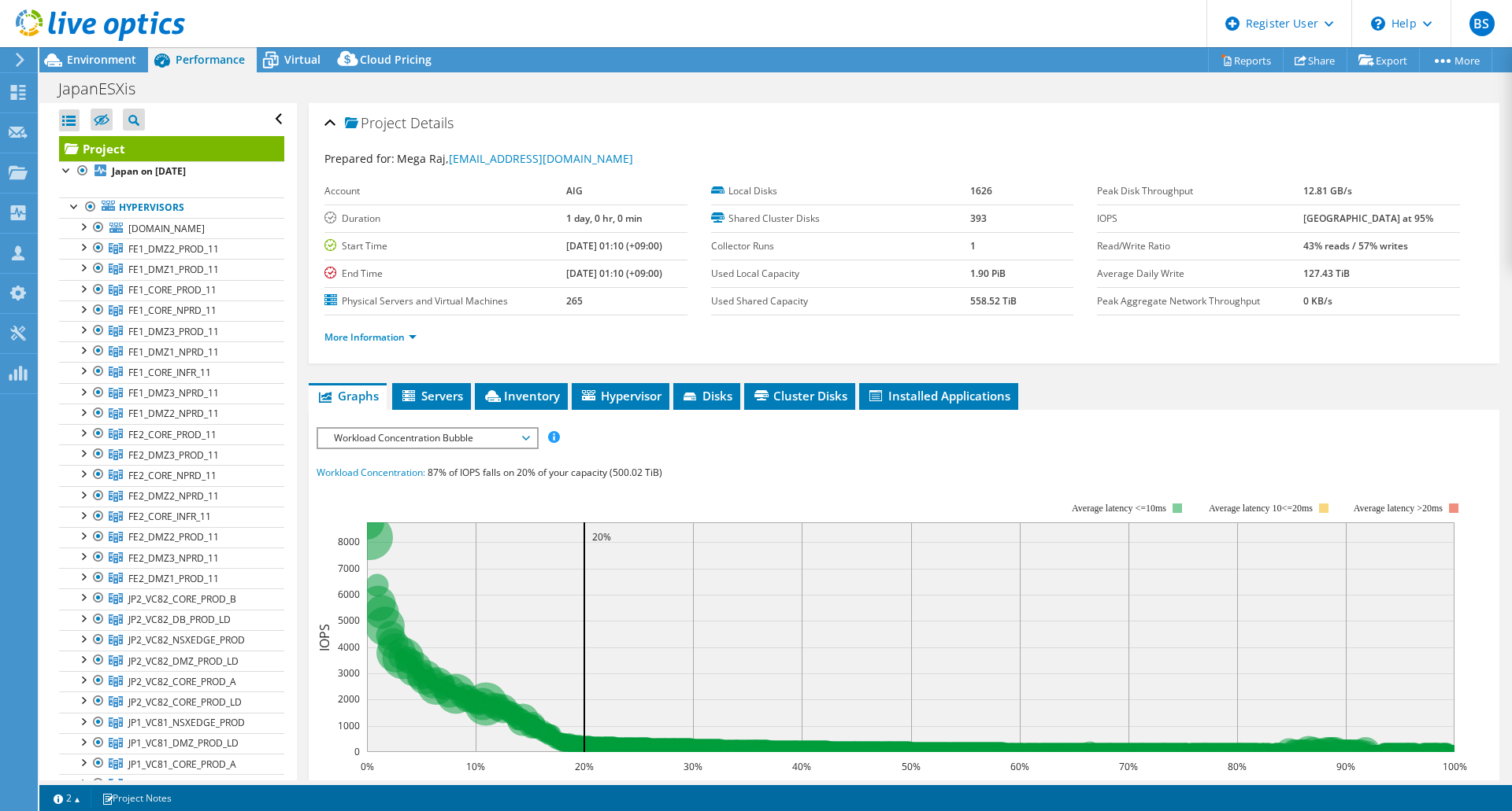
click at [499, 440] on span "Workload Concentration Bubble" at bounding box center [427, 438] width 203 height 19
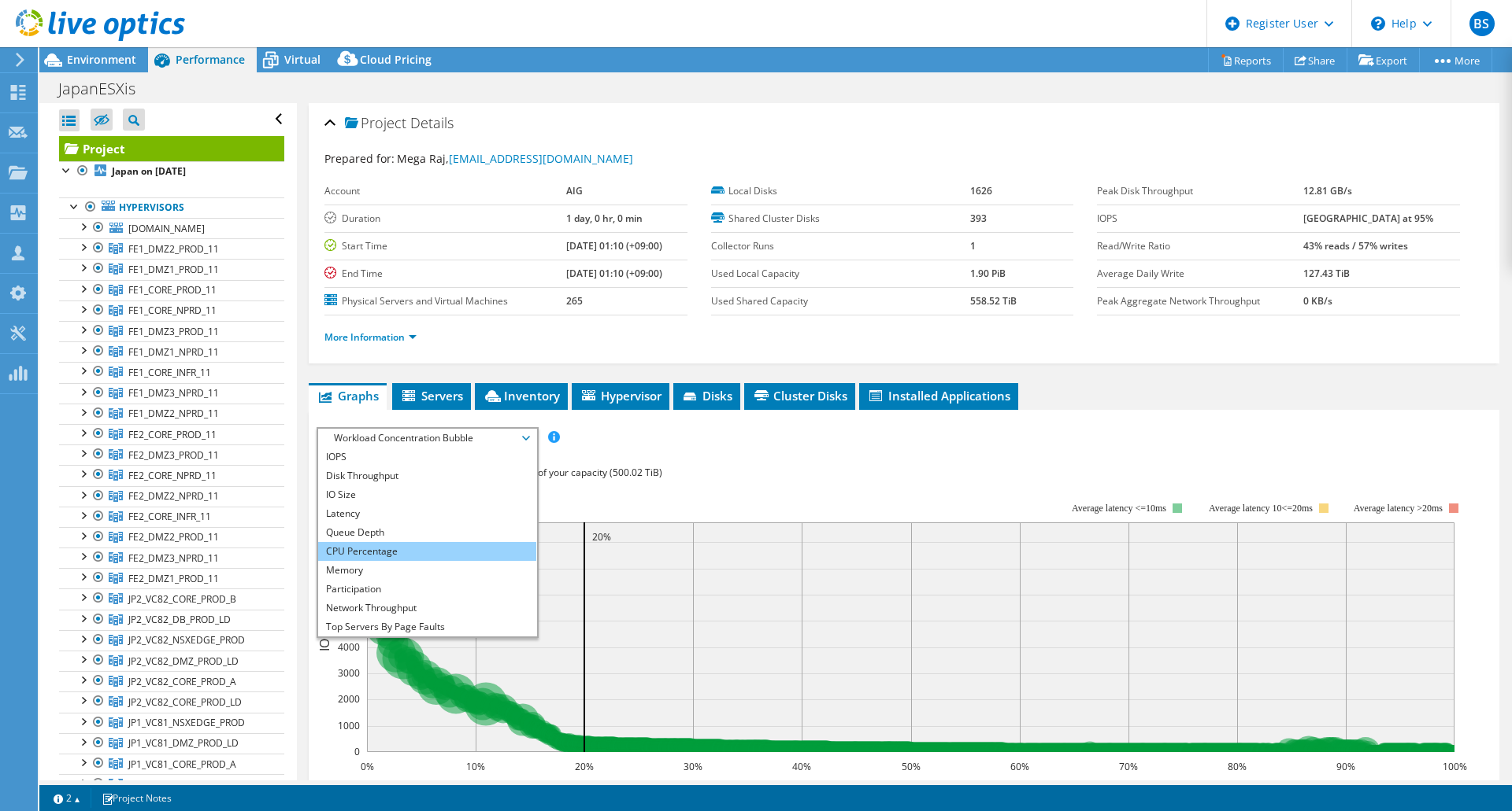
click at [448, 547] on li "CPU Percentage" at bounding box center [427, 552] width 219 height 19
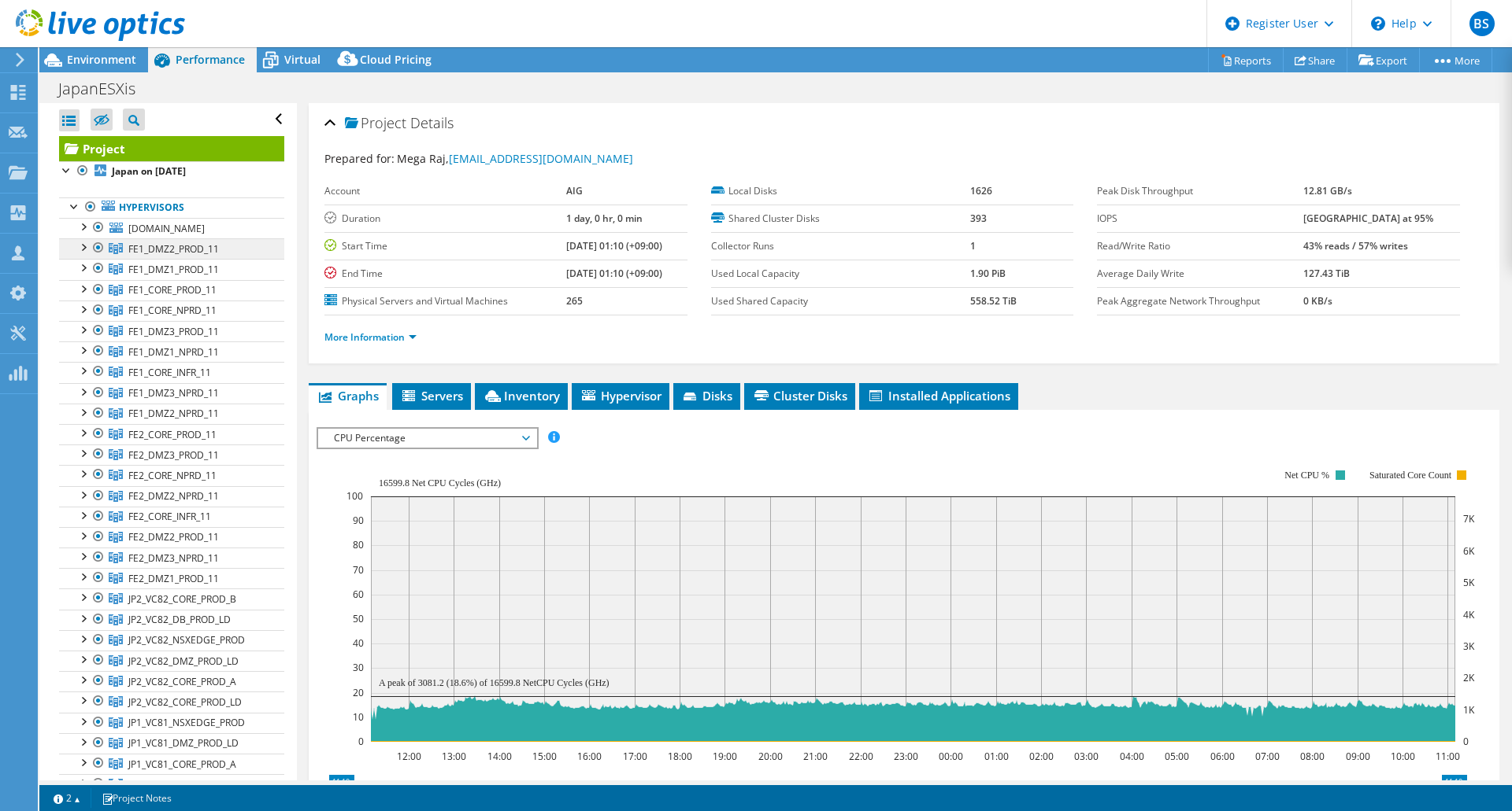
click at [155, 255] on span "FE1_DMZ2_PROD_11" at bounding box center [174, 248] width 91 height 13
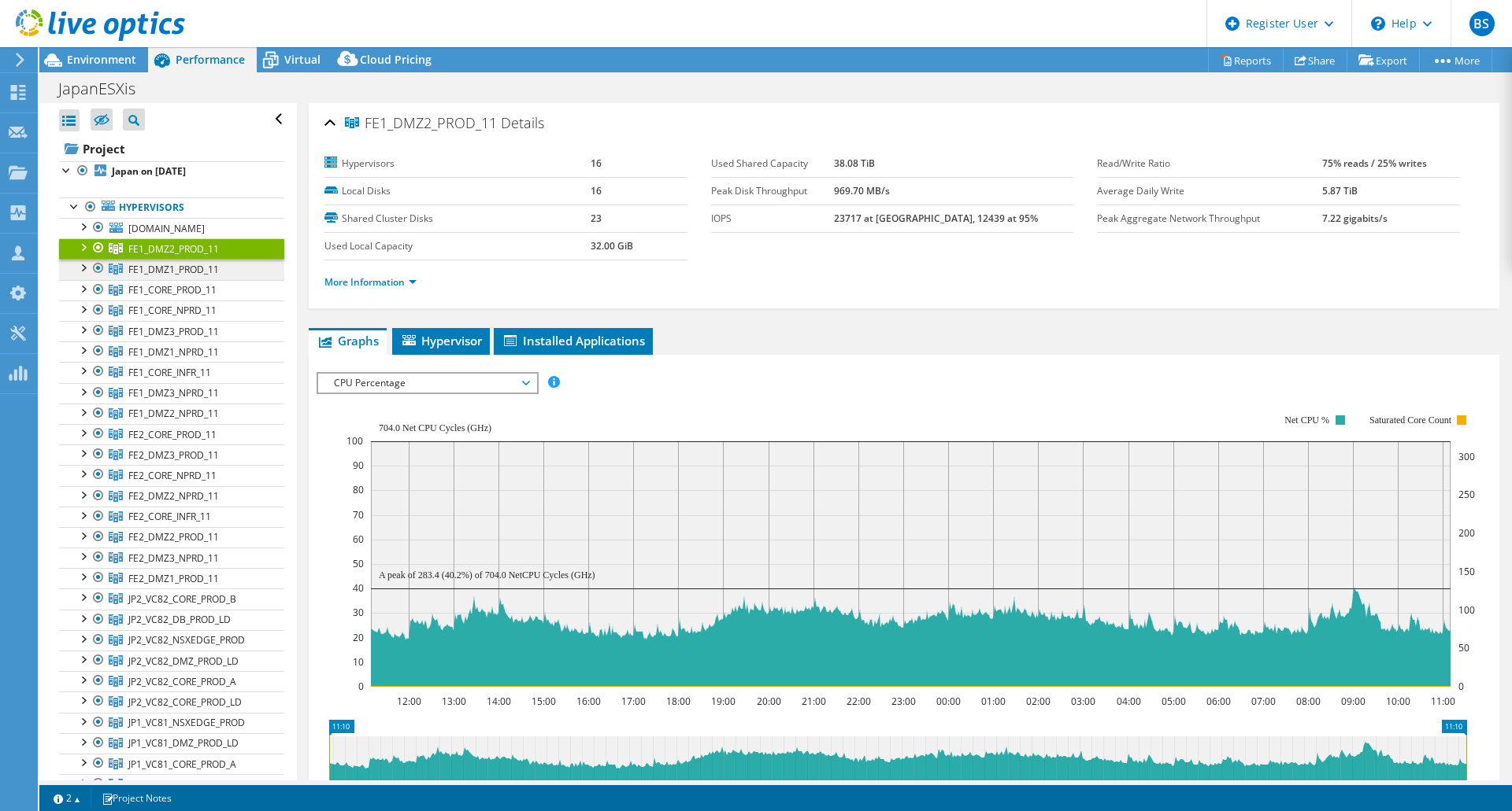
click at [173, 255] on span "FE1_DMZ1_PROD_11" at bounding box center [174, 248] width 91 height 13
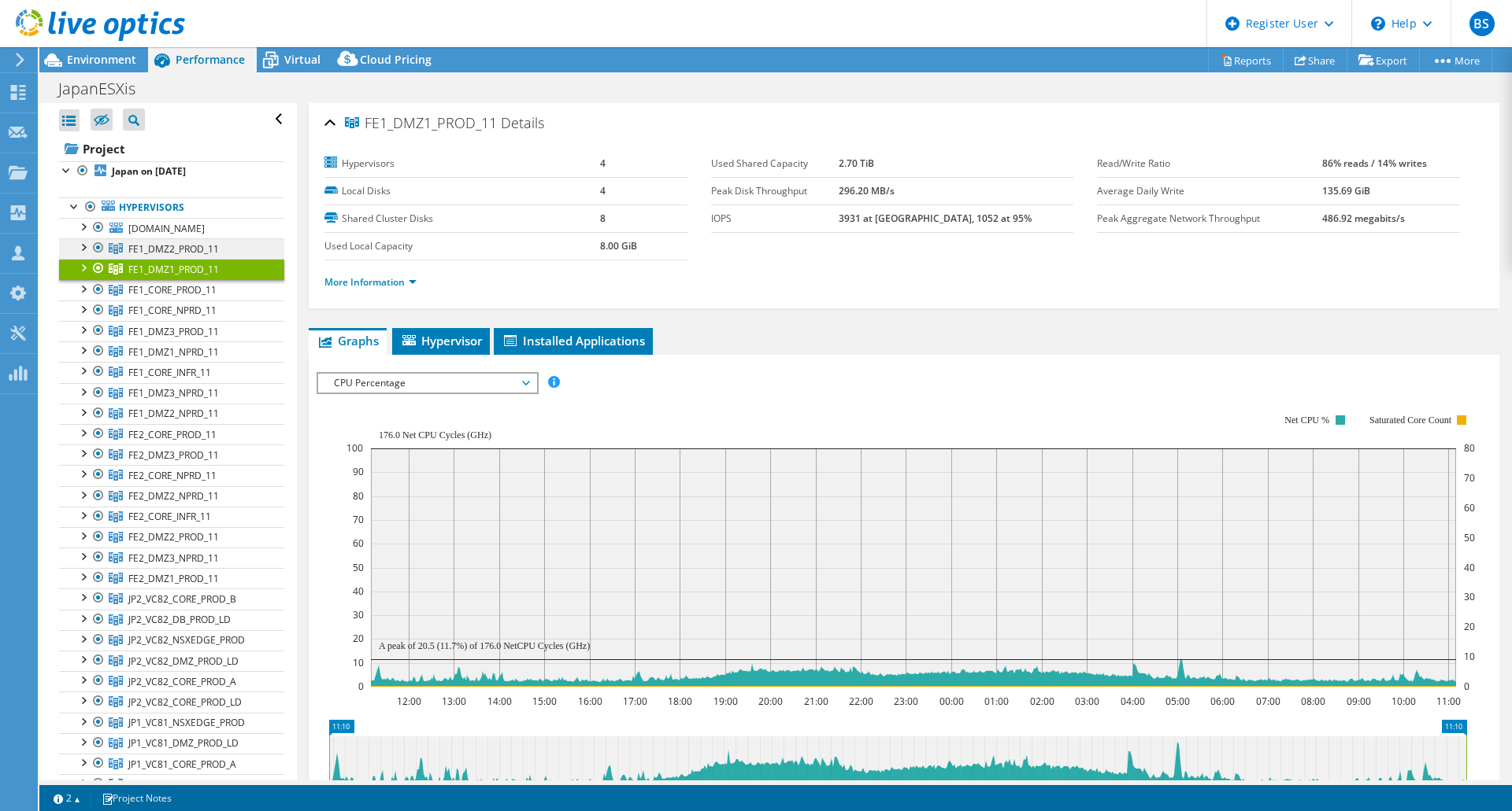
click at [186, 259] on link "FE1_DMZ2_PROD_11" at bounding box center [172, 248] width 226 height 21
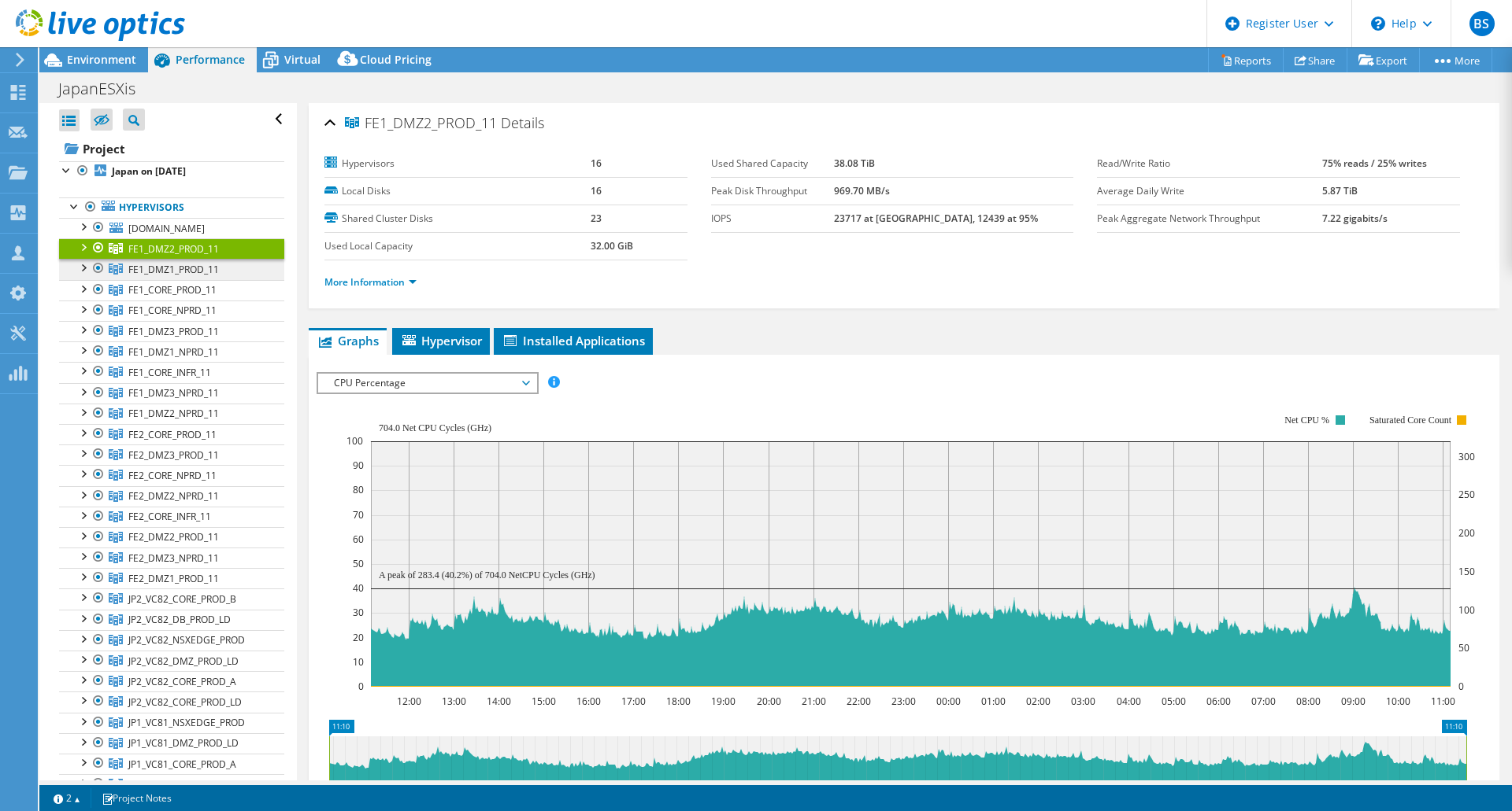
click at [188, 255] on span "FE1_DMZ1_PROD_11" at bounding box center [174, 248] width 91 height 13
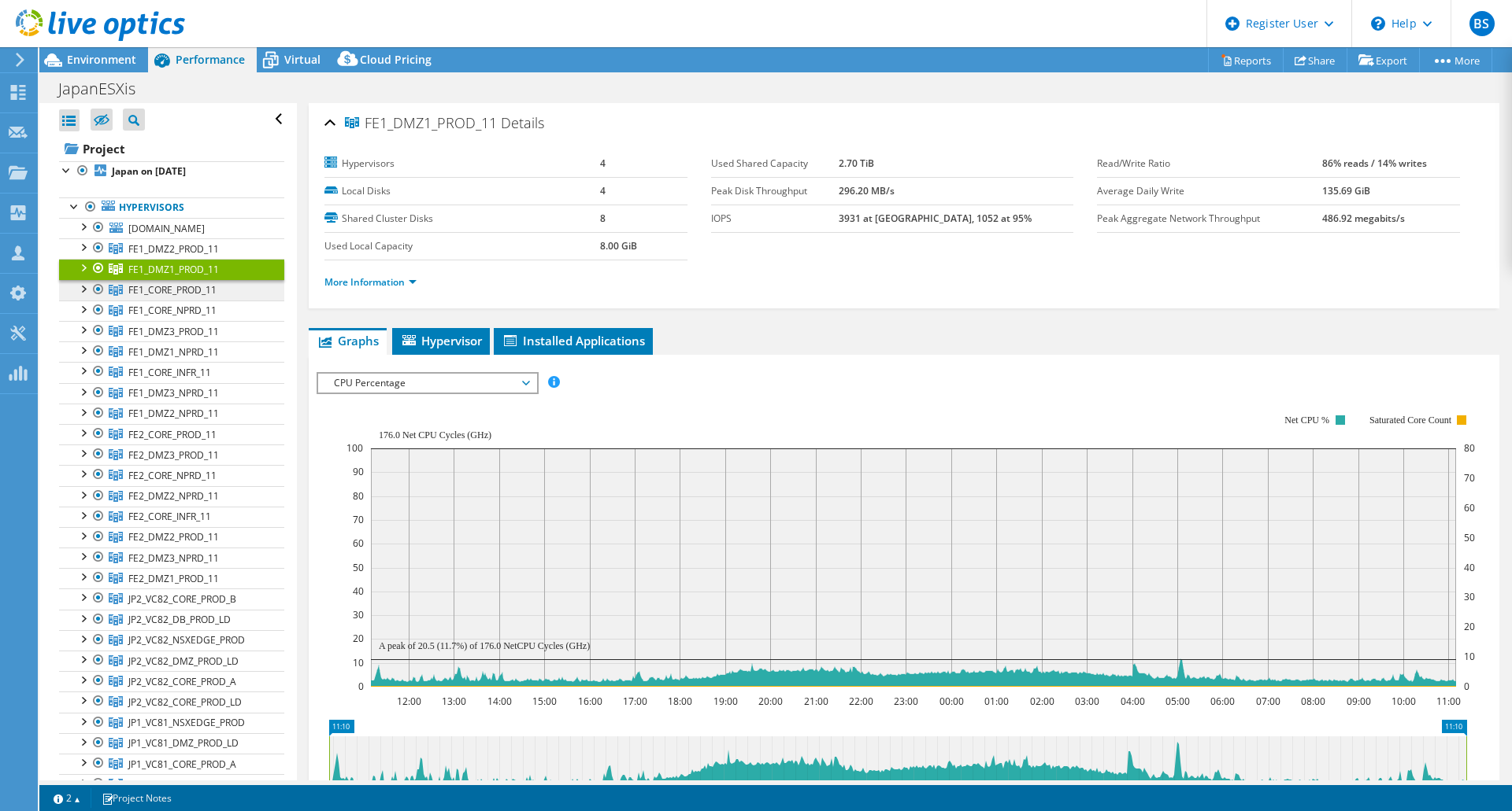
click at [156, 255] on span "FE1_CORE_PROD_11" at bounding box center [174, 248] width 91 height 13
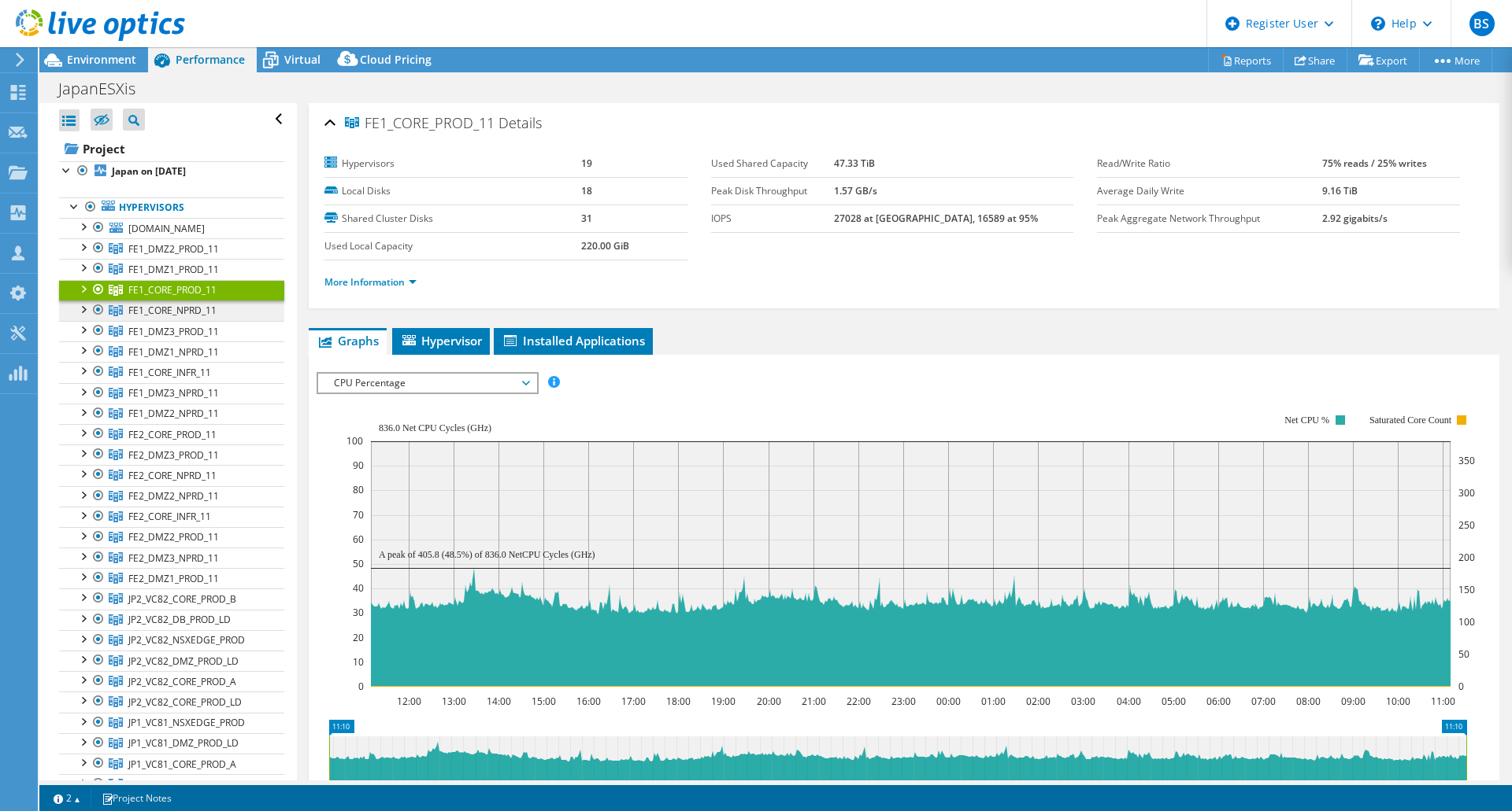
click at [170, 255] on span "FE1_CORE_NPRD_11" at bounding box center [174, 248] width 91 height 13
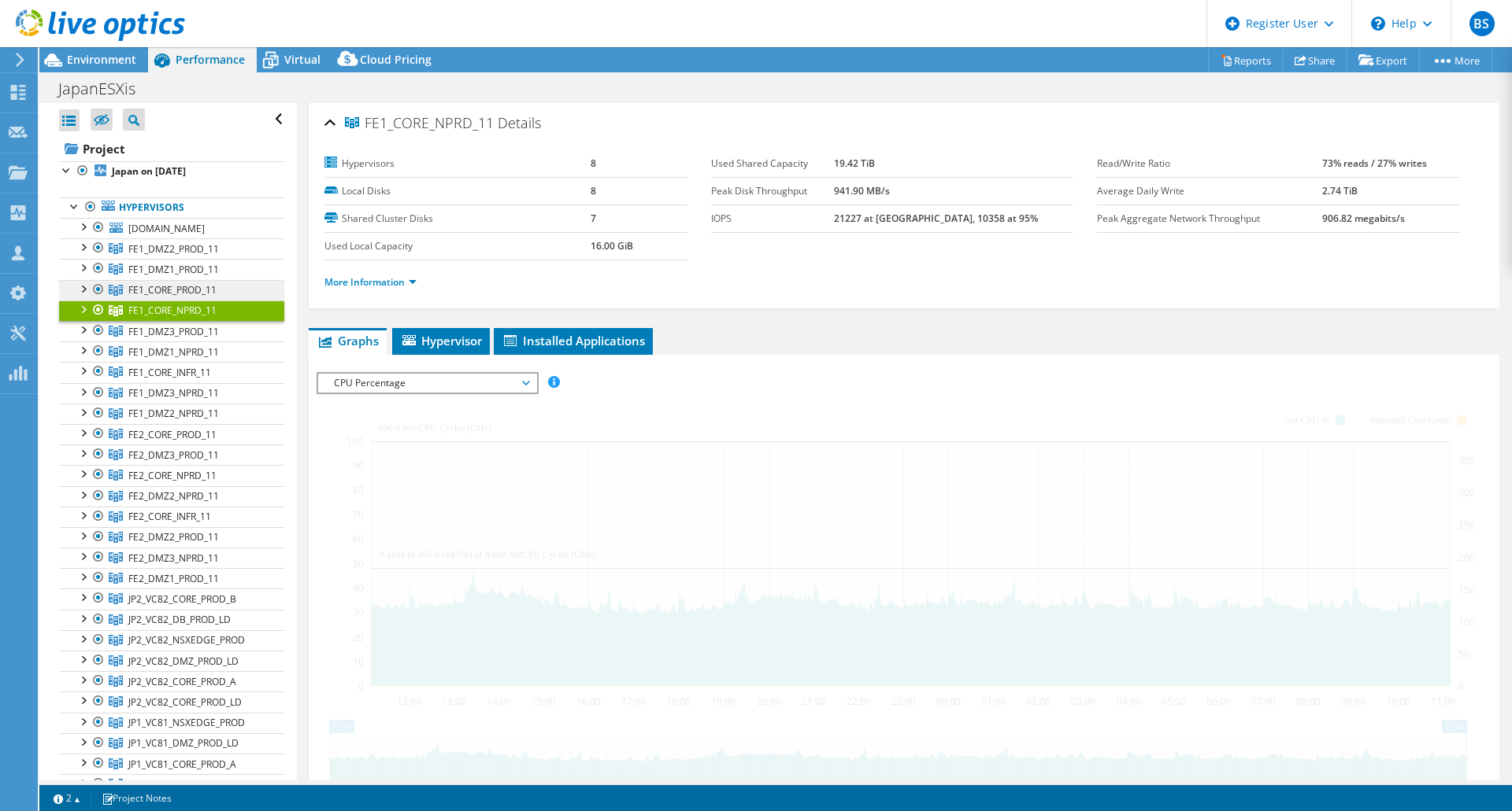
click at [177, 259] on link "FE1_CORE_PROD_11" at bounding box center [172, 248] width 226 height 21
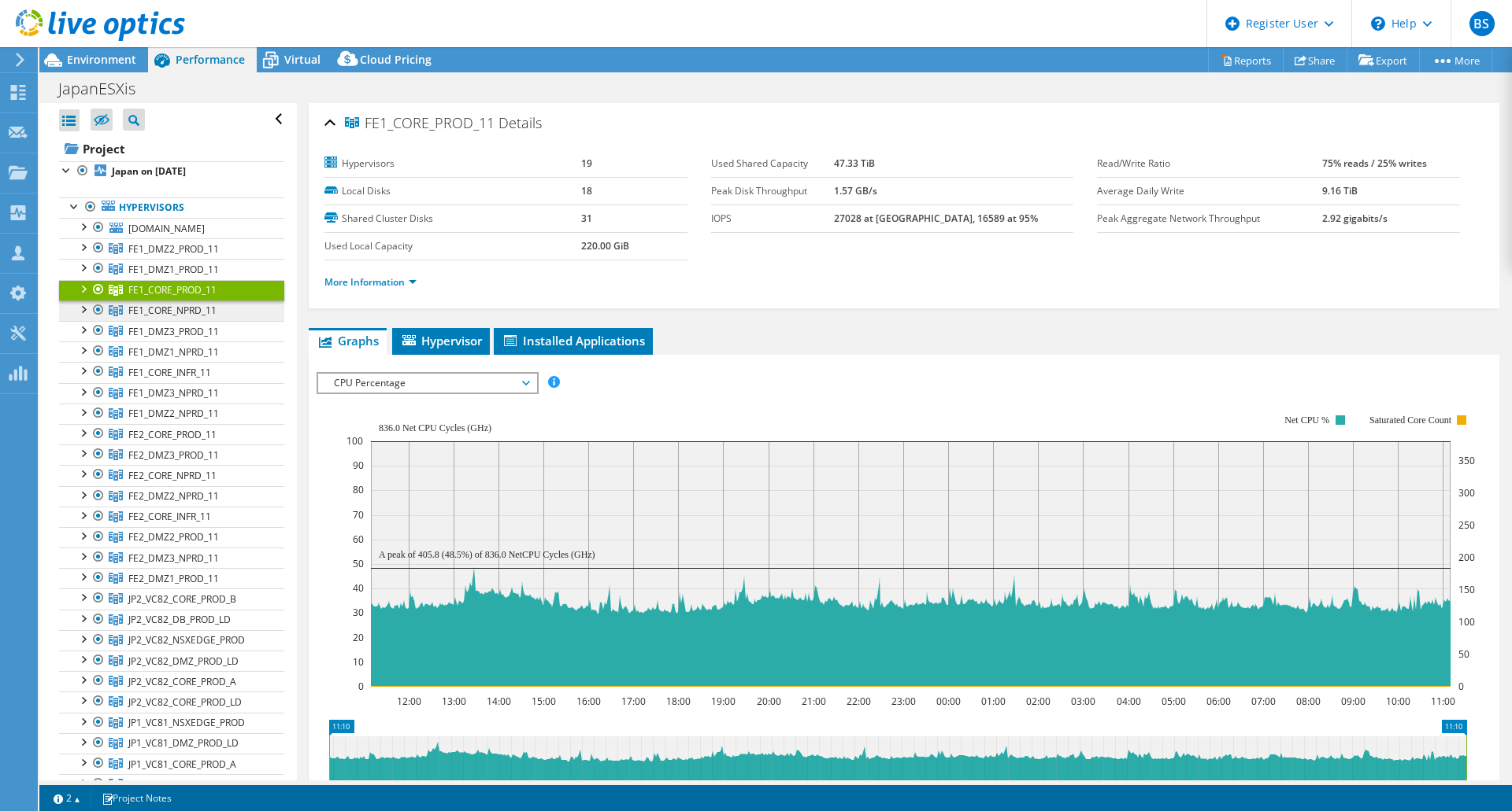
click at [186, 255] on span "FE1_CORE_NPRD_11" at bounding box center [174, 248] width 91 height 13
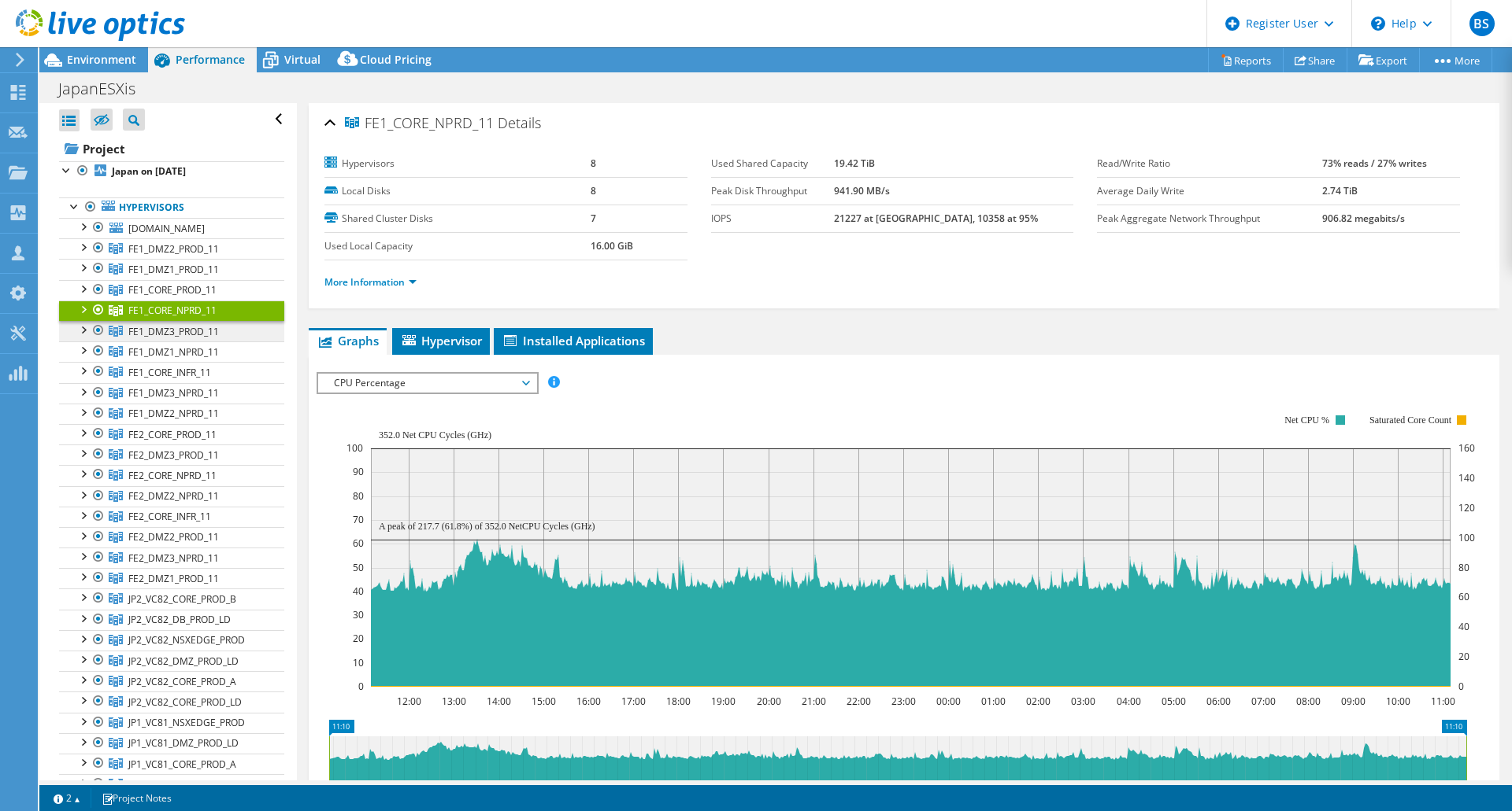
click at [170, 255] on span "FE1_DMZ3_PROD_11" at bounding box center [174, 248] width 91 height 13
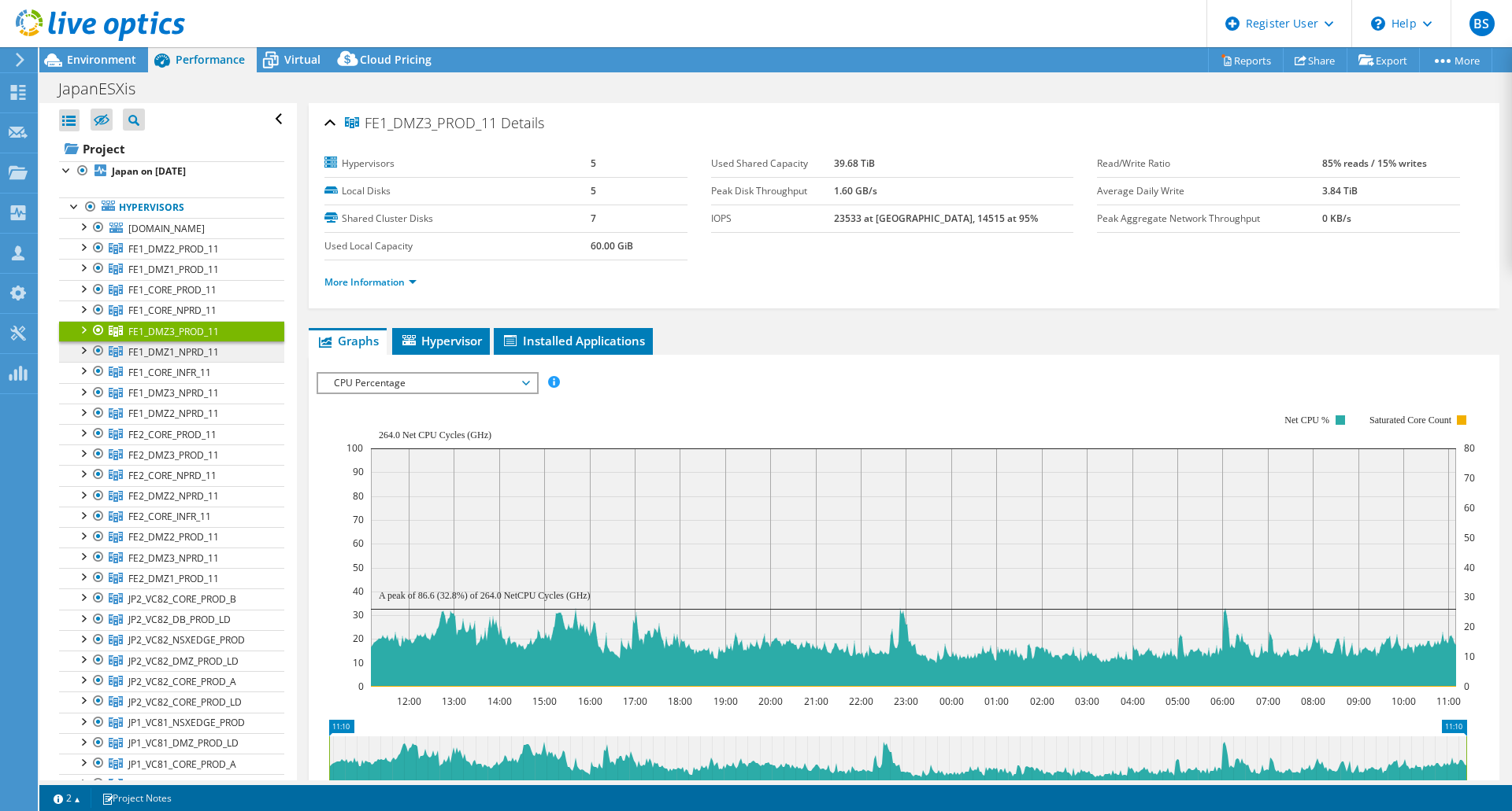
click at [203, 255] on span "FE1_DMZ1_NPRD_11" at bounding box center [174, 248] width 91 height 13
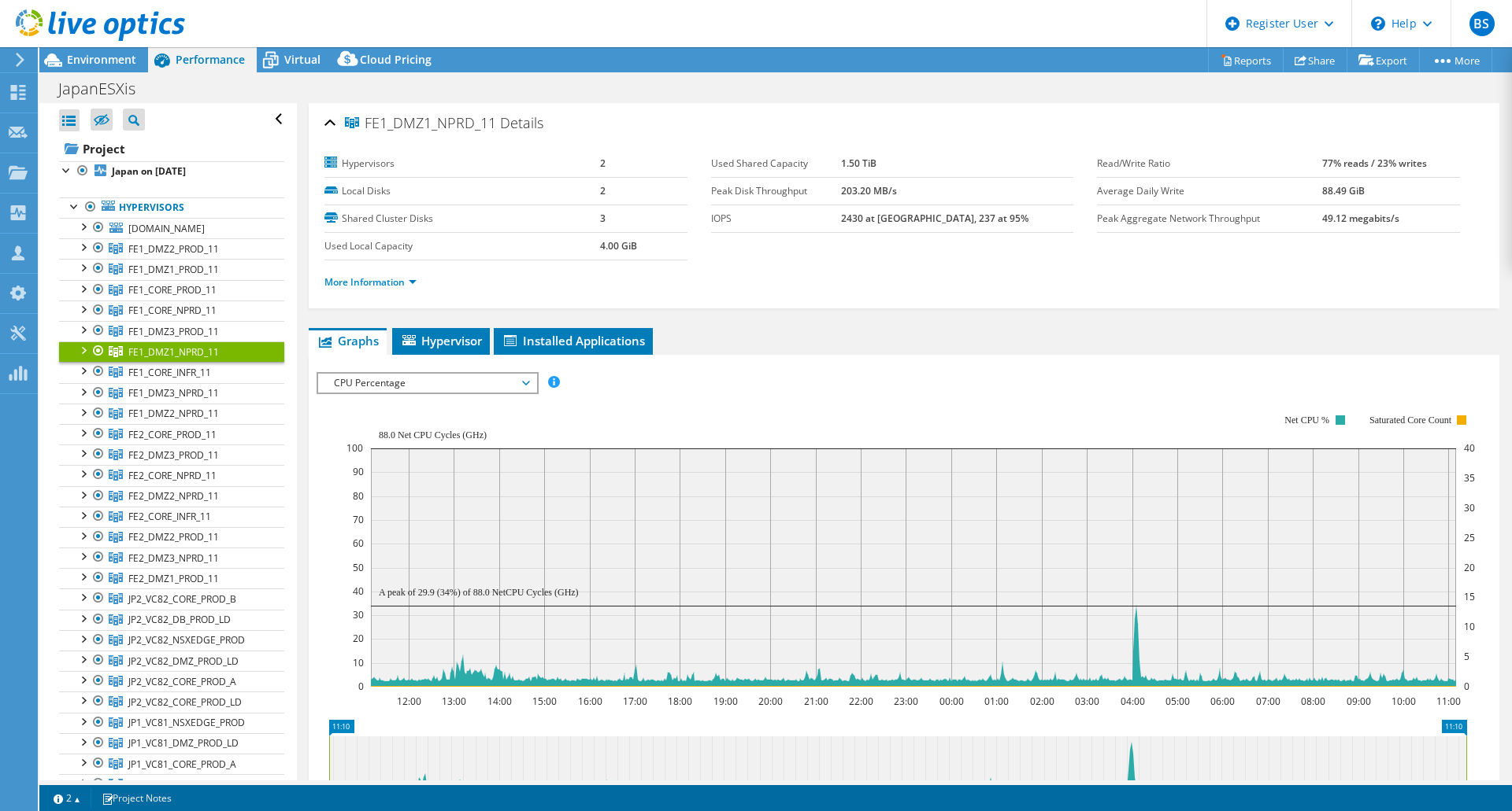
click at [611, 86] on div "JapanESXis Print" at bounding box center [774, 88] width 1472 height 29
drag, startPoint x: 787, startPoint y: 12, endPoint x: 763, endPoint y: 17, distance: 24.5
click at [787, 13] on header "BS Dell User [PERSON_NAME] [PERSON_NAME][EMAIL_ADDRESS][DOMAIN_NAME] Dell My Pr…" at bounding box center [756, 23] width 1512 height 47
click at [180, 255] on span "FE1_CORE_INFR_11" at bounding box center [174, 248] width 91 height 13
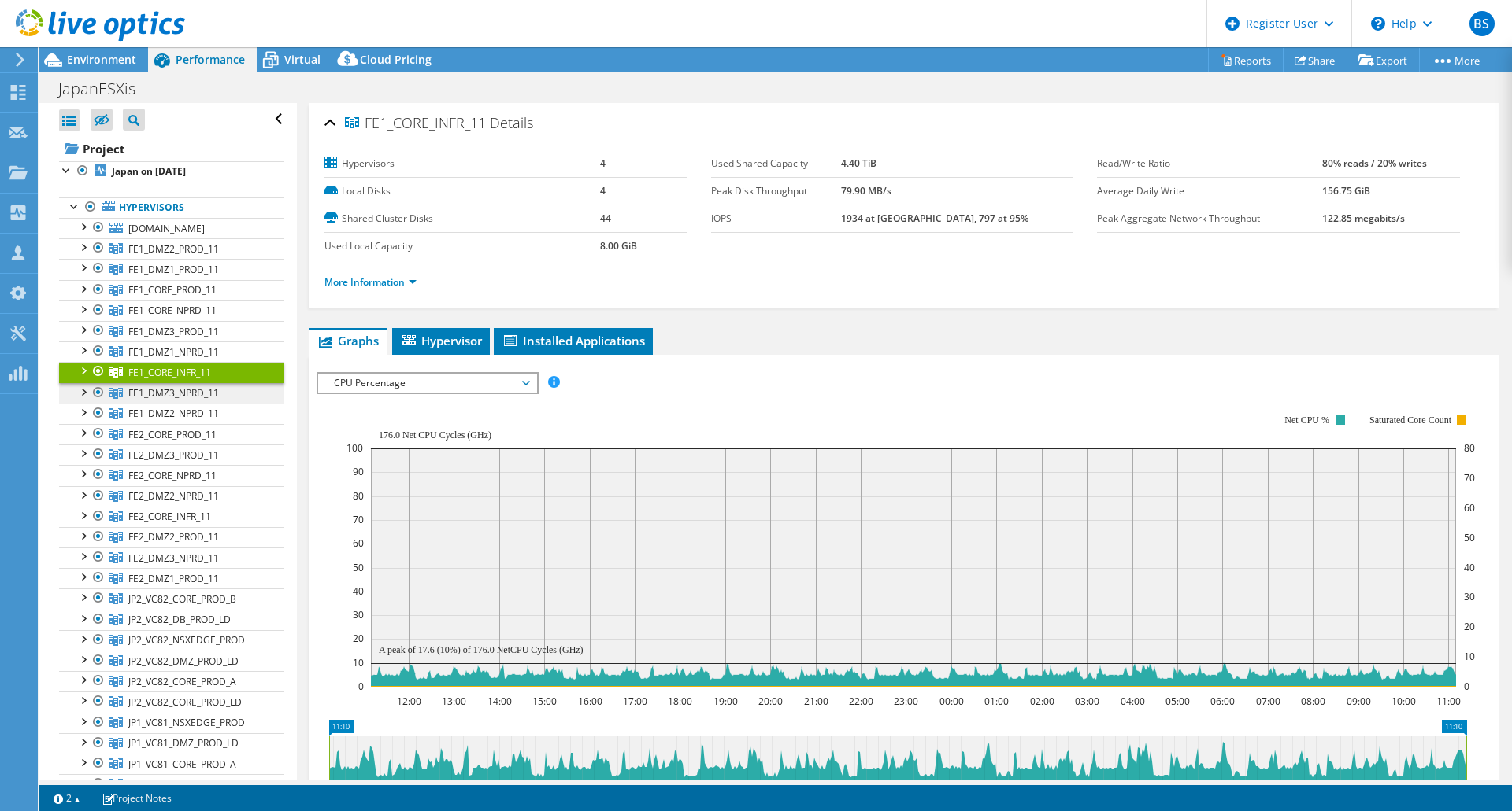
click at [183, 255] on span "FE1_DMZ3_NPRD_11" at bounding box center [174, 248] width 91 height 13
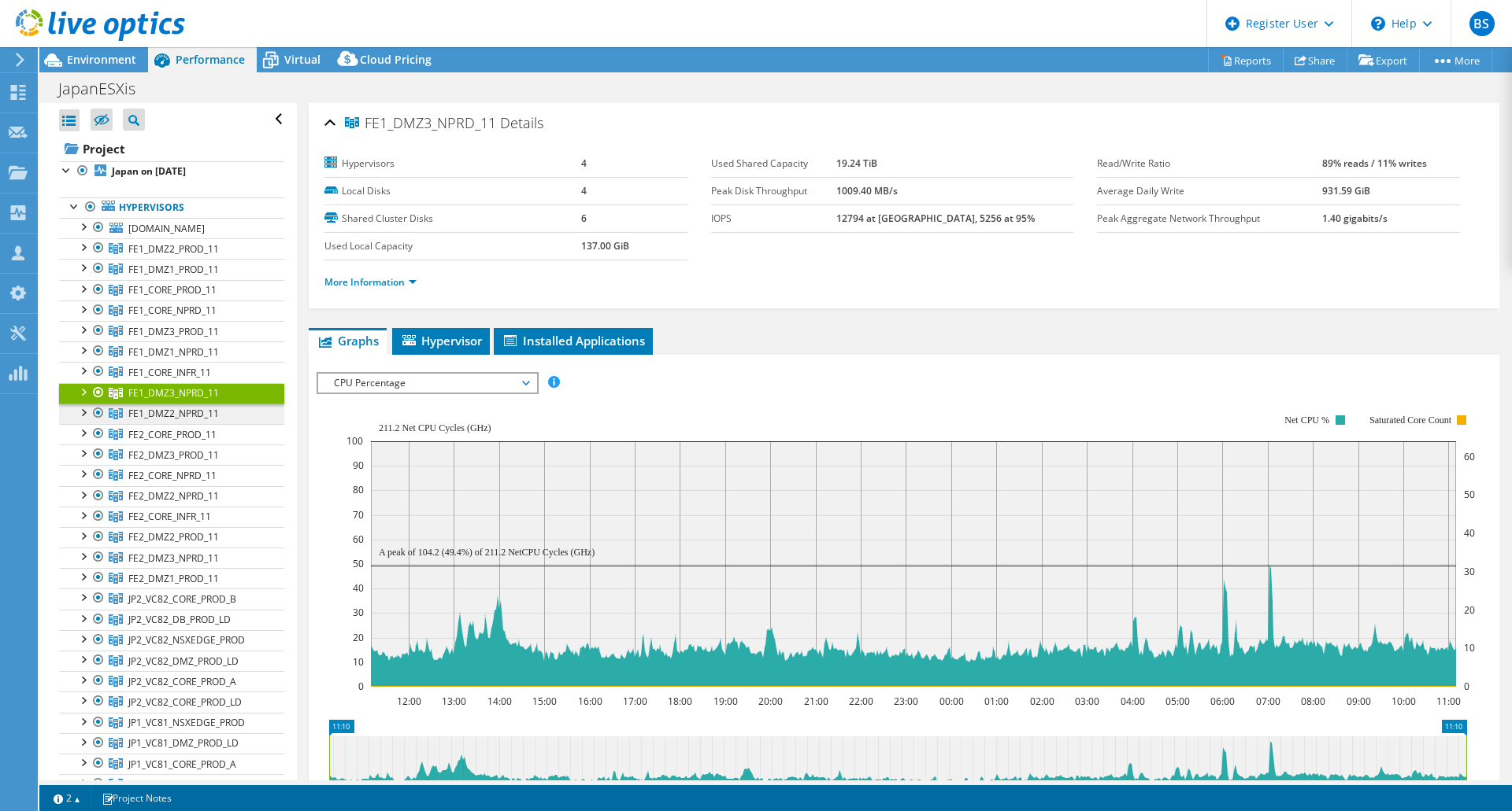
click at [190, 255] on span "FE1_DMZ2_NPRD_11" at bounding box center [174, 248] width 91 height 13
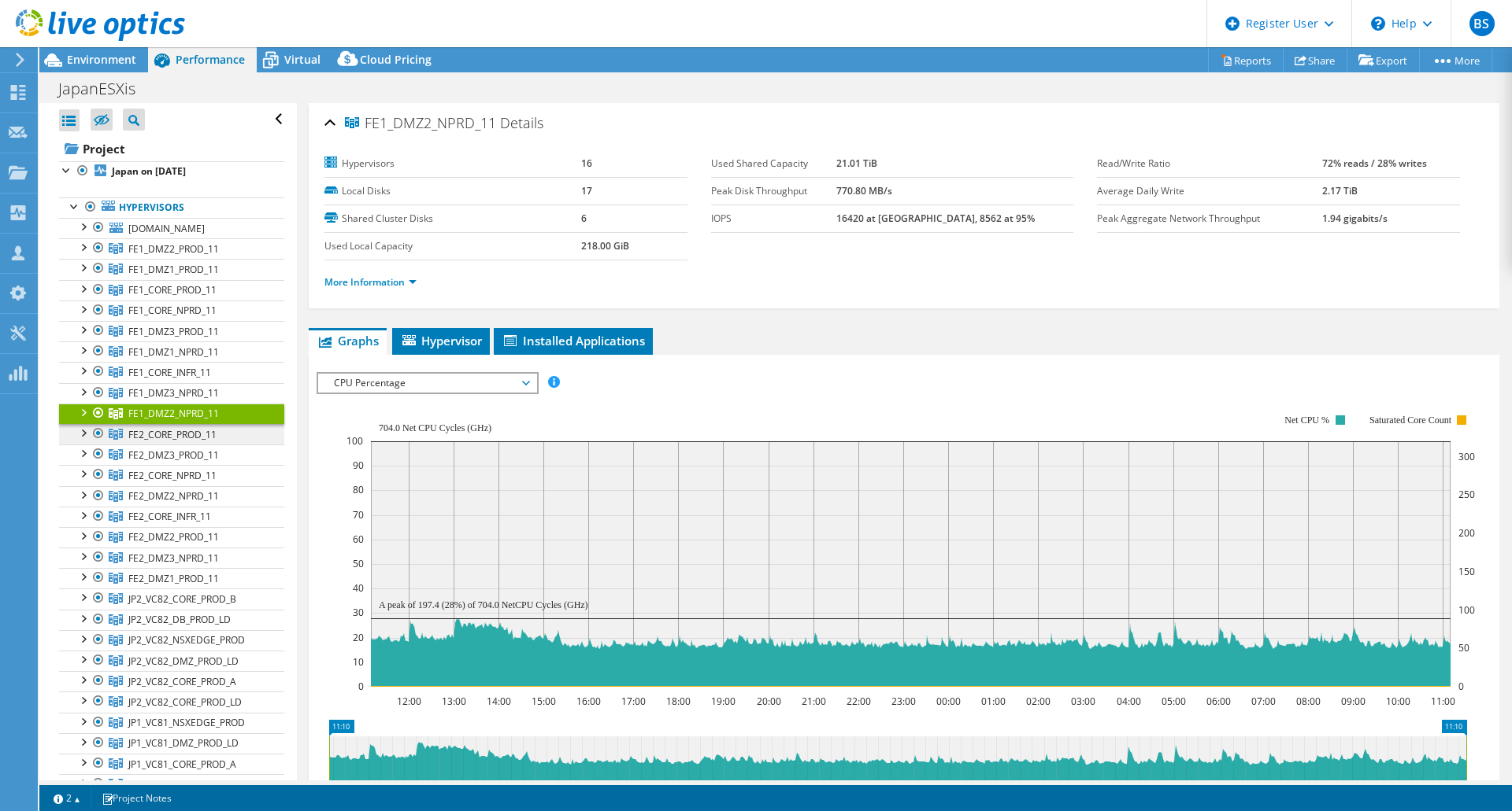
click at [196, 255] on span "FE2_CORE_PROD_11" at bounding box center [174, 248] width 91 height 13
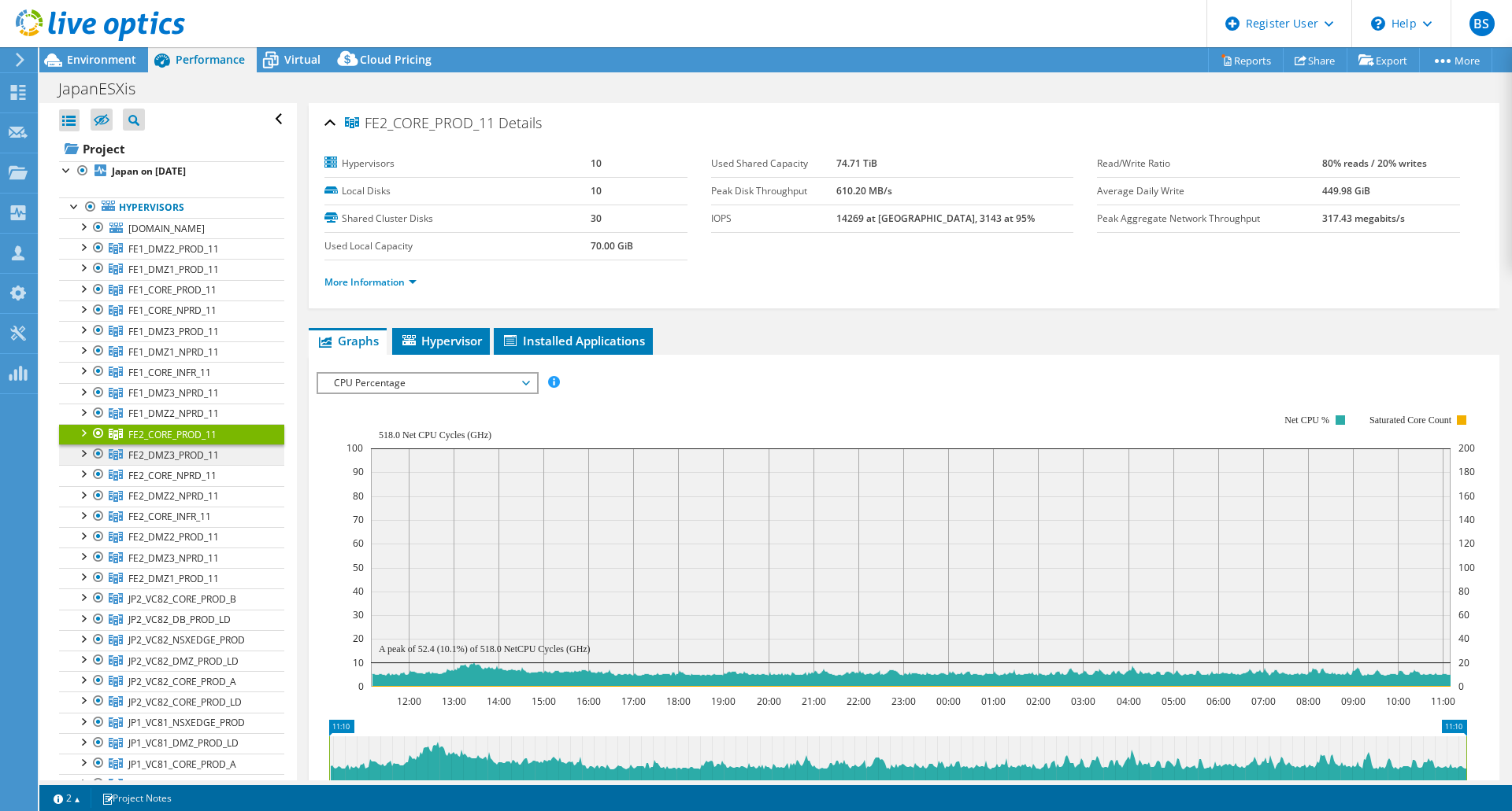
click at [194, 255] on span "FE2_DMZ3_PROD_11" at bounding box center [174, 248] width 91 height 13
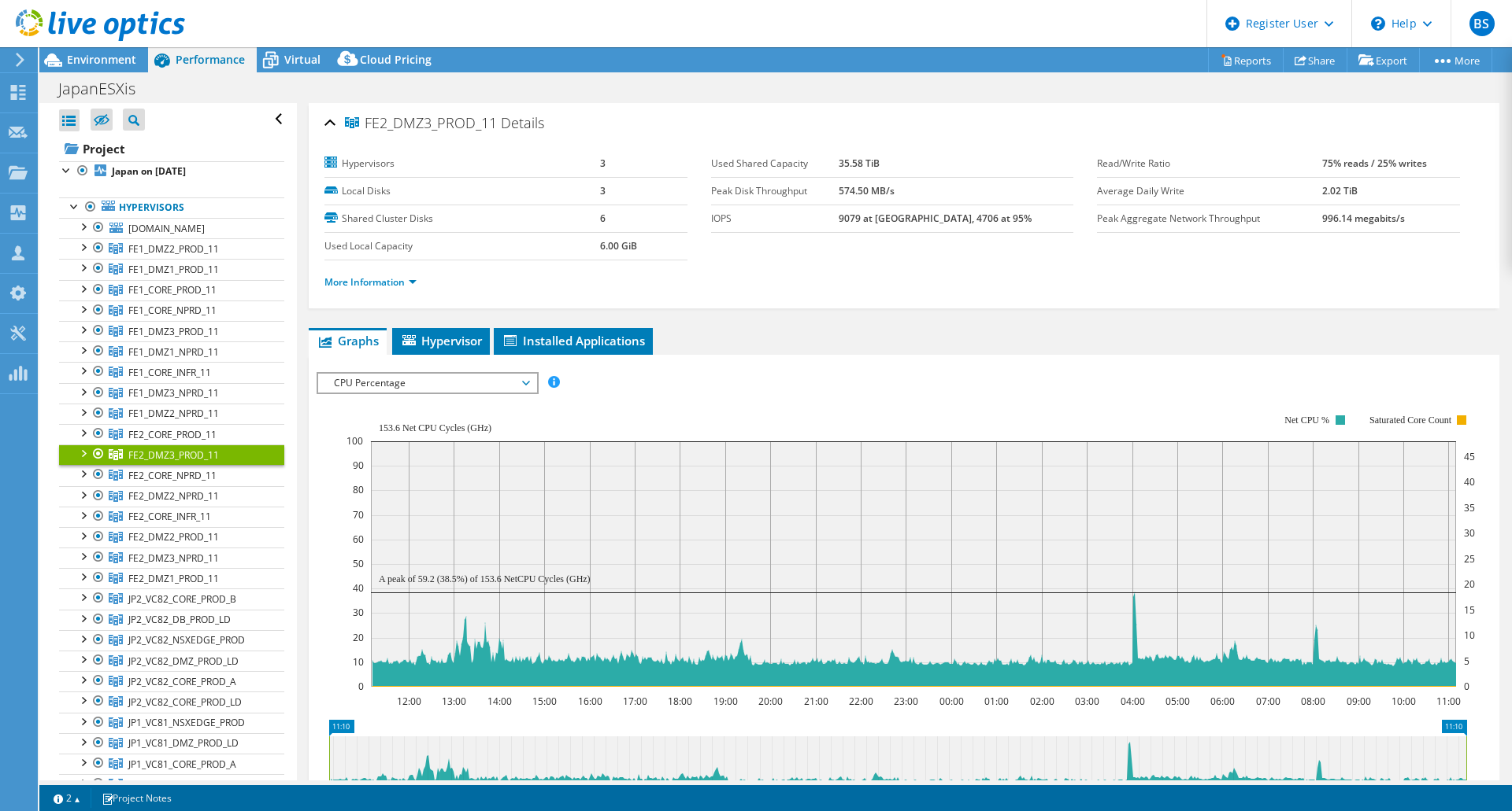
click at [570, 11] on header "BS Dell User [PERSON_NAME] [PERSON_NAME][EMAIL_ADDRESS][DOMAIN_NAME] Dell My Pr…" at bounding box center [756, 23] width 1512 height 47
click at [198, 255] on span "FE2_CORE_NPRD_11" at bounding box center [174, 248] width 91 height 13
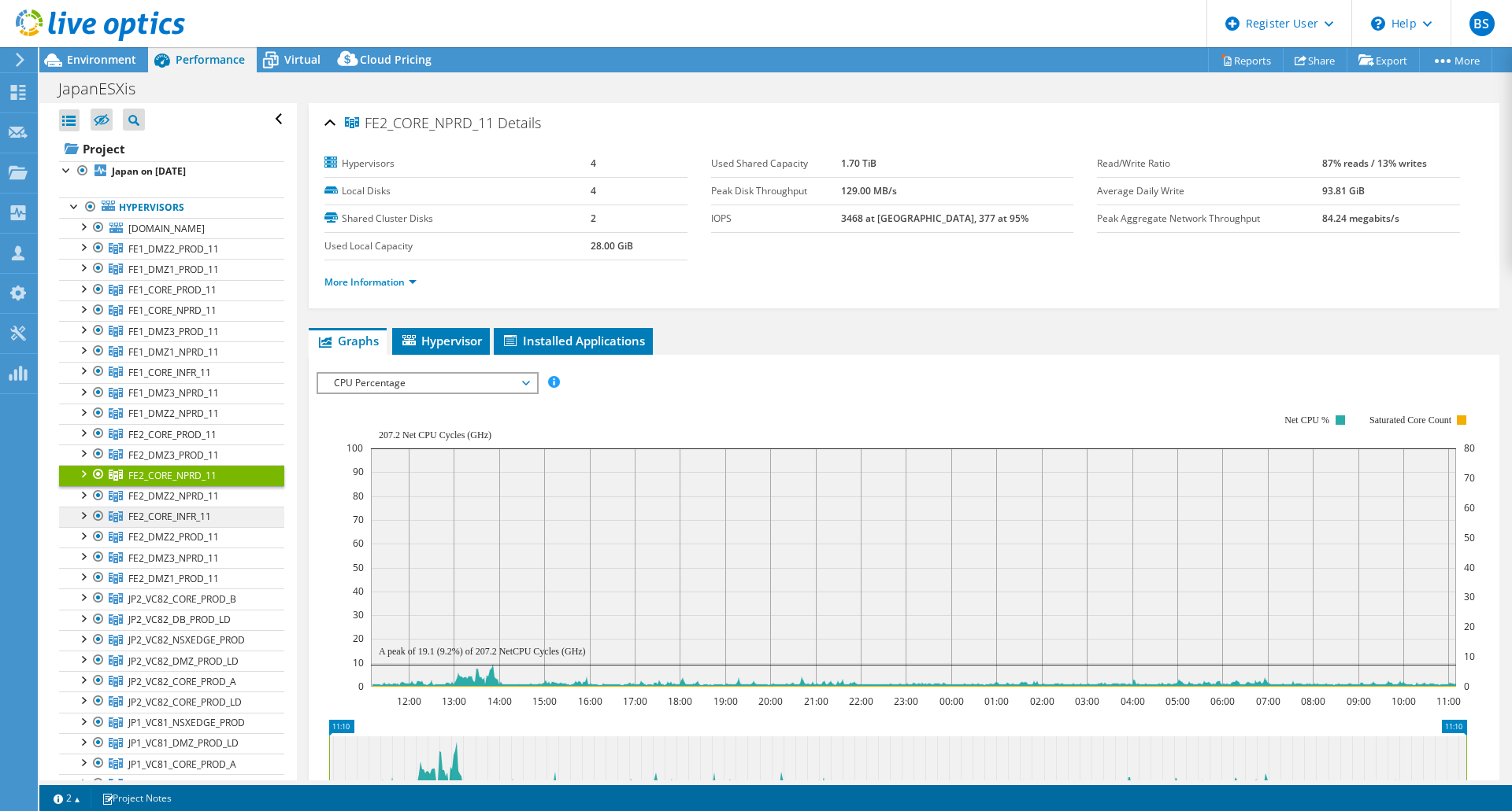
drag, startPoint x: 204, startPoint y: 508, endPoint x: 204, endPoint y: 522, distance: 14.0
click at [204, 255] on span "FE2_DMZ2_NPRD_11" at bounding box center [174, 248] width 91 height 13
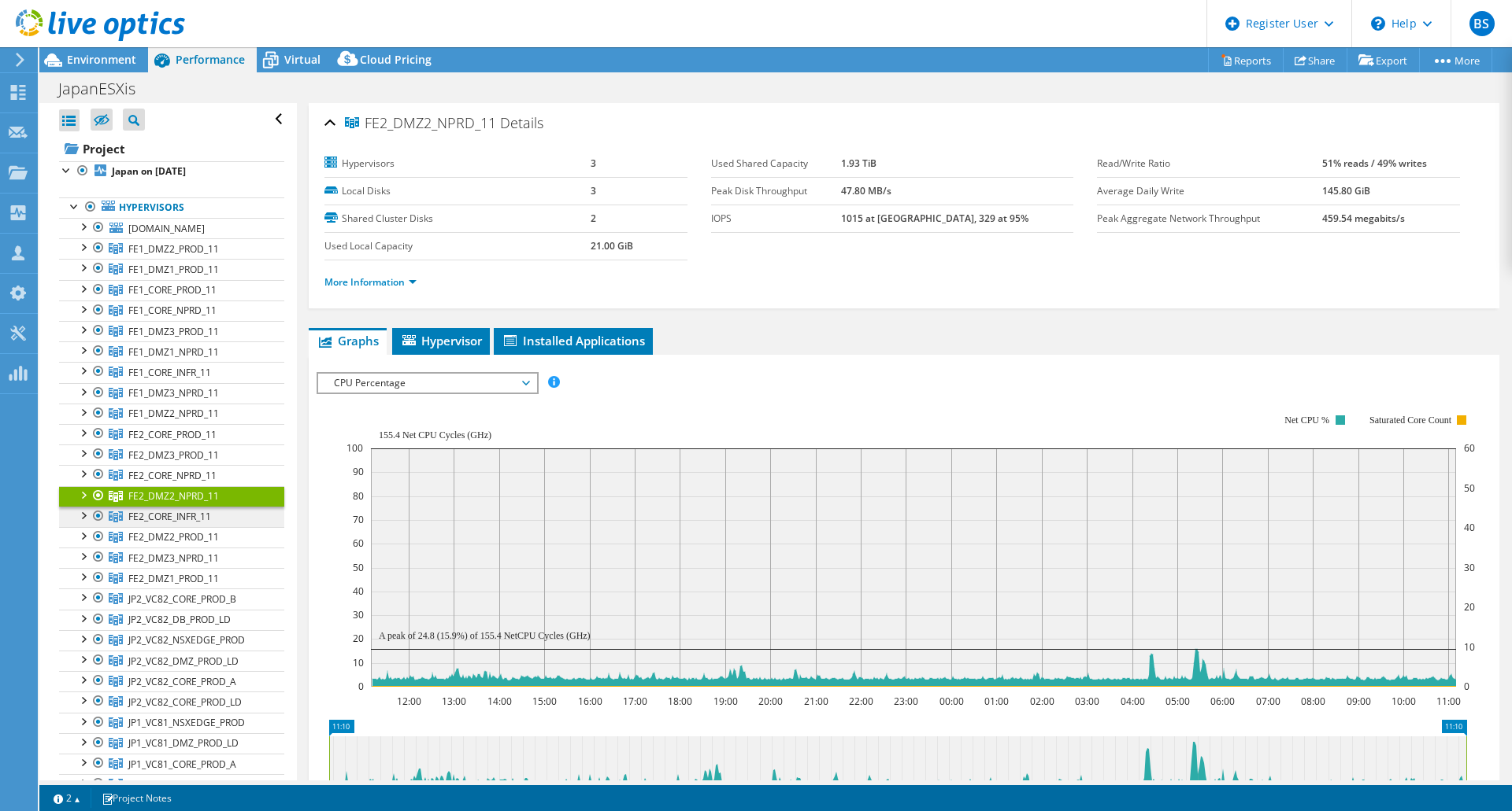
click at [197, 255] on span "FE2_CORE_INFR_11" at bounding box center [174, 248] width 91 height 13
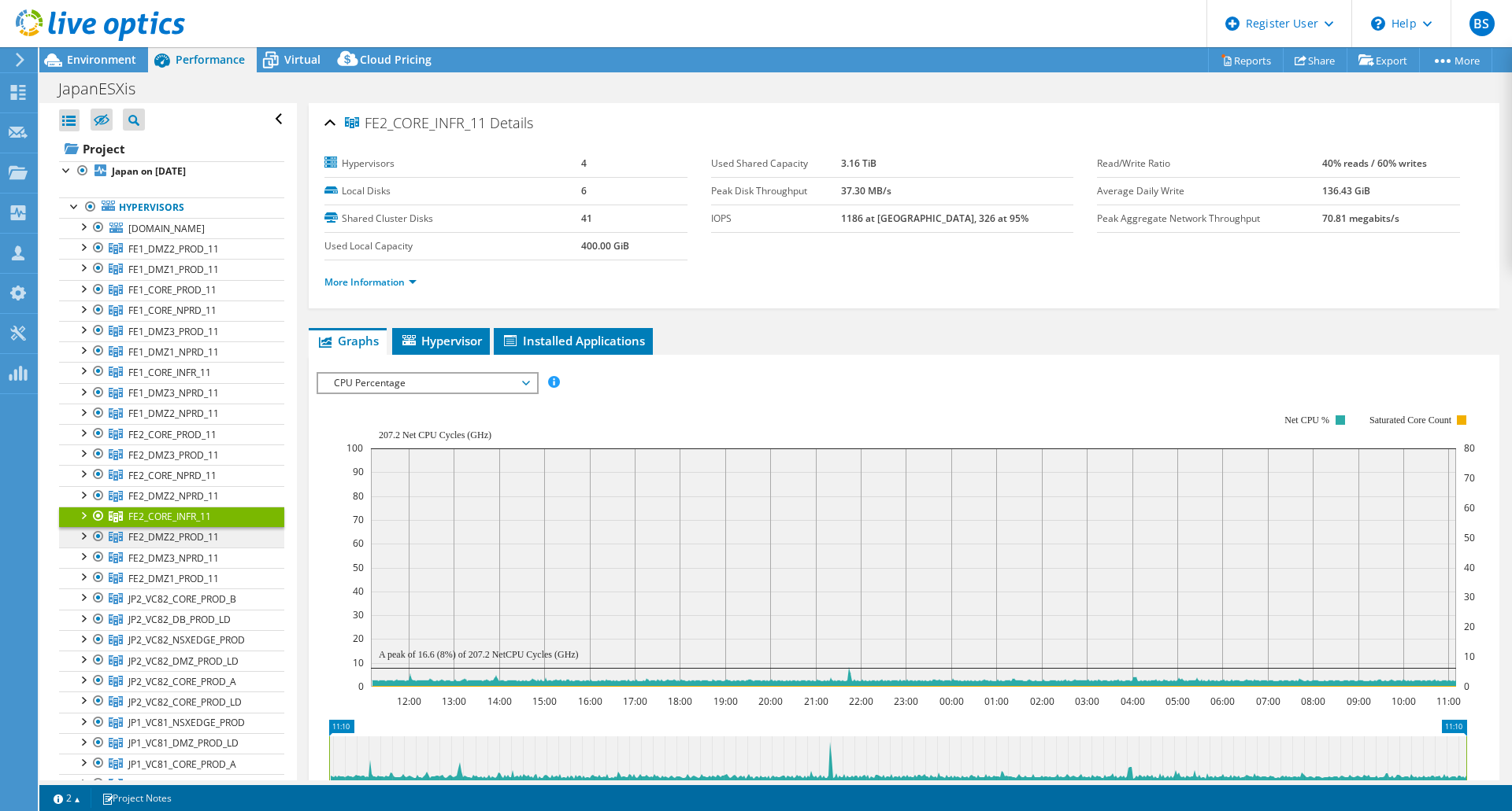
click at [205, 255] on span "FE2_DMZ2_PROD_11" at bounding box center [174, 248] width 91 height 13
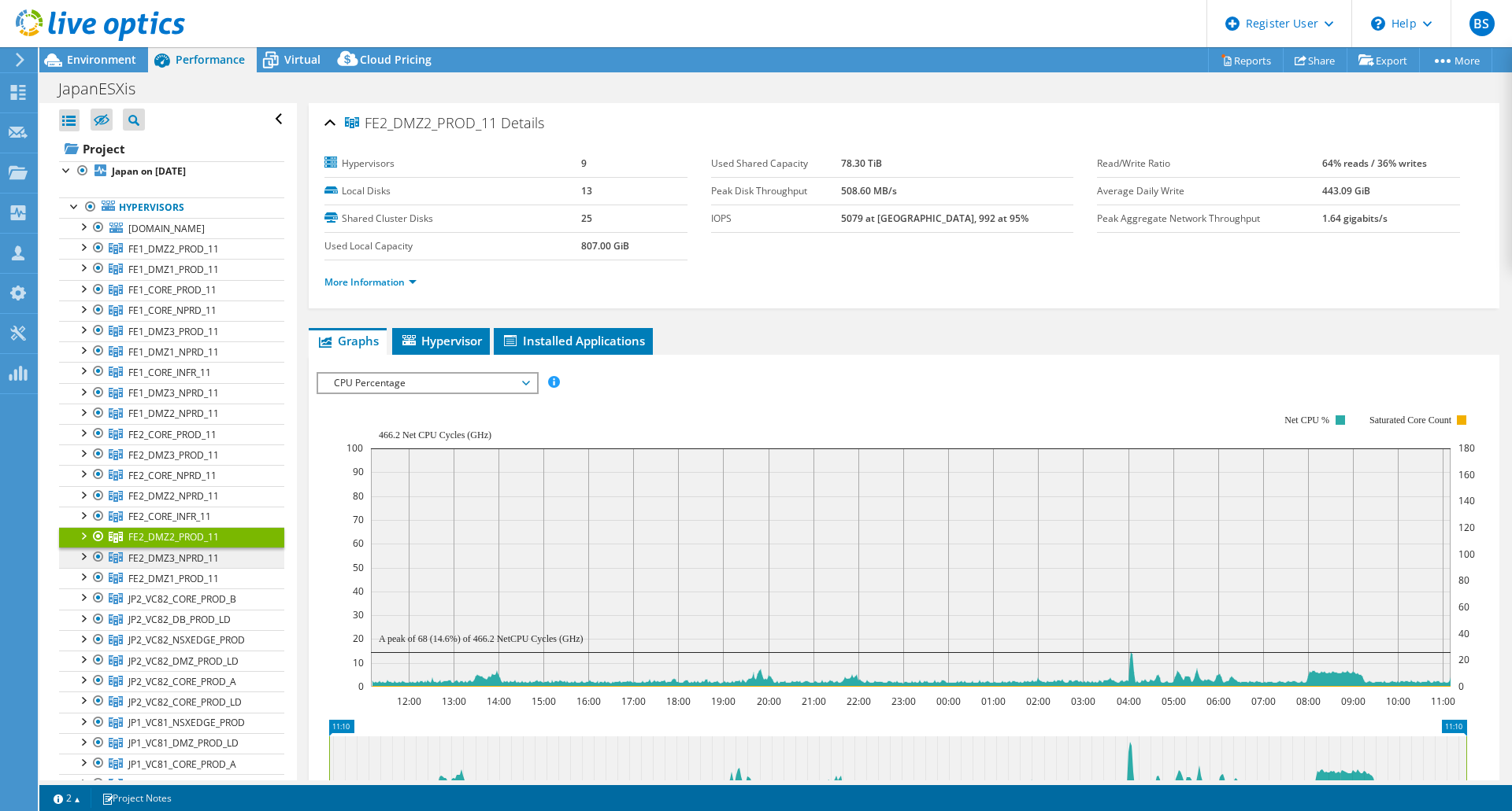
click at [209, 255] on span "FE2_DMZ3_NPRD_11" at bounding box center [174, 248] width 91 height 13
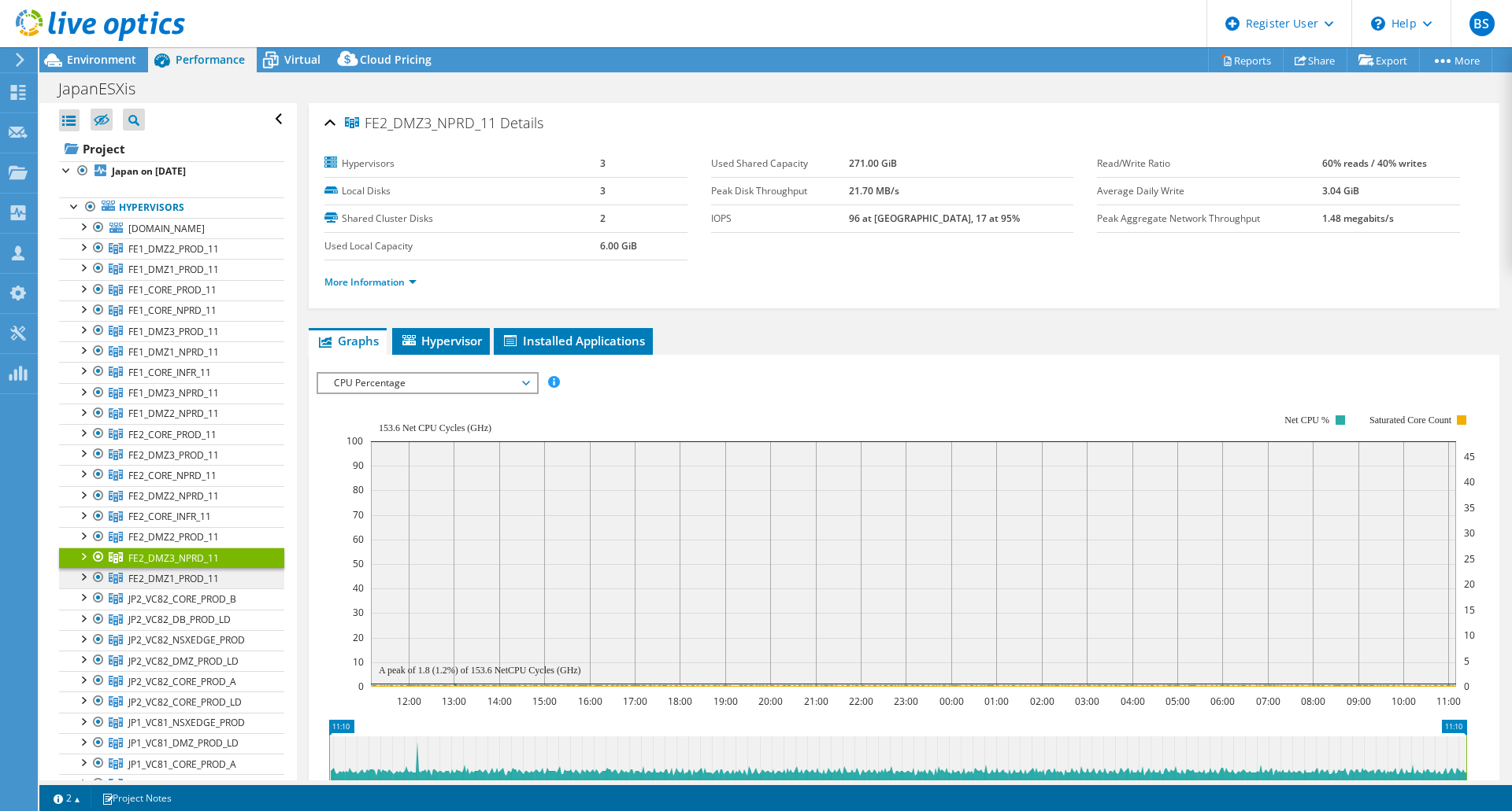
click at [211, 255] on span "FE2_DMZ1_PROD_11" at bounding box center [174, 248] width 91 height 13
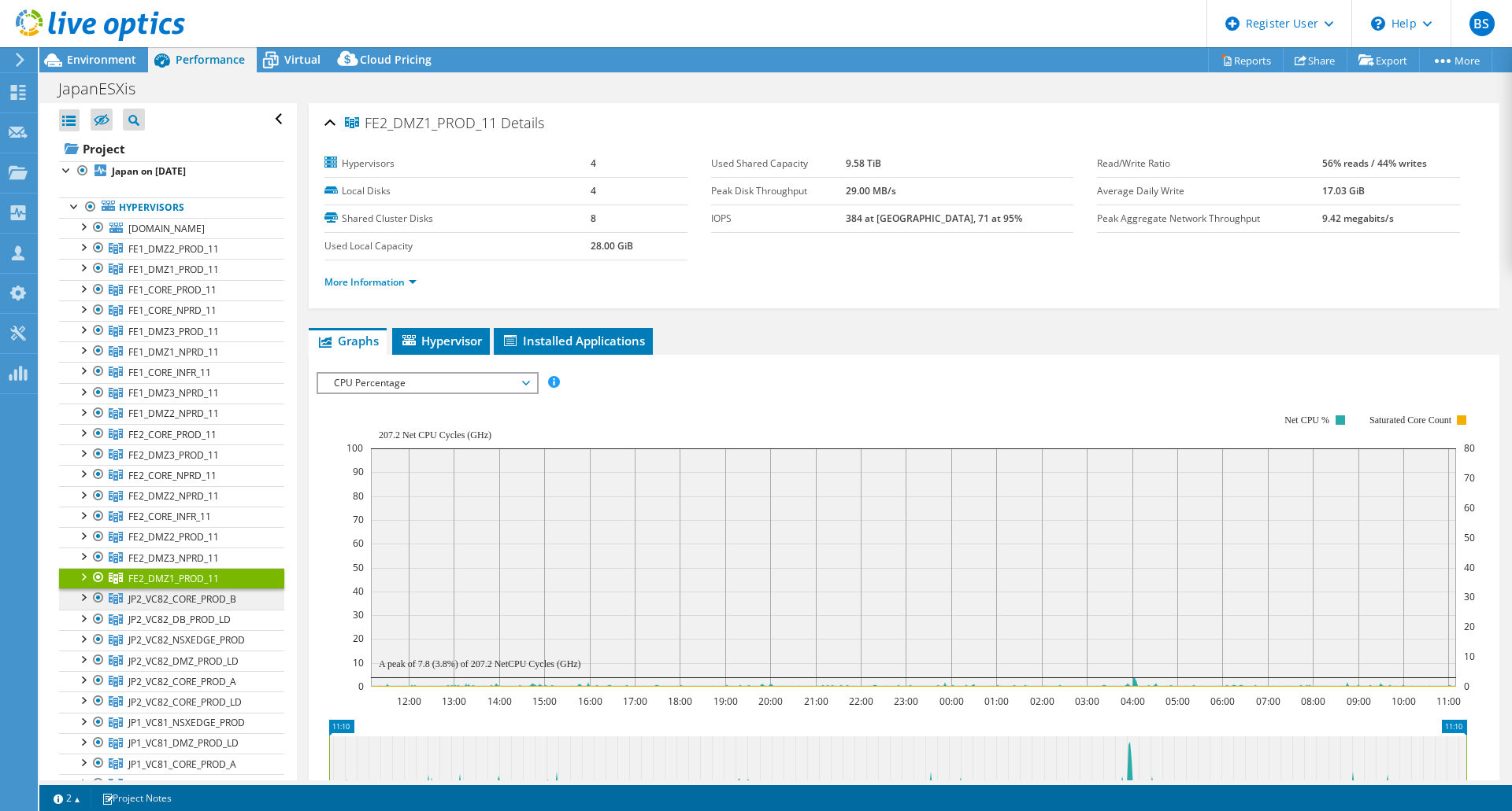
click at [214, 255] on span "JP2_VC82_CORE_PROD_B" at bounding box center [174, 248] width 91 height 13
